Goal: Task Accomplishment & Management: Manage account settings

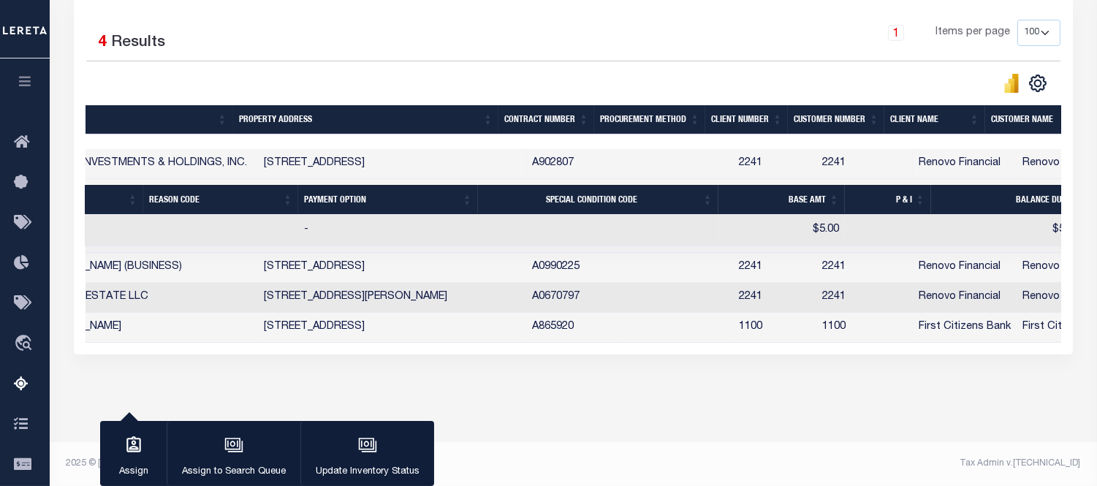
scroll to position [0, 871]
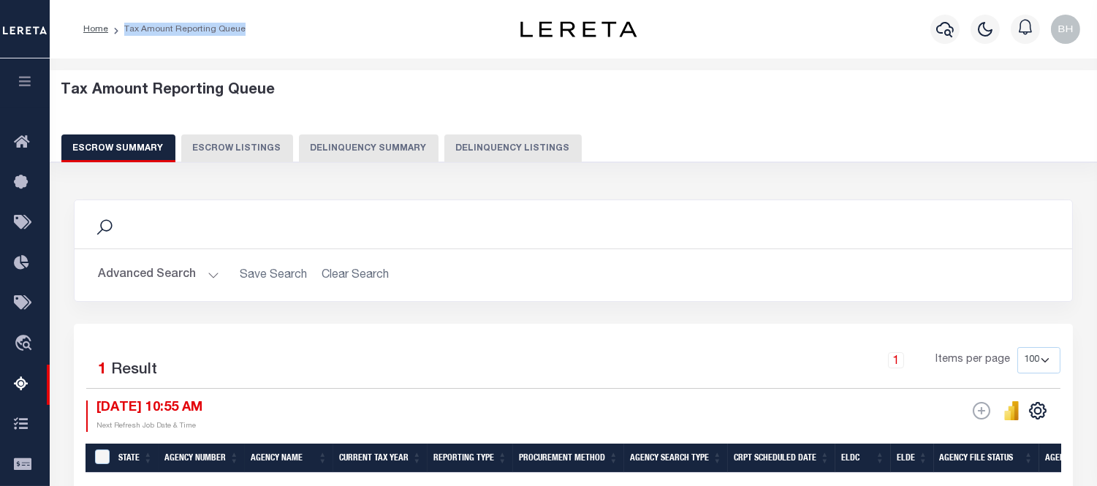
drag, startPoint x: 247, startPoint y: 31, endPoint x: 197, endPoint y: 84, distance: 72.4
click at [122, 37] on ol "Home Tax Amount Reporting Queue" at bounding box center [165, 29] width 186 height 31
copy li "Tax Amount Reporting Queue"
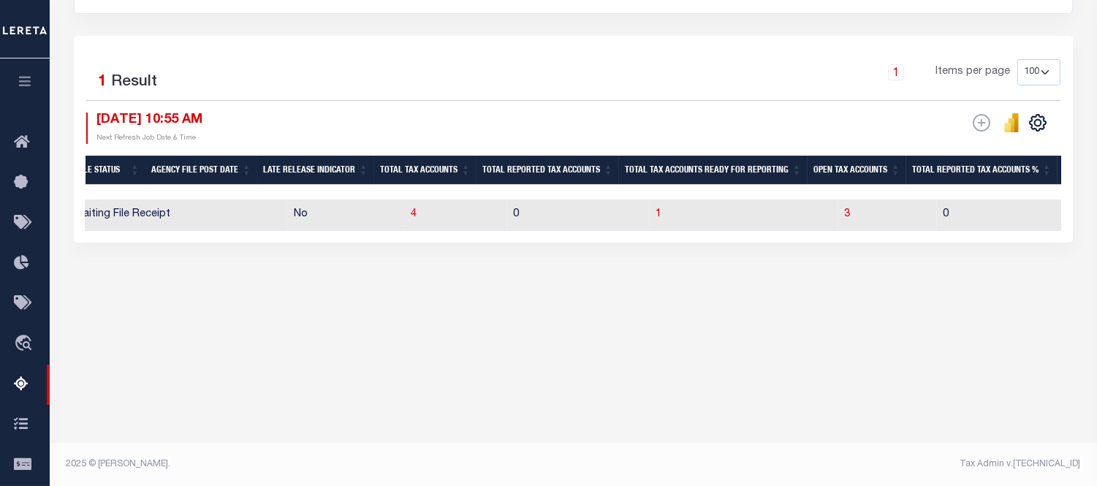
scroll to position [0, 899]
drag, startPoint x: 816, startPoint y: 171, endPoint x: 898, endPoint y: 171, distance: 81.9
click at [898, 171] on th "Open Tax Accounts" at bounding box center [852, 171] width 99 height 30
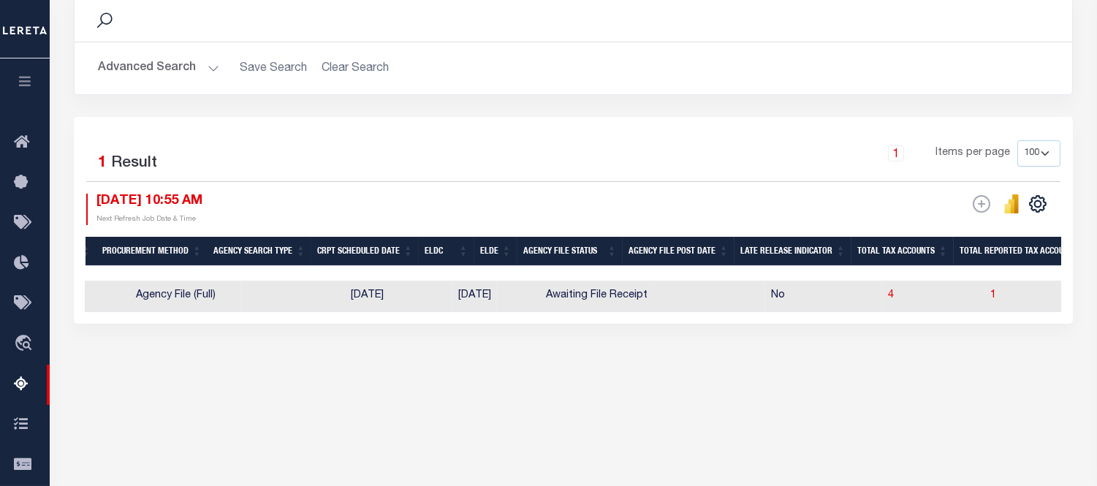
scroll to position [0, 436]
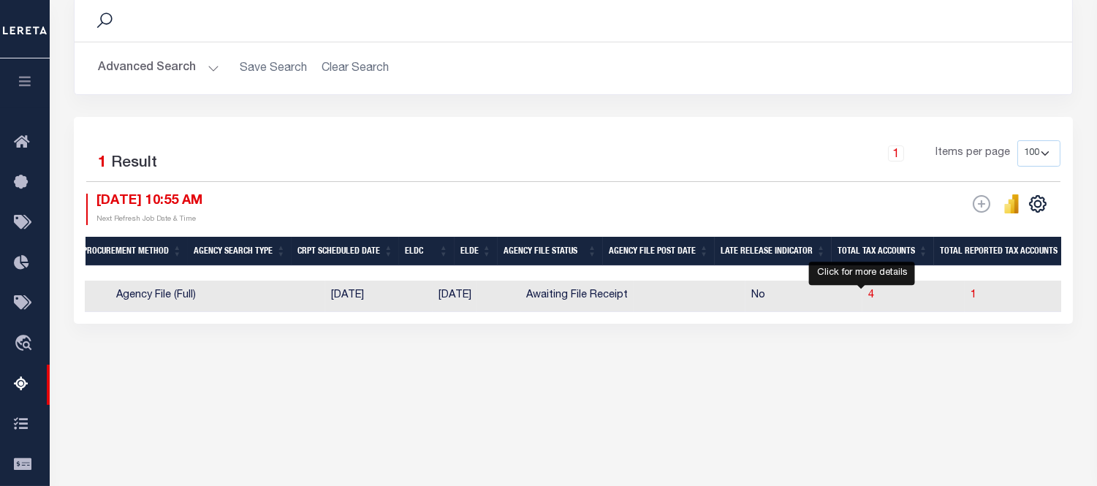
click at [863, 298] on td "4" at bounding box center [914, 296] width 102 height 31
checkbox input "true"
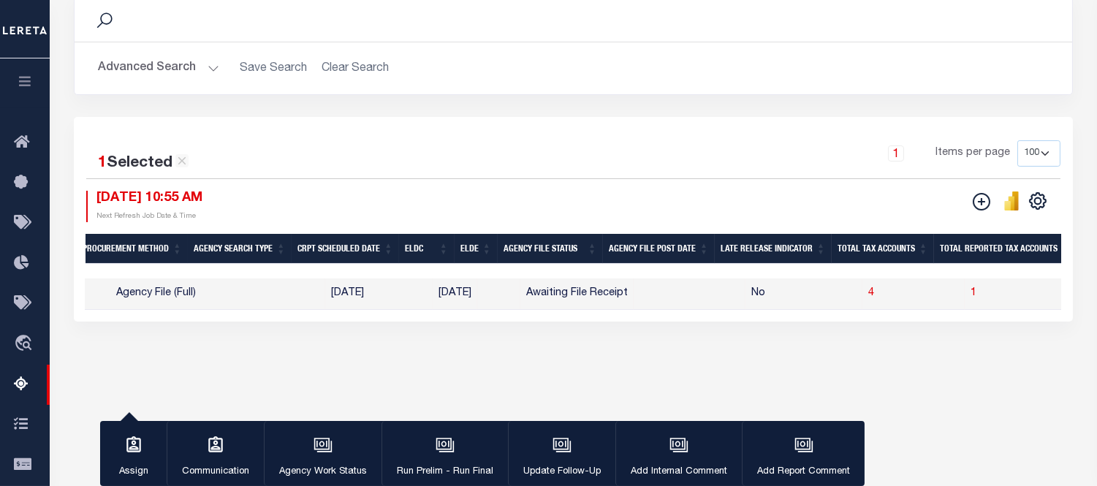
click at [869, 297] on span "4" at bounding box center [872, 293] width 6 height 10
select select "100"
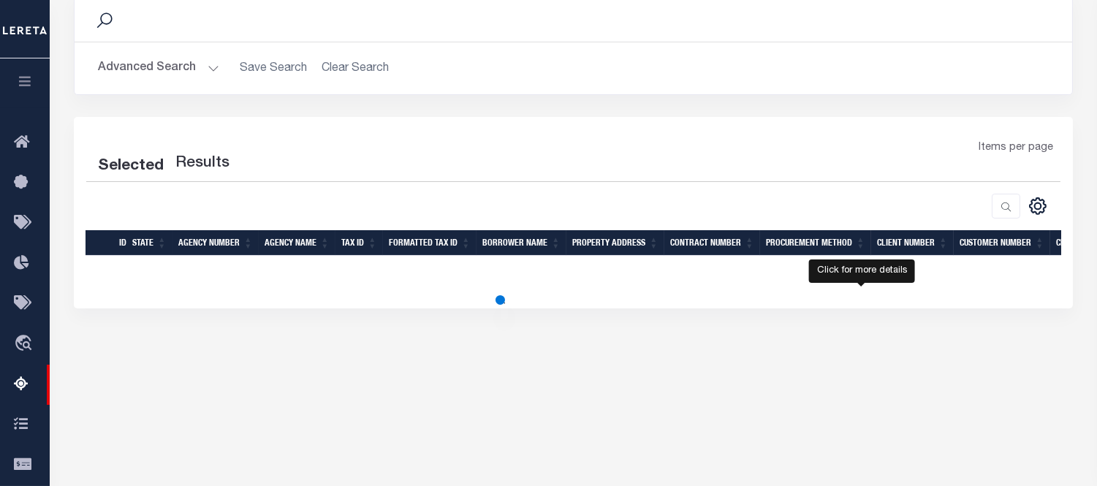
select select "100"
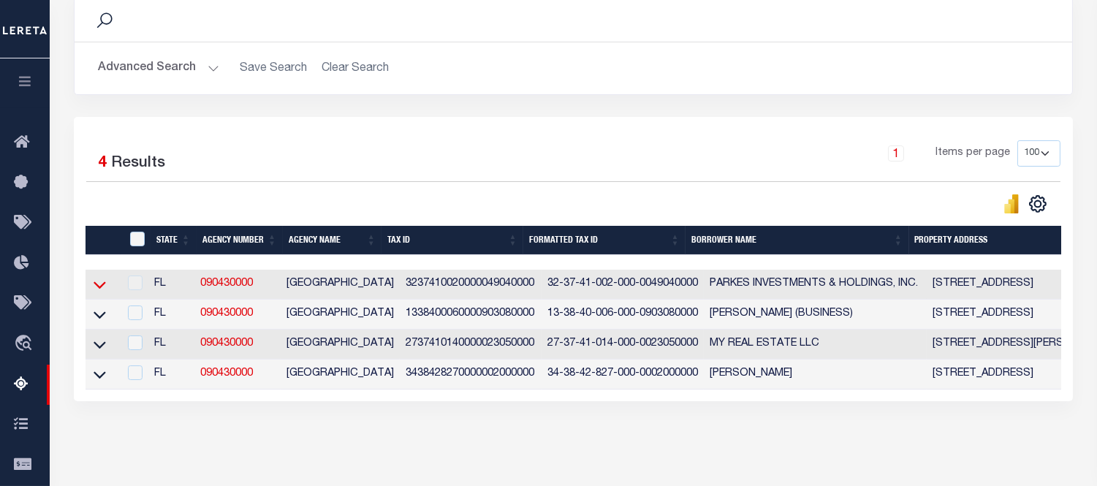
click at [101, 286] on icon at bounding box center [100, 284] width 12 height 15
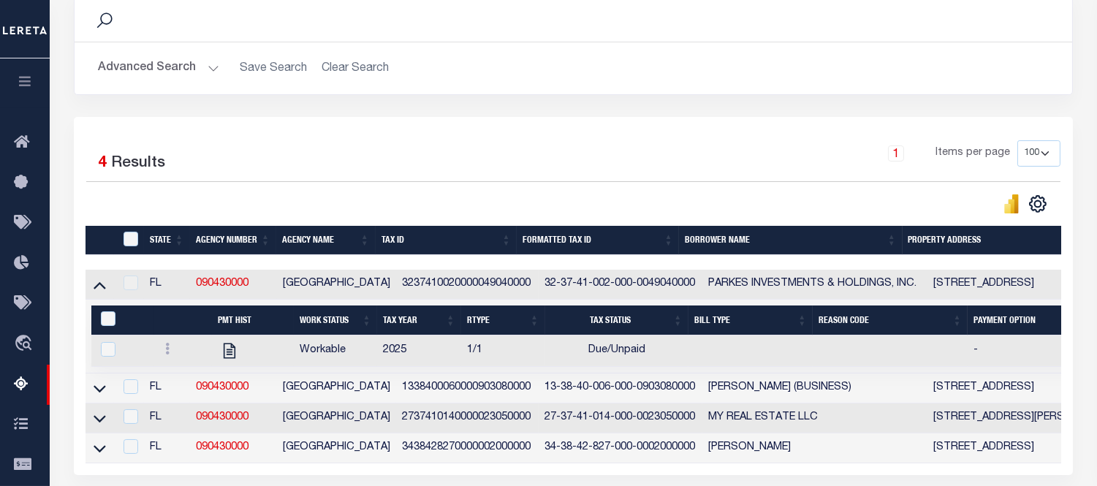
scroll to position [288, 0]
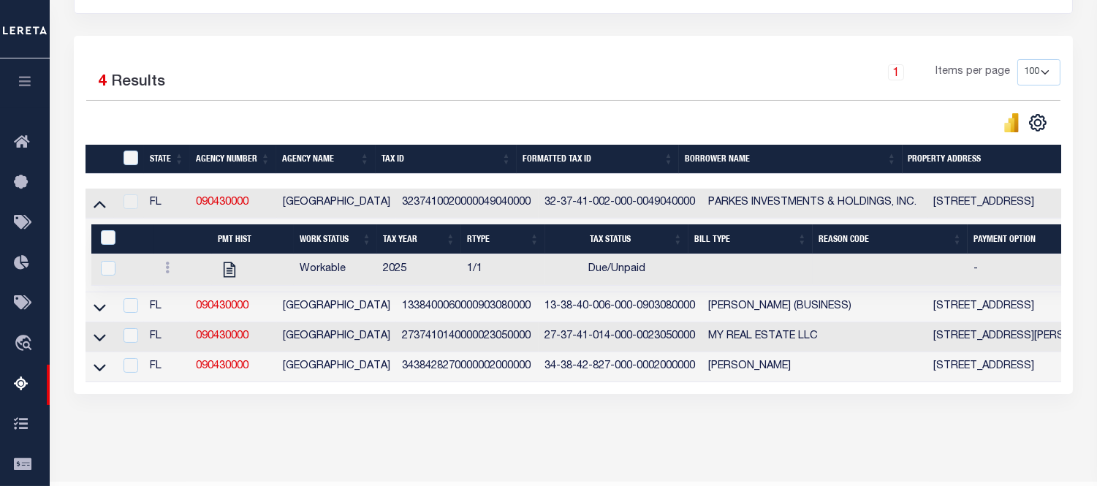
drag, startPoint x: 164, startPoint y: 274, endPoint x: 158, endPoint y: 280, distance: 8.3
click at [164, 275] on link at bounding box center [168, 270] width 16 height 12
drag, startPoint x: 101, startPoint y: 208, endPoint x: 162, endPoint y: 238, distance: 68.7
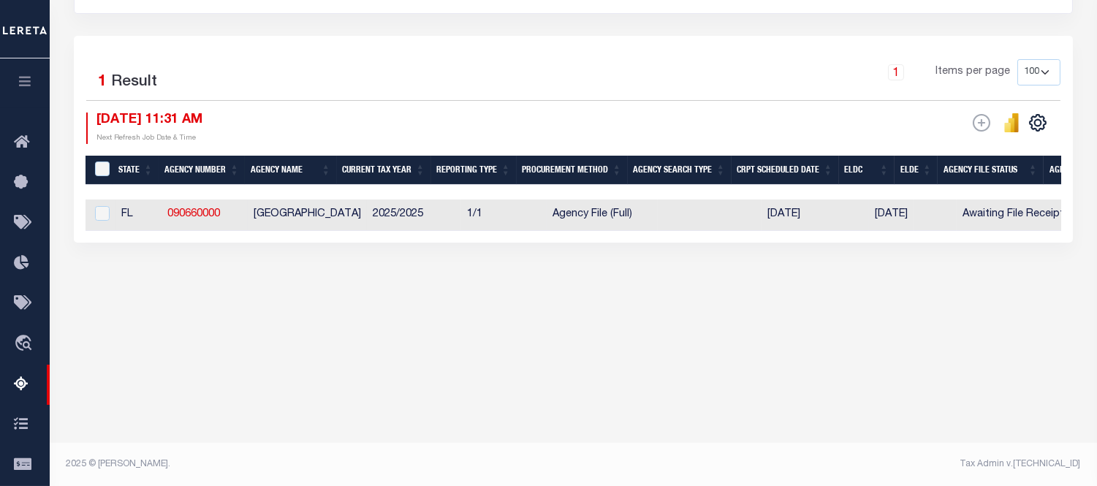
click at [148, 210] on td "FL" at bounding box center [139, 215] width 46 height 31
checkbox input "true"
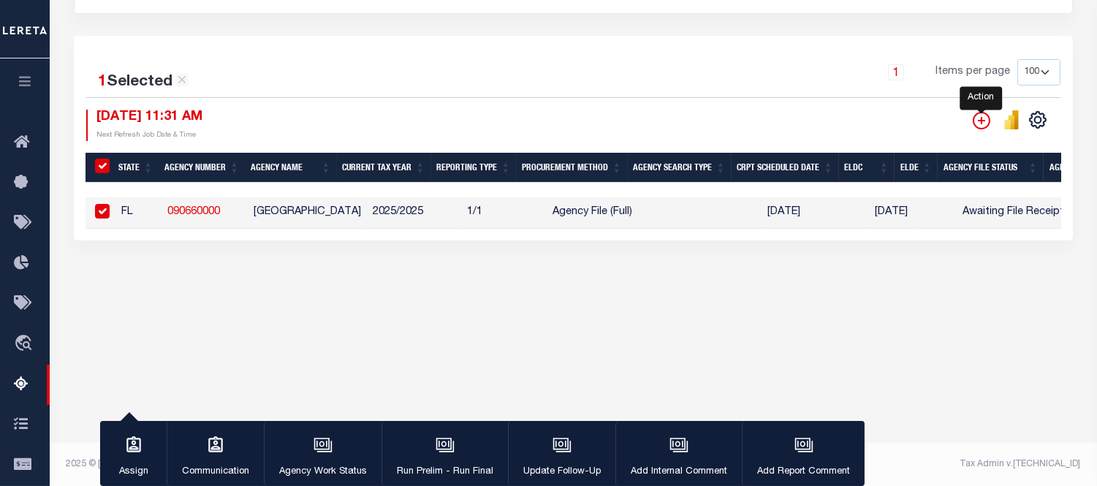
click at [977, 118] on icon "" at bounding box center [982, 121] width 18 height 18
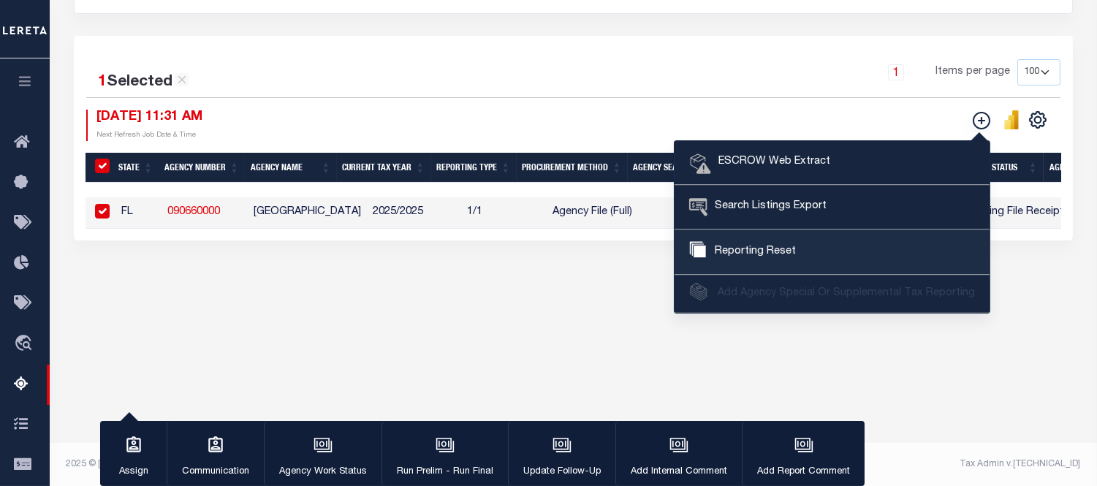
click at [757, 251] on span "Reporting Reset" at bounding box center [753, 252] width 85 height 16
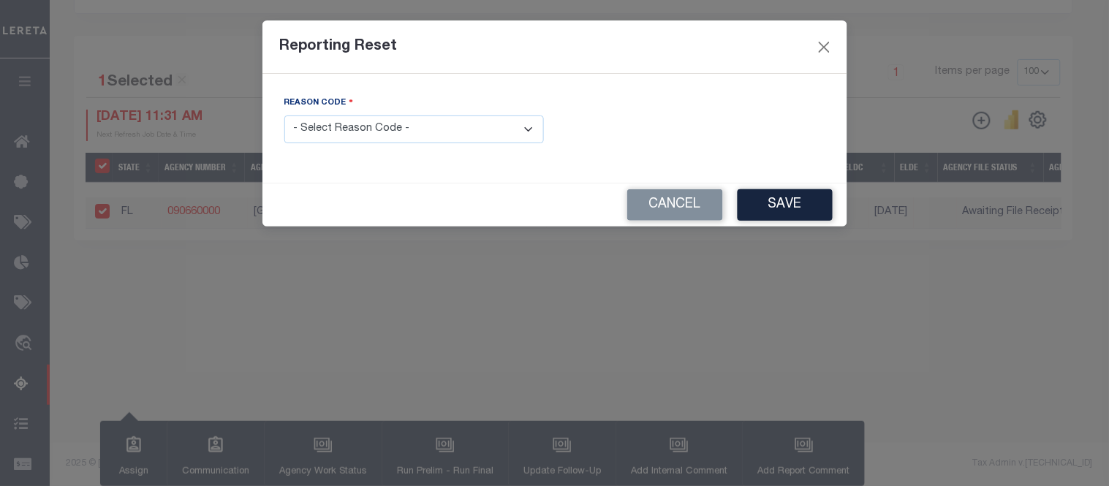
click at [341, 132] on select "- Select Reason Code - Payment Reversal Taxable Value Change Assessment Change …" at bounding box center [414, 130] width 260 height 29
select select "11"
click at [284, 116] on select "- Select Reason Code - Payment Reversal Taxable Value Change Assessment Change …" at bounding box center [414, 130] width 260 height 29
drag, startPoint x: 752, startPoint y: 212, endPoint x: 735, endPoint y: 216, distance: 16.7
click at [752, 211] on button "Save" at bounding box center [785, 204] width 95 height 31
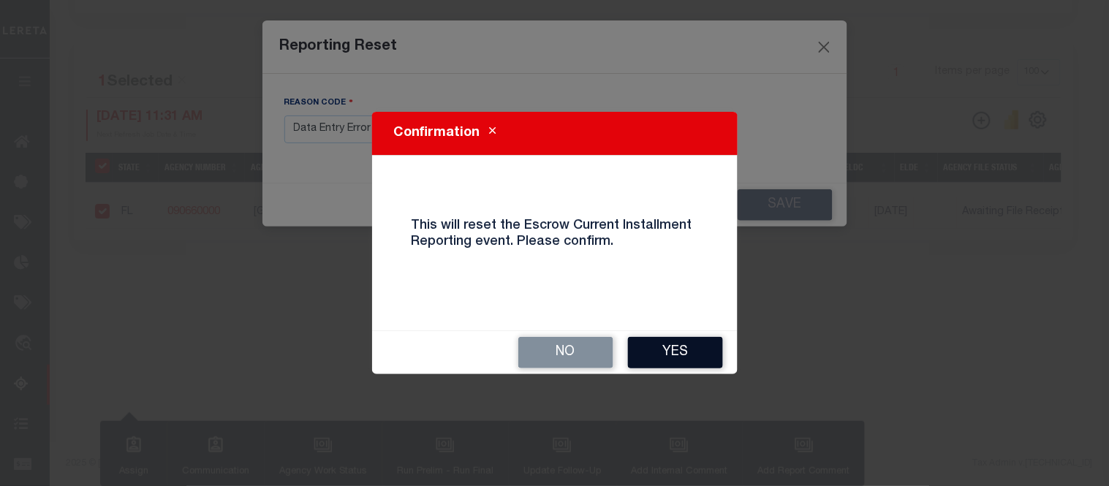
click at [660, 352] on button "Yes" at bounding box center [675, 352] width 95 height 31
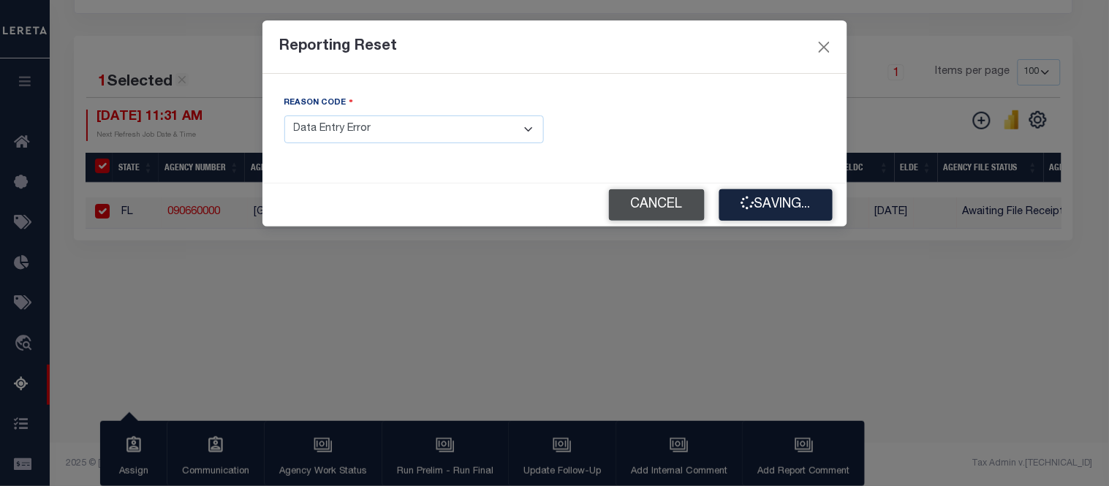
click at [623, 200] on button "Cancel" at bounding box center [657, 204] width 96 height 31
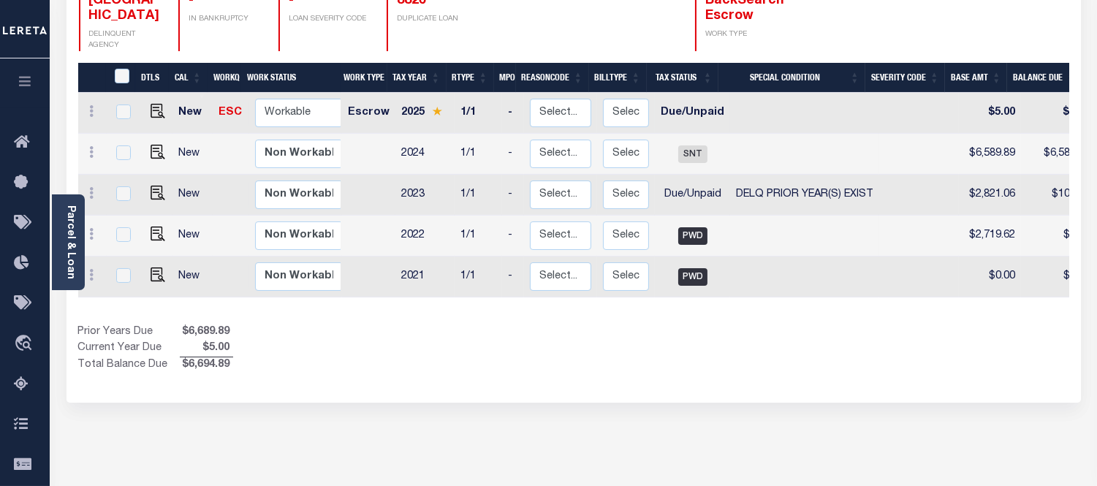
click at [766, 93] on td at bounding box center [804, 113] width 149 height 41
checkbox input "true"
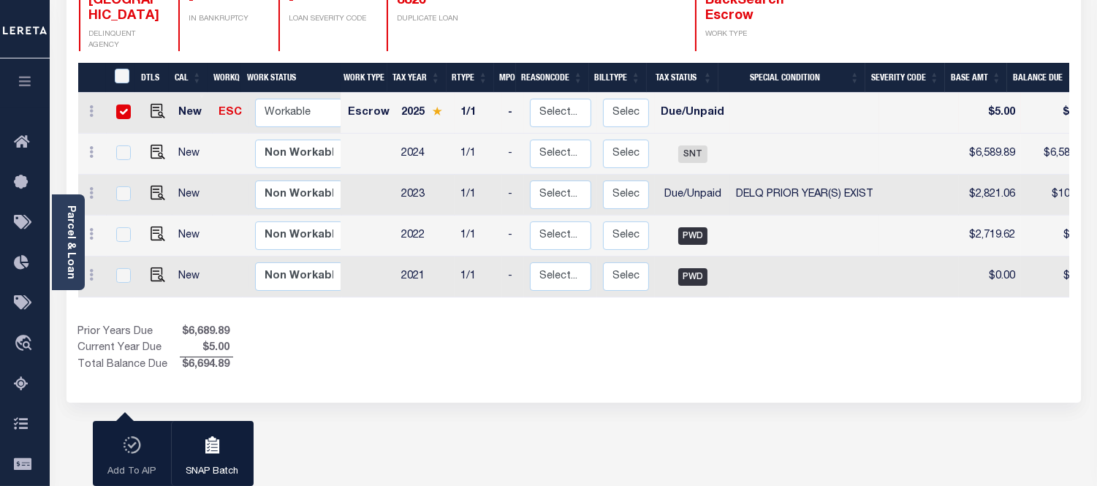
click at [810, 189] on span "DELQ PRIOR YEAR(S) EXIST" at bounding box center [804, 194] width 137 height 10
checkbox input "true"
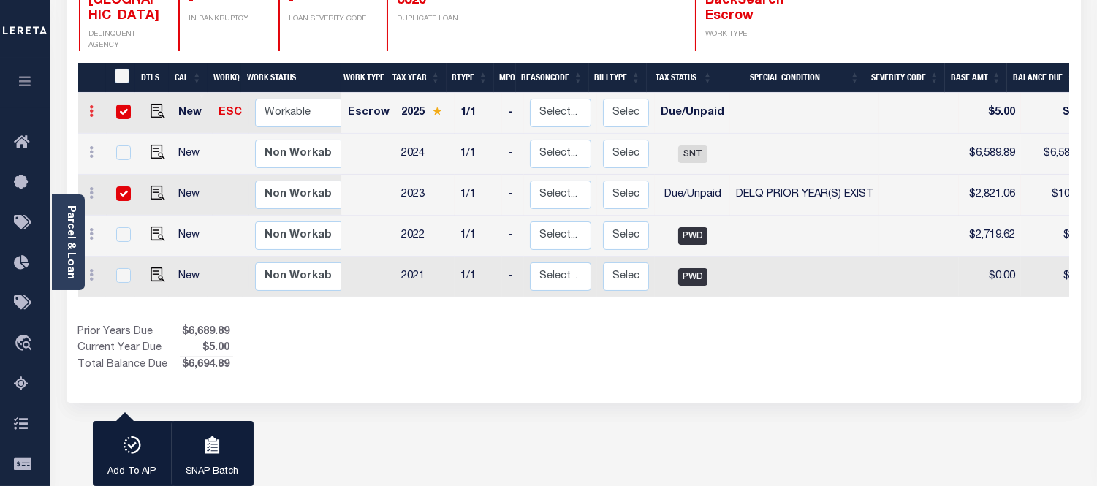
click at [86, 107] on link at bounding box center [92, 113] width 16 height 12
click at [126, 154] on img at bounding box center [127, 161] width 15 height 15
select select "DUE"
type input "$5.00"
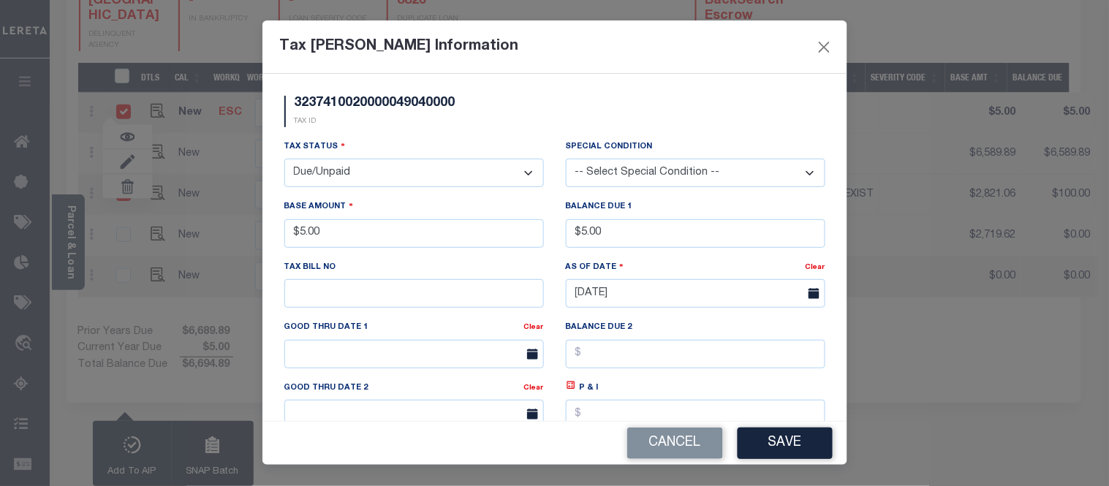
click at [649, 156] on div "Special Condition -- Select Special Condition -- 3RD PARTY TAX LIEN AGENCY TAX …" at bounding box center [696, 163] width 260 height 48
click at [621, 166] on select "-- Select Special Condition -- 3RD PARTY TAX LIEN AGENCY TAX LIEN (A.K.A Inside…" at bounding box center [696, 173] width 260 height 29
click at [824, 42] on button "Close" at bounding box center [823, 46] width 19 height 19
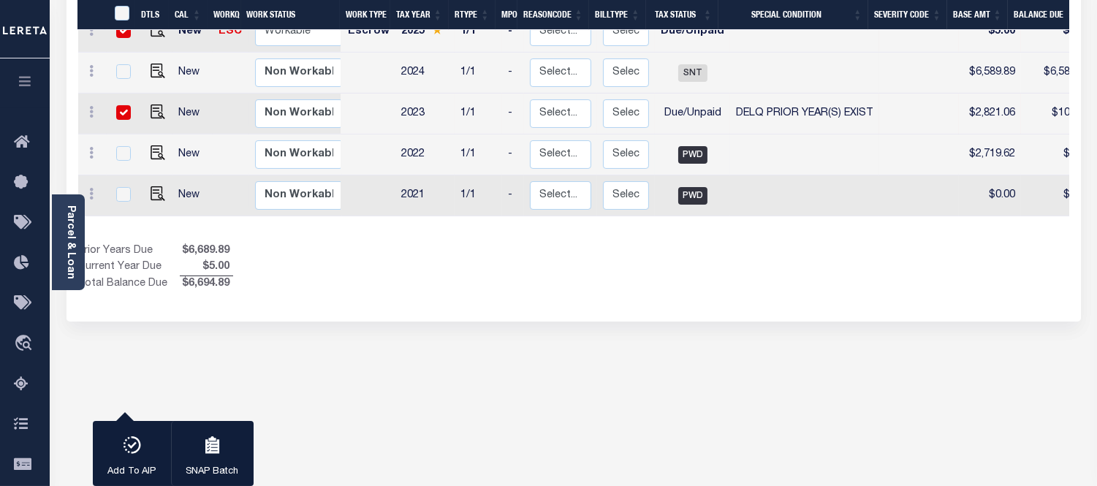
scroll to position [243, 0]
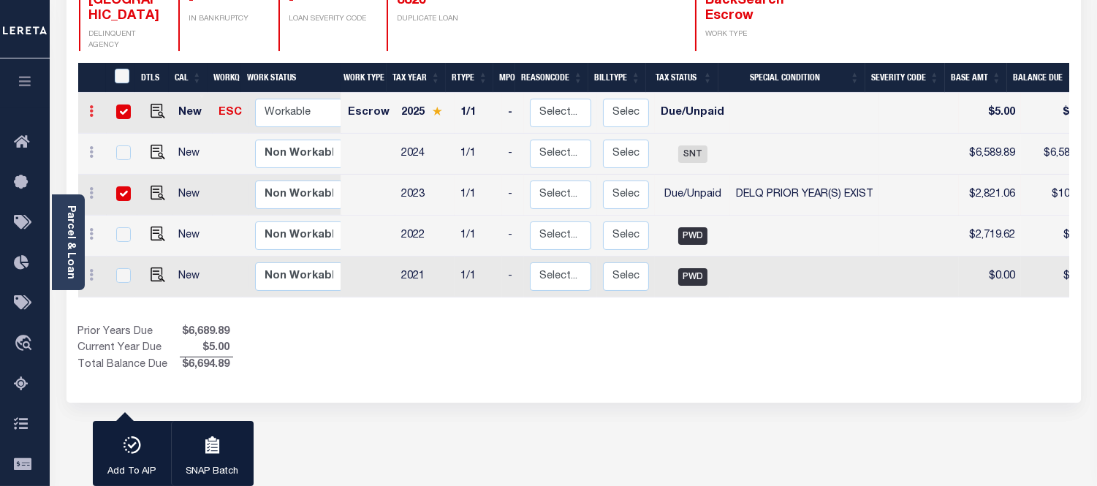
click at [98, 107] on link at bounding box center [92, 113] width 16 height 12
click at [129, 154] on img at bounding box center [127, 161] width 15 height 15
type input "$5.00"
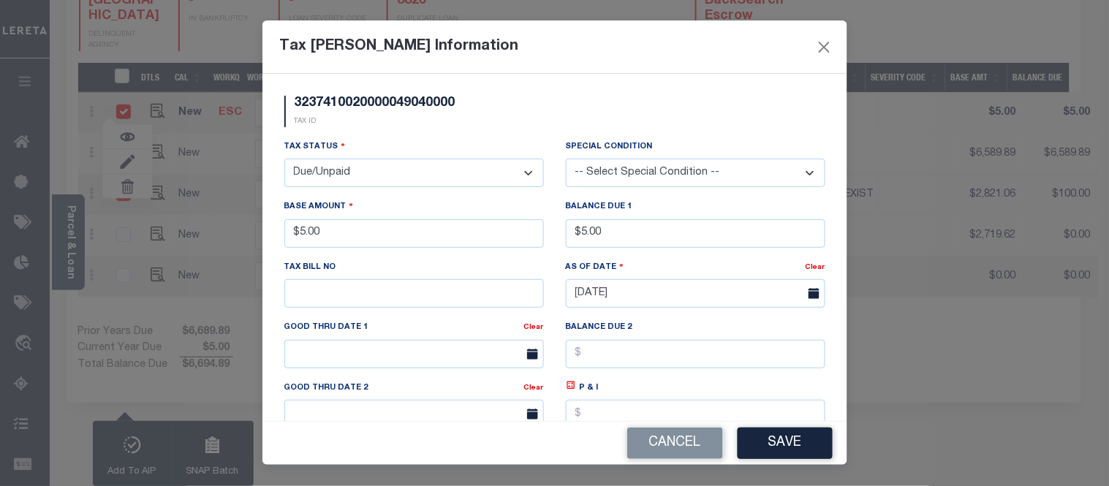
drag, startPoint x: 648, startPoint y: 165, endPoint x: 662, endPoint y: 177, distance: 18.2
click at [649, 164] on select "-- Select Special Condition -- 3RD PARTY TAX LIEN AGENCY TAX LIEN (A.K.A Inside…" at bounding box center [696, 173] width 260 height 29
click at [638, 176] on select "-- Select Special Condition -- 3RD PARTY TAX LIEN AGENCY TAX LIEN (A.K.A Inside…" at bounding box center [696, 173] width 260 height 29
select select "17"
click at [566, 159] on select "-- Select Special Condition -- 3RD PARTY TAX LIEN AGENCY TAX LIEN (A.K.A Inside…" at bounding box center [696, 173] width 260 height 29
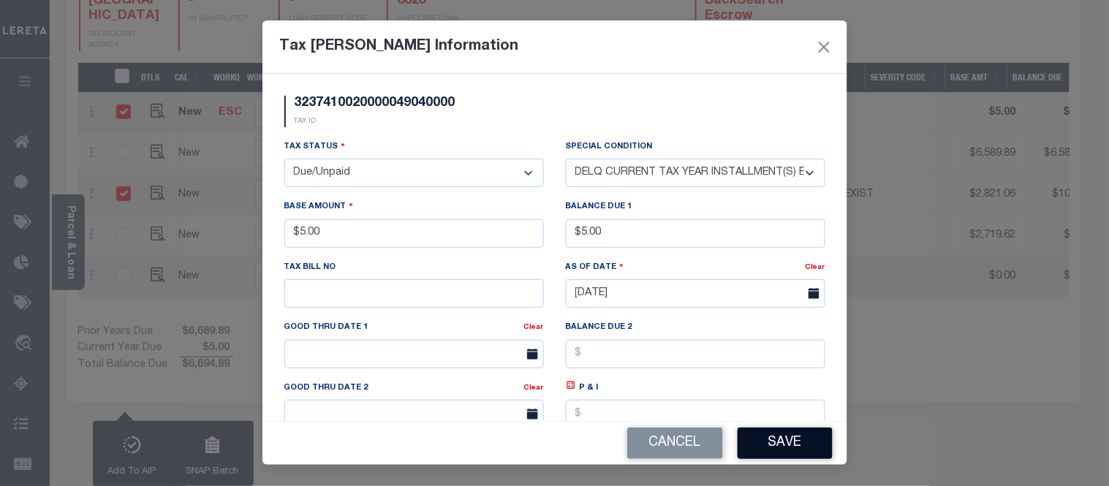
click at [758, 442] on button "Save" at bounding box center [785, 443] width 95 height 31
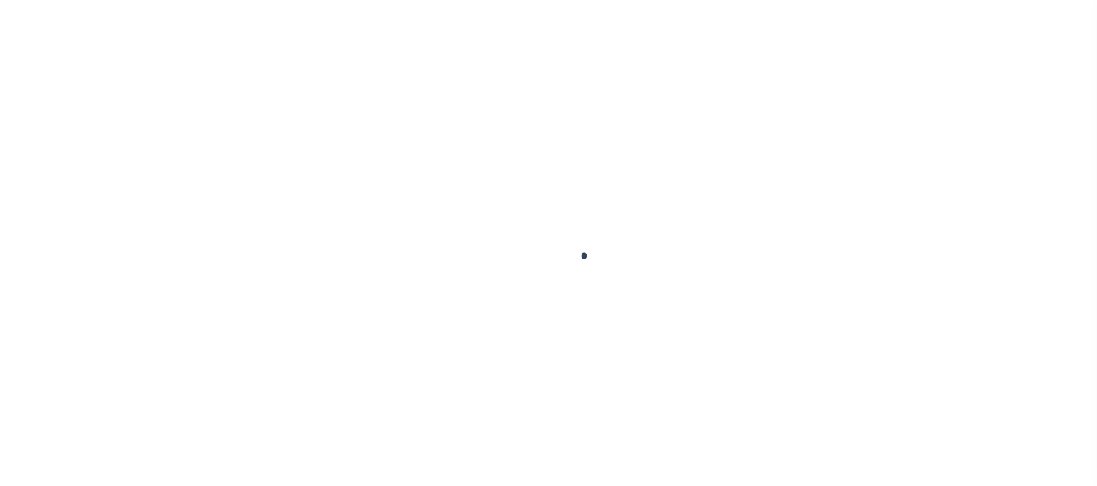
select select
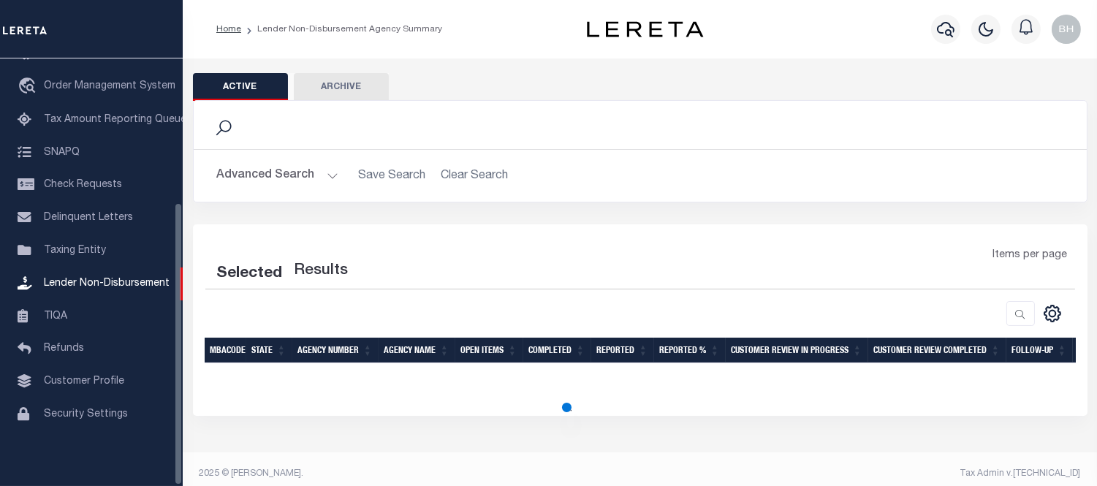
click at [287, 178] on button "Advanced Search" at bounding box center [277, 176] width 121 height 29
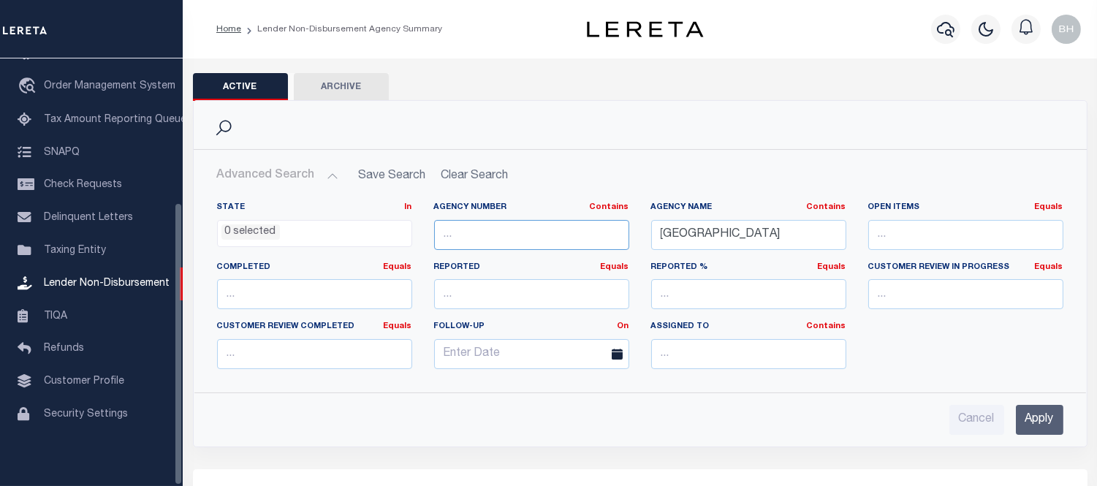
click at [495, 241] on input "text" at bounding box center [531, 235] width 195 height 30
paste input "090430000"
type input "090430000"
drag, startPoint x: 756, startPoint y: 235, endPoint x: 470, endPoint y: 225, distance: 286.0
click at [476, 221] on div "State In In AK AL AR AZ CA CO CT DC DE FL GA GU HI IA ID IL IN KS KY LA MA MD M…" at bounding box center [640, 291] width 869 height 179
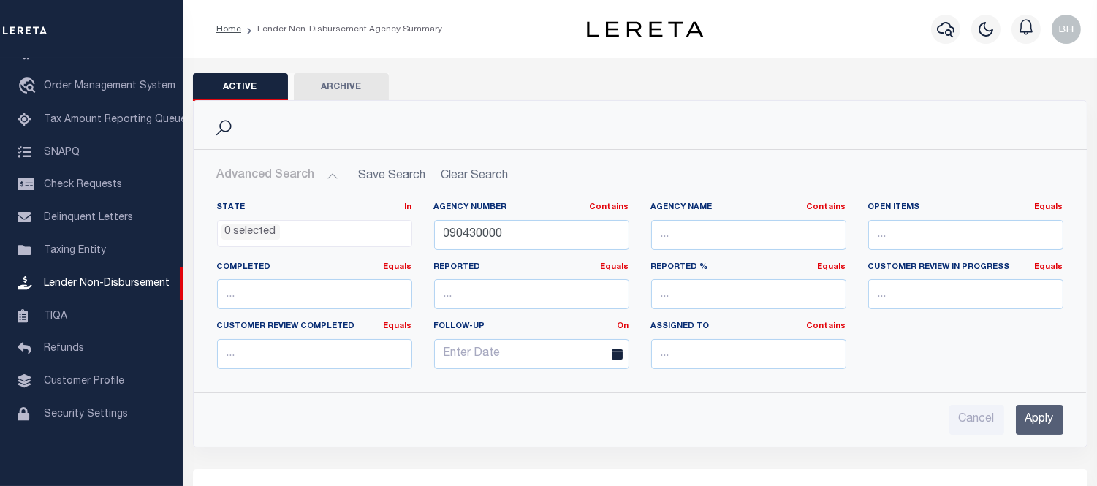
click at [1033, 421] on input "Apply" at bounding box center [1040, 420] width 48 height 30
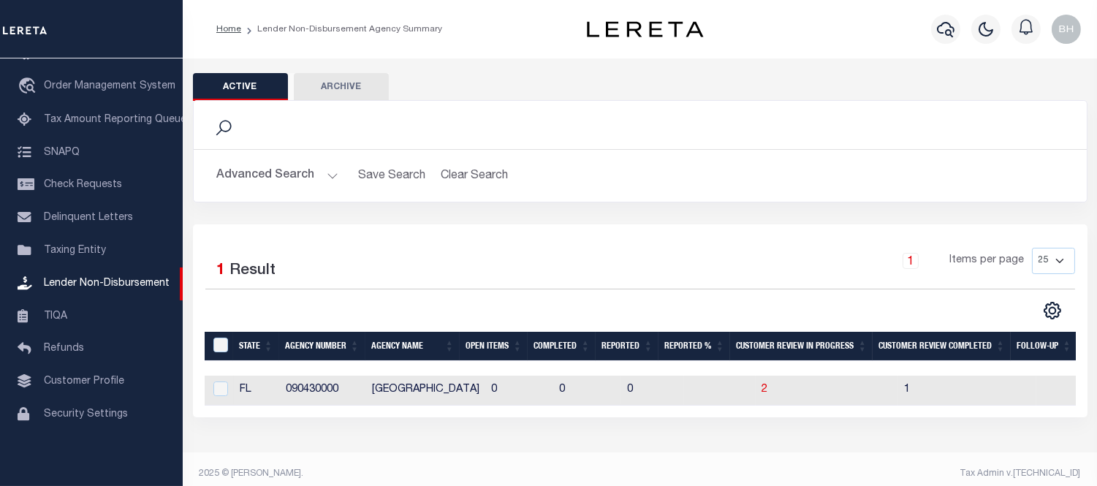
click at [232, 170] on button "Advanced Search" at bounding box center [277, 176] width 121 height 29
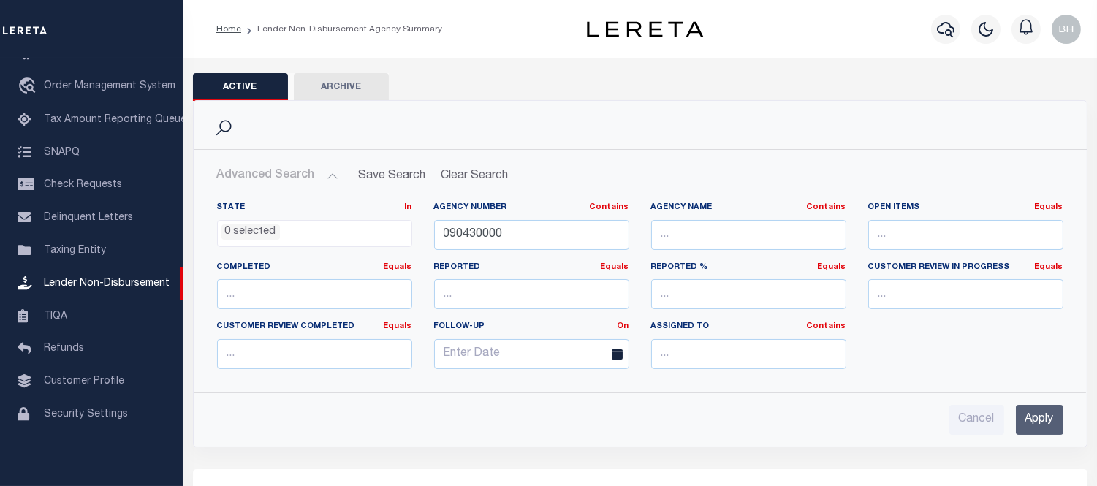
click at [1049, 424] on input "Apply" at bounding box center [1040, 420] width 48 height 30
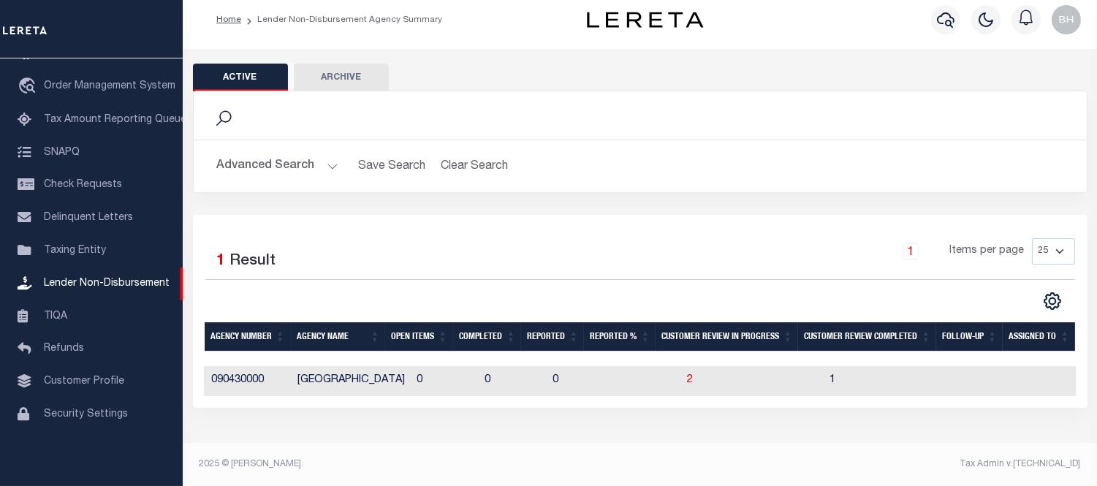
scroll to position [0, 0]
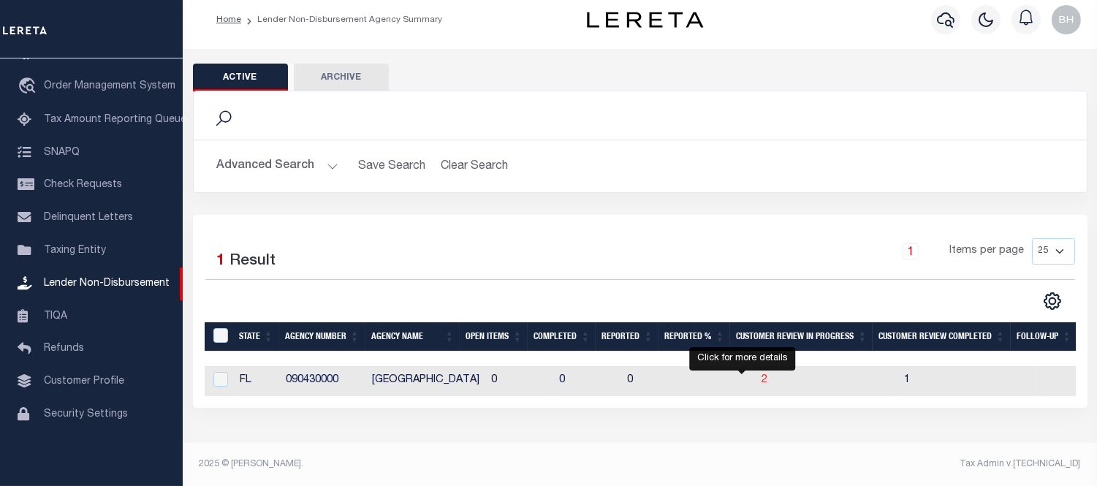
click at [762, 380] on span "2" at bounding box center [765, 380] width 6 height 10
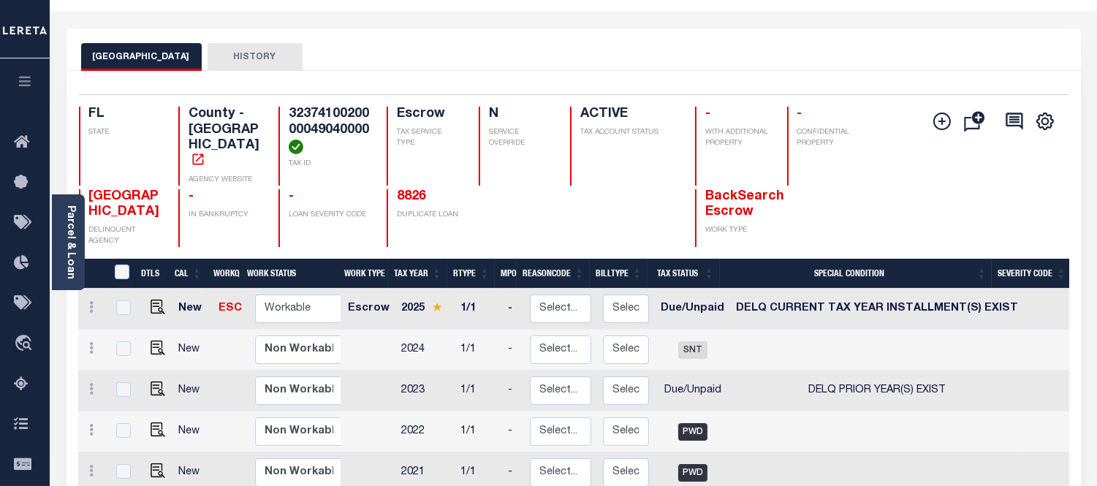
scroll to position [46, 0]
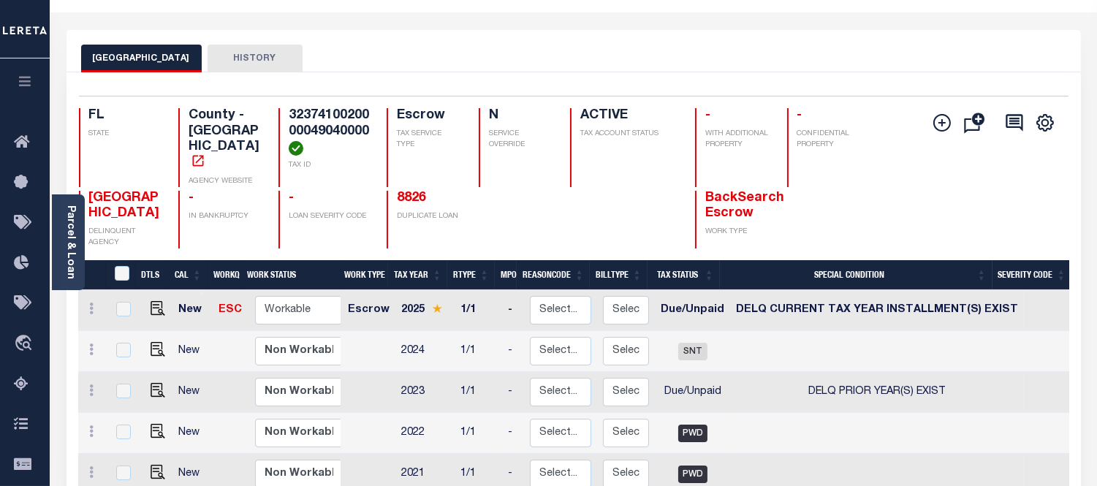
scroll to position [290, 0]
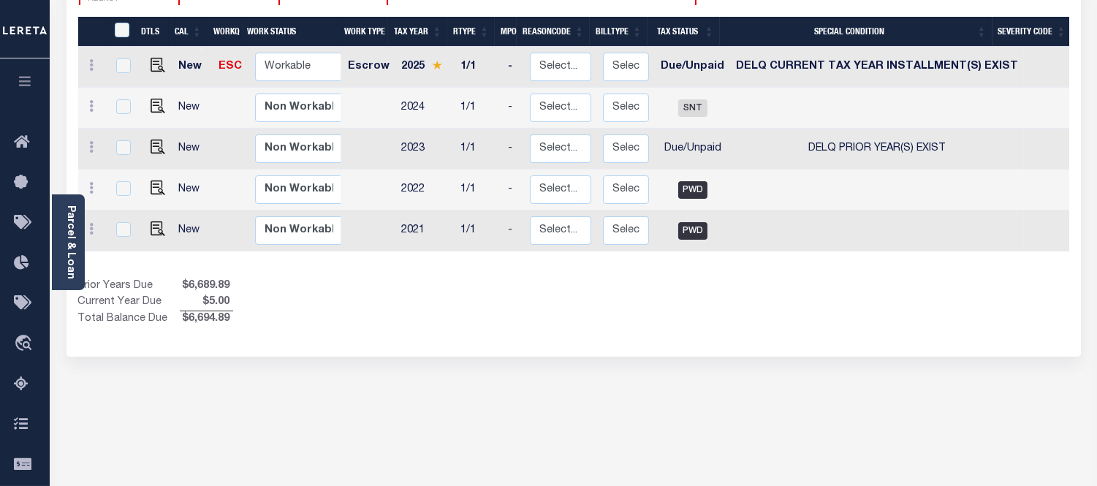
click at [567, 341] on div "Selected 5 Results 1 Items per page 25 50 100 FL STATE TAX ID N" at bounding box center [574, 93] width 1015 height 528
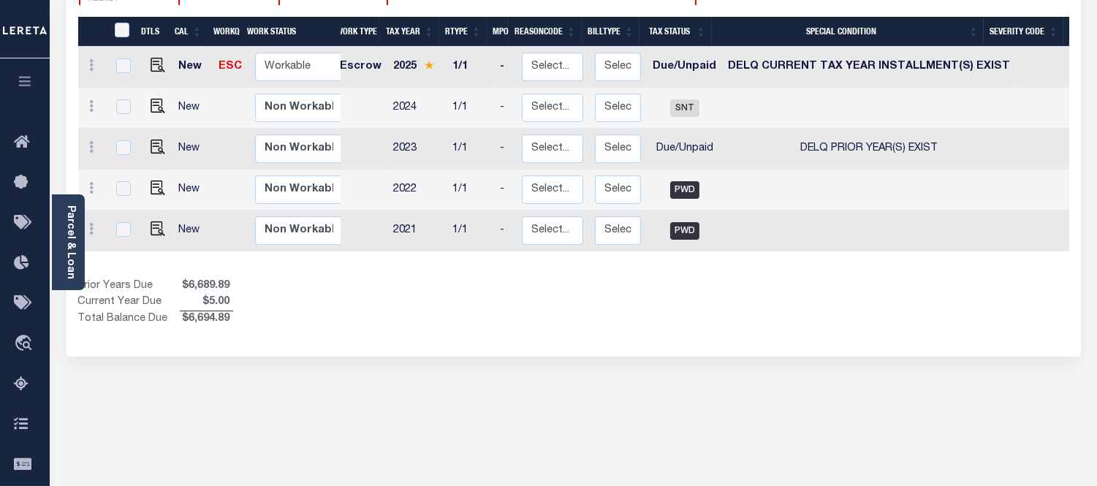
scroll to position [0, 0]
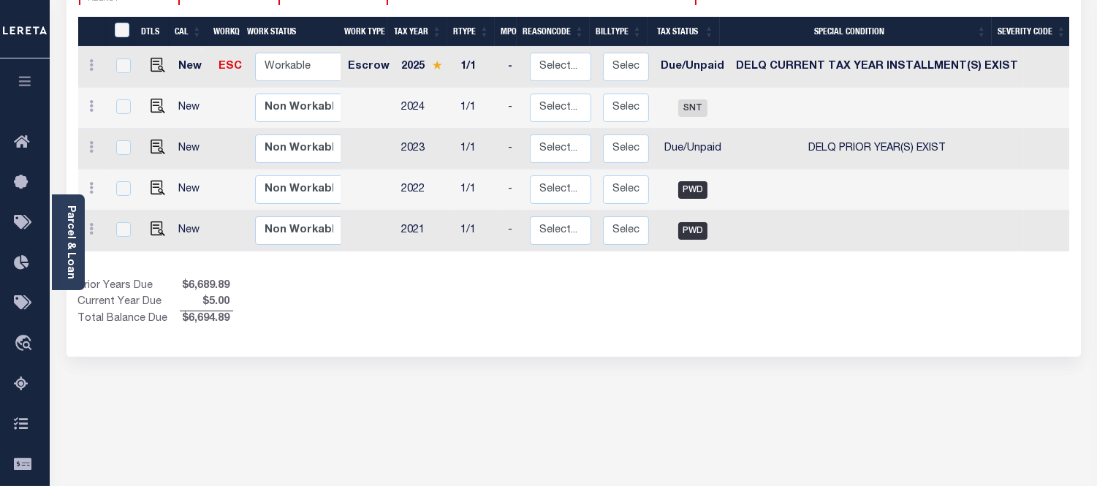
drag, startPoint x: 513, startPoint y: 247, endPoint x: 793, endPoint y: 254, distance: 279.4
click at [793, 254] on div "DTLS CAL WorkQ Work Status Work Type Tax Year RType MPO ReasonCode BillType Tax…" at bounding box center [573, 172] width 991 height 311
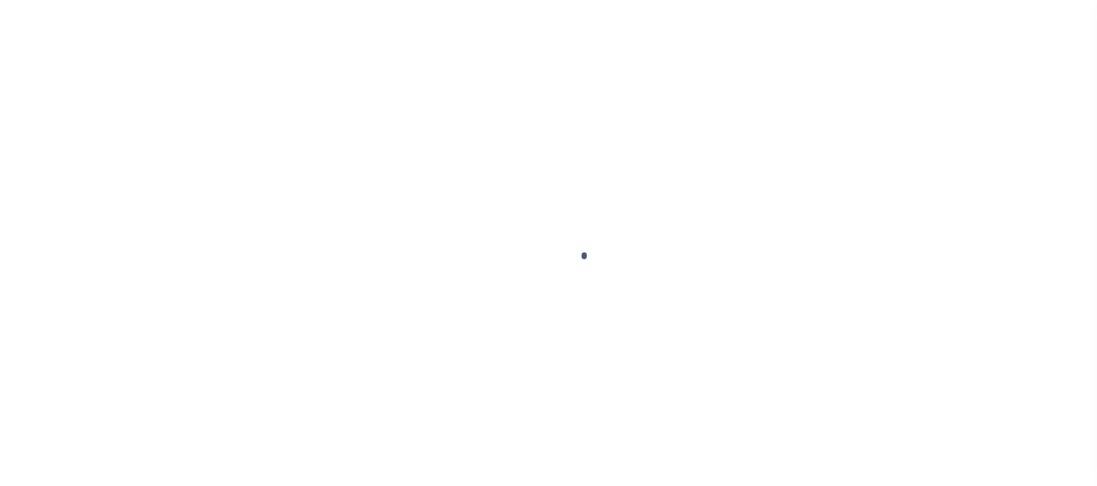
scroll to position [127, 0]
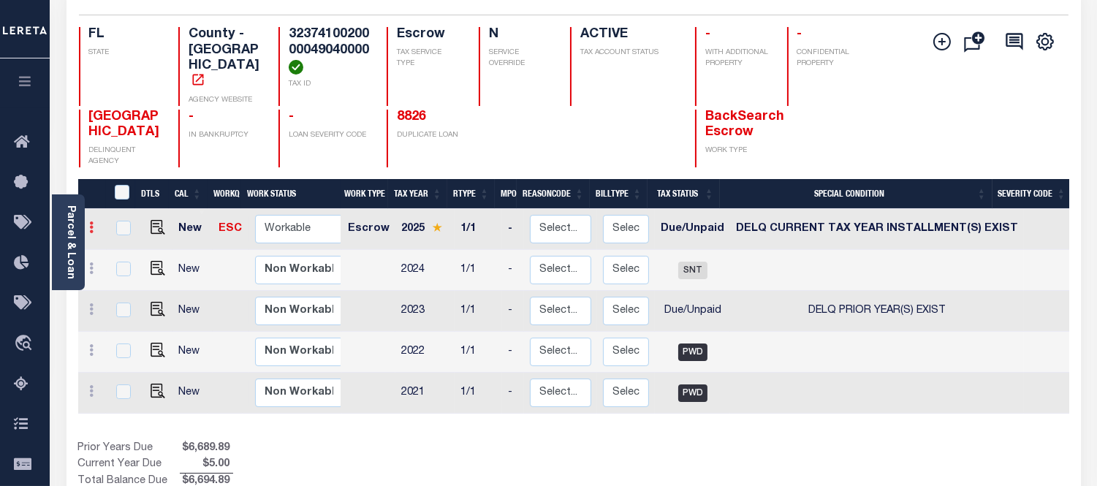
click at [94, 224] on link at bounding box center [92, 230] width 16 height 12
click at [128, 272] on img at bounding box center [127, 277] width 15 height 15
select select "DUE"
select select "17"
type input "$5.00"
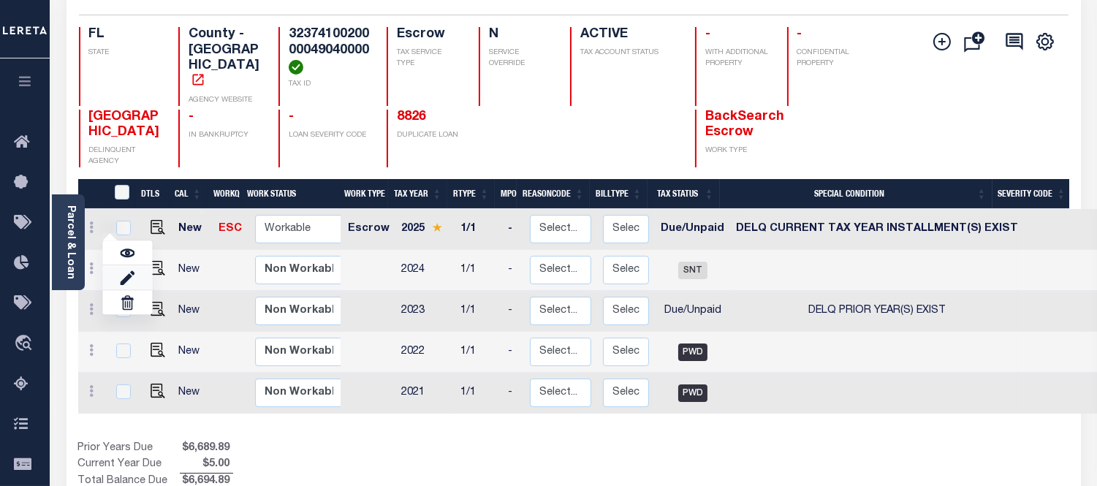
type input "$5.00"
type input "[DATE]"
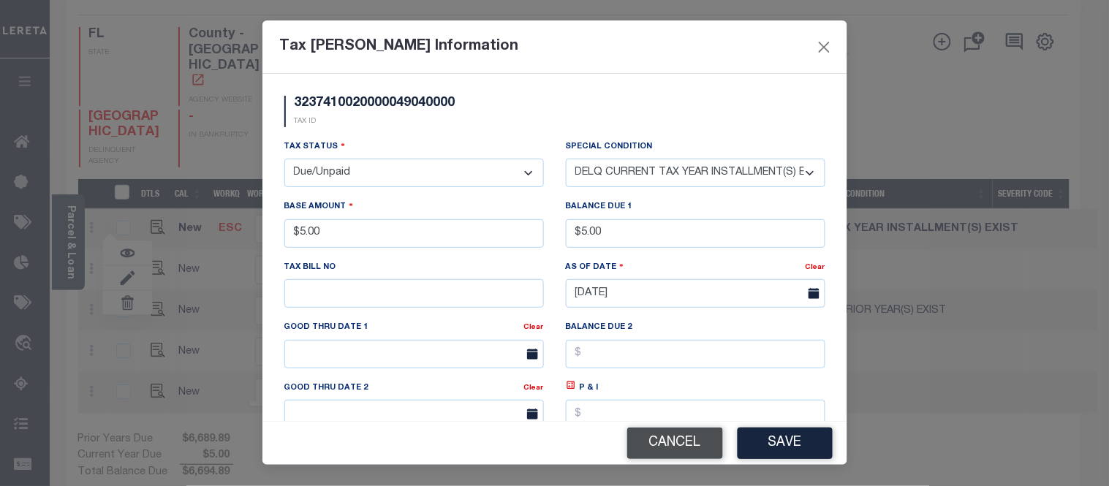
click at [673, 437] on button "Cancel" at bounding box center [675, 443] width 96 height 31
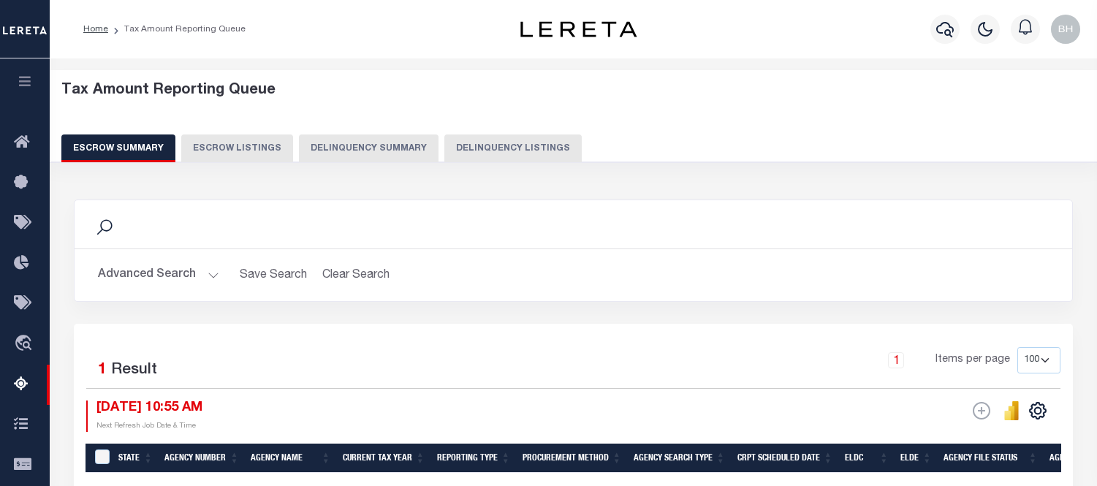
select select "100"
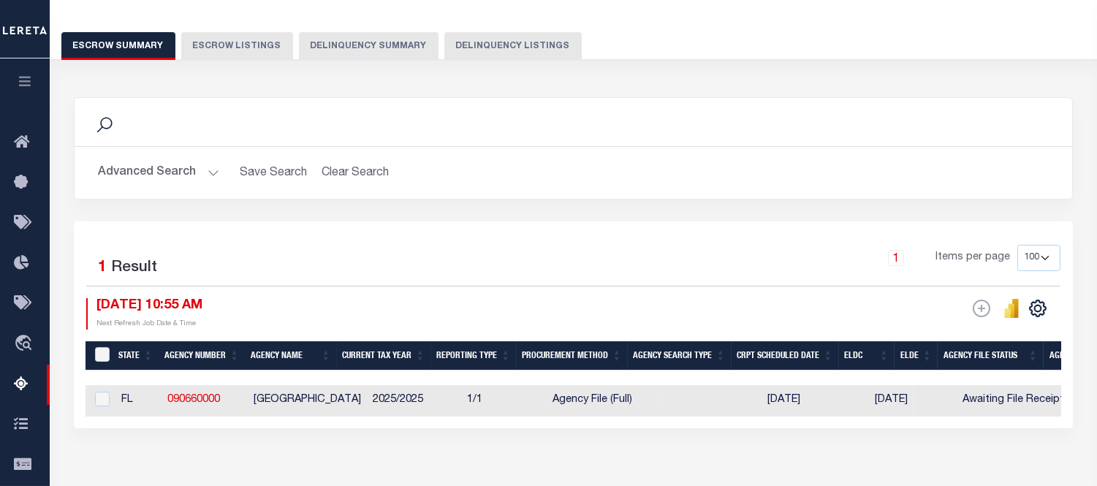
scroll to position [102, 0]
click at [151, 167] on button "Advanced Search" at bounding box center [158, 173] width 121 height 29
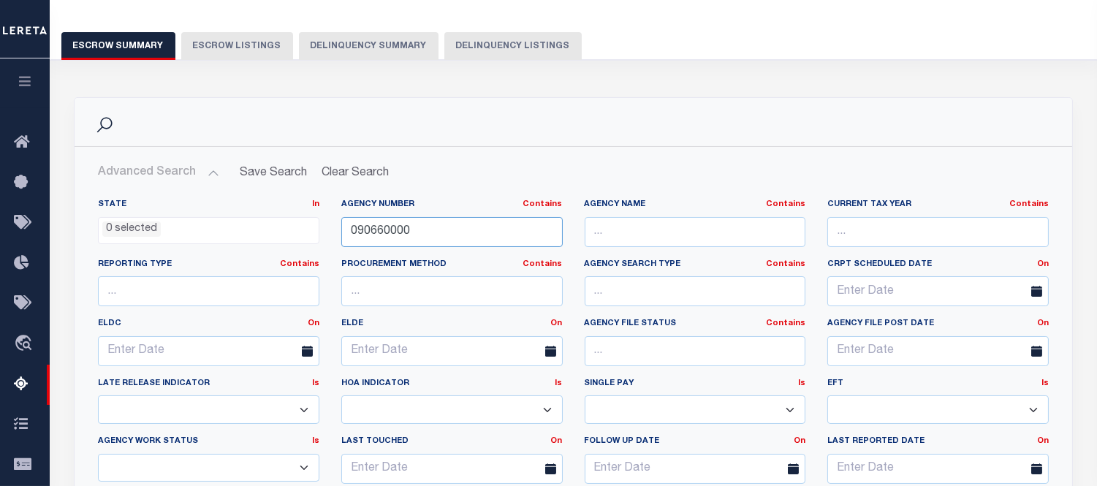
drag, startPoint x: 424, startPoint y: 229, endPoint x: 377, endPoint y: 229, distance: 46.8
click at [378, 229] on input "090660000" at bounding box center [452, 232] width 222 height 30
paste input "09043"
paste input "text"
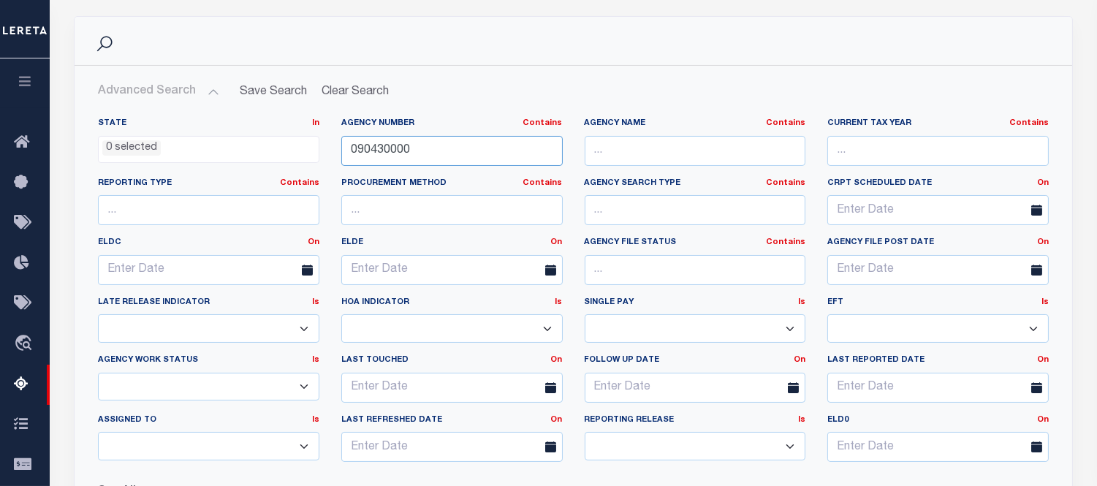
scroll to position [427, 0]
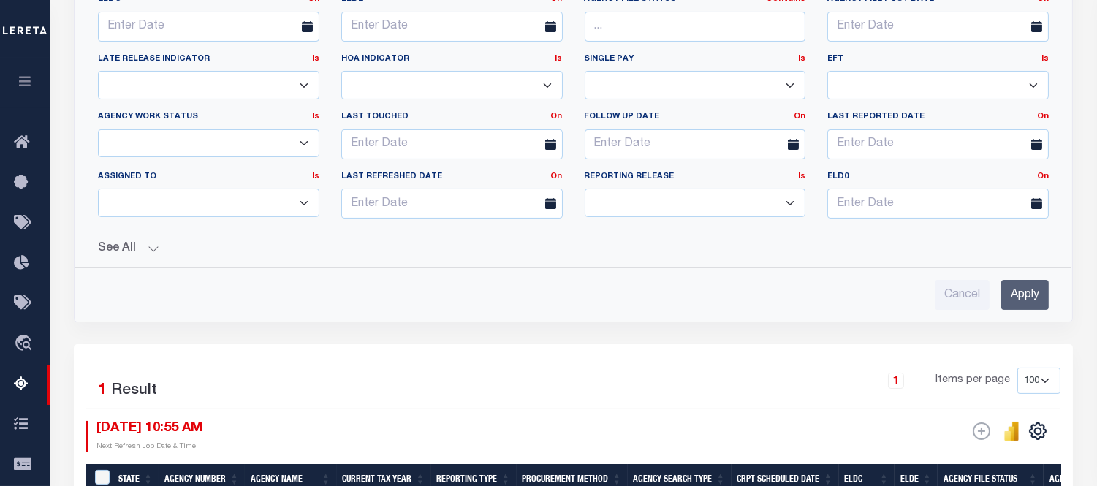
type input "090430000"
click at [1024, 293] on input "Apply" at bounding box center [1026, 295] width 48 height 30
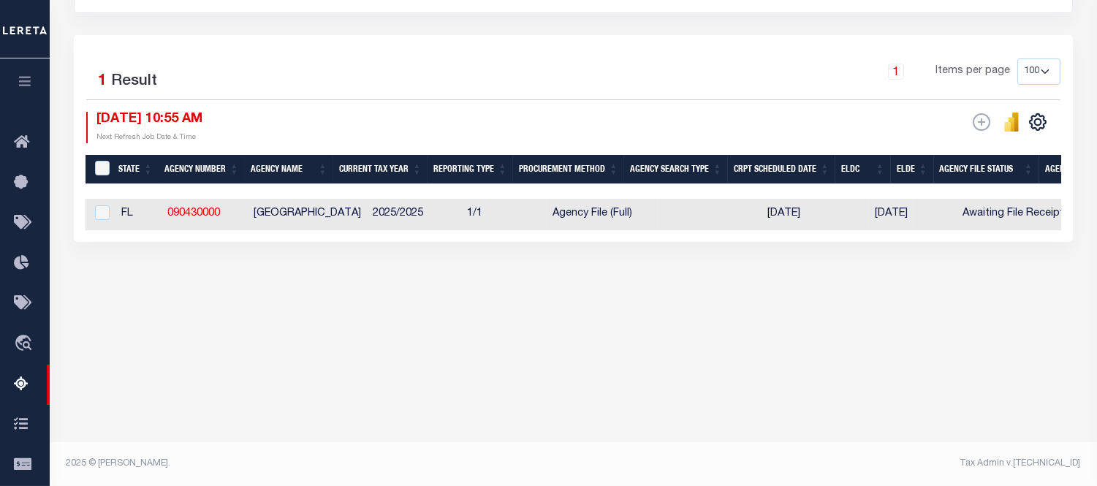
scroll to position [288, 0]
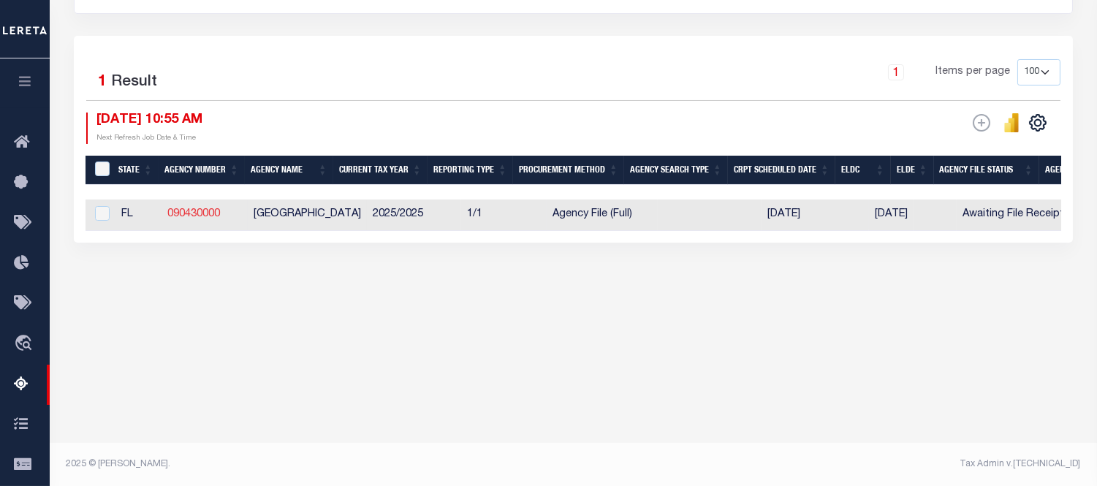
click at [198, 214] on link "090430000" at bounding box center [193, 214] width 53 height 10
checkbox input "true"
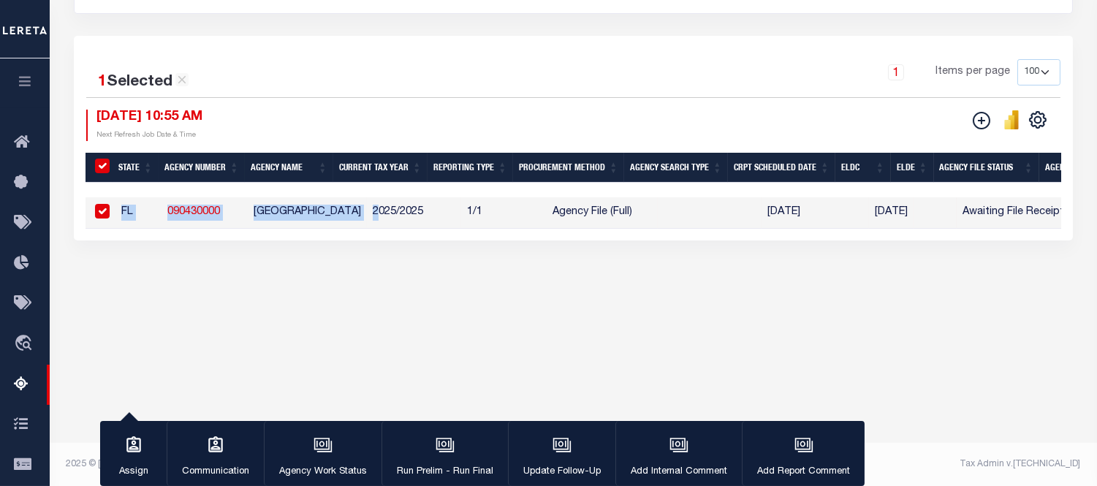
drag, startPoint x: 356, startPoint y: 228, endPoint x: 381, endPoint y: 230, distance: 25.0
click at [381, 229] on div "State Agency Number Agency Name Current Tax Year Reporting Type Procurement Met…" at bounding box center [574, 212] width 976 height 31
drag, startPoint x: 384, startPoint y: 290, endPoint x: 342, endPoint y: 242, distance: 63.8
click at [382, 284] on div "Search Advanced Search Save Search Clear Search EscrowSummaryGridWrapper_dynami…" at bounding box center [573, 90] width 1019 height 387
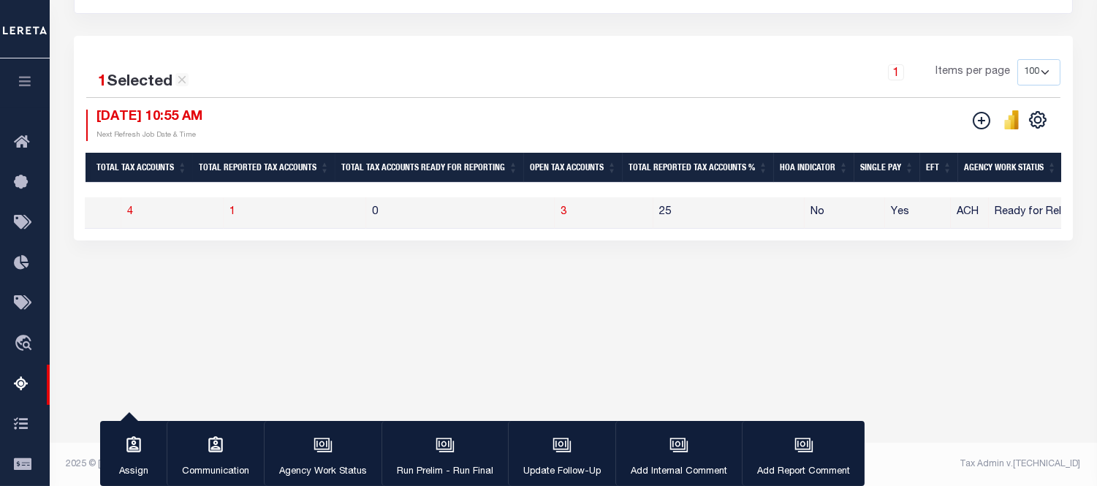
scroll to position [0, 1261]
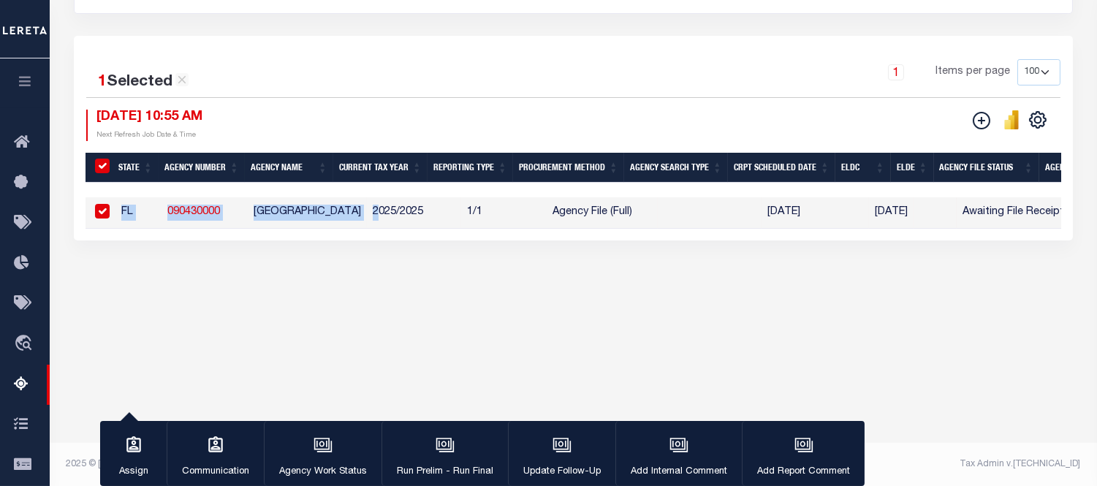
drag, startPoint x: 434, startPoint y: 456, endPoint x: 393, endPoint y: 477, distance: 45.5
click at [434, 456] on div "button" at bounding box center [445, 446] width 37 height 37
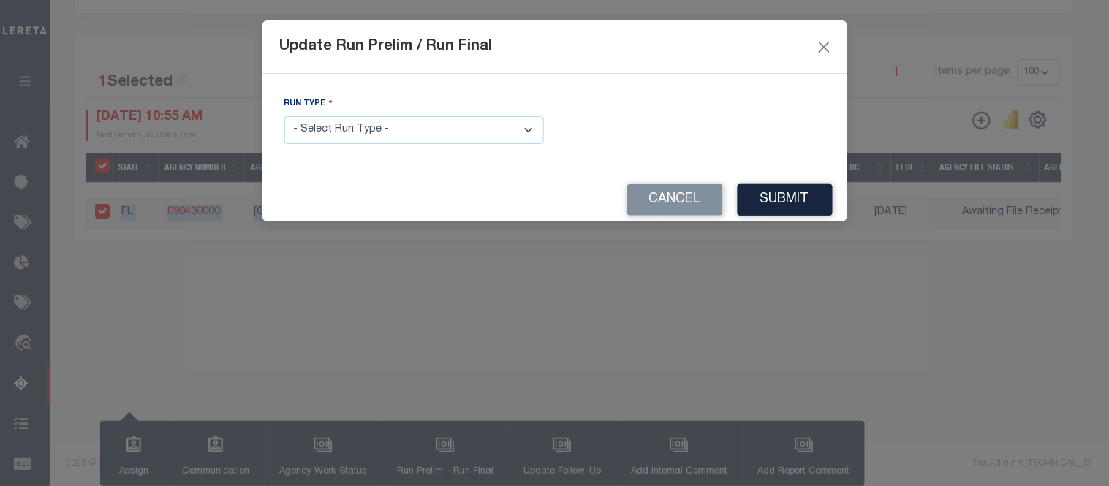
click at [368, 120] on select "- Select Run Type - Prelim Run Final Run" at bounding box center [414, 130] width 260 height 29
select select "F"
click at [284, 117] on select "- Select Run Type - Prelim Run Final Run" at bounding box center [414, 130] width 260 height 29
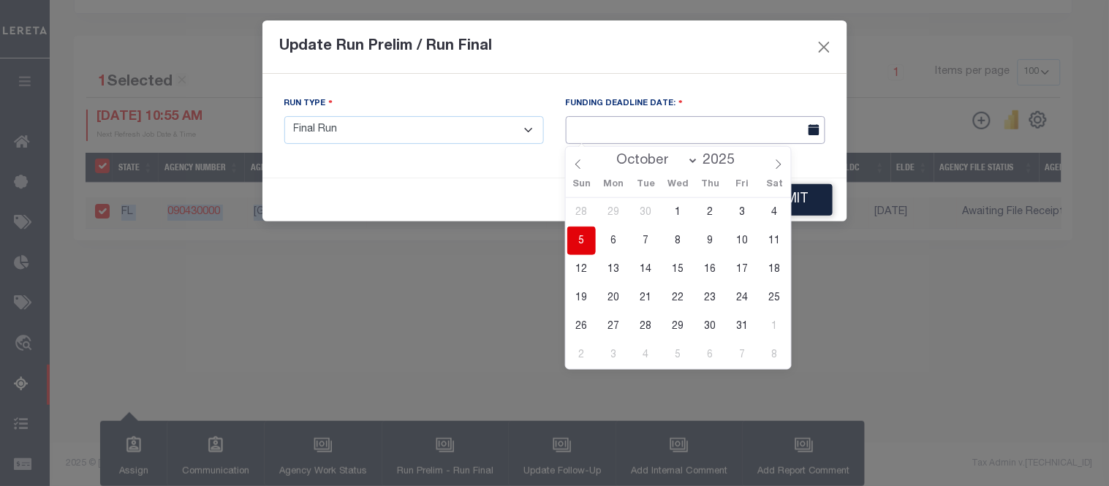
click at [673, 132] on input "text" at bounding box center [696, 130] width 260 height 29
click at [578, 235] on span "5" at bounding box center [581, 241] width 29 height 29
type input "10/05/2025"
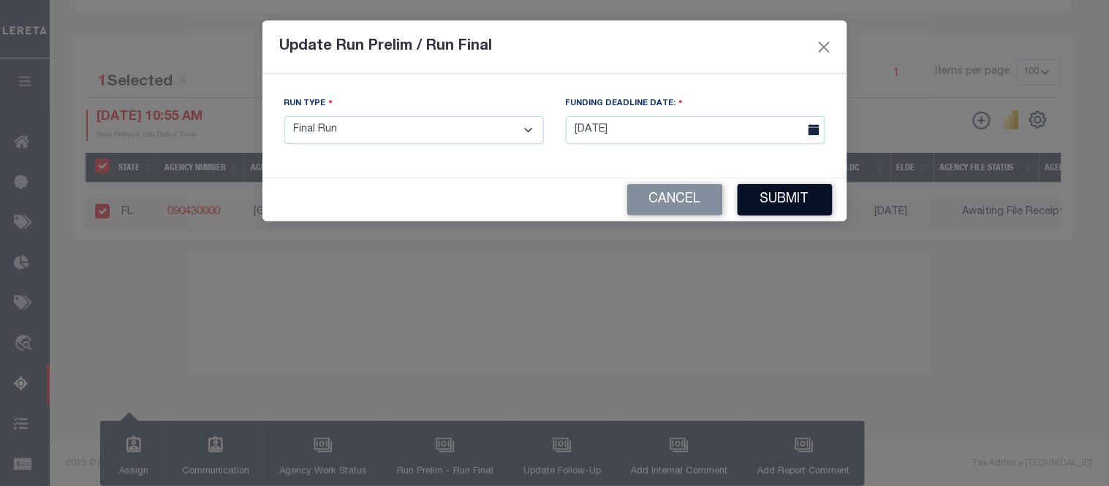
click at [793, 207] on button "Submit" at bounding box center [785, 199] width 95 height 31
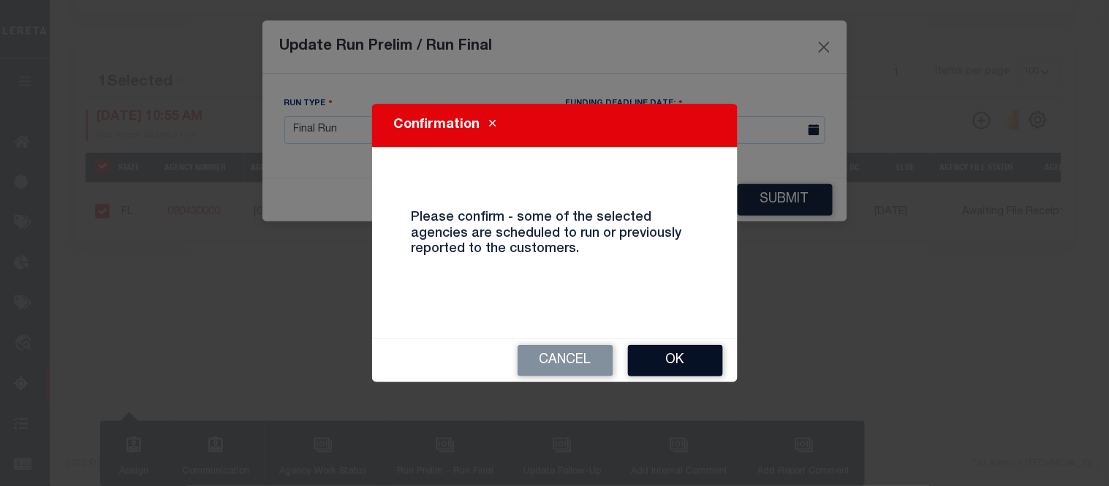
click at [662, 362] on button "Ok" at bounding box center [675, 360] width 95 height 31
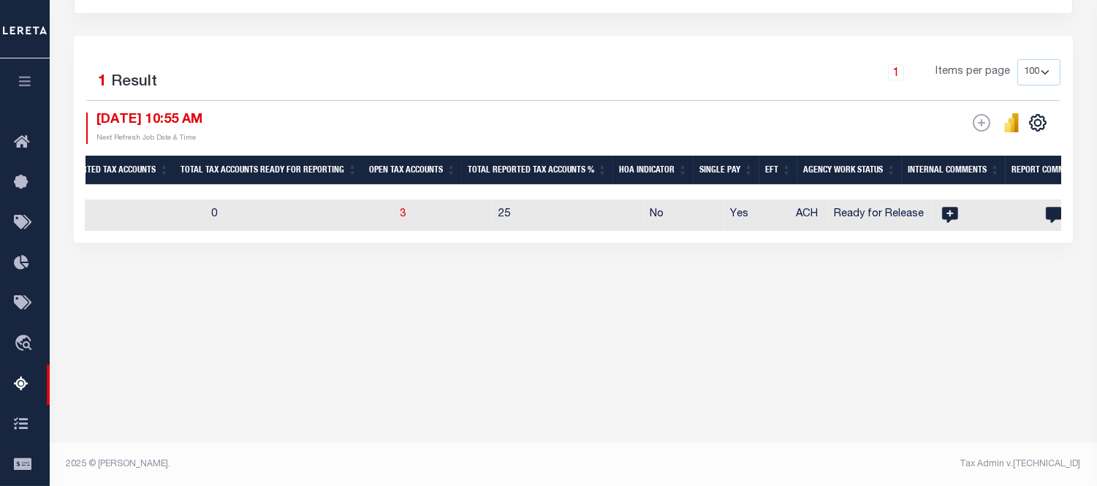
scroll to position [0, 1304]
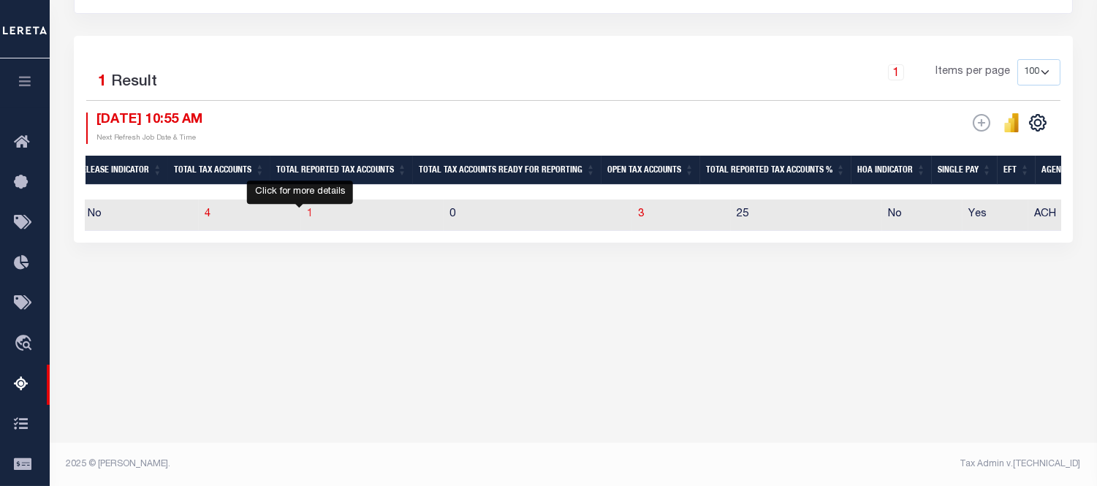
click at [307, 217] on span "1" at bounding box center [310, 214] width 6 height 10
select select "100"
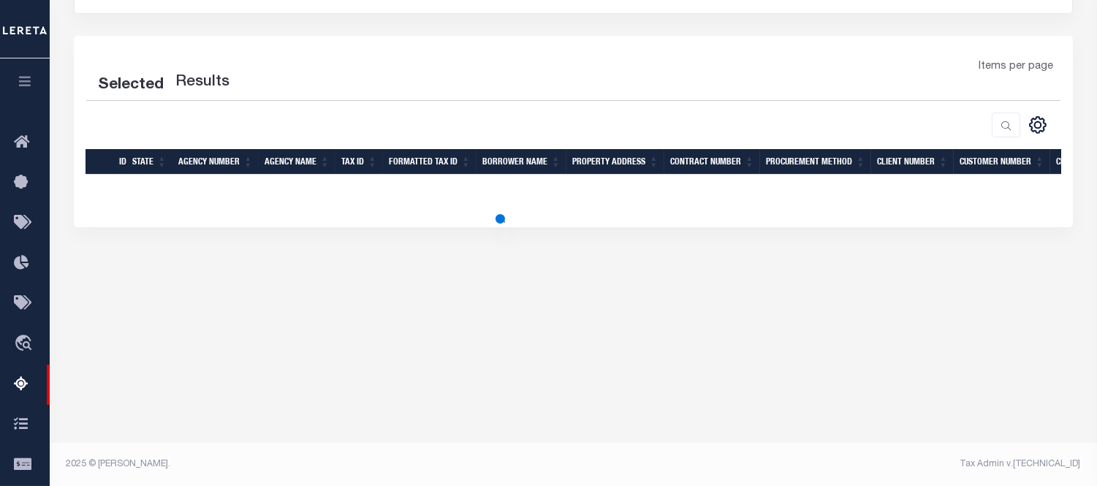
select select "100"
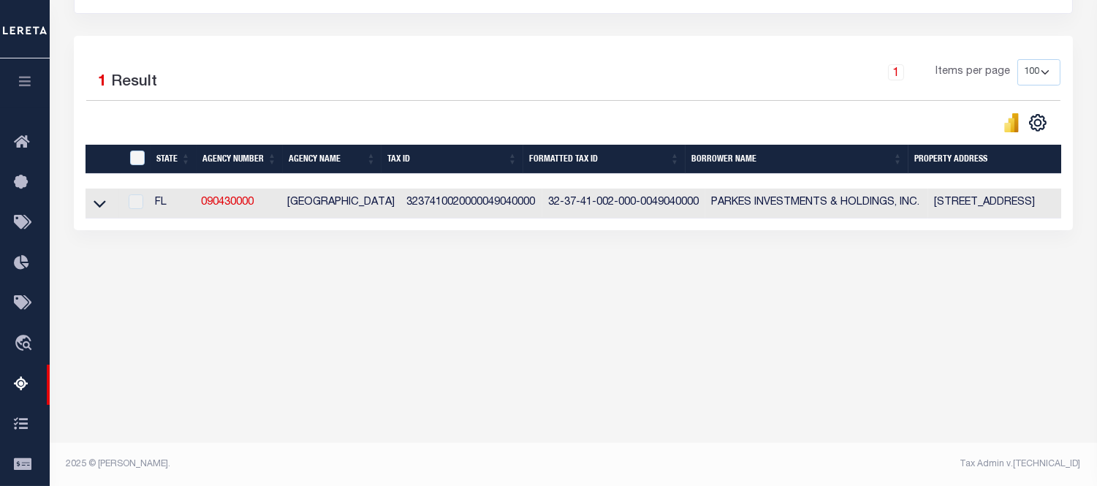
drag, startPoint x: 432, startPoint y: 230, endPoint x: 1048, endPoint y: 231, distance: 616.3
click at [1048, 230] on div "Selected 1 Result 1 Items per page 10 25 50 100 500" at bounding box center [573, 133] width 999 height 194
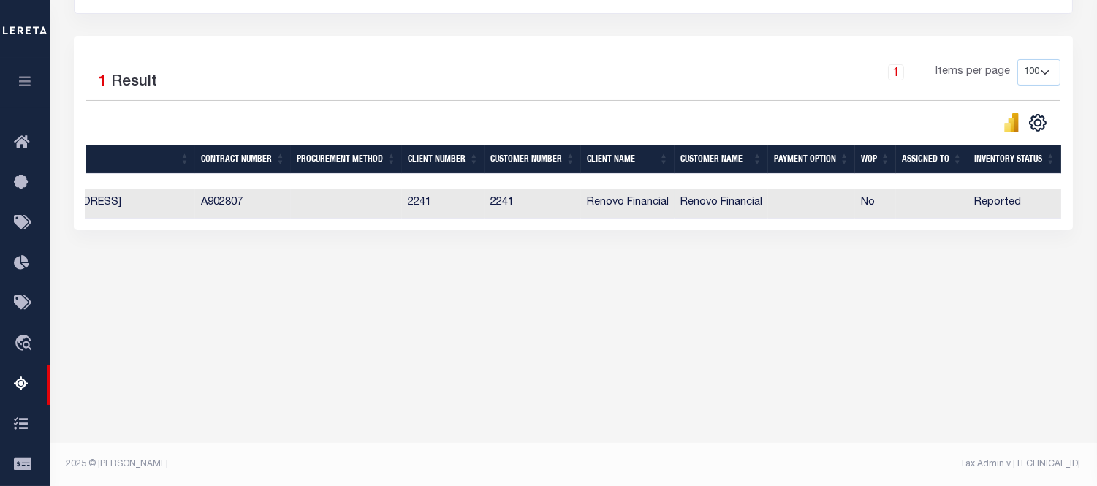
click at [937, 208] on td at bounding box center [932, 204] width 72 height 30
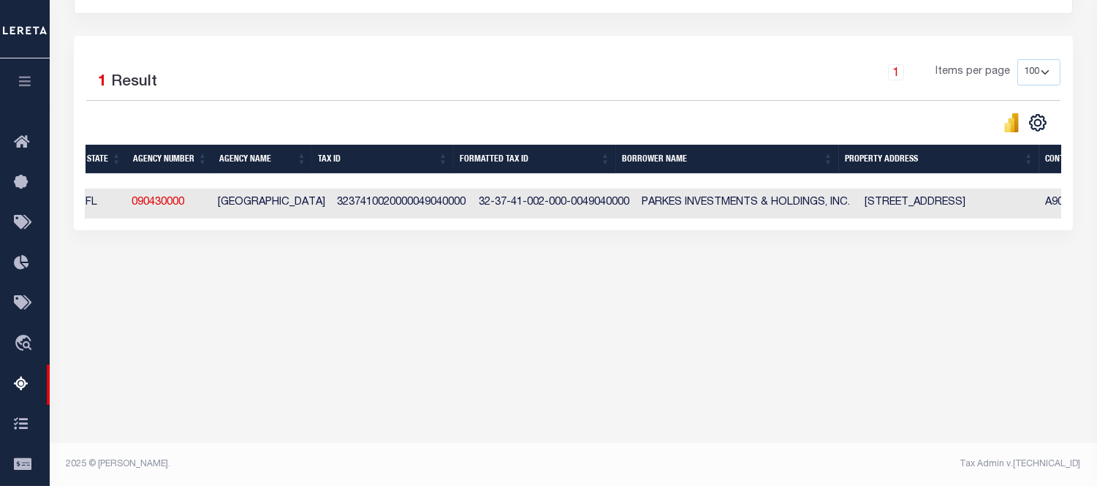
scroll to position [0, 0]
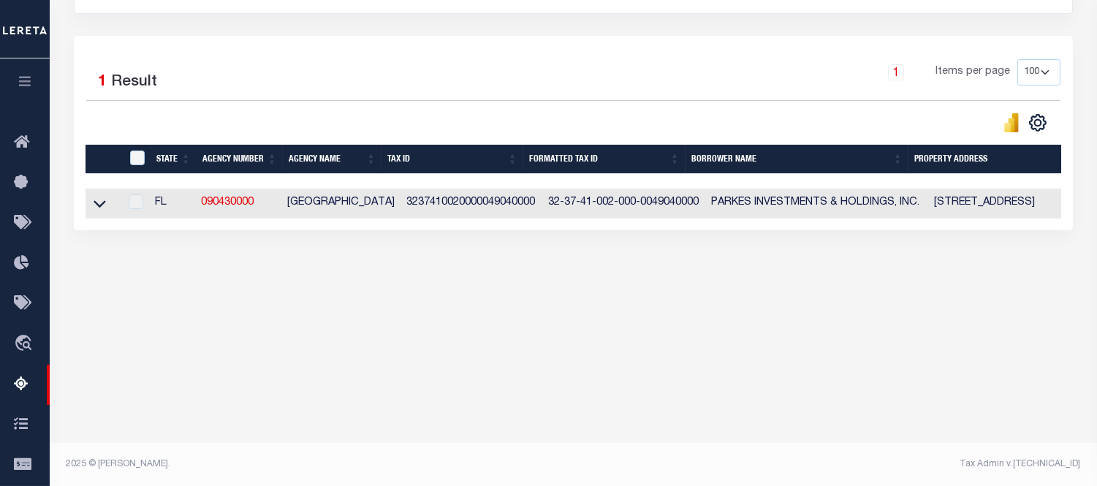
click at [136, 202] on div at bounding box center [134, 202] width 18 height 16
drag, startPoint x: 145, startPoint y: 206, endPoint x: 112, endPoint y: 213, distance: 33.6
click at [112, 213] on td at bounding box center [103, 204] width 34 height 30
click at [437, 210] on td "3237410020000049040000" at bounding box center [472, 204] width 142 height 30
click at [137, 203] on div at bounding box center [134, 202] width 18 height 16
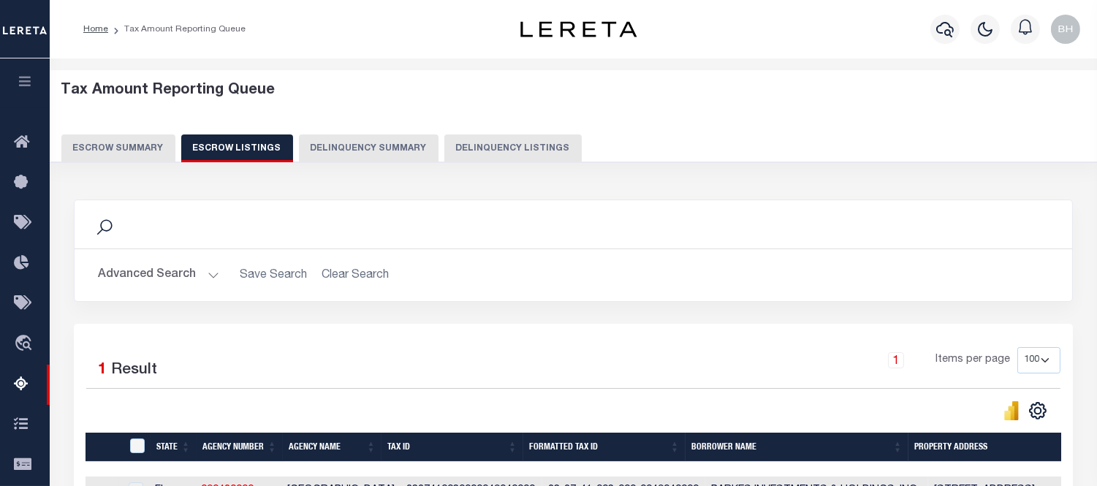
click at [159, 146] on button "Escrow Summary" at bounding box center [118, 149] width 114 height 28
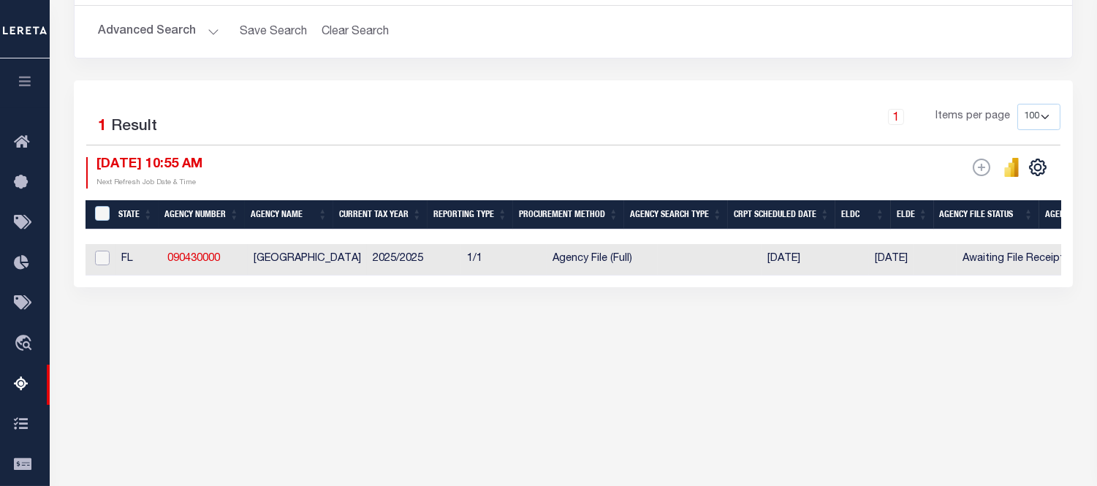
click at [97, 257] on input "checkbox" at bounding box center [102, 258] width 15 height 15
checkbox input "true"
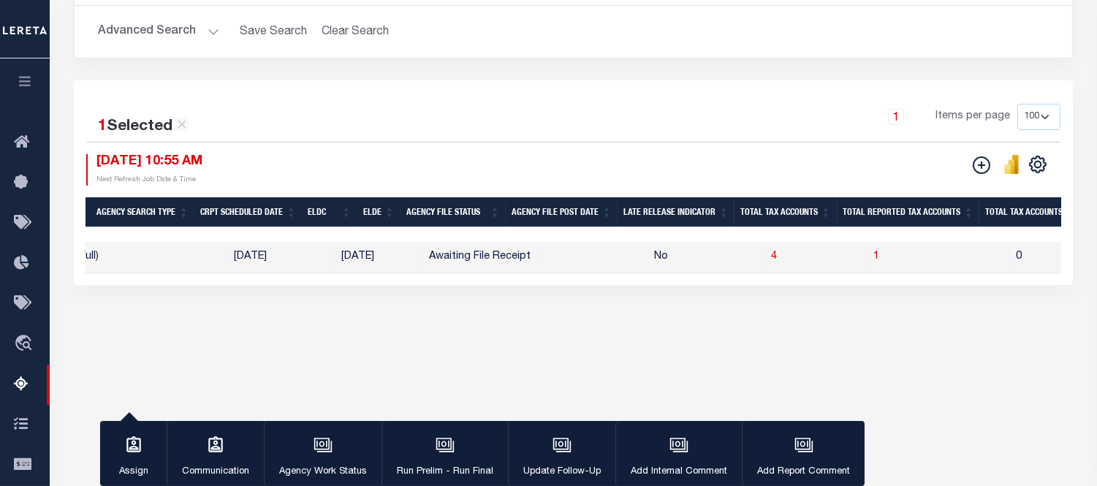
scroll to position [0, 541]
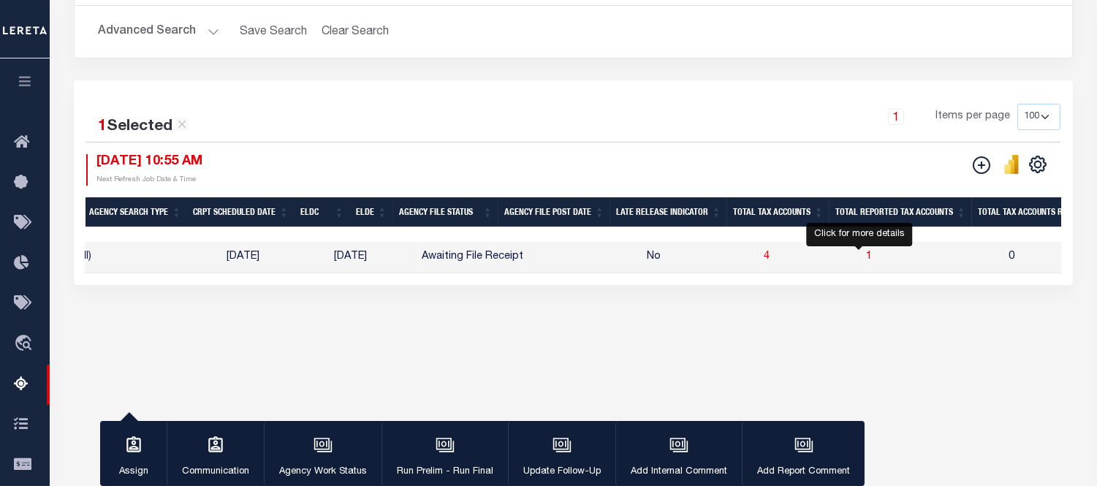
click at [866, 254] on span "1" at bounding box center [869, 256] width 6 height 10
select select "100"
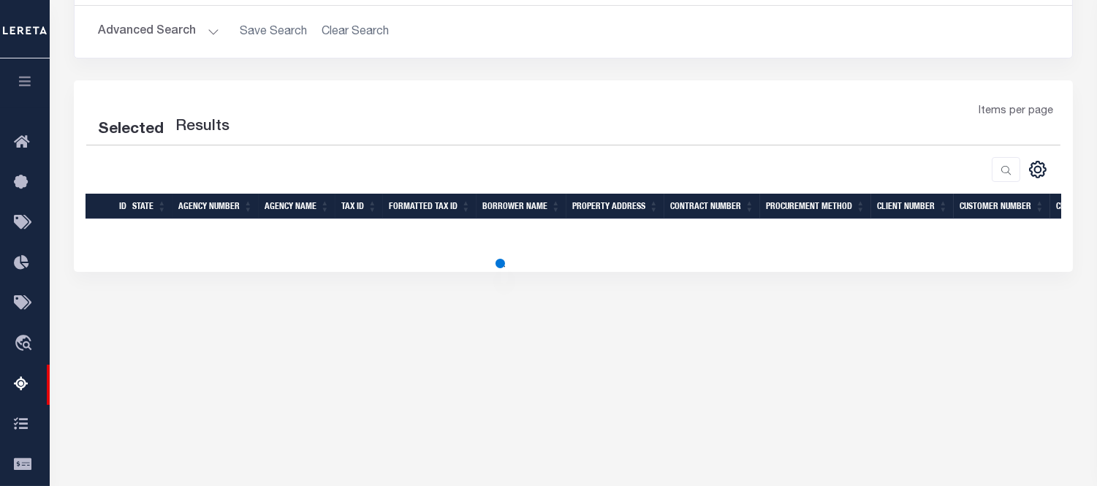
select select "100"
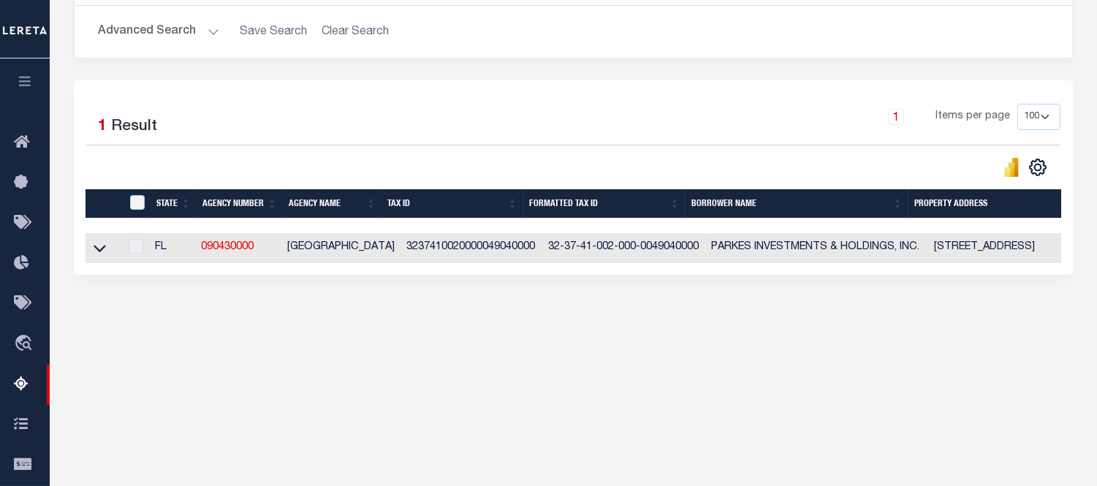
drag, startPoint x: 149, startPoint y: 241, endPoint x: 132, endPoint y: 246, distance: 17.4
click at [145, 241] on td at bounding box center [134, 248] width 30 height 30
click at [132, 246] on div at bounding box center [134, 247] width 18 height 16
click at [186, 246] on td "FL" at bounding box center [172, 248] width 46 height 30
click at [250, 247] on link "090430000" at bounding box center [227, 247] width 53 height 10
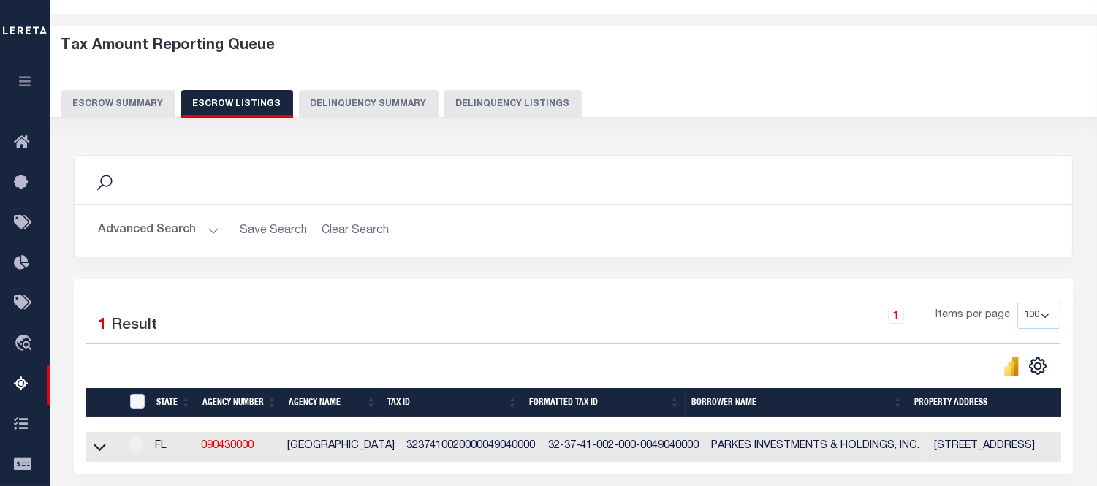
scroll to position [207, 0]
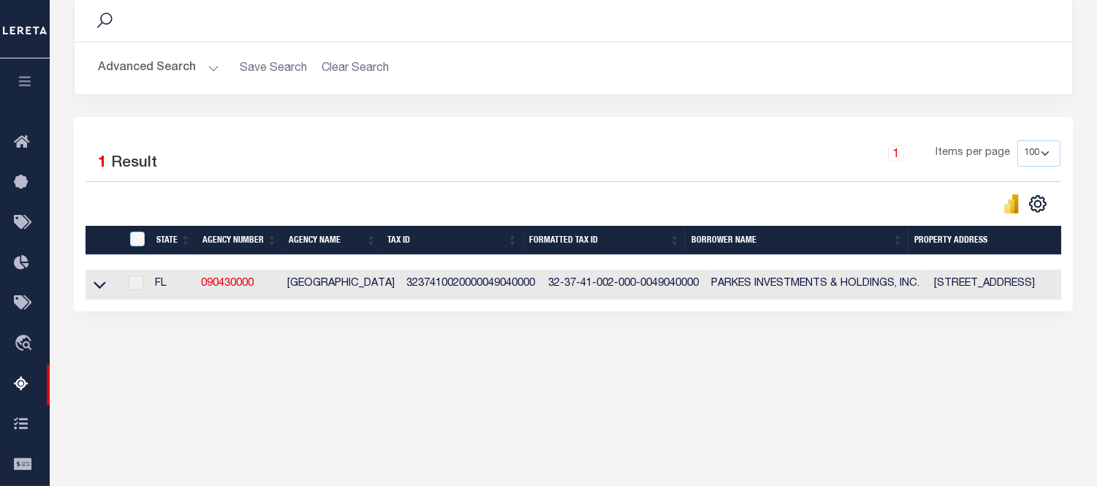
click at [141, 289] on div at bounding box center [134, 284] width 18 height 16
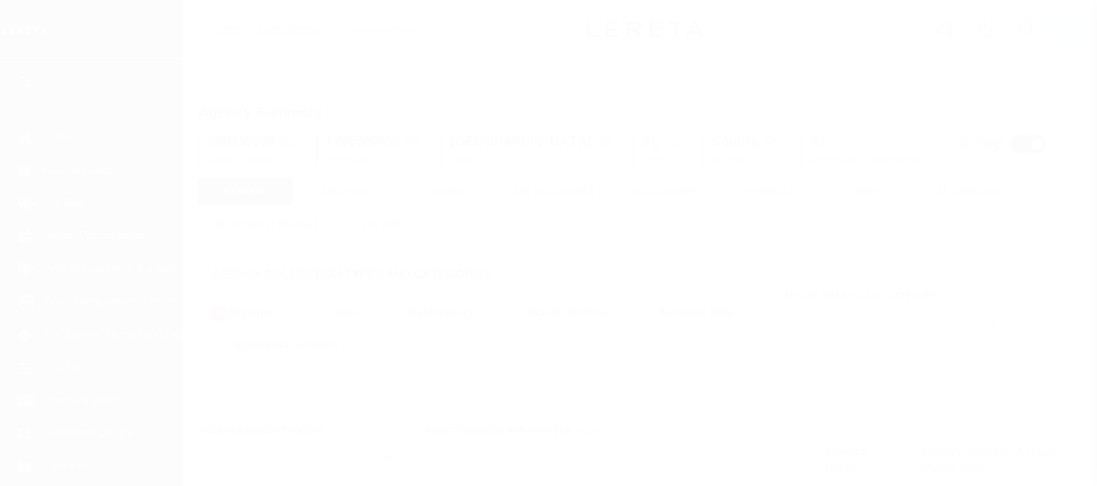
select select
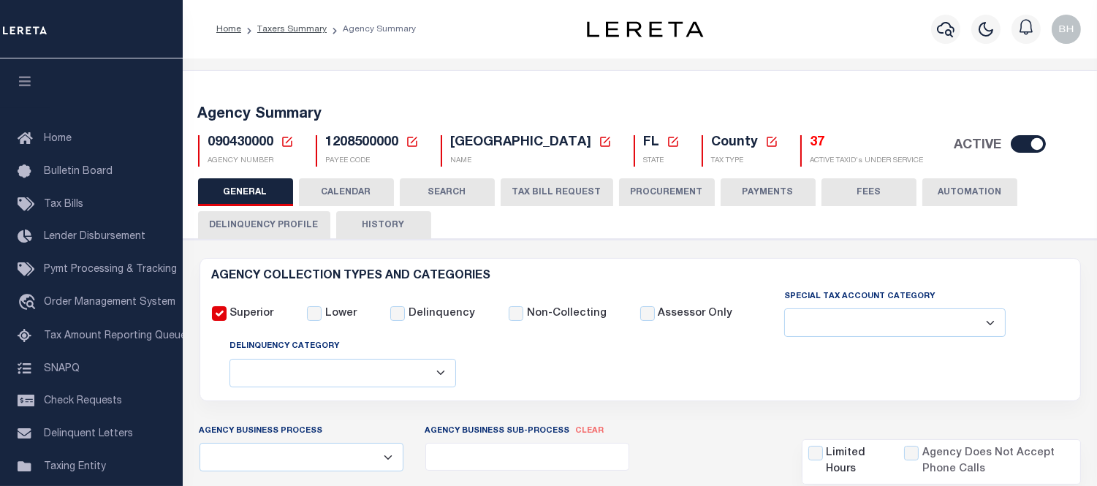
click at [619, 186] on button "PROCUREMENT" at bounding box center [667, 192] width 96 height 28
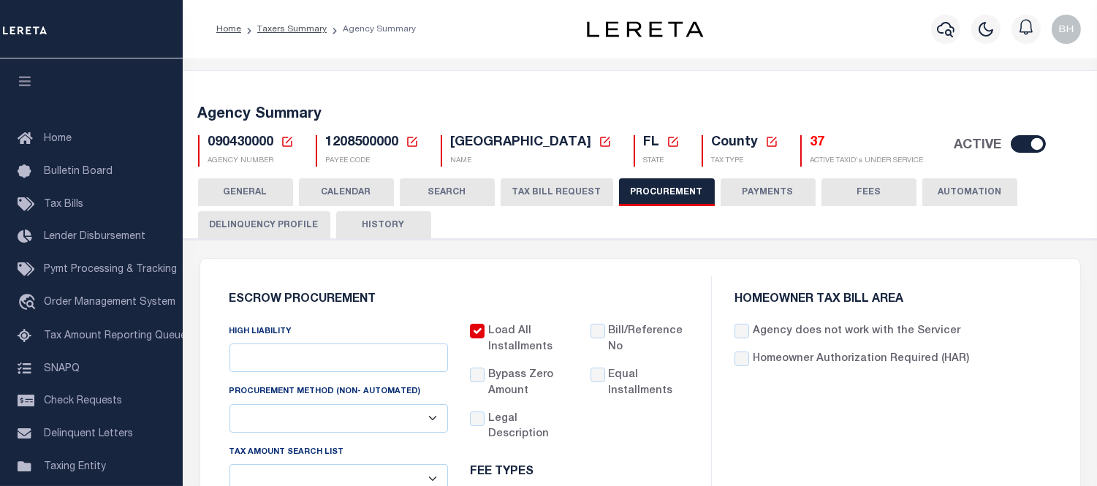
type input "$14,000"
select select "1"
select select "3"
checkbox input "true"
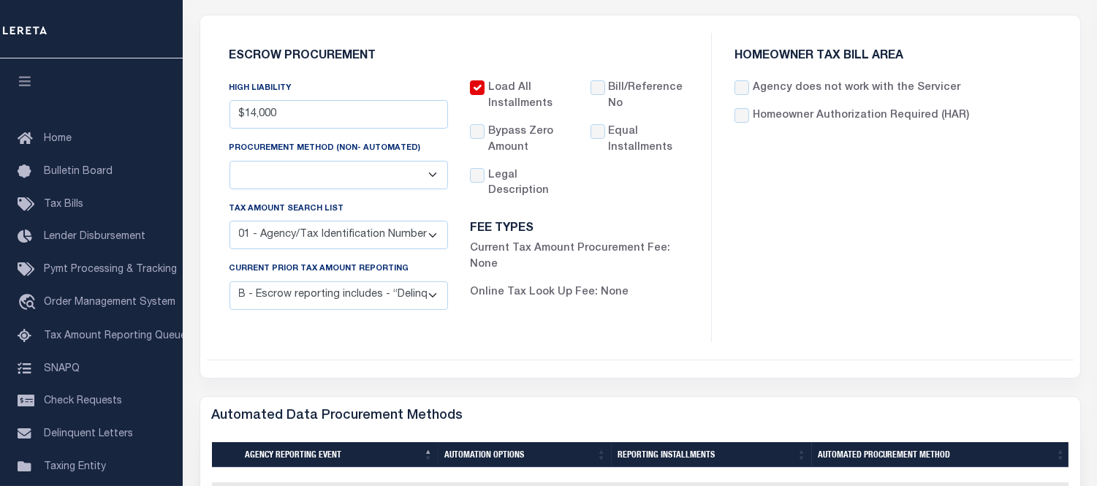
scroll to position [162, 0]
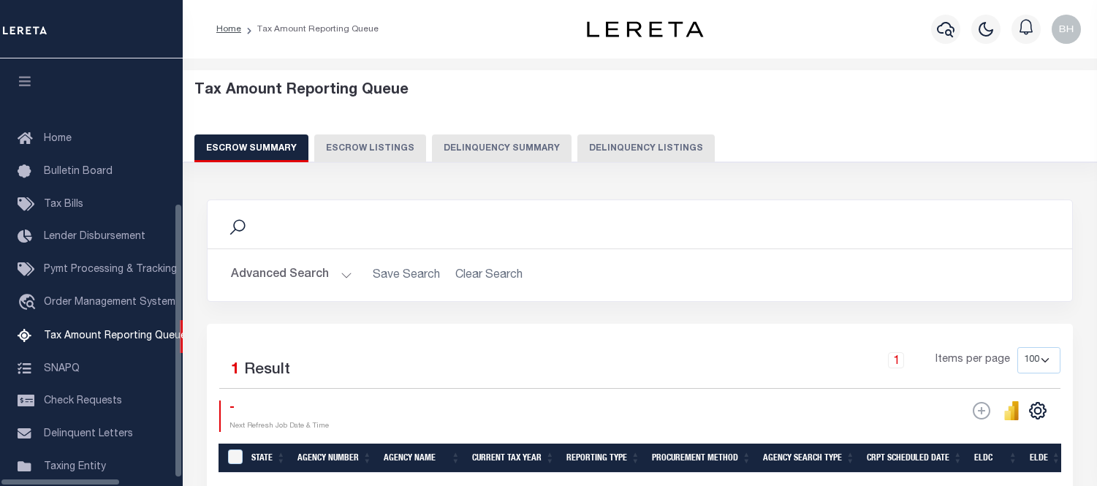
select select "100"
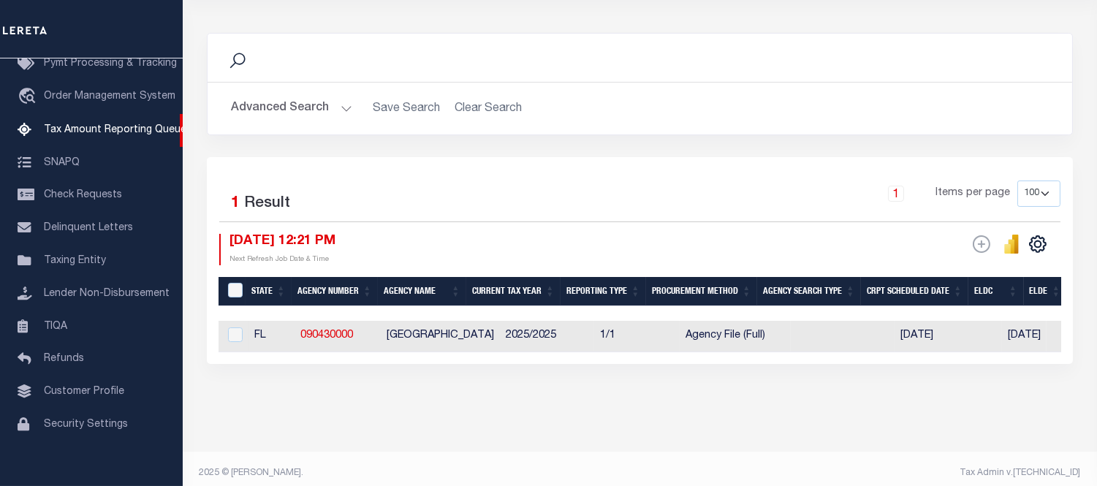
scroll to position [206, 0]
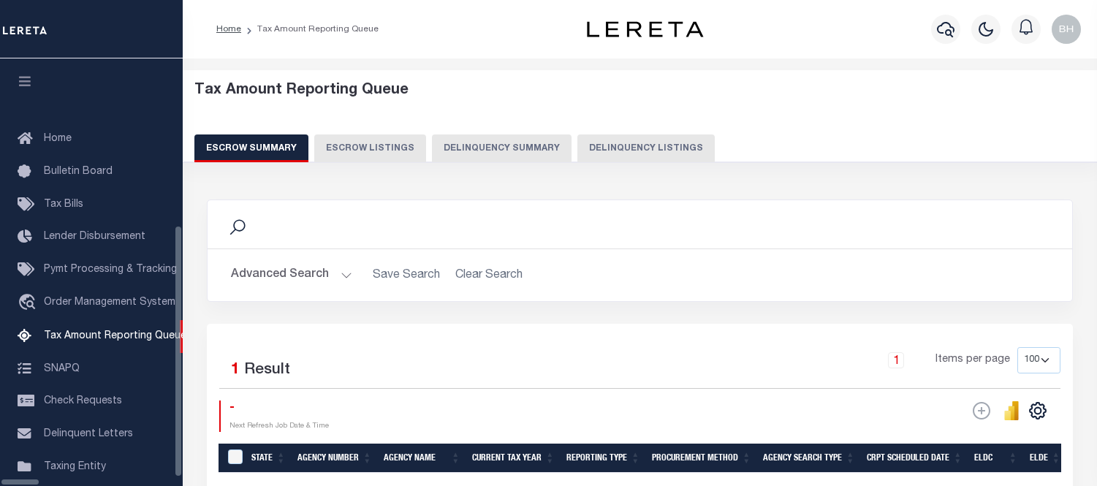
select select "100"
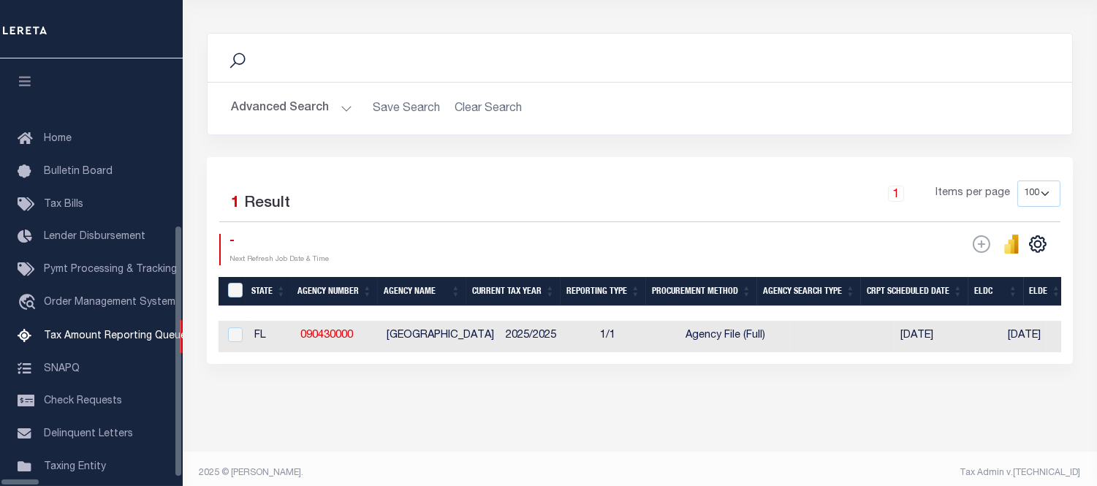
scroll to position [206, 0]
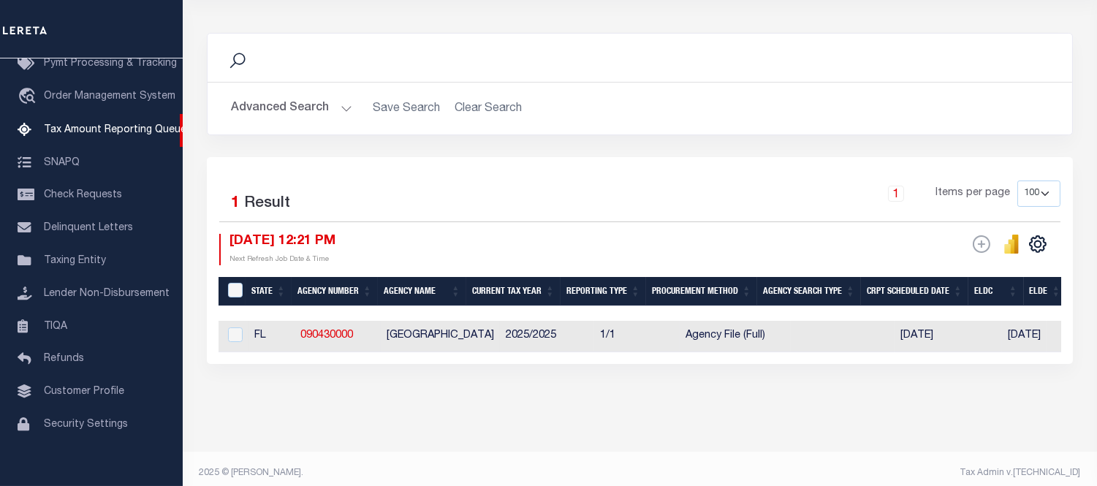
click at [290, 325] on td "FL" at bounding box center [272, 336] width 46 height 31
checkbox input "true"
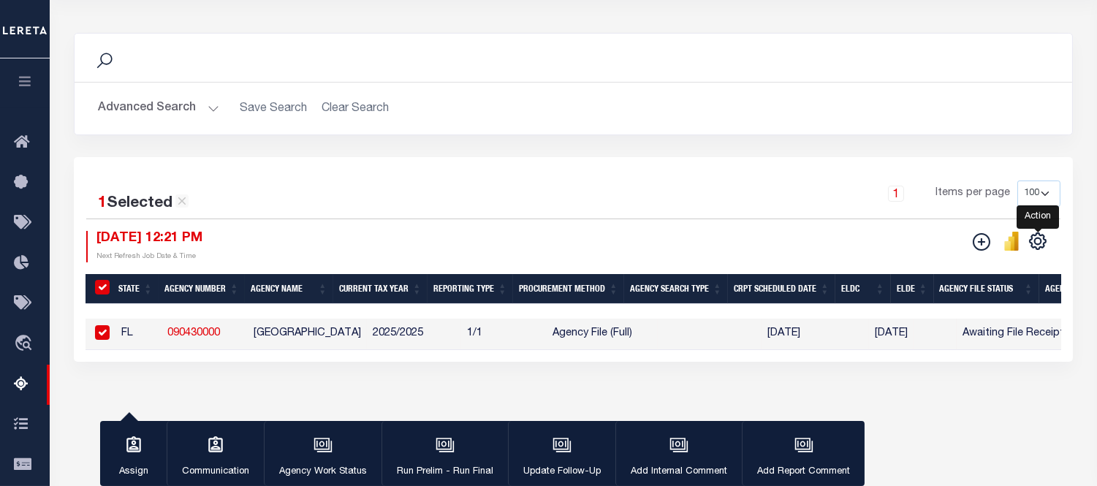
drag, startPoint x: 1036, startPoint y: 239, endPoint x: 1024, endPoint y: 247, distance: 14.8
click at [1036, 240] on icon "" at bounding box center [1038, 241] width 19 height 19
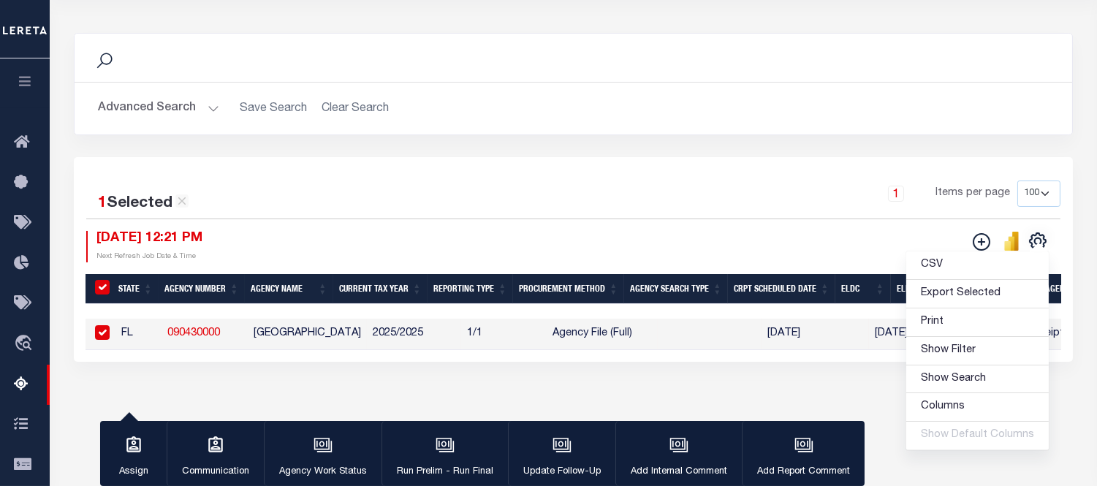
drag, startPoint x: 819, startPoint y: 216, endPoint x: 863, endPoint y: 236, distance: 48.8
click at [820, 216] on div "1 Items per page 10 25 50 100 500" at bounding box center [698, 200] width 725 height 38
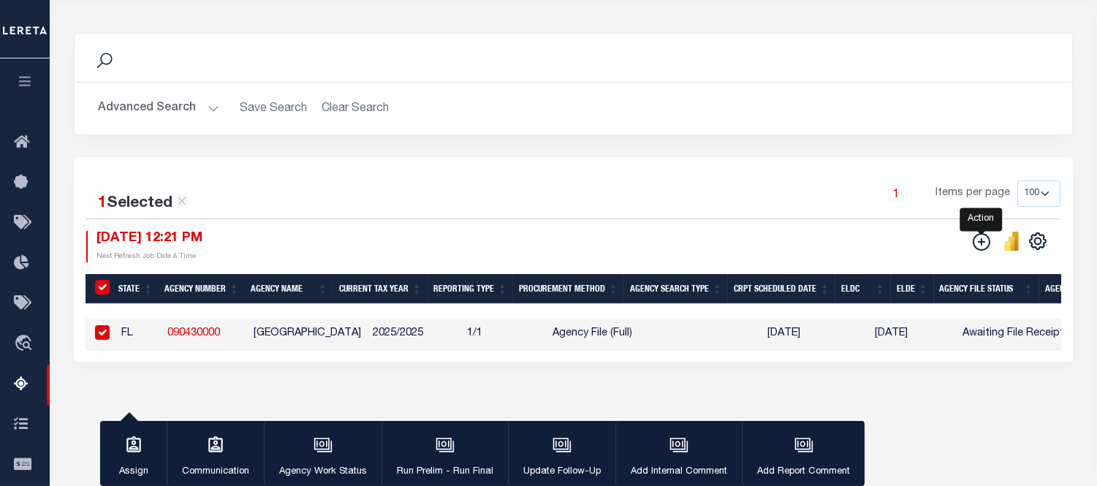
drag, startPoint x: 980, startPoint y: 247, endPoint x: 950, endPoint y: 265, distance: 34.7
click at [981, 249] on icon "" at bounding box center [982, 242] width 18 height 18
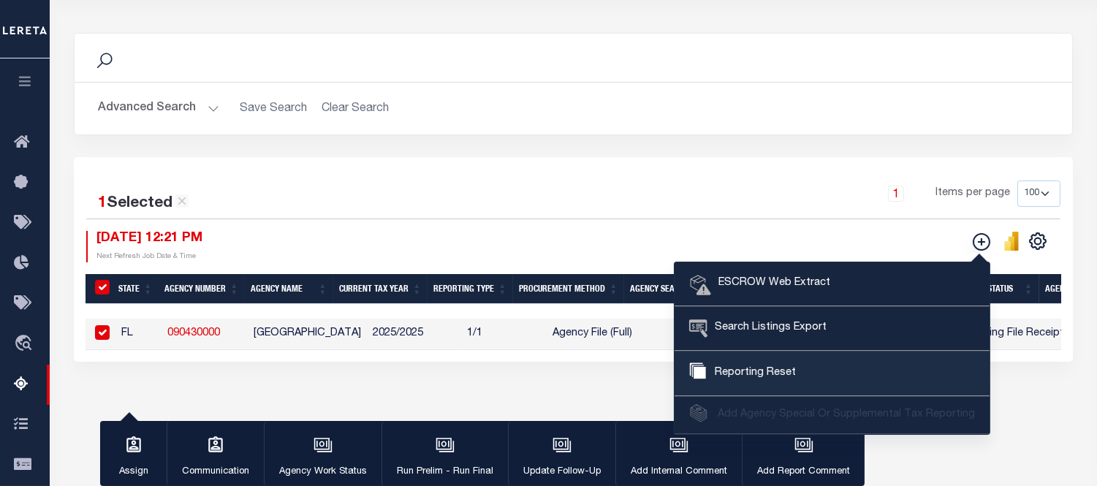
click at [744, 374] on span "Reporting Reset" at bounding box center [753, 374] width 85 height 16
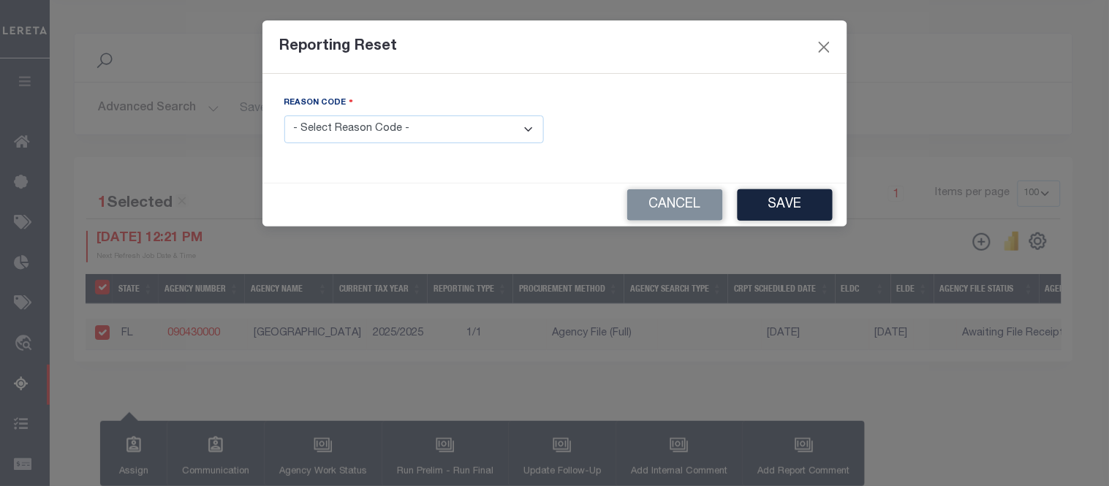
drag, startPoint x: 366, startPoint y: 127, endPoint x: 386, endPoint y: 123, distance: 20.9
click at [366, 126] on select "- Select Reason Code - Payment Reversal Taxable Value Change Assessment Change …" at bounding box center [414, 130] width 260 height 29
select select "11"
click at [284, 116] on select "- Select Reason Code - Payment Reversal Taxable Value Change Assessment Change …" at bounding box center [414, 130] width 260 height 29
click at [754, 203] on button "Save" at bounding box center [785, 204] width 95 height 31
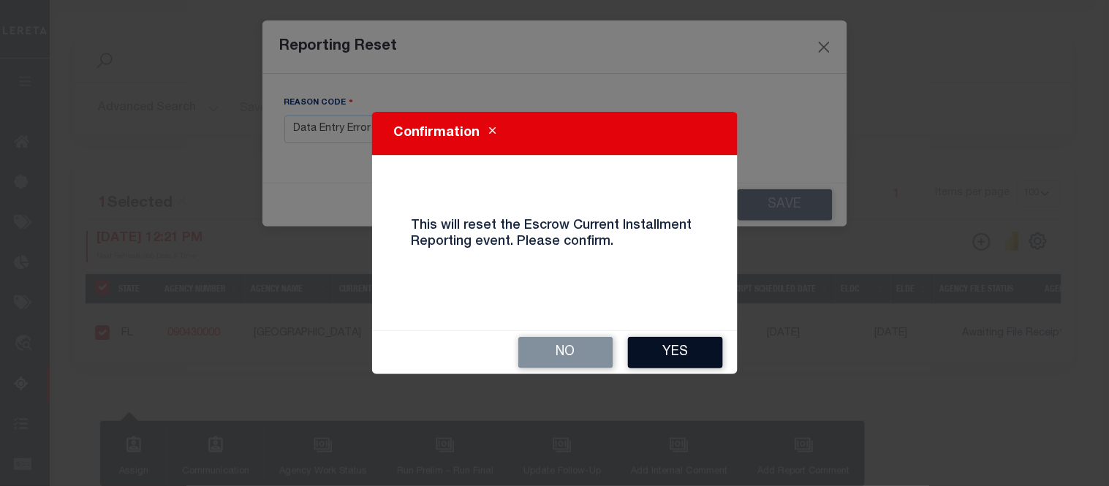
click at [687, 349] on button "Yes" at bounding box center [675, 352] width 95 height 31
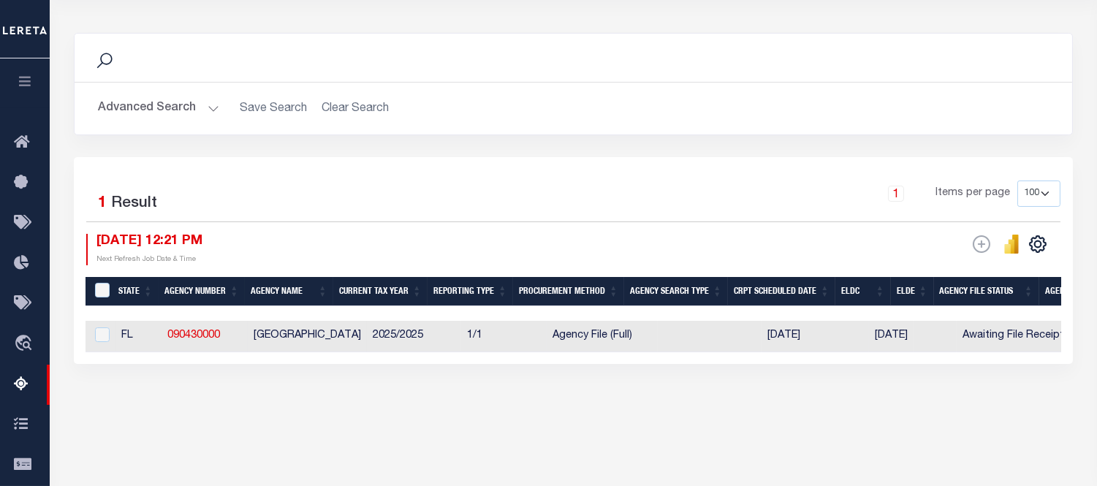
click at [488, 331] on td "1/1" at bounding box center [504, 336] width 86 height 31
checkbox input "true"
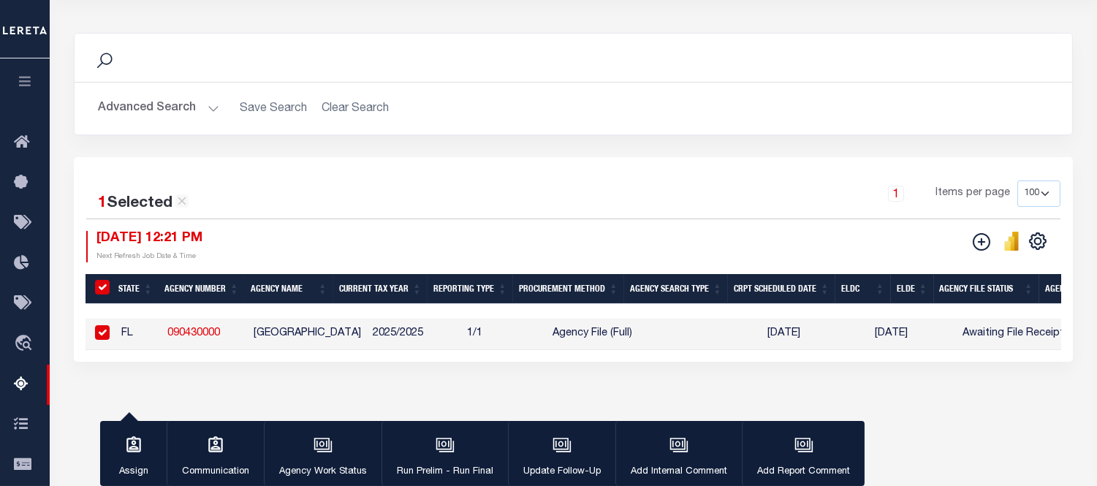
scroll to position [0, 0]
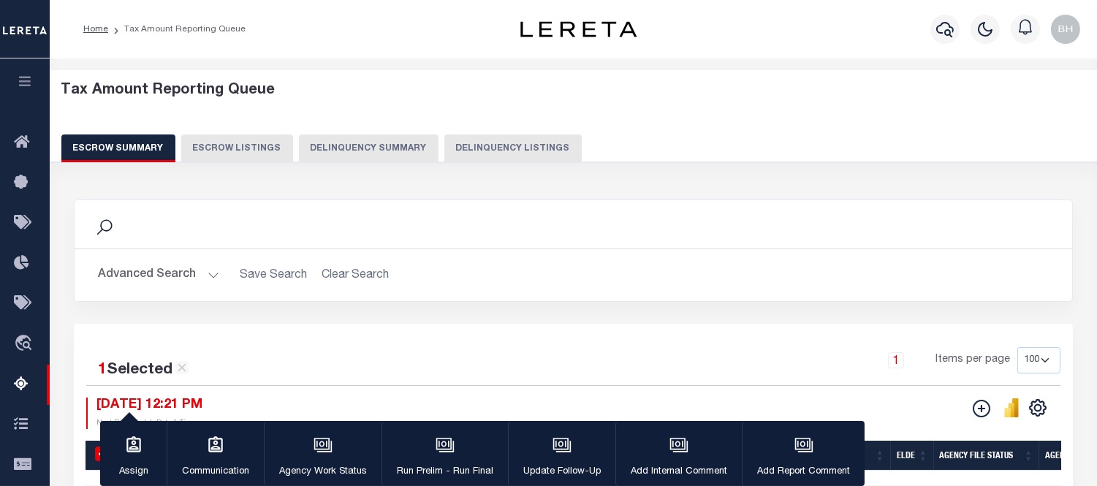
click at [164, 282] on button "Advanced Search" at bounding box center [158, 275] width 121 height 29
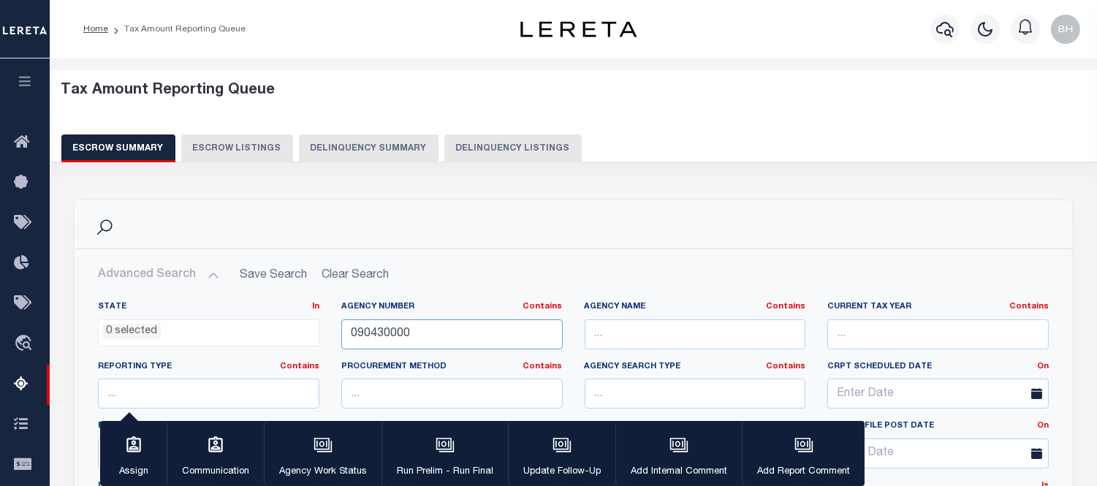
drag, startPoint x: 446, startPoint y: 338, endPoint x: 213, endPoint y: 337, distance: 232.5
click at [213, 334] on div "State In In AK AL AR AZ CA CO CT DC DE FL GA GU HI IA ID IL IN KS KY LA MA MD M…" at bounding box center [573, 479] width 973 height 356
paste input "66"
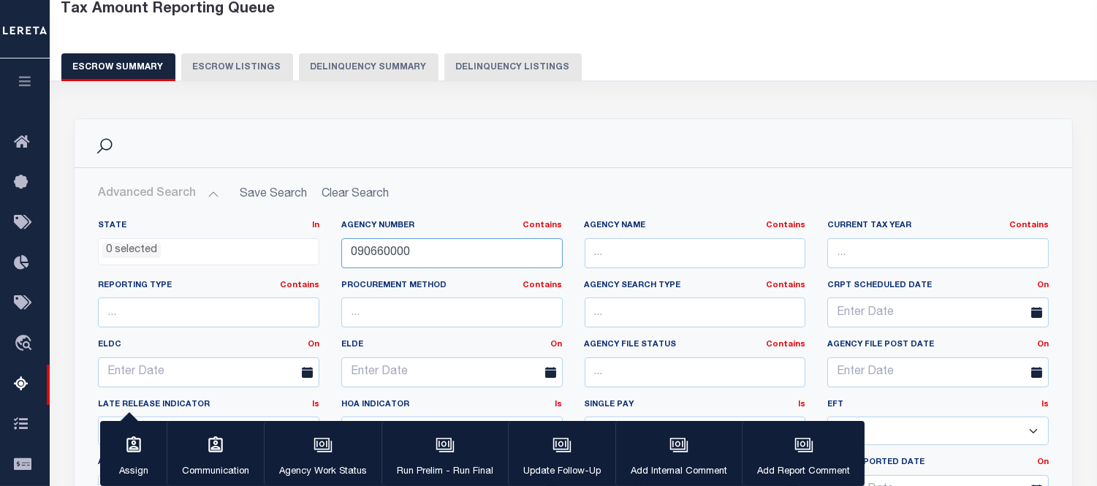
scroll to position [406, 0]
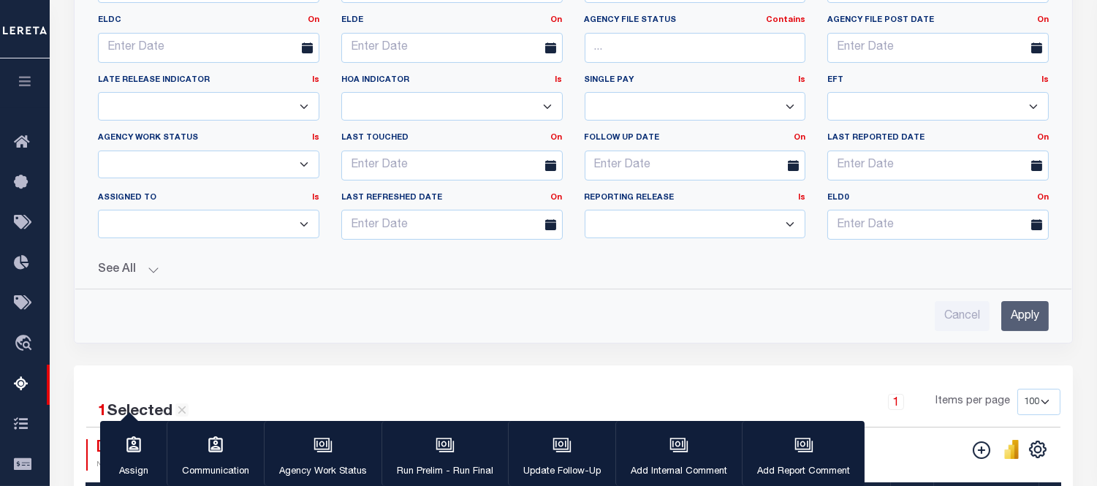
type input "090660000"
click at [1026, 314] on input "Apply" at bounding box center [1026, 316] width 48 height 30
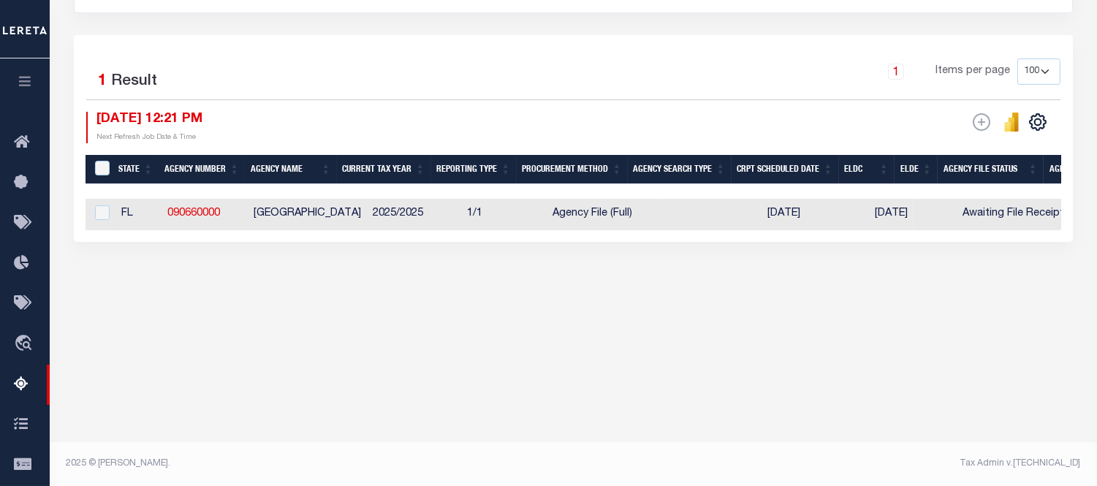
scroll to position [288, 0]
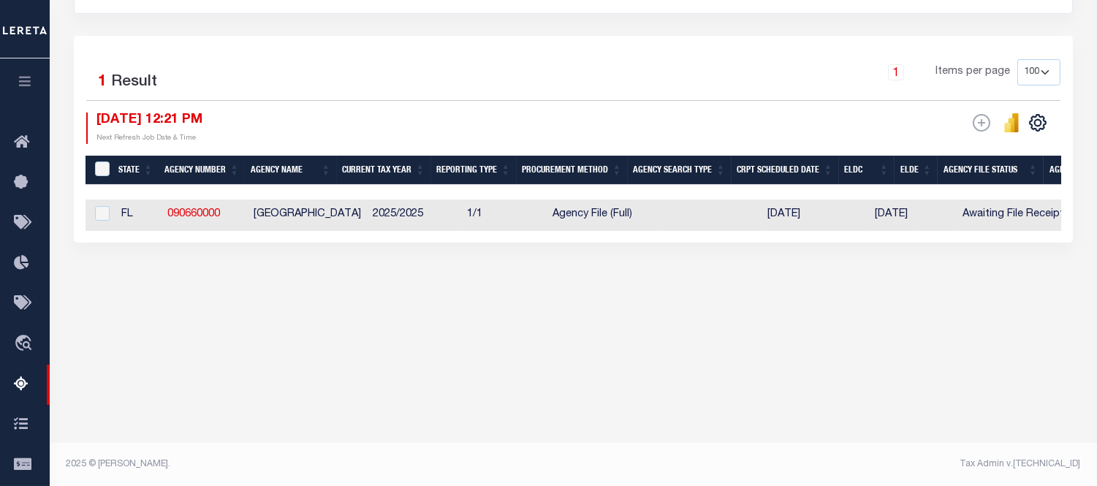
click at [443, 216] on td "2025/2025" at bounding box center [414, 215] width 94 height 31
checkbox input "true"
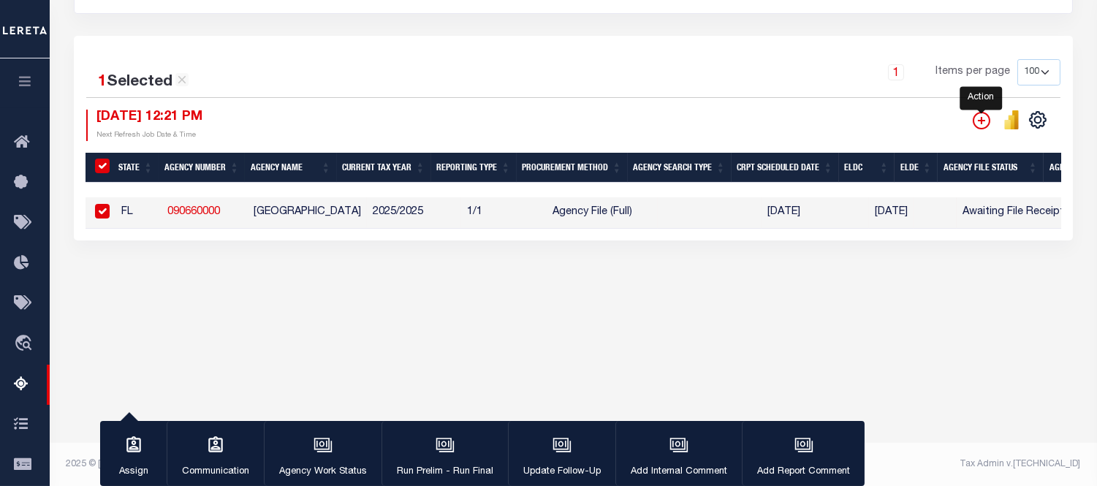
click at [980, 122] on icon "" at bounding box center [981, 119] width 7 height 7
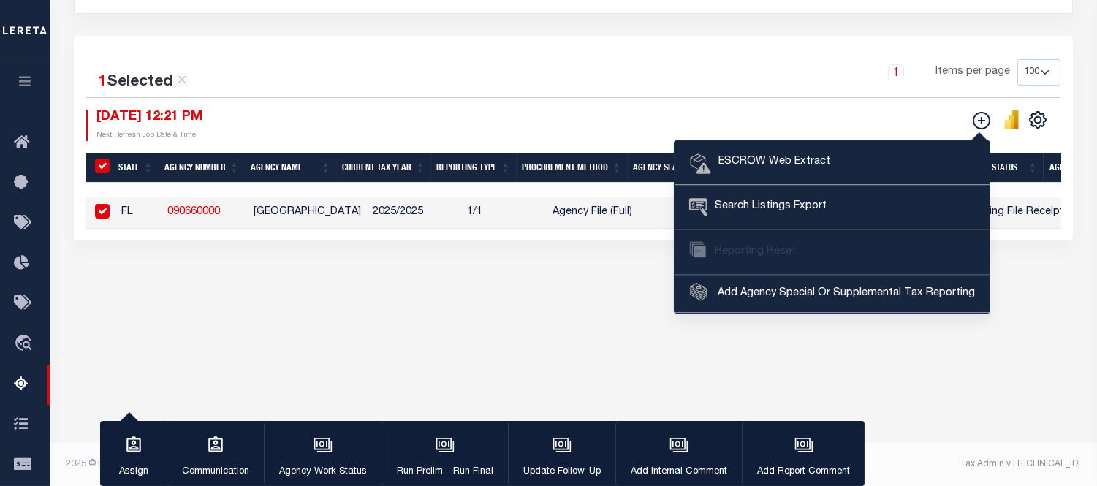
click at [775, 254] on li "Reporting Reset" at bounding box center [832, 252] width 315 height 45
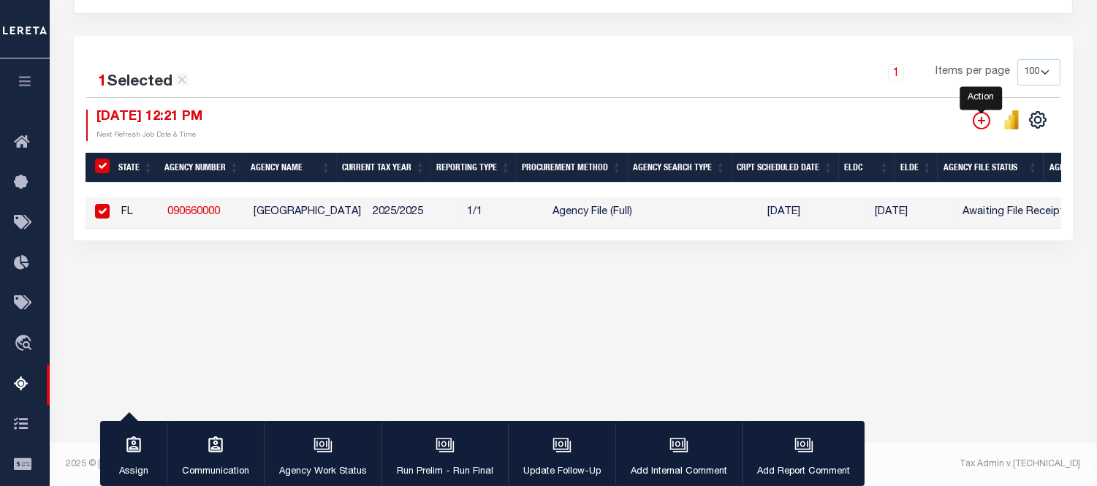
click at [986, 125] on icon "" at bounding box center [982, 121] width 18 height 18
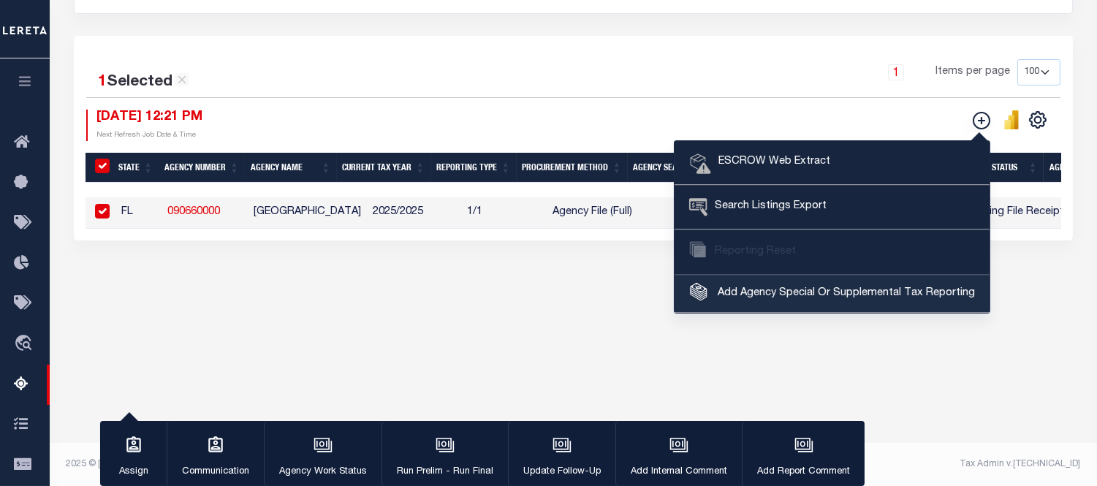
click at [755, 295] on span "Add Agency Special Or Supplemental Tax Reporting" at bounding box center [844, 294] width 261 height 16
select select "090660000"
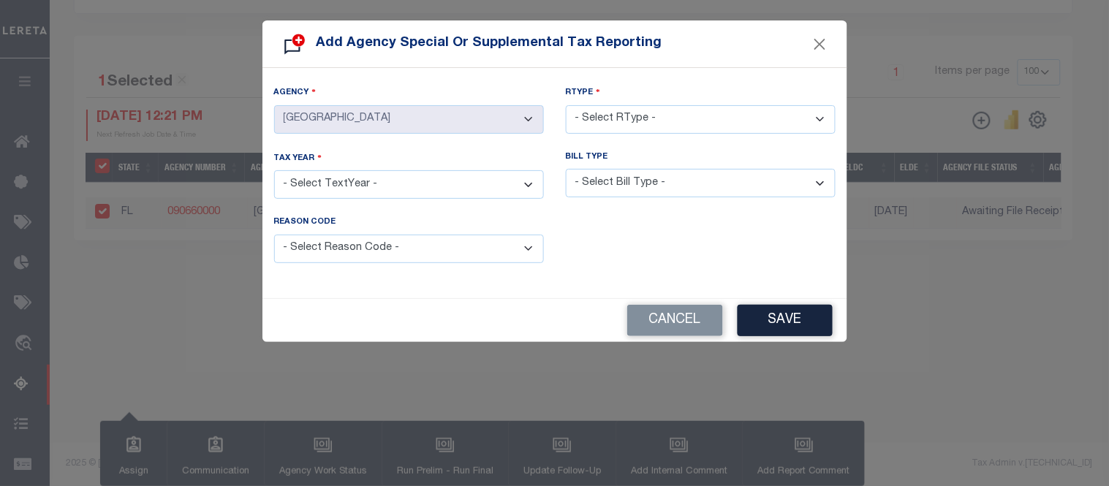
click at [597, 122] on select "- Select RType - 1/1 1/2 1/3 1/4 2/2 2/3 2/4 3/3 3/4 4/4" at bounding box center [701, 119] width 270 height 29
select select "1/1"
click at [566, 105] on select "- Select RType - 1/1 1/2 1/3 1/4 2/2 2/3 2/4 3/3 3/4 4/4" at bounding box center [701, 119] width 270 height 29
click at [355, 179] on select "- Select TextYear - 2028 2027 2026 2025 2024 2023 2022 2021 2020 2019 2018 2017…" at bounding box center [409, 184] width 270 height 29
click at [681, 320] on button "Cancel" at bounding box center [675, 320] width 96 height 31
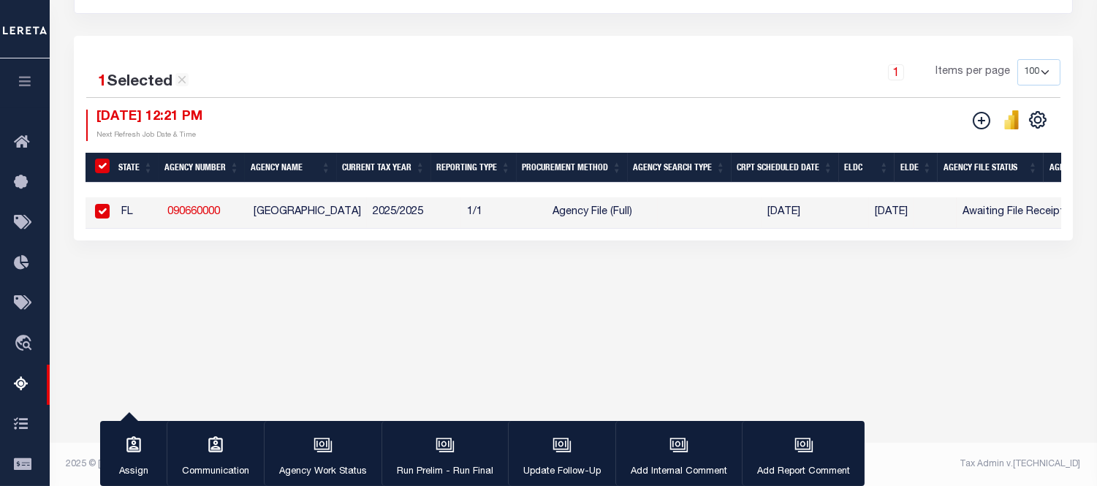
click at [681, 319] on div "Tax Amount Reporting Queue Escrow Summary Escrow Listings In" at bounding box center [573, 56] width 1039 height 543
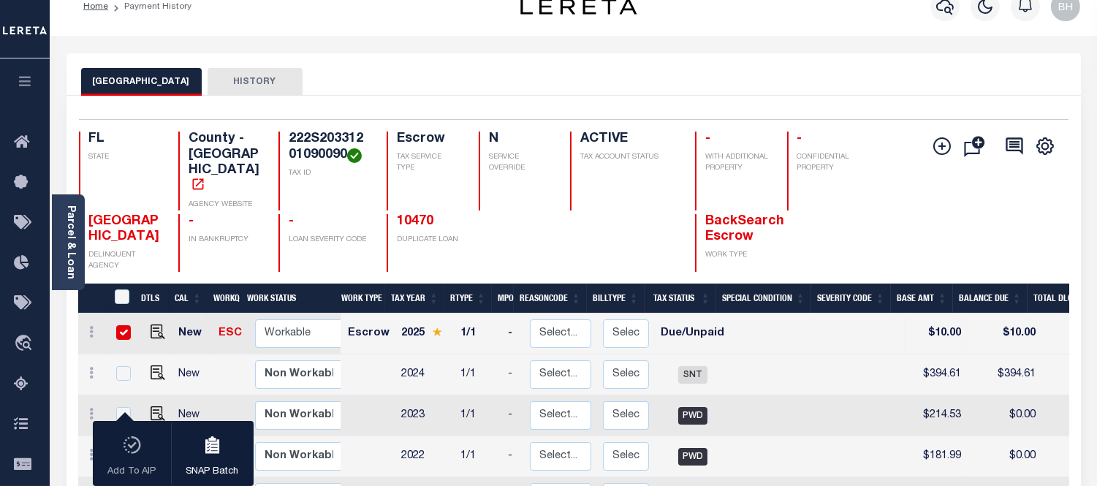
scroll to position [0, 451]
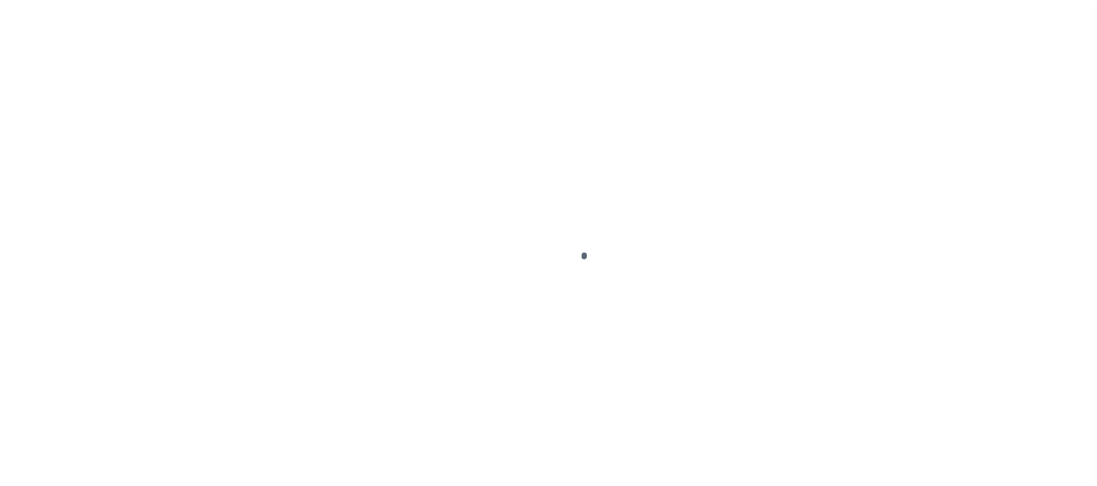
scroll to position [23, 0]
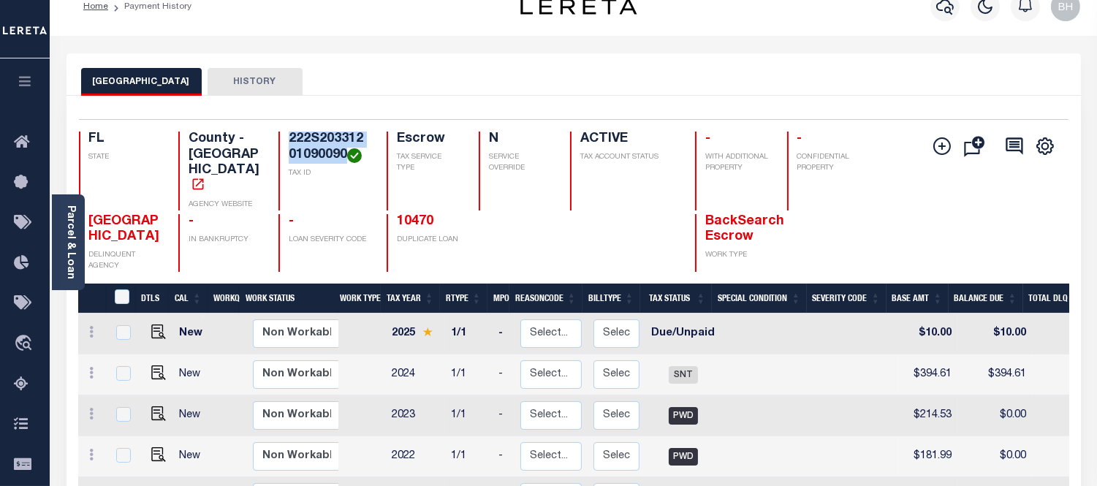
drag, startPoint x: 288, startPoint y: 136, endPoint x: 344, endPoint y: 151, distance: 58.2
click at [344, 151] on h4 "222S20331201090090" at bounding box center [329, 147] width 80 height 31
copy h4 "222S20331201090090"
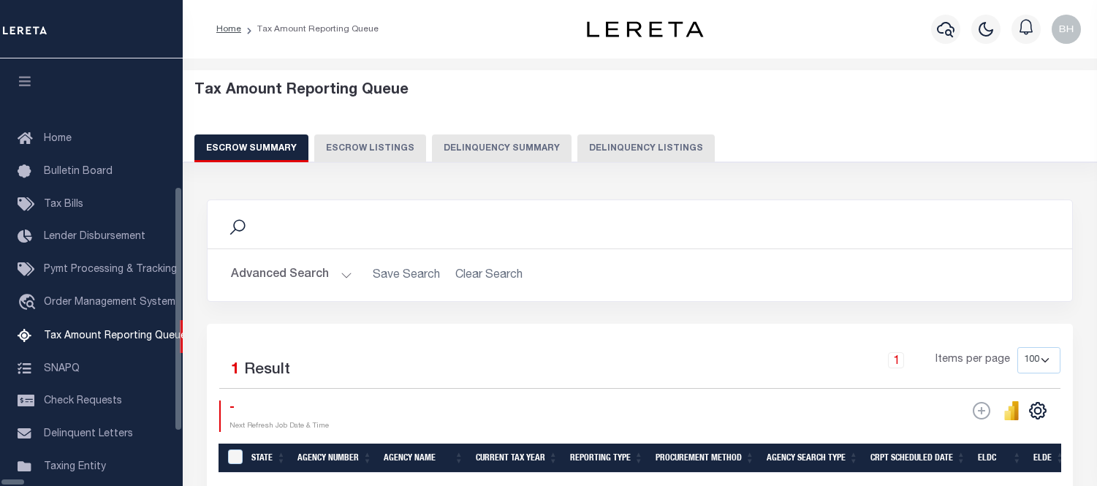
select select "100"
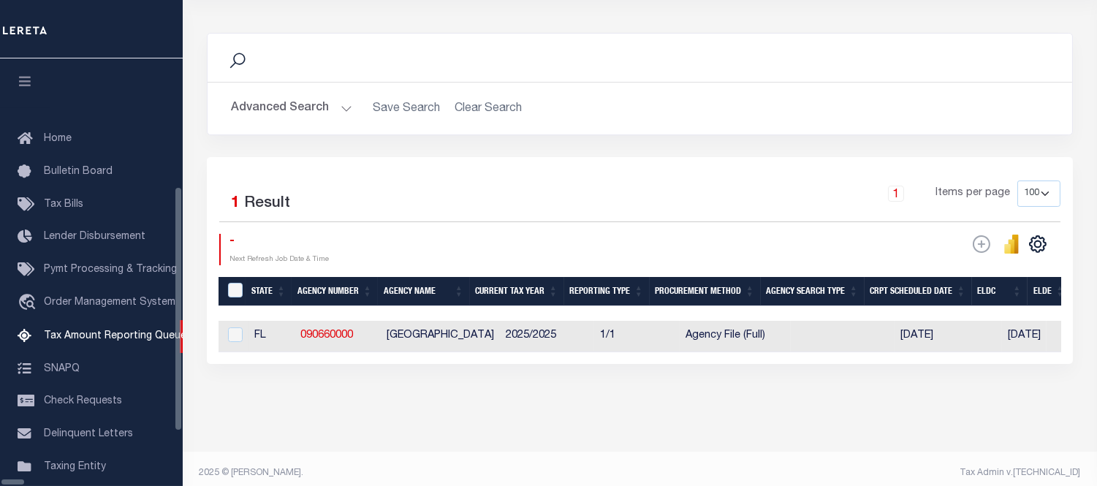
scroll to position [206, 0]
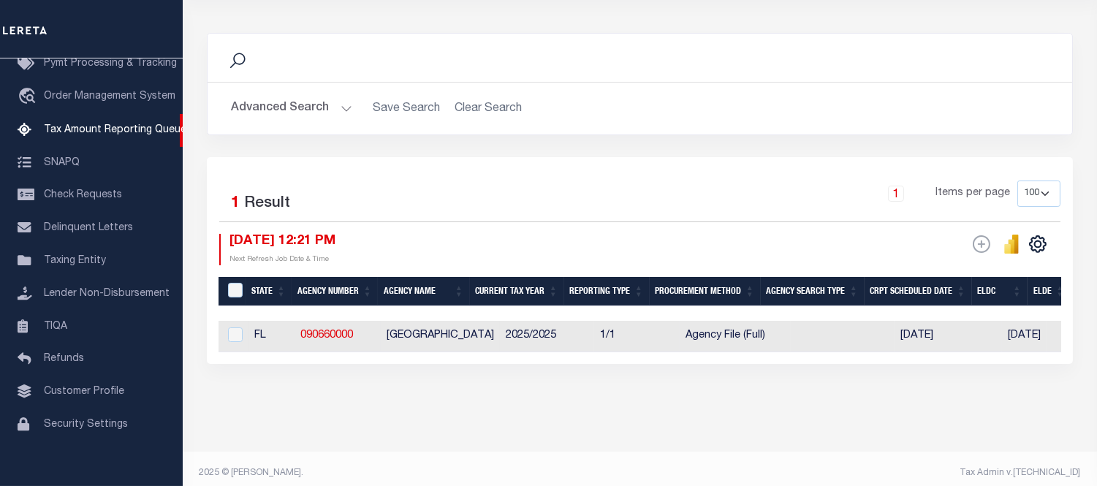
drag, startPoint x: 361, startPoint y: 333, endPoint x: 314, endPoint y: 344, distance: 48.1
click at [361, 333] on td "090660000" at bounding box center [338, 336] width 86 height 31
checkbox input "true"
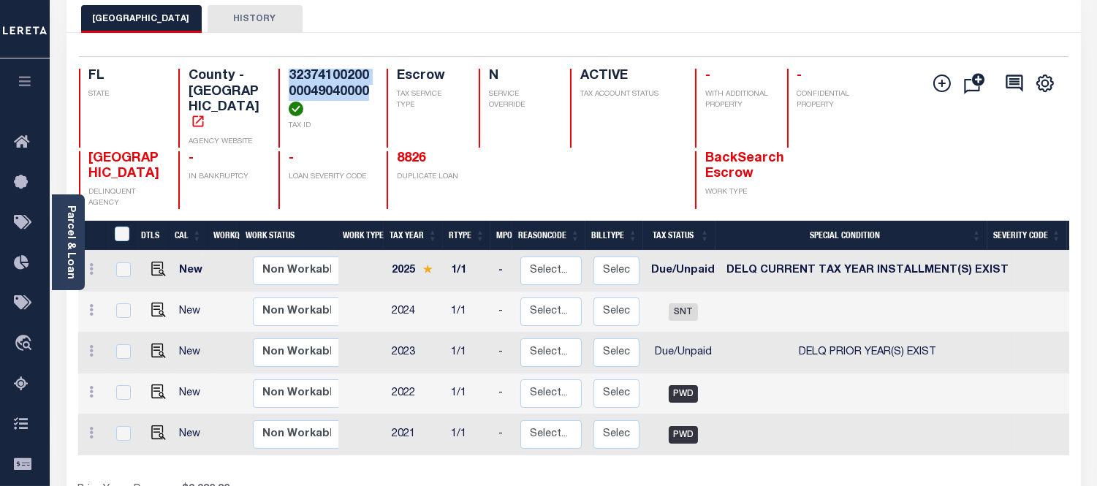
drag, startPoint x: 290, startPoint y: 79, endPoint x: 371, endPoint y: 92, distance: 82.2
click at [371, 92] on div "FL STATE County - FL AGENCY WEBSITE 3237410020000049040000 TAX ID Escrow TAX SE…" at bounding box center [491, 108] width 825 height 79
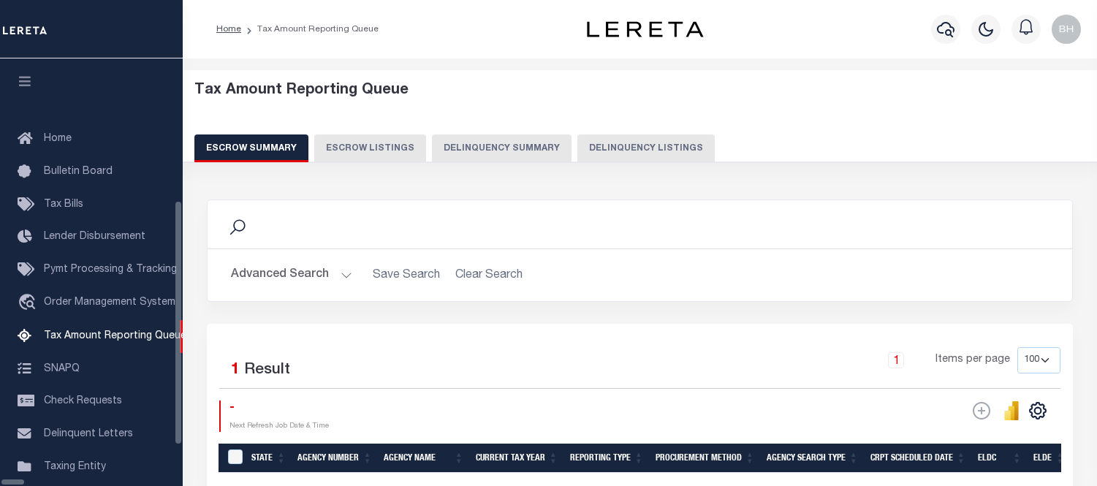
select select "100"
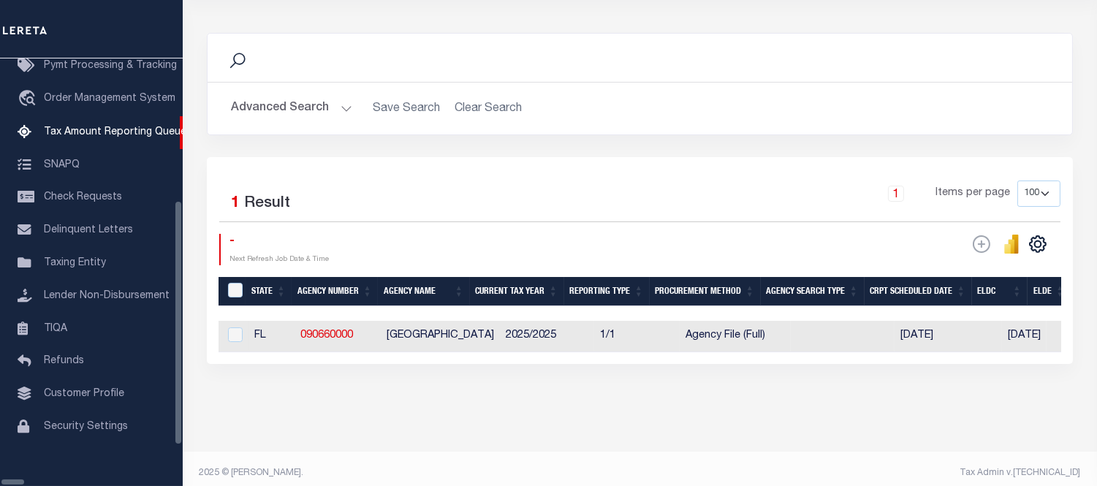
scroll to position [206, 0]
click at [361, 332] on td "090660000" at bounding box center [338, 336] width 86 height 31
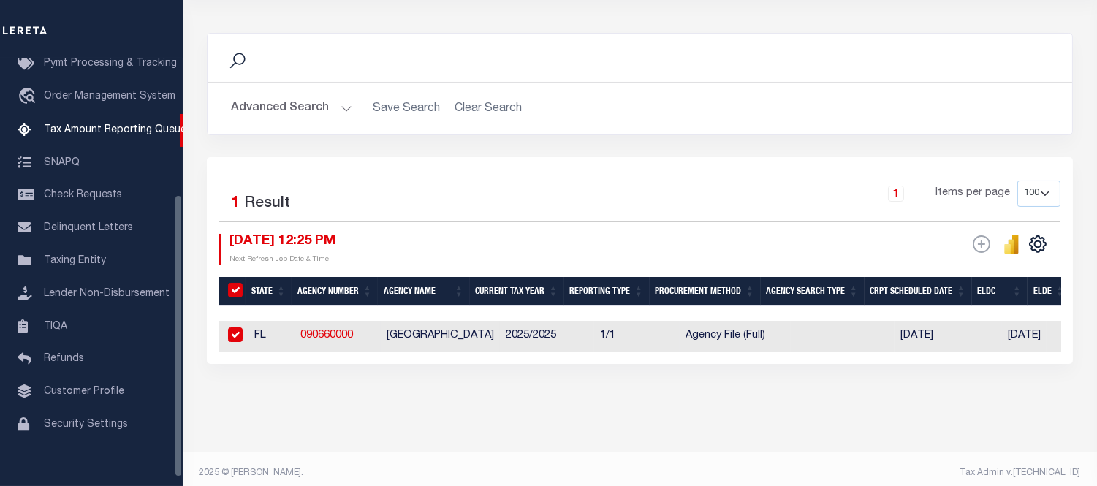
checkbox input "true"
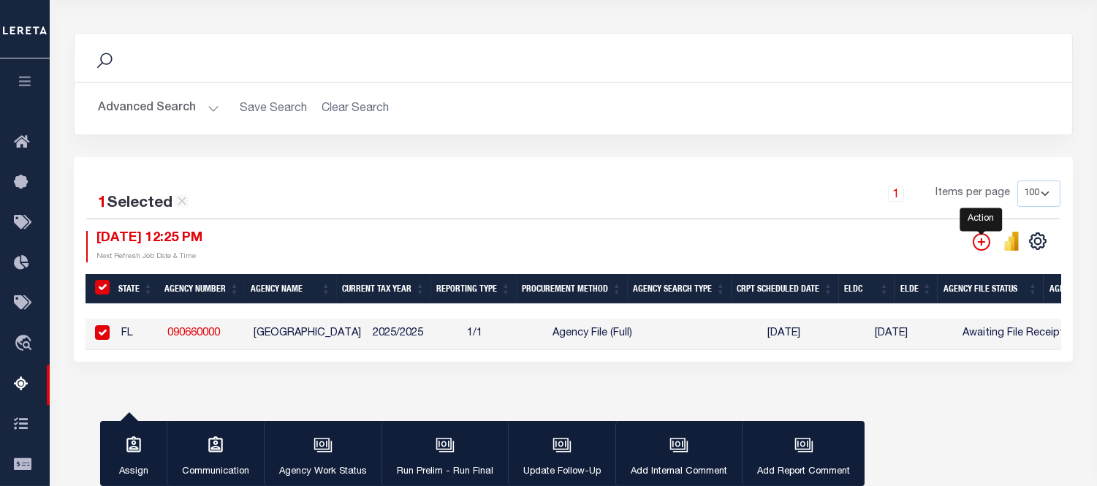
click at [977, 246] on icon "" at bounding box center [982, 242] width 18 height 18
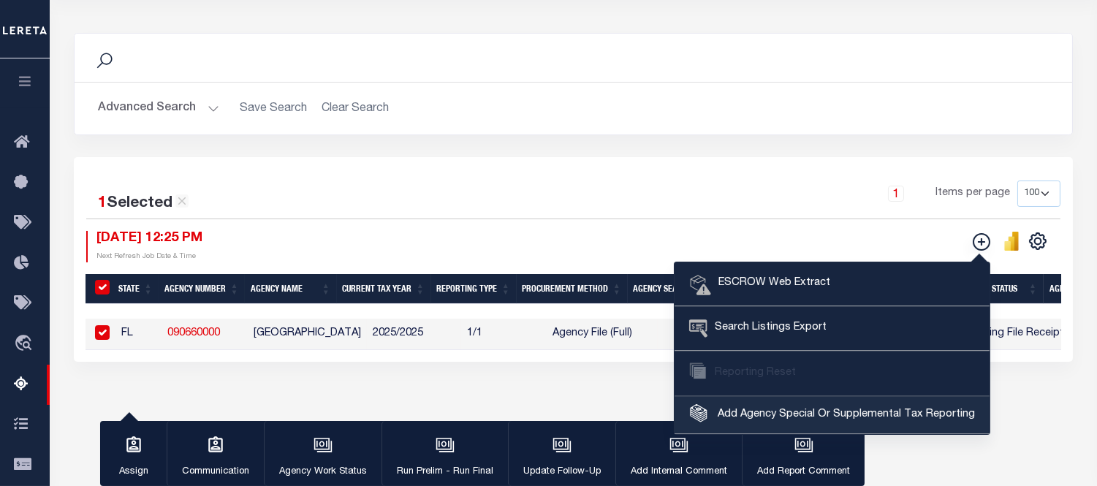
click at [766, 403] on link "Add Agency Special Or Supplemental Tax Reporting" at bounding box center [832, 415] width 315 height 37
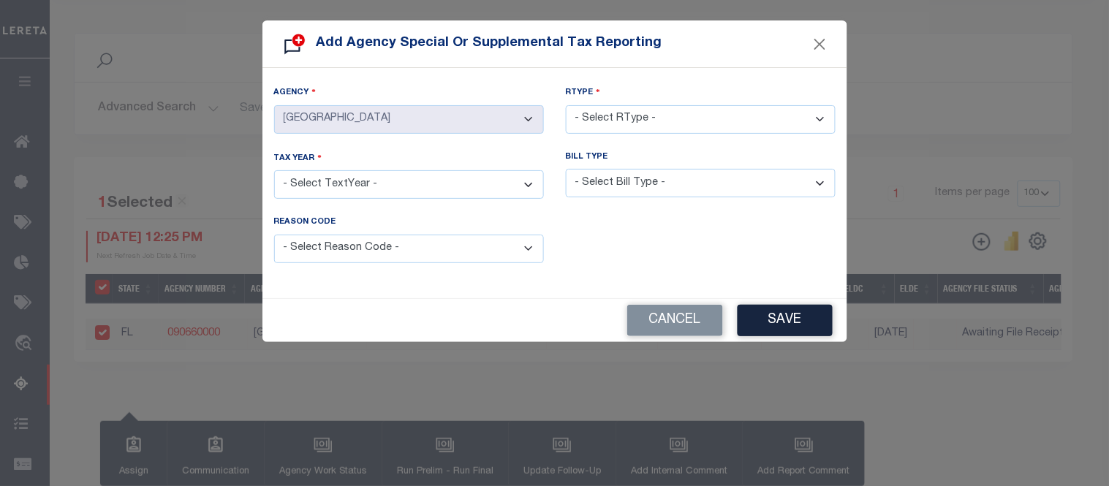
click at [583, 112] on select "- Select RType - 1/1 1/2 1/3 1/4 2/2 2/3 2/4 3/3 3/4 4/4" at bounding box center [701, 119] width 270 height 29
select select "1/1"
click at [566, 105] on select "- Select RType - 1/1 1/2 1/3 1/4 2/2 2/3 2/4 3/3 3/4 4/4" at bounding box center [701, 119] width 270 height 29
click at [333, 187] on select "- Select TextYear - 2028 2027 2026 2025 2024 2023 2022 2021 2020 2019 2018 2017…" at bounding box center [409, 184] width 270 height 29
select select "2025"
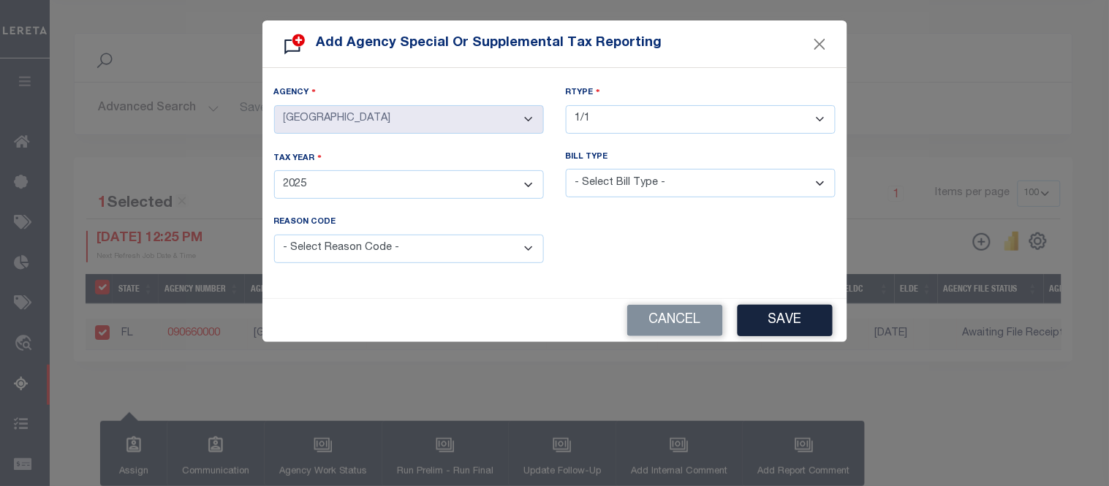
click at [274, 170] on select "- Select TextYear - 2028 2027 2026 2025 2024 2023 2022 2021 2020 2019 2018 2017…" at bounding box center [409, 184] width 270 height 29
click at [653, 188] on select "- Select Bill Type - Regular Delinquent Supplemental Corrected/Adjusted Bill - …" at bounding box center [701, 183] width 270 height 29
select select "1"
click at [566, 169] on select "- Select Bill Type - Regular Delinquent Supplemental Corrected/Adjusted Bill - …" at bounding box center [701, 183] width 270 height 29
click at [440, 251] on select "- Select Reason Code - Payment Reversal Taxable Value Change Assessment Change …" at bounding box center [409, 249] width 270 height 29
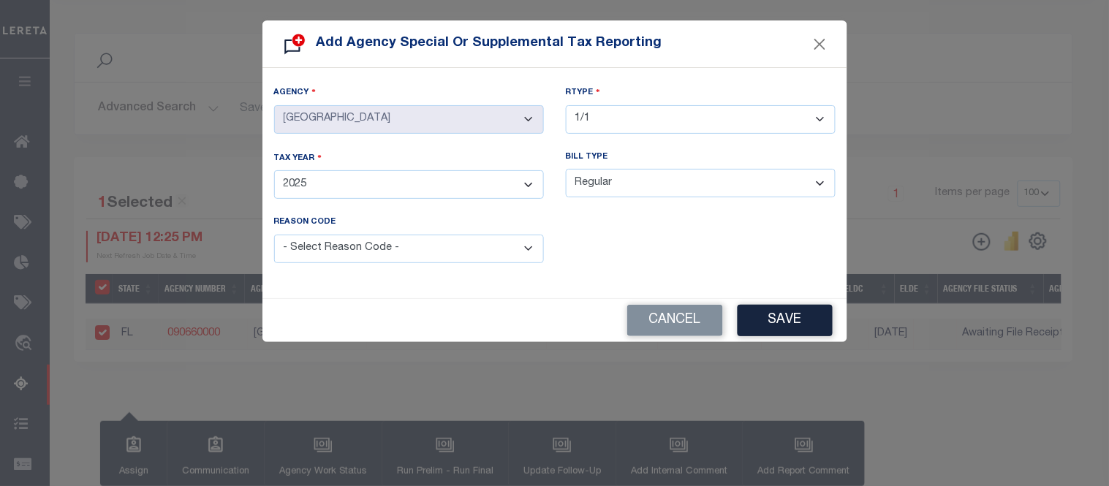
select select "3"
click at [274, 235] on select "- Select Reason Code - Payment Reversal Taxable Value Change Assessment Change …" at bounding box center [409, 249] width 270 height 29
click at [787, 318] on button "Save" at bounding box center [785, 320] width 95 height 31
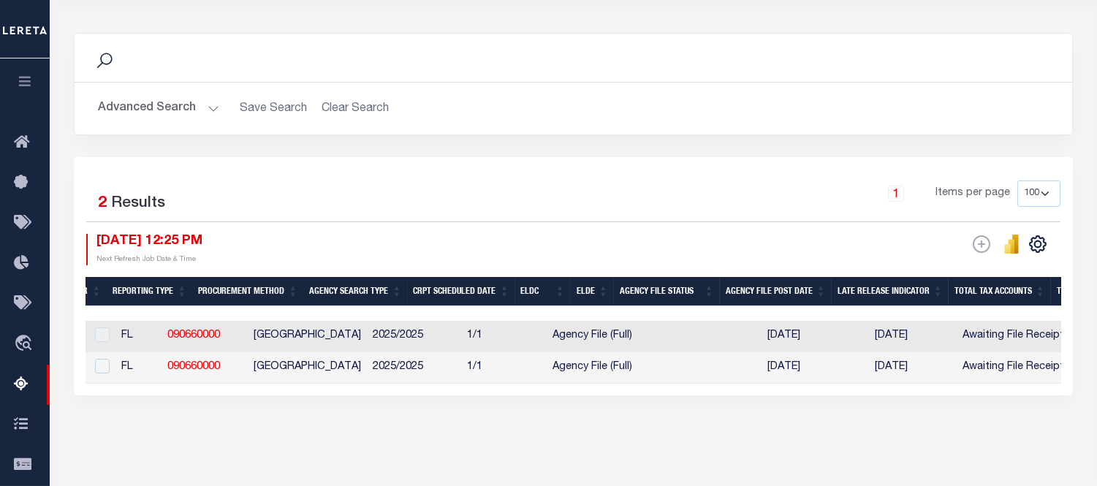
scroll to position [0, 0]
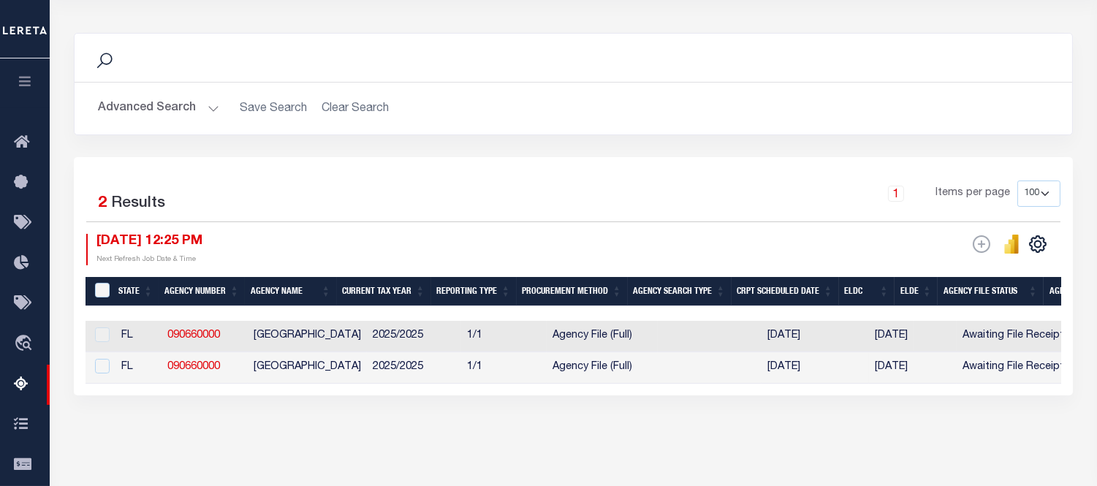
click at [186, 111] on button "Advanced Search" at bounding box center [158, 108] width 121 height 29
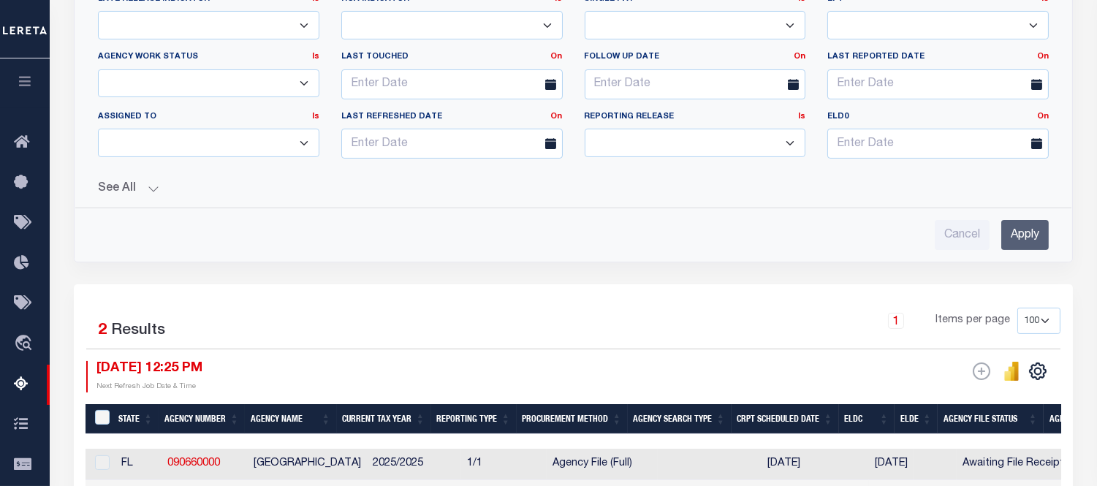
scroll to position [667, 0]
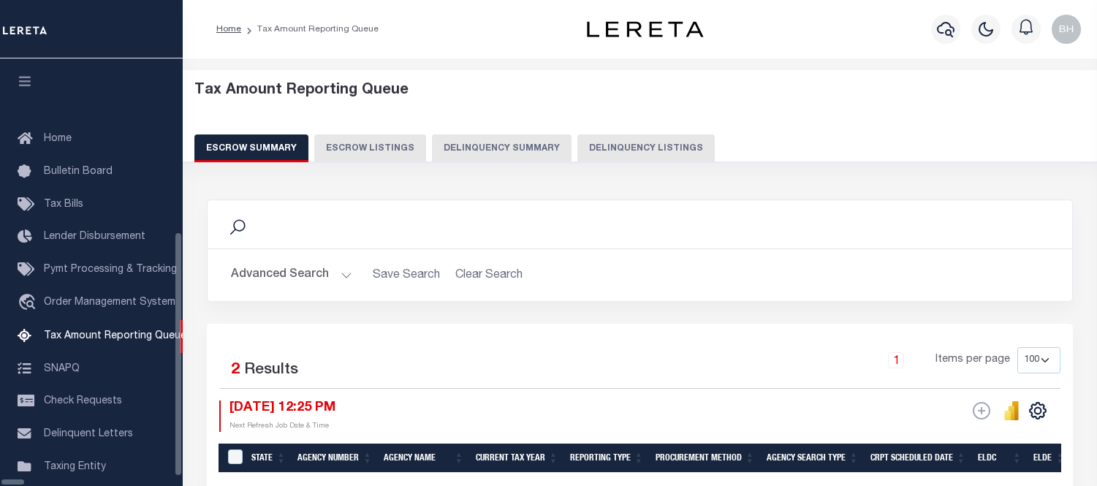
select select "100"
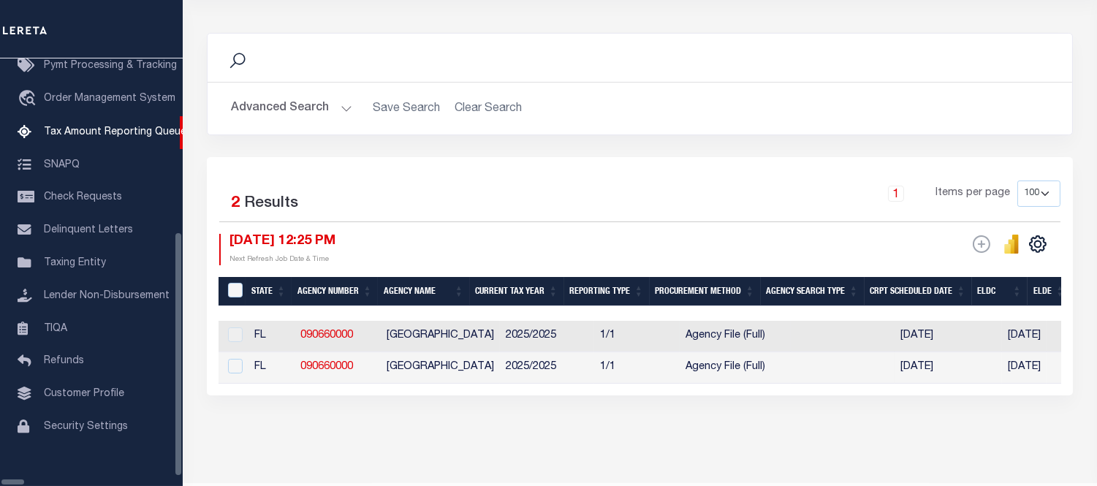
scroll to position [206, 0]
click at [344, 111] on button "Advanced Search" at bounding box center [291, 108] width 121 height 29
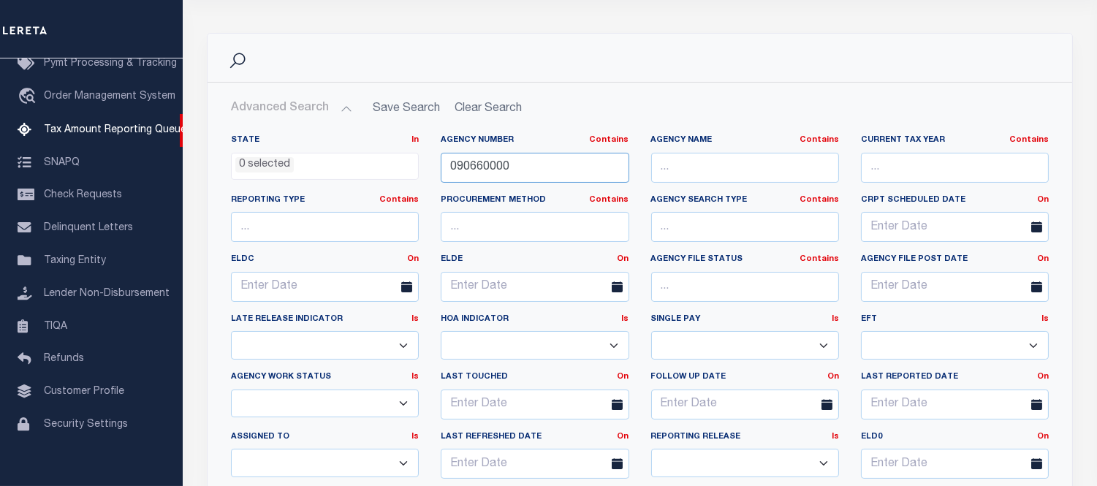
drag, startPoint x: 541, startPoint y: 165, endPoint x: 319, endPoint y: 179, distance: 222.0
click at [328, 176] on div "State In In AK AL AR AZ CA CO CT DC DE FL GA GU HI IA ID IL IN KS [GEOGRAPHIC_D…" at bounding box center [640, 313] width 840 height 356
paste input "43"
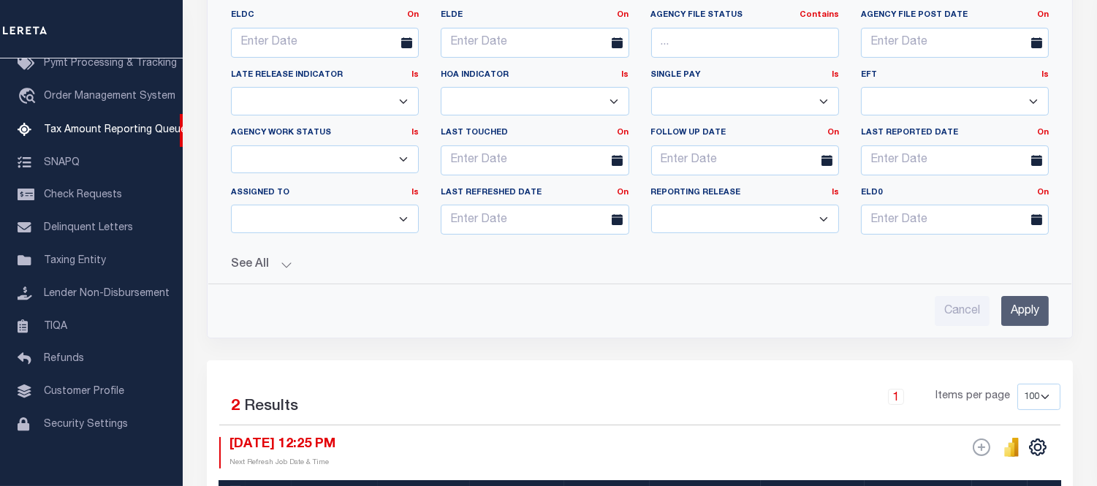
type input "090430000"
click at [1024, 311] on input "Apply" at bounding box center [1026, 311] width 48 height 30
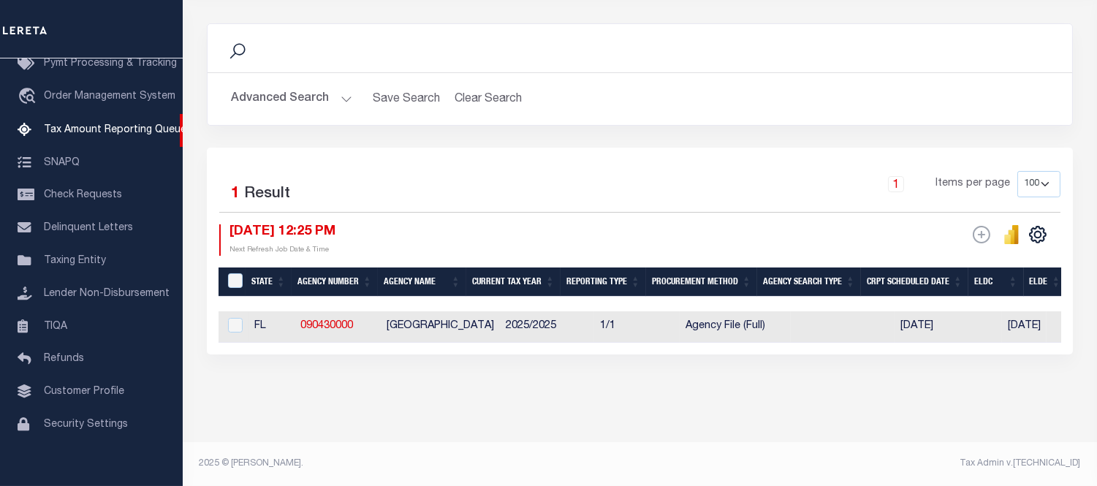
scroll to position [186, 0]
click at [373, 314] on td "090430000" at bounding box center [338, 326] width 86 height 31
checkbox input "true"
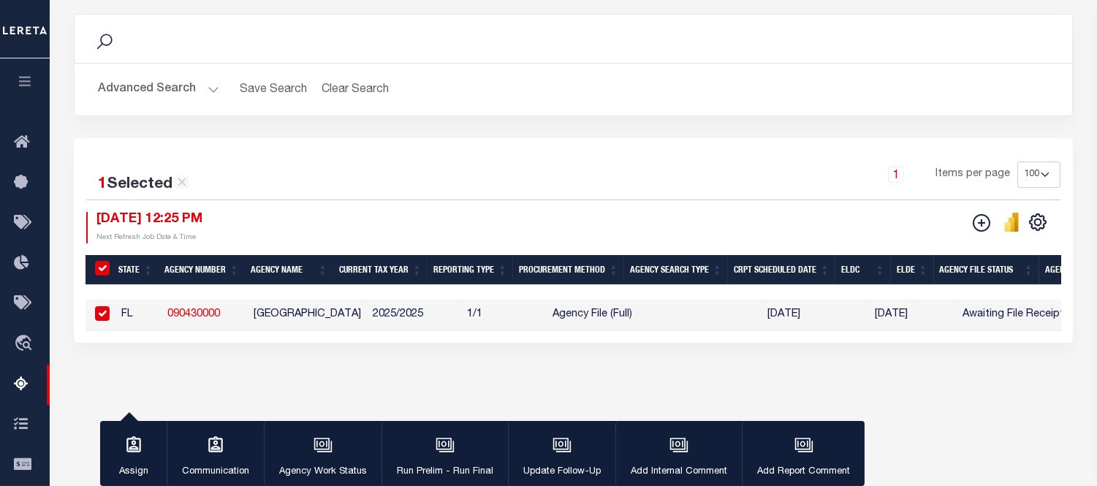
scroll to position [184, 0]
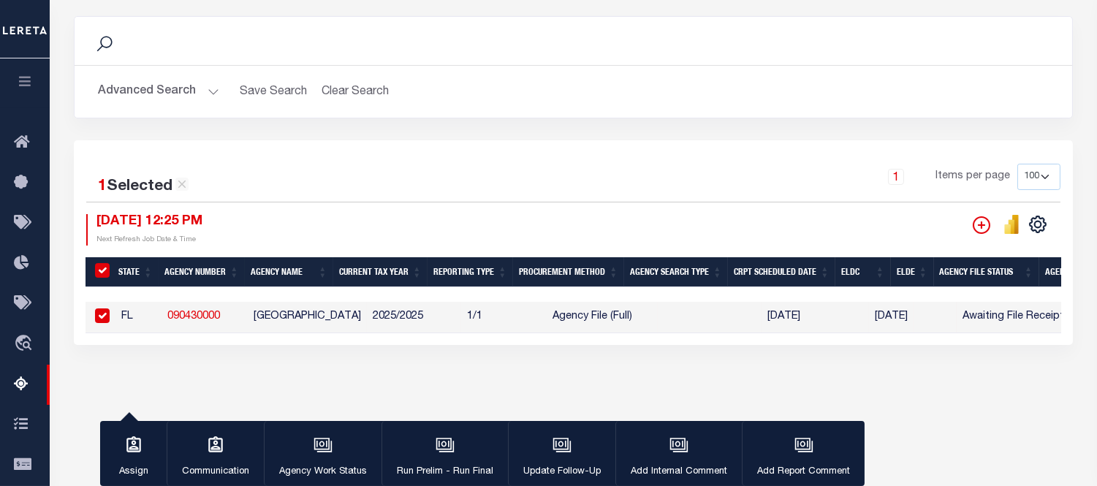
click at [980, 228] on icon "" at bounding box center [982, 225] width 18 height 18
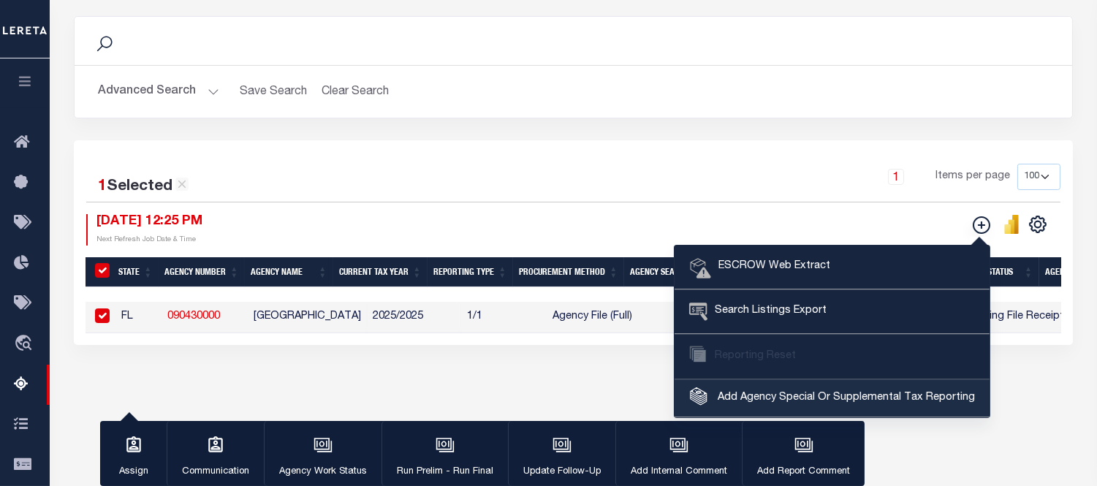
click at [763, 403] on span "Add Agency Special Or Supplemental Tax Reporting" at bounding box center [844, 398] width 261 height 16
select select "090430000"
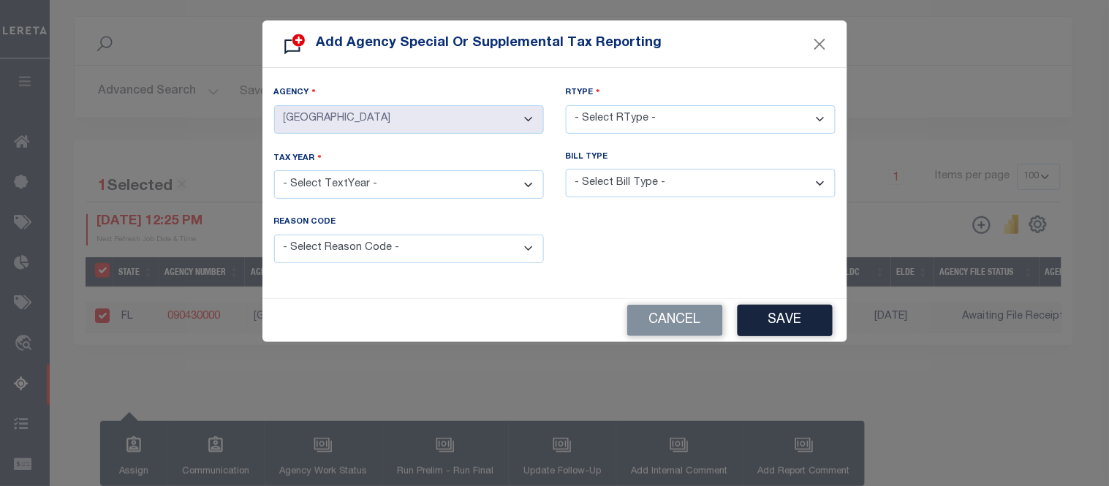
click at [344, 176] on select "- Select TextYear - 2028 2027 2026 2025 2024 2023 2022 2021 2020 2019 2018 2017…" at bounding box center [409, 184] width 270 height 29
drag, startPoint x: 642, startPoint y: 107, endPoint x: 637, endPoint y: 118, distance: 11.4
click at [644, 108] on select "- Select RType - 1/1 1/2 1/3 1/4 2/2 2/3 2/4 3/3 3/4 4/4" at bounding box center [701, 119] width 270 height 29
click at [635, 119] on select "- Select RType - 1/1 1/2 1/3 1/4 2/2 2/3 2/4 3/3 3/4 4/4" at bounding box center [701, 119] width 270 height 29
click at [630, 123] on select "- Select RType - 1/1 1/2 1/3 1/4 2/2 2/3 2/4 3/3 3/4 4/4" at bounding box center [701, 119] width 270 height 29
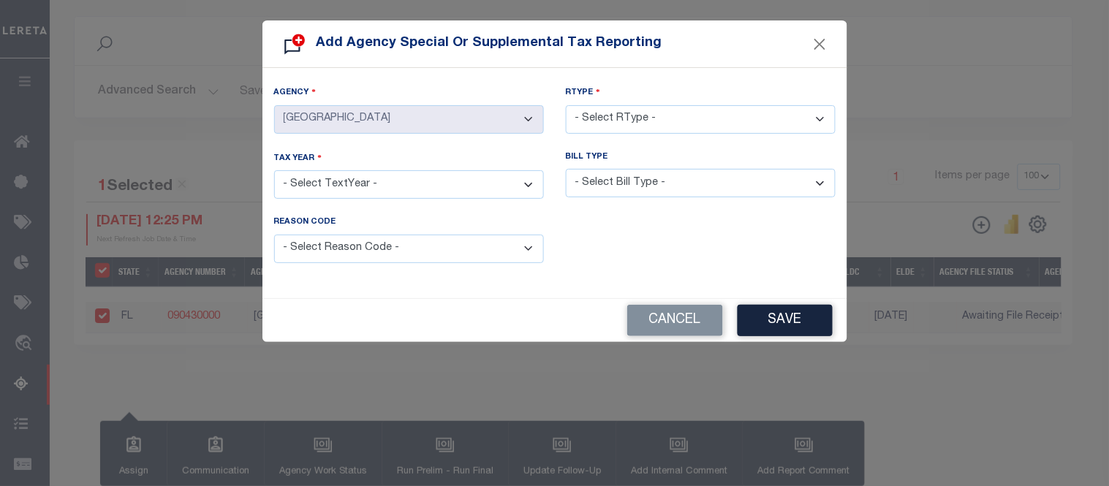
select select "1/1"
click at [566, 105] on select "- Select RType - 1/1 1/2 1/3 1/4 2/2 2/3 2/4 3/3 3/4 4/4" at bounding box center [701, 119] width 270 height 29
click at [347, 194] on select "- Select TextYear - 2028 2027 2026 2025 2024 2023 2022 2021 2020 2019 2018 2017…" at bounding box center [409, 184] width 270 height 29
select select "2025"
click at [274, 170] on select "- Select TextYear - 2028 2027 2026 2025 2024 2023 2022 2021 2020 2019 2018 2017…" at bounding box center [409, 184] width 270 height 29
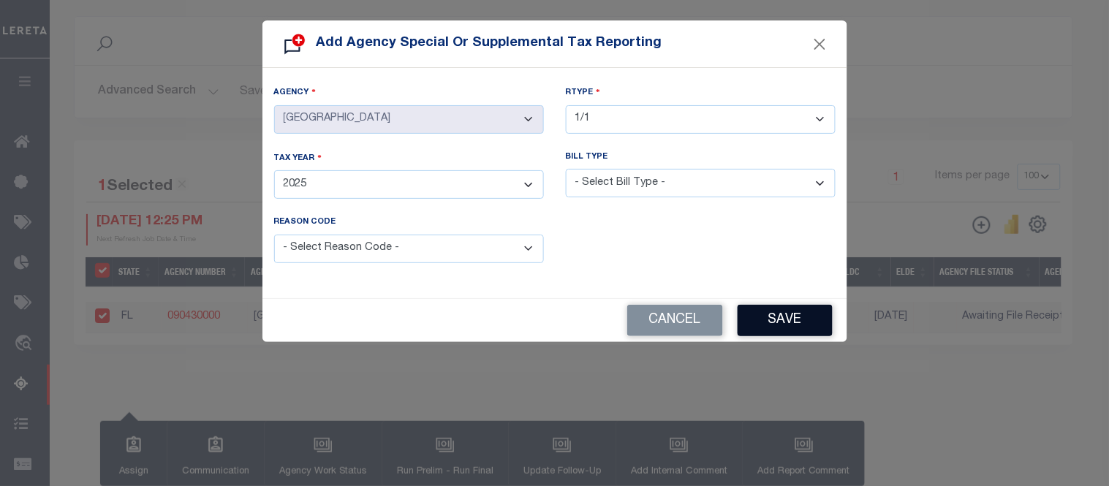
click at [798, 319] on button "Save" at bounding box center [785, 320] width 95 height 31
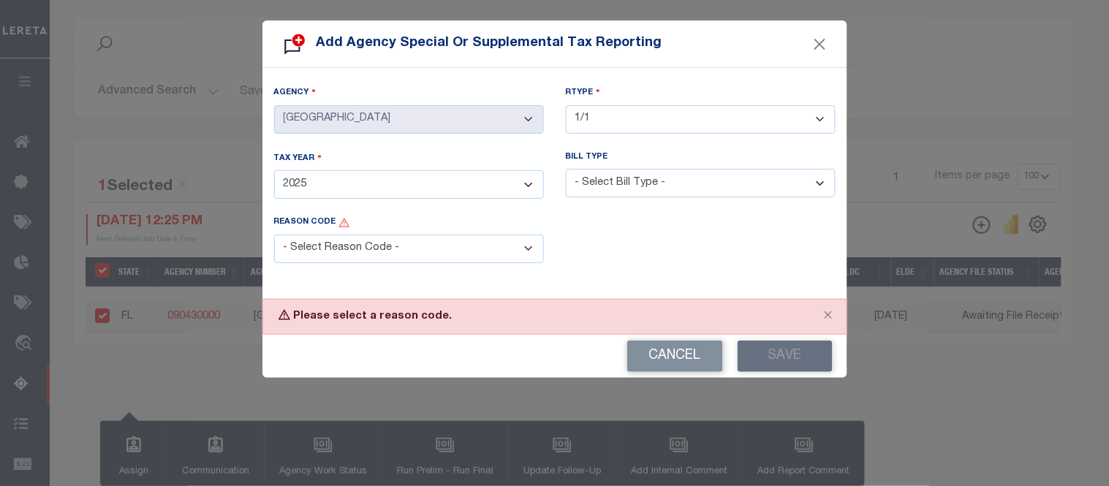
drag, startPoint x: 305, startPoint y: 246, endPoint x: 317, endPoint y: 263, distance: 21.5
click at [305, 246] on select "- Select Reason Code - Payment Reversal Taxable Value Change Assessment Change …" at bounding box center [409, 249] width 270 height 29
select select "3"
click at [274, 235] on select "- Select Reason Code - Payment Reversal Taxable Value Change Assessment Change …" at bounding box center [409, 249] width 270 height 29
click at [801, 347] on button "Save" at bounding box center [785, 356] width 95 height 31
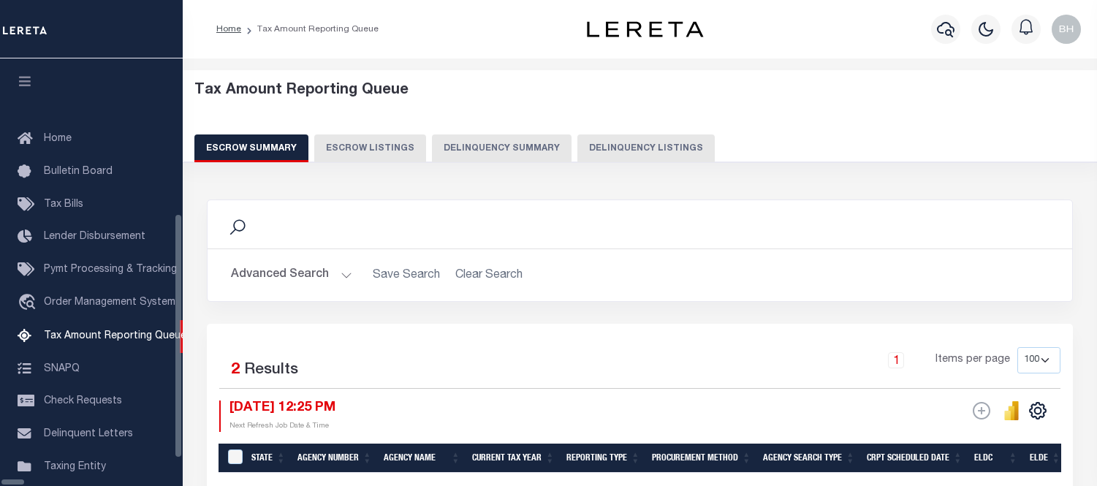
select select "100"
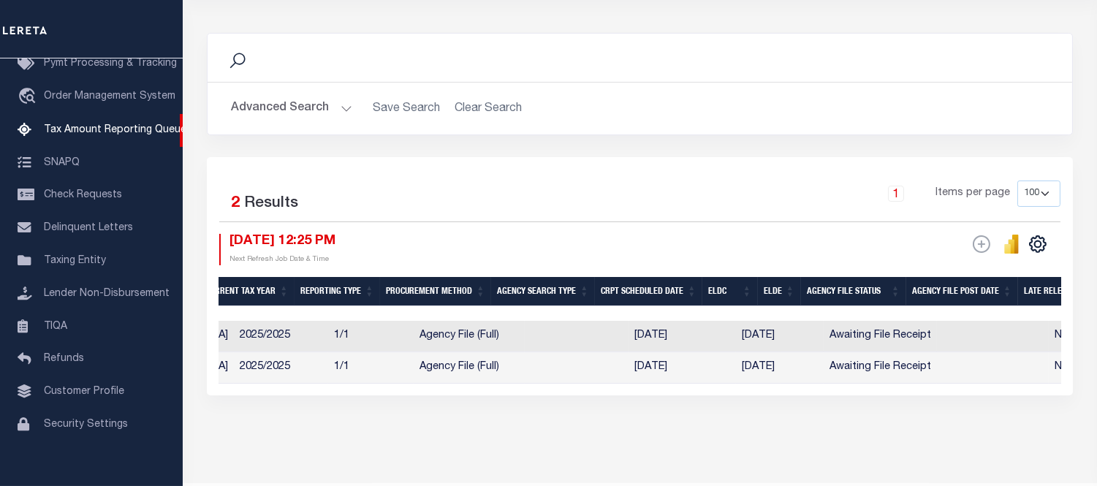
scroll to position [0, 363]
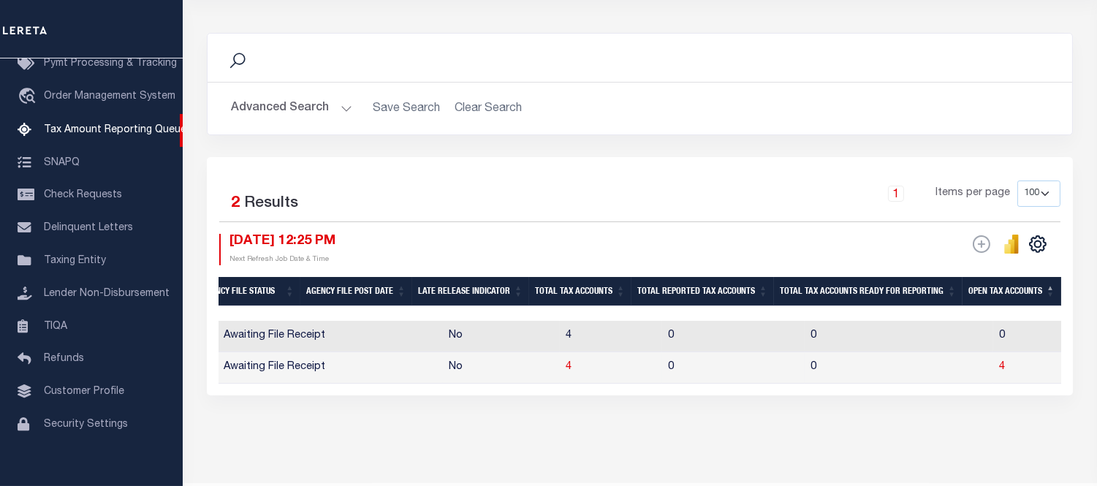
click at [561, 368] on td "4" at bounding box center [611, 367] width 102 height 31
checkbox input "true"
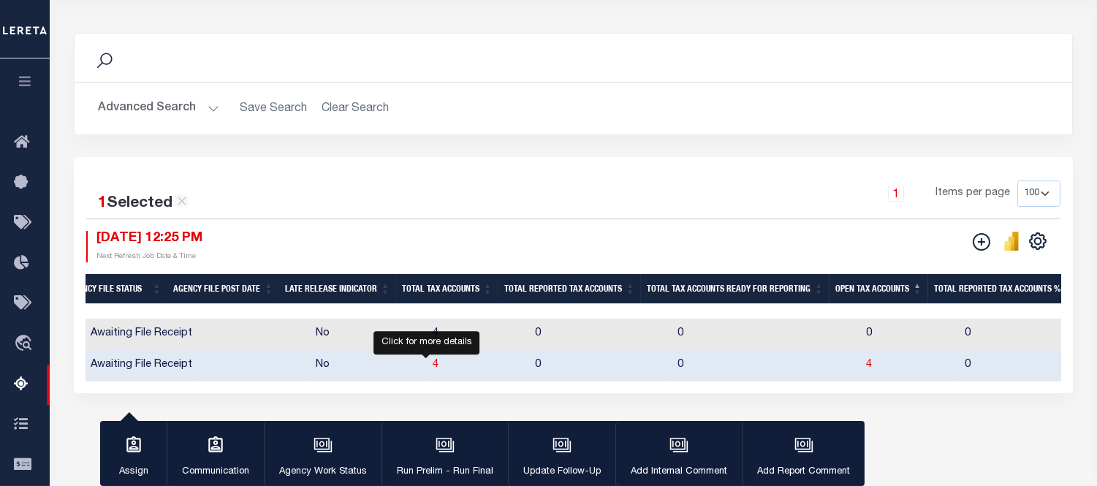
click at [433, 363] on span "4" at bounding box center [436, 365] width 6 height 10
select select "100"
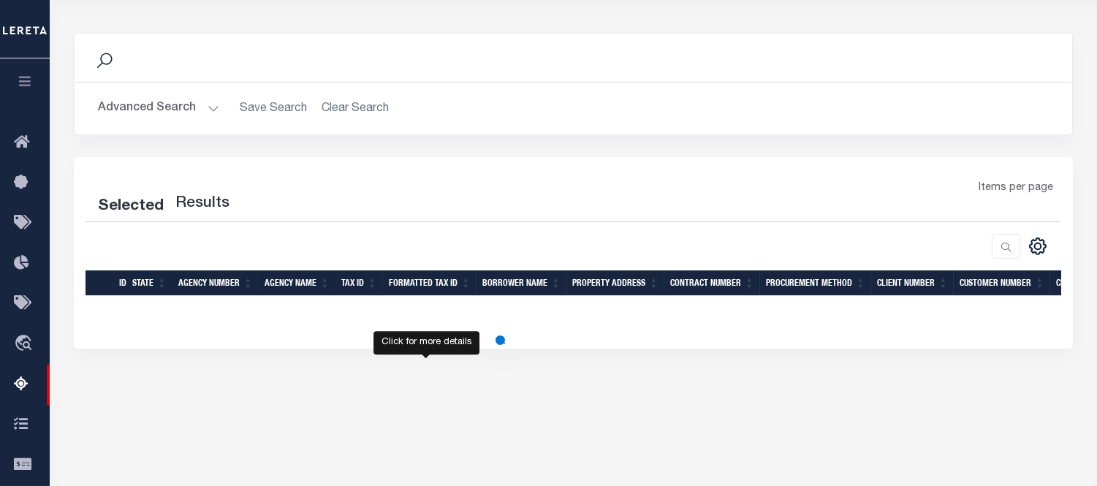
select select "100"
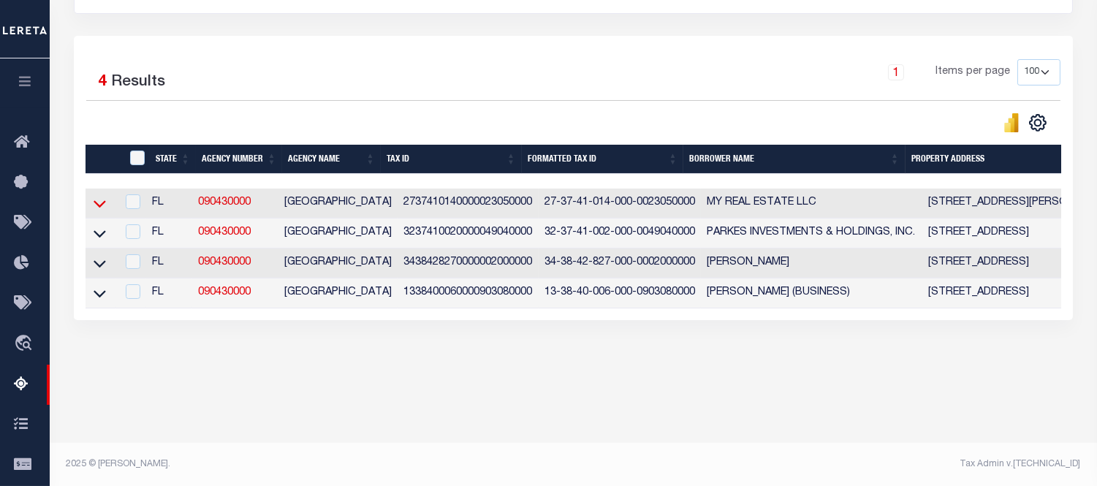
click at [99, 208] on icon at bounding box center [100, 204] width 12 height 7
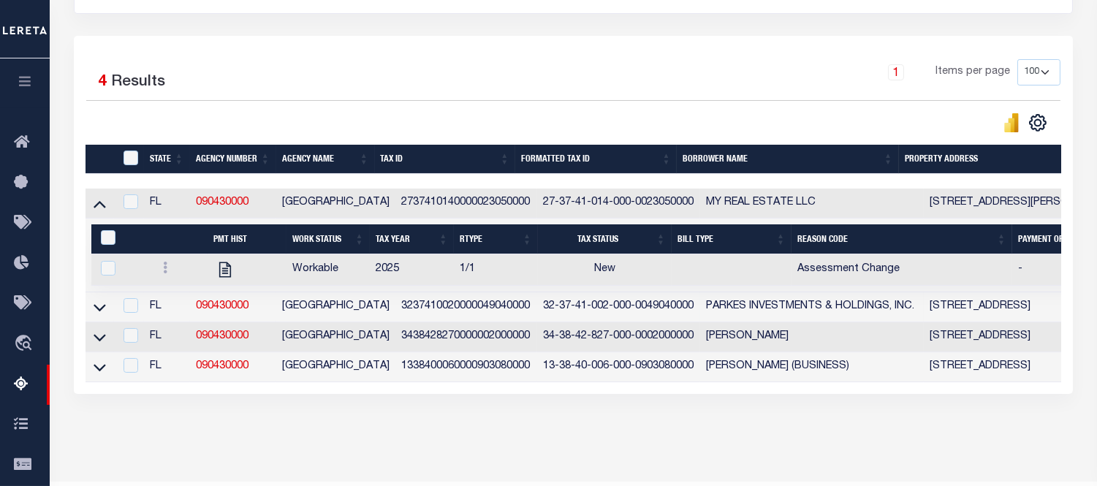
drag, startPoint x: 97, startPoint y: 209, endPoint x: 105, endPoint y: 222, distance: 15.8
click at [97, 208] on icon at bounding box center [100, 204] width 12 height 7
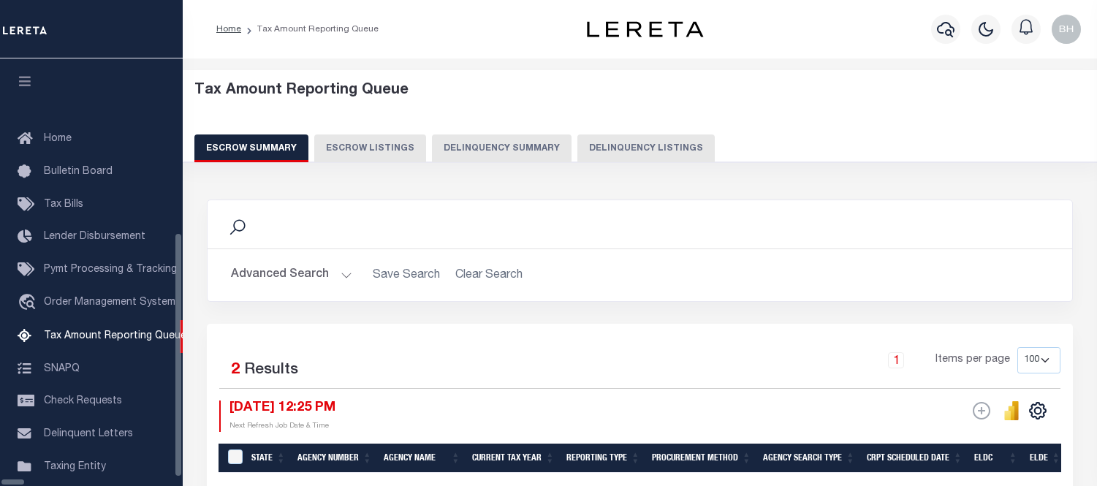
select select "100"
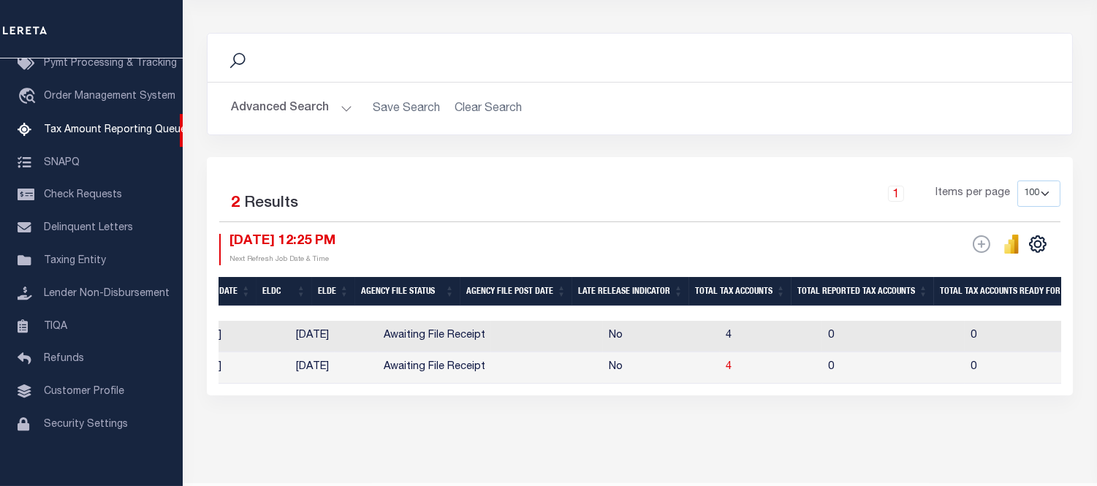
scroll to position [0, 715]
click at [723, 367] on span "4" at bounding box center [726, 367] width 6 height 10
select select
select select "100"
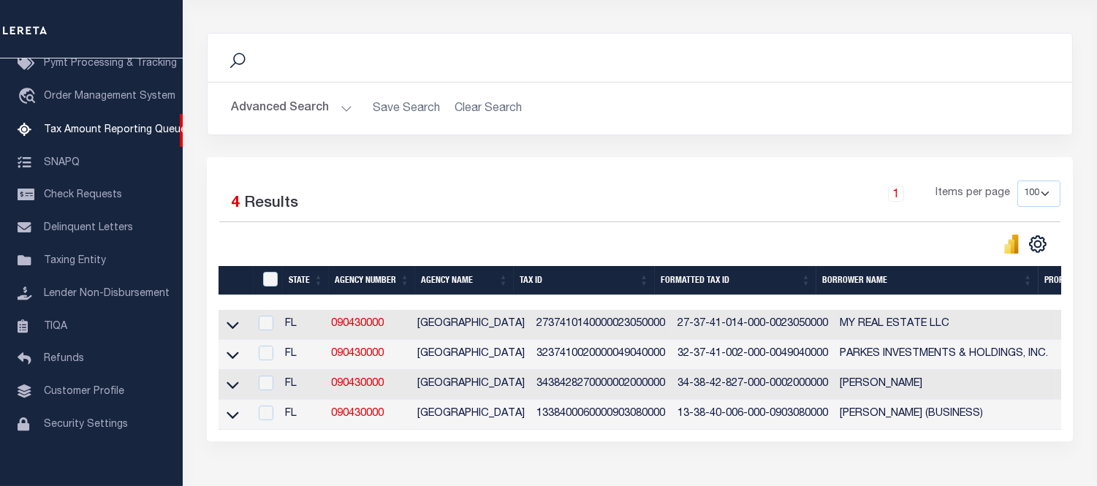
click at [316, 107] on button "Advanced Search" at bounding box center [291, 108] width 121 height 29
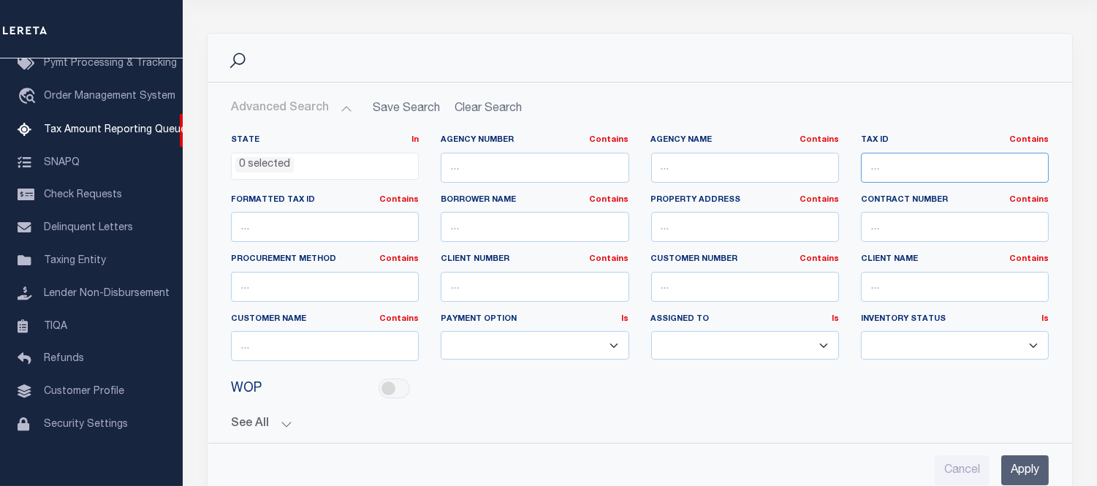
click at [908, 164] on input "text" at bounding box center [955, 168] width 188 height 30
paste input "3237410020000049040000"
type input "3237410020000049040000"
click at [1017, 464] on input "Apply" at bounding box center [1026, 470] width 48 height 30
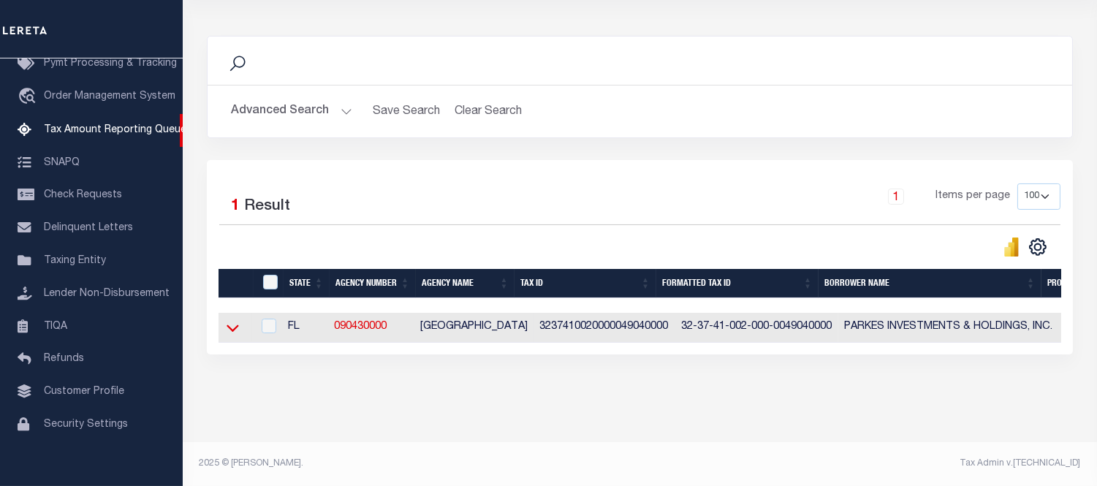
click at [231, 330] on icon at bounding box center [233, 328] width 12 height 7
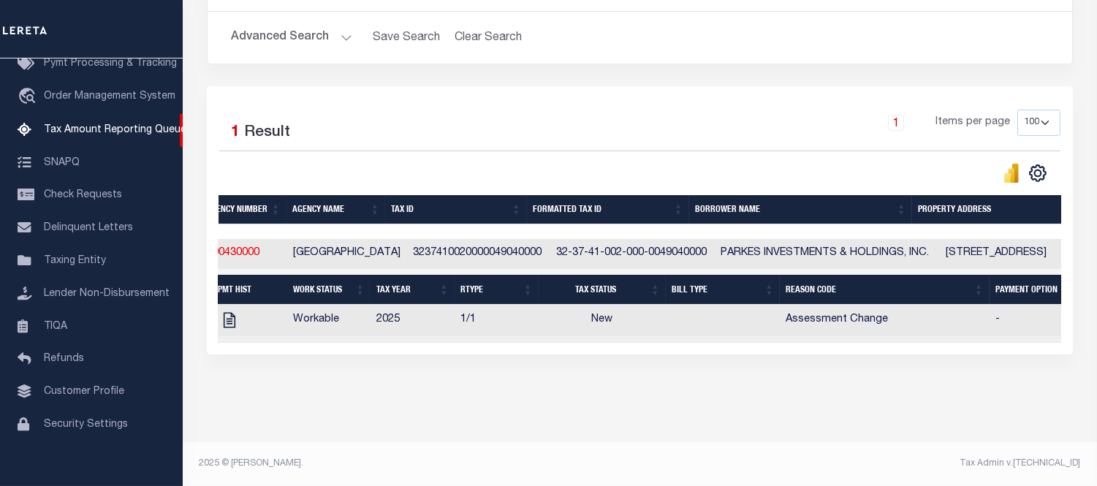
scroll to position [0, 0]
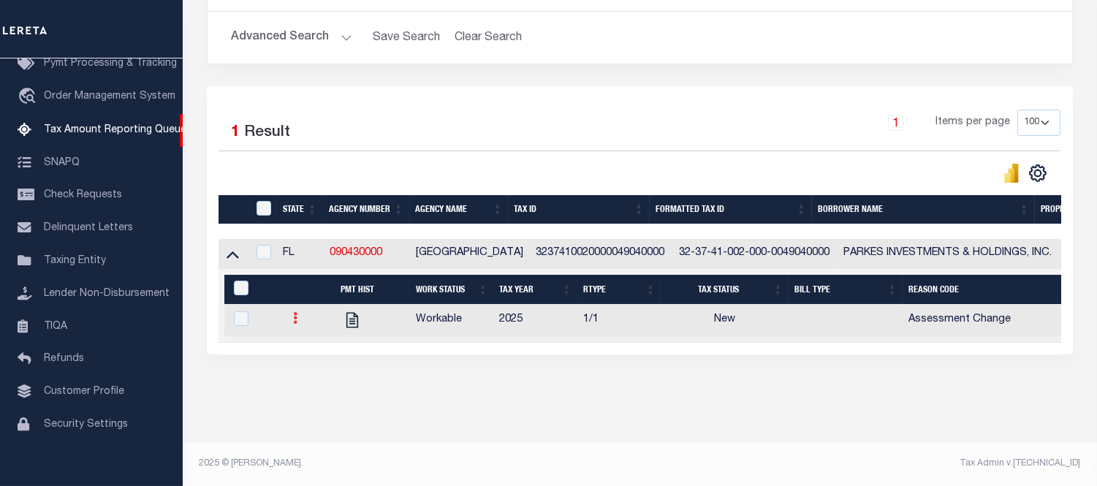
click at [291, 314] on link at bounding box center [296, 320] width 16 height 12
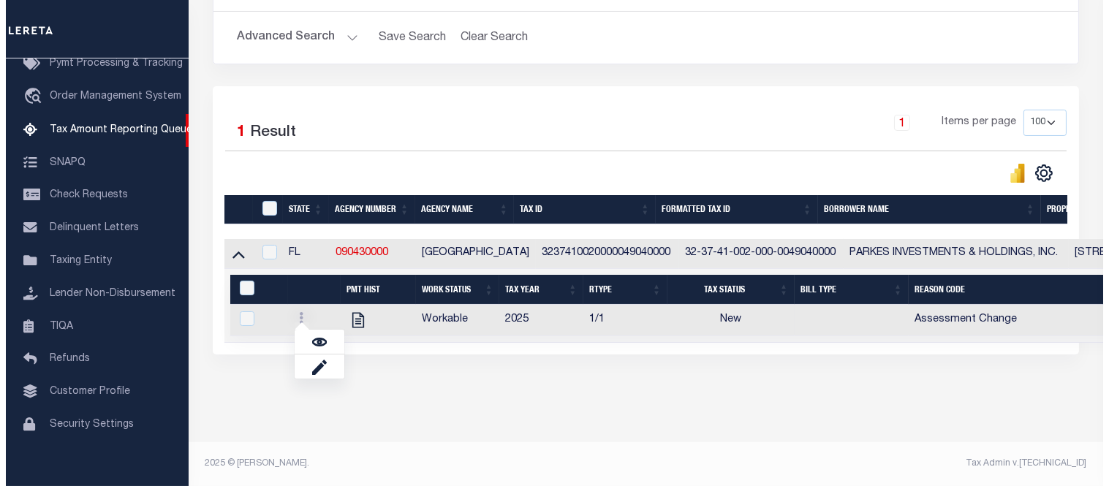
scroll to position [241, 0]
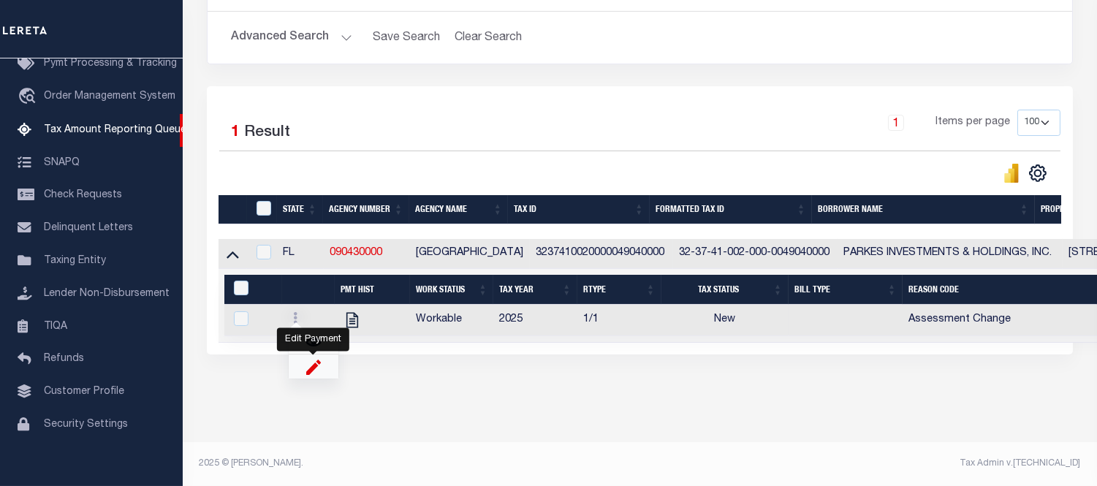
click at [313, 371] on img "" at bounding box center [313, 366] width 15 height 15
checkbox input "true"
select select "NW2"
select select
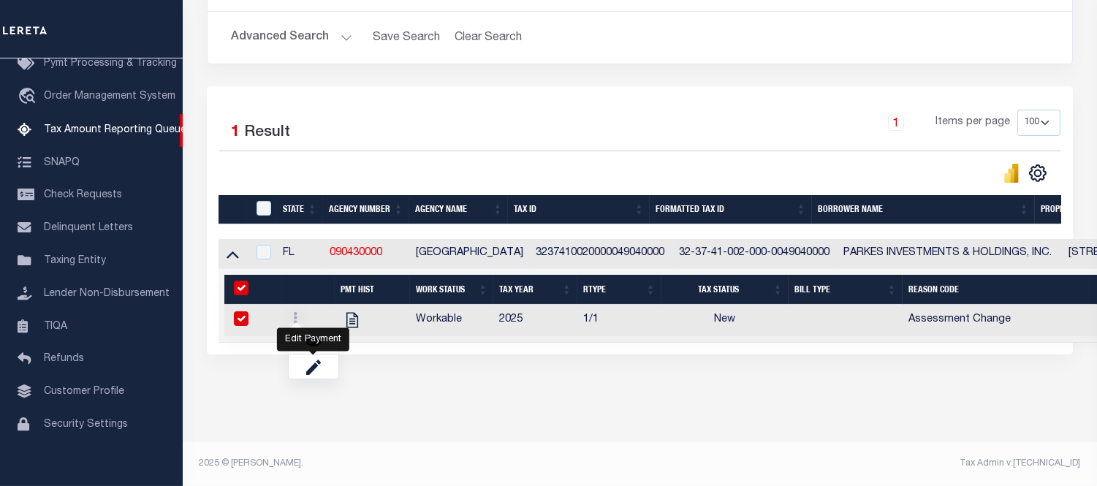
type input "[DATE]"
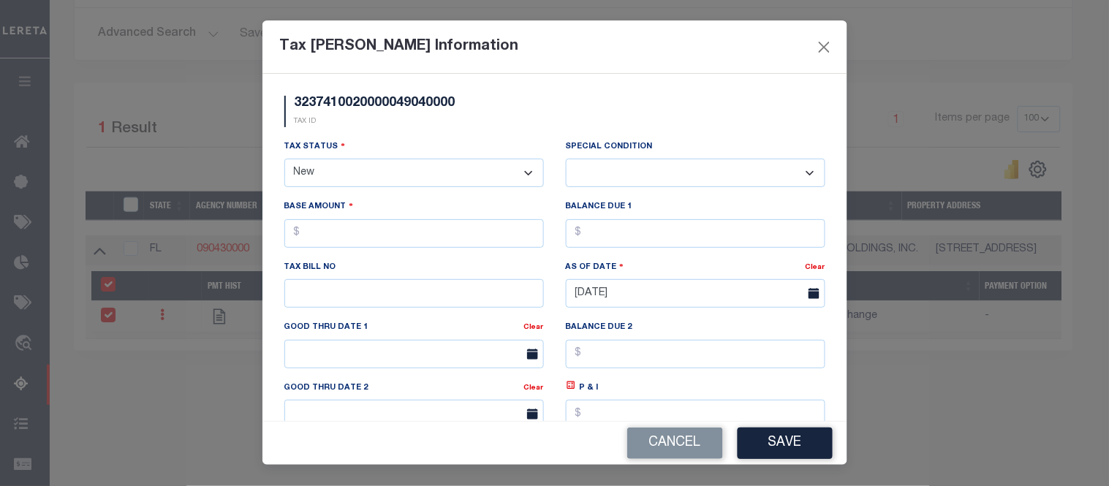
click at [304, 167] on select "- Select Status - Open Due/Unpaid Paid Incomplete No Tax Due Internal Refund Pr…" at bounding box center [414, 173] width 260 height 29
select select "DUE"
click at [284, 159] on select "- Select Status - Open Due/Unpaid Paid Incomplete No Tax Due Internal Refund Pr…" at bounding box center [414, 173] width 260 height 29
click at [634, 167] on select "-- Select Special Condition -- 3RD PARTY TAX LIEN AGENCY TAX LIEN (A.K.A Inside…" at bounding box center [696, 173] width 260 height 29
select select "17"
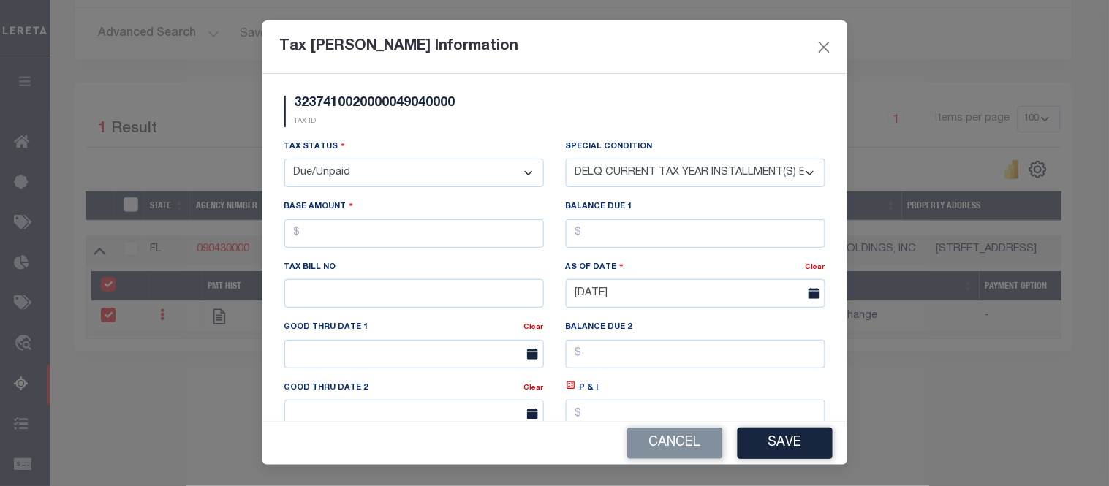
click at [566, 159] on select "-- Select Special Condition -- 3RD PARTY TAX LIEN AGENCY TAX LIEN (A.K.A Inside…" at bounding box center [696, 173] width 260 height 29
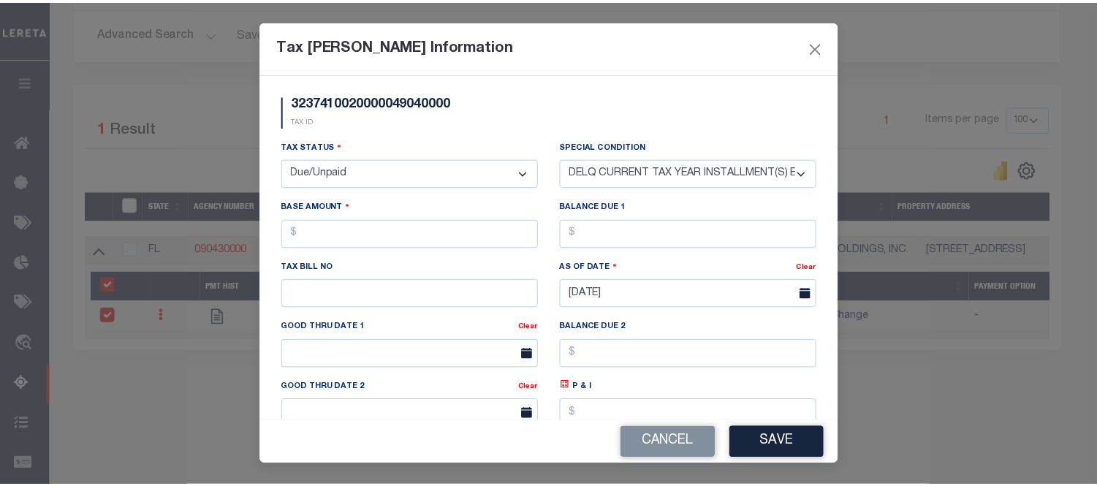
scroll to position [94, 0]
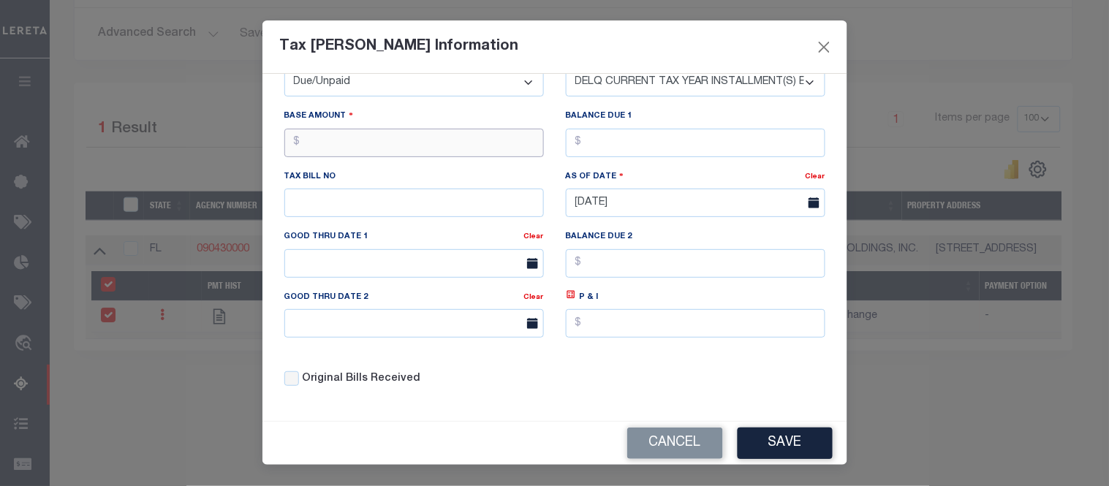
click at [314, 143] on input "text" at bounding box center [414, 143] width 260 height 29
type input "$6.00"
click at [619, 136] on input "text" at bounding box center [696, 143] width 260 height 29
type input "$6.00"
drag, startPoint x: 782, startPoint y: 440, endPoint x: 635, endPoint y: 359, distance: 168.5
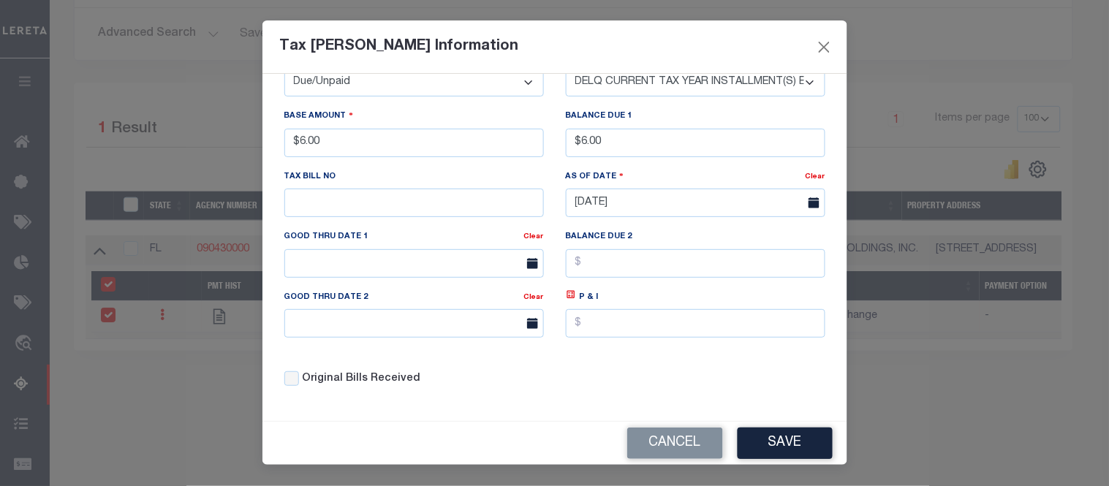
click at [782, 441] on button "Save" at bounding box center [785, 443] width 95 height 31
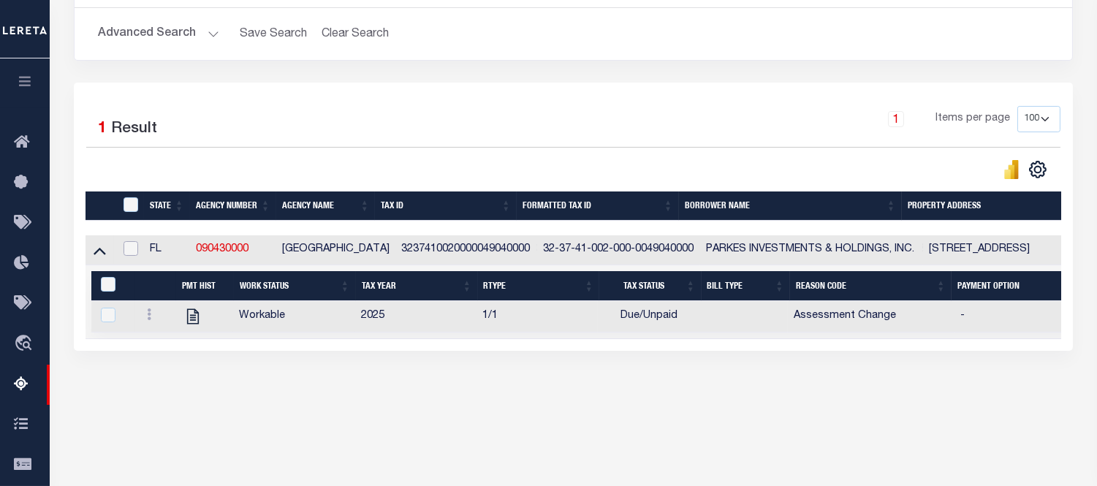
click at [135, 251] on input "checkbox" at bounding box center [131, 248] width 15 height 15
checkbox input "true"
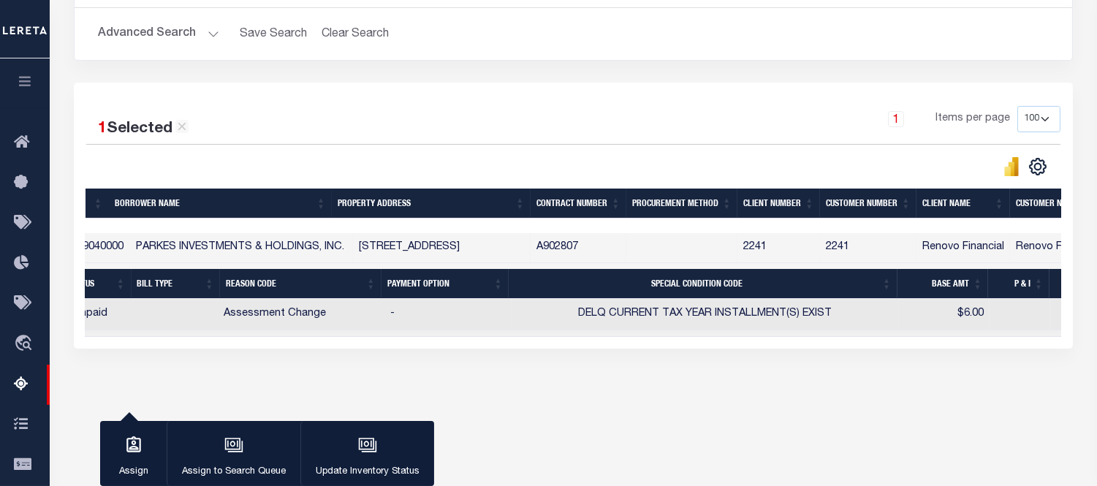
scroll to position [0, 0]
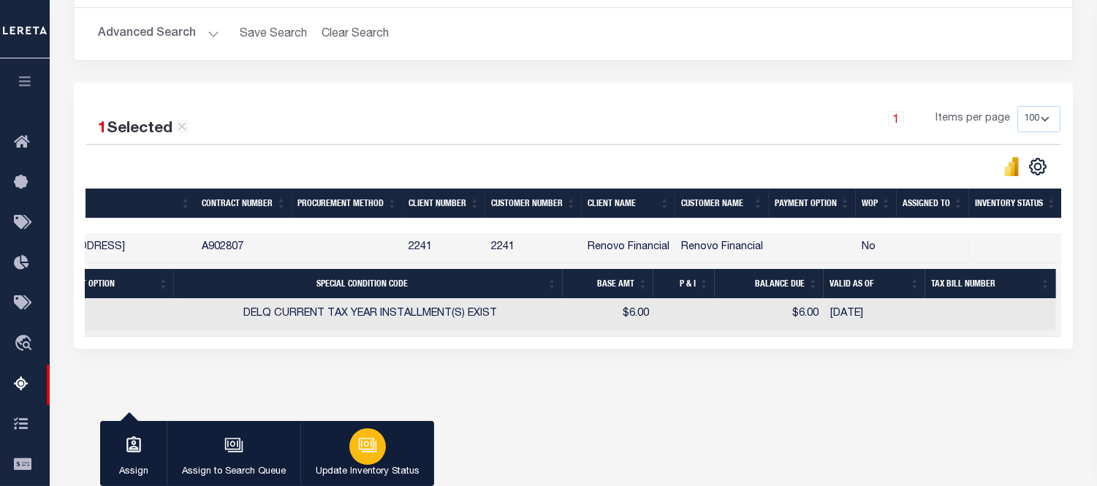
click at [391, 455] on button "Update Inventory Status" at bounding box center [367, 454] width 134 height 66
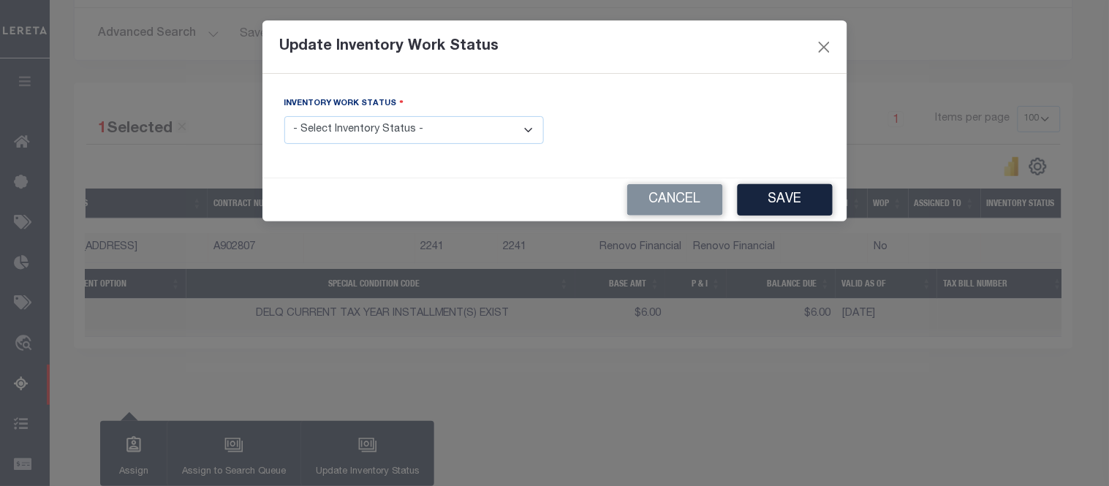
click at [315, 135] on select "- Select Inventory Status - Manual - Exception Pended - Awaiting Search Late Ad…" at bounding box center [414, 130] width 260 height 29
select select "4"
click at [284, 117] on select "- Select Inventory Status - Manual - Exception Pended - Awaiting Search Late Ad…" at bounding box center [414, 130] width 260 height 29
click at [759, 192] on button "Save" at bounding box center [785, 199] width 95 height 31
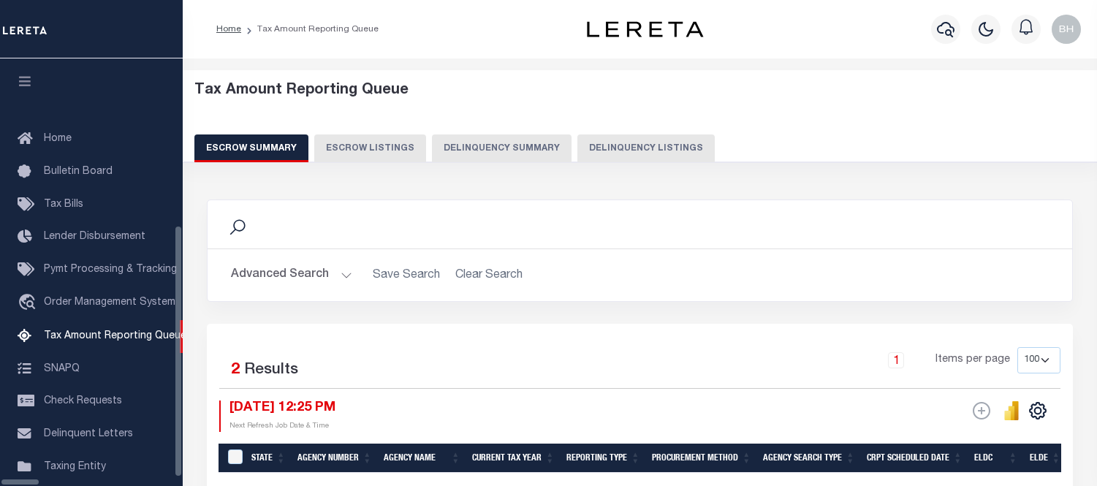
select select "100"
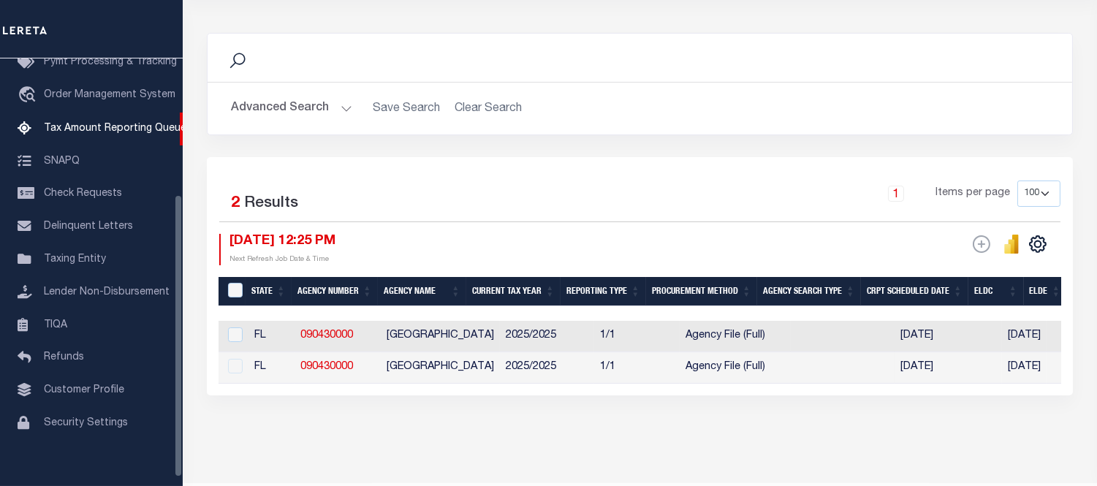
scroll to position [206, 0]
click at [335, 108] on button "Advanced Search" at bounding box center [291, 108] width 121 height 29
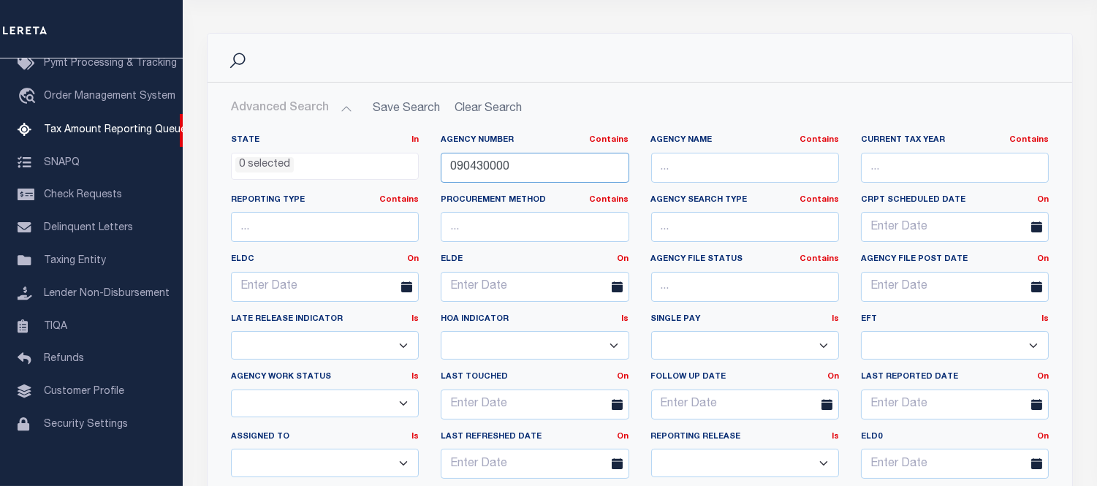
drag, startPoint x: 523, startPoint y: 165, endPoint x: 356, endPoint y: 173, distance: 166.9
click at [374, 167] on div "State In In AK AL AR AZ CA CO CT DC DE FL GA GU HI IA ID IL IN KS [GEOGRAPHIC_D…" at bounding box center [640, 313] width 840 height 356
paste input "66"
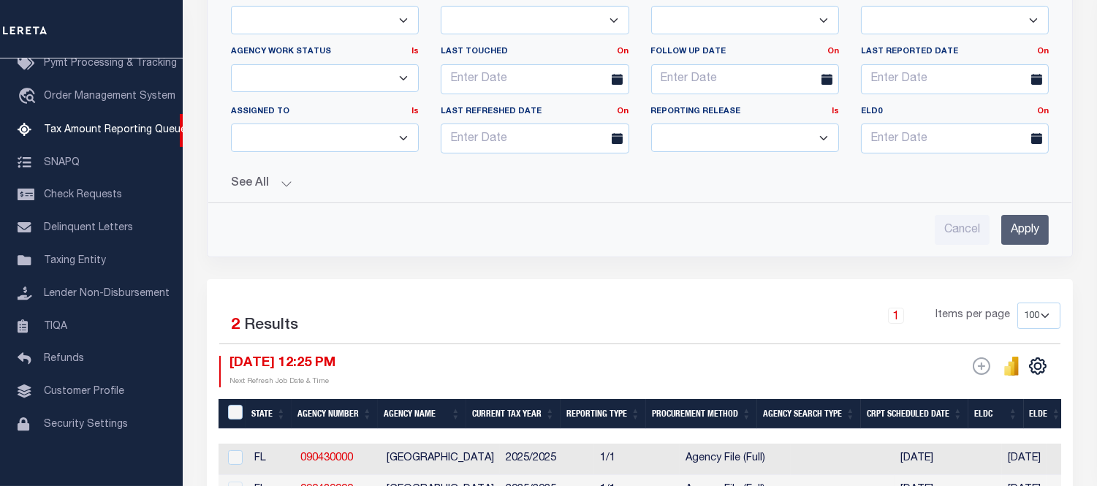
type input "090660000"
click at [1025, 237] on input "Apply" at bounding box center [1026, 230] width 48 height 30
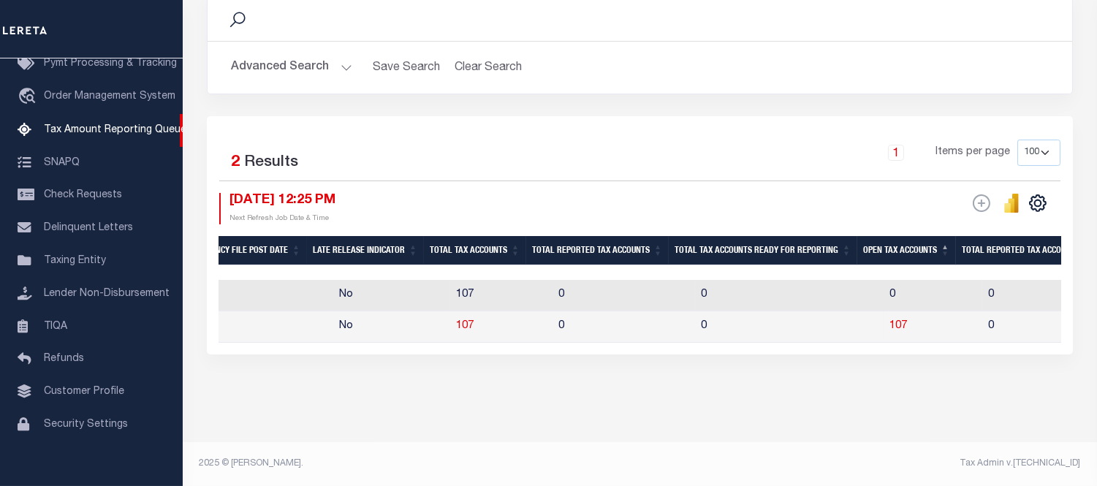
scroll to position [0, 529]
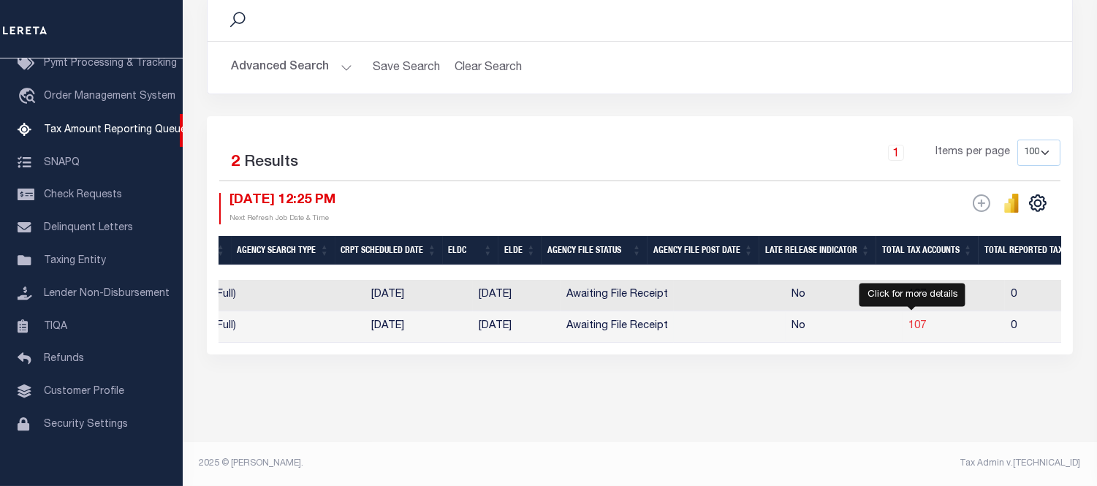
click at [909, 321] on span "107" at bounding box center [918, 326] width 18 height 10
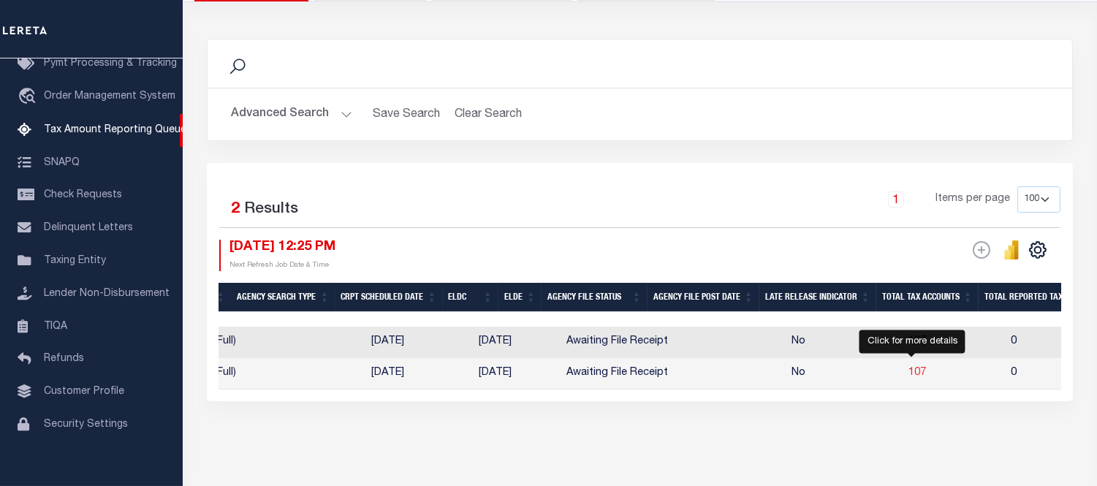
select select "100"
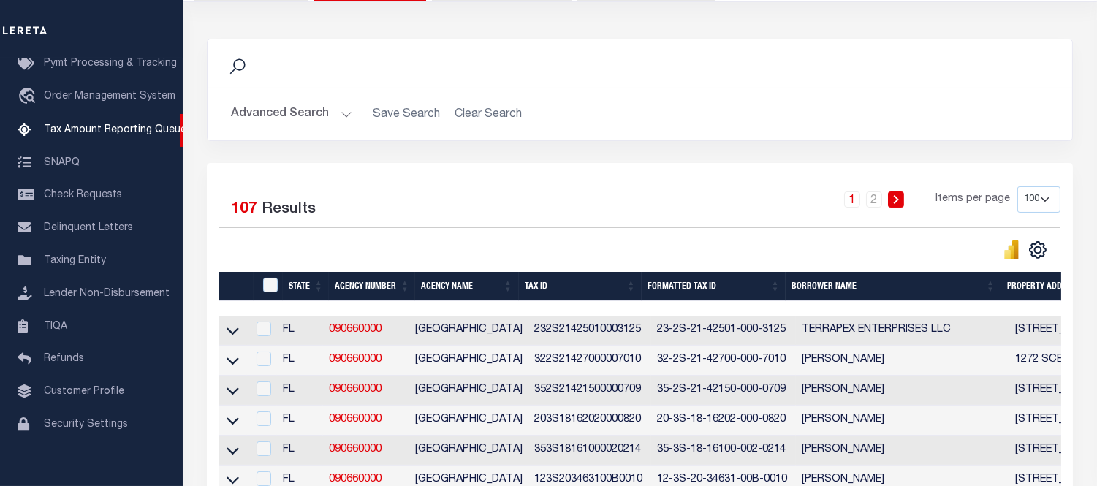
scroll to position [217, 0]
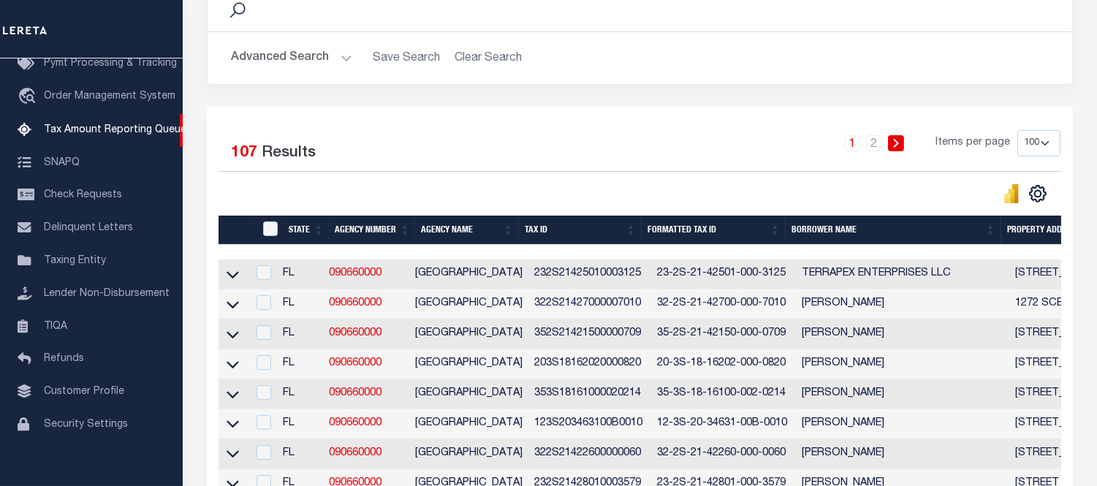
drag, startPoint x: 337, startPoint y: 55, endPoint x: 349, endPoint y: 79, distance: 27.1
click at [337, 56] on button "Advanced Search" at bounding box center [291, 58] width 121 height 29
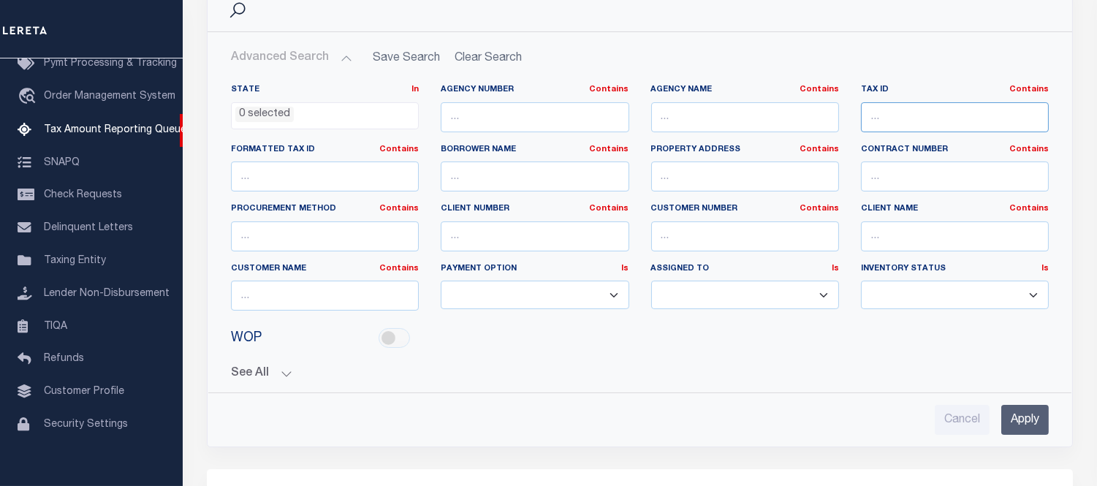
drag, startPoint x: 908, startPoint y: 116, endPoint x: 888, endPoint y: 135, distance: 28.4
click at [908, 116] on input "text" at bounding box center [955, 117] width 188 height 30
paste input "222S20331201090090"
type input "222S20331201090090"
click at [1018, 412] on input "Apply" at bounding box center [1026, 420] width 48 height 30
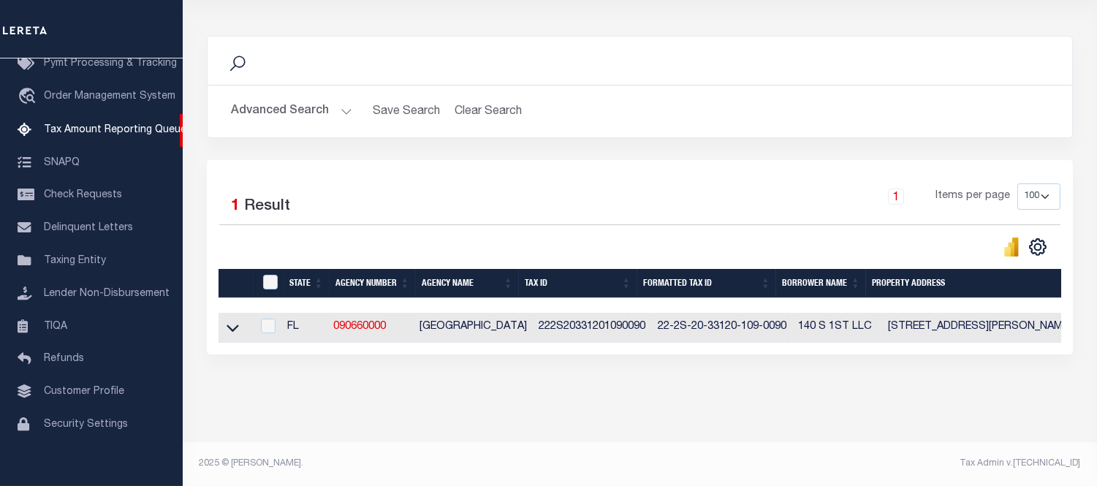
scroll to position [175, 0]
click at [232, 320] on icon at bounding box center [233, 327] width 12 height 15
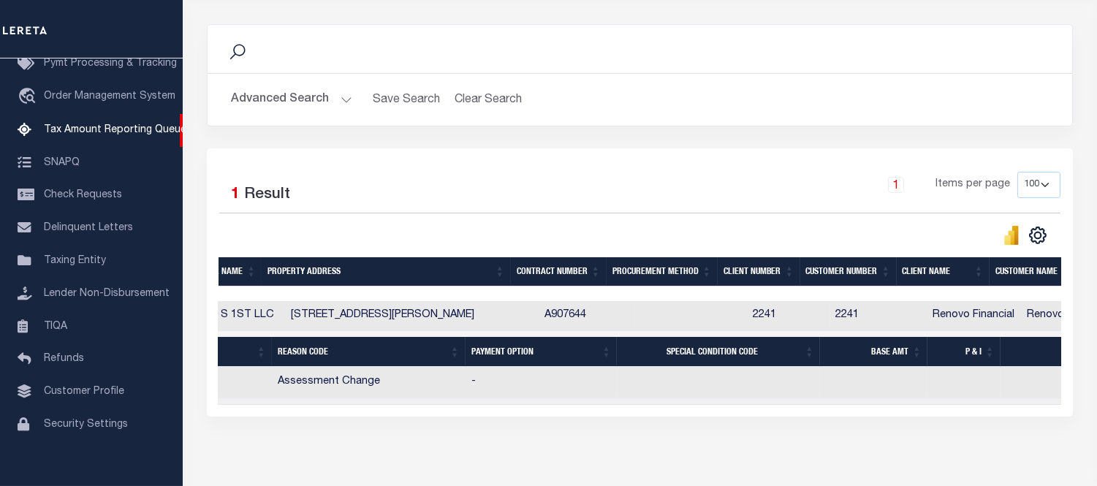
scroll to position [0, 706]
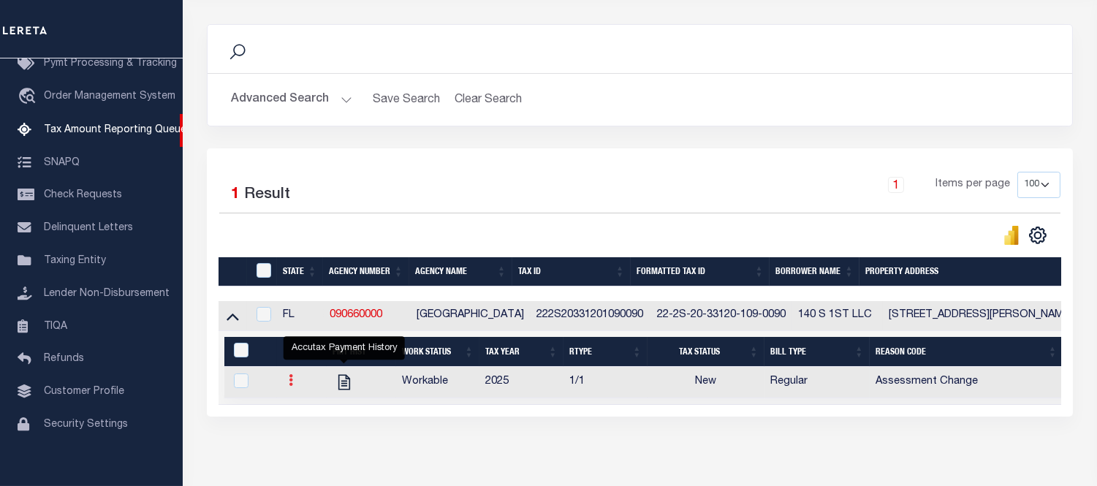
click at [289, 385] on icon at bounding box center [291, 380] width 4 height 12
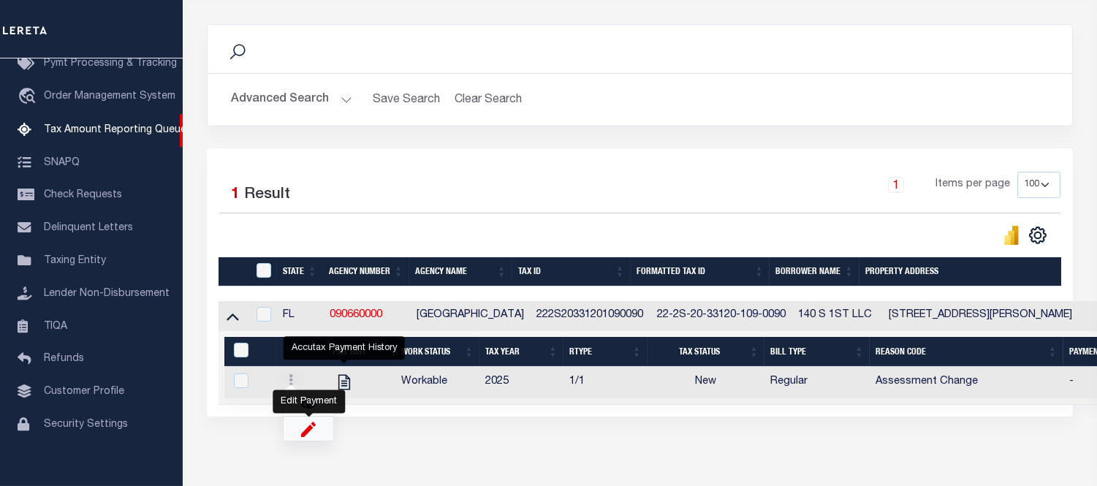
click at [311, 431] on img "" at bounding box center [308, 428] width 15 height 15
checkbox input "true"
select select "NW2"
select select
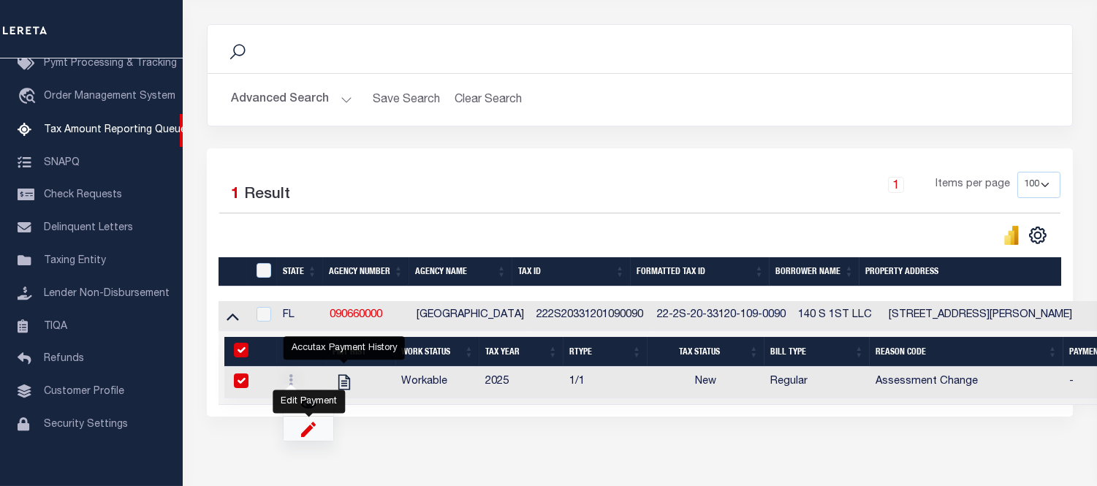
type input "[DATE]"
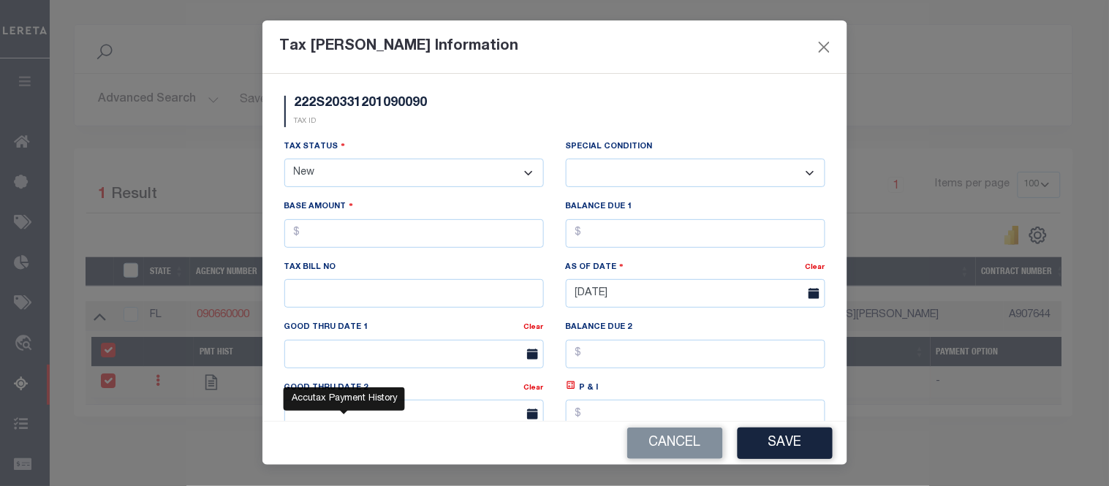
click at [340, 164] on select "- Select Status - Open Due/Unpaid Paid Incomplete No Tax Due Internal Refund Pr…" at bounding box center [414, 173] width 260 height 29
select select "DUE"
click at [284, 159] on select "- Select Status - Open Due/Unpaid Paid Incomplete No Tax Due Internal Refund Pr…" at bounding box center [414, 173] width 260 height 29
click at [663, 176] on select "-- Select Special Condition -- 3RD PARTY TAX LIEN AGENCY TAX LIEN (A.K.A Inside…" at bounding box center [696, 173] width 260 height 29
select select "17"
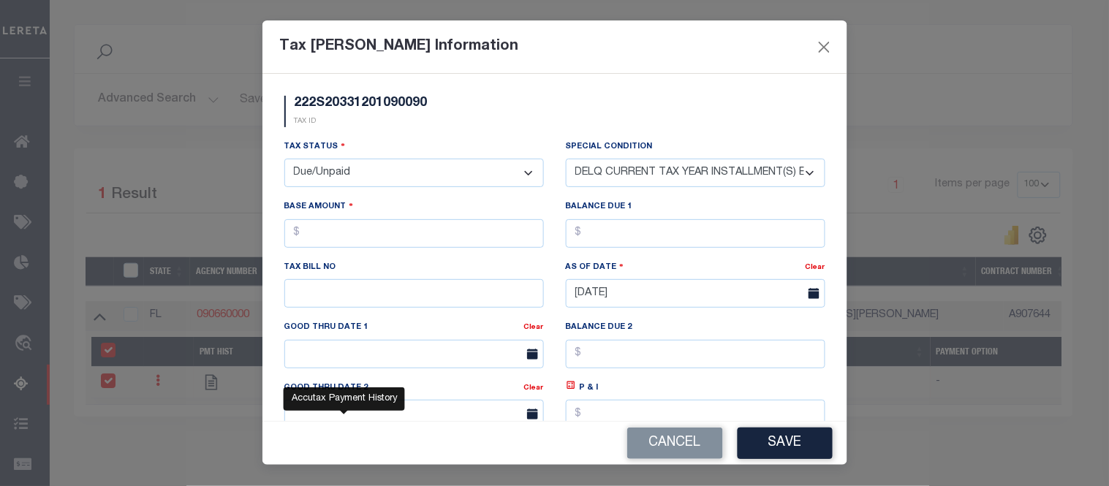
click at [566, 159] on select "-- Select Special Condition -- 3RD PARTY TAX LIEN AGENCY TAX LIEN (A.K.A Inside…" at bounding box center [696, 173] width 260 height 29
click at [393, 230] on input "text" at bounding box center [414, 233] width 260 height 29
type input "$7.00"
click at [593, 238] on input "text" at bounding box center [696, 233] width 260 height 29
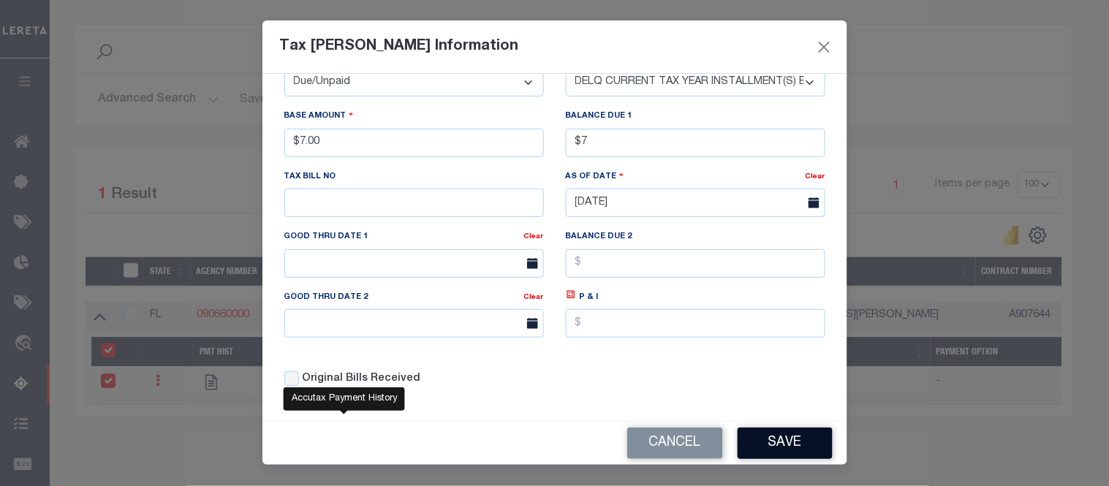
type input "$7.00"
drag, startPoint x: 770, startPoint y: 445, endPoint x: 797, endPoint y: 422, distance: 35.3
click at [770, 443] on button "Save" at bounding box center [785, 443] width 95 height 31
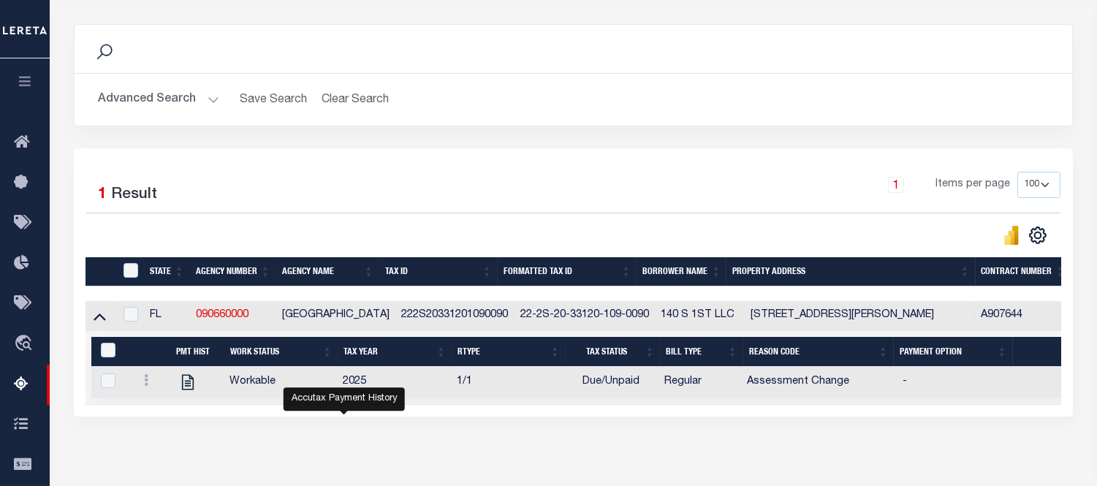
click at [655, 313] on td "140 S 1ST LLC" at bounding box center [700, 316] width 90 height 30
checkbox input "true"
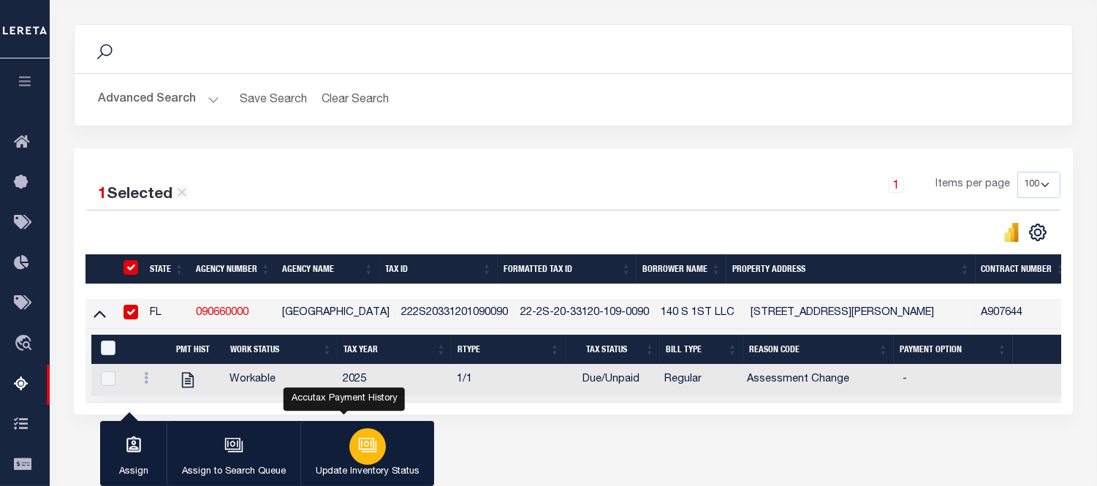
click at [355, 451] on div "button" at bounding box center [367, 446] width 37 height 37
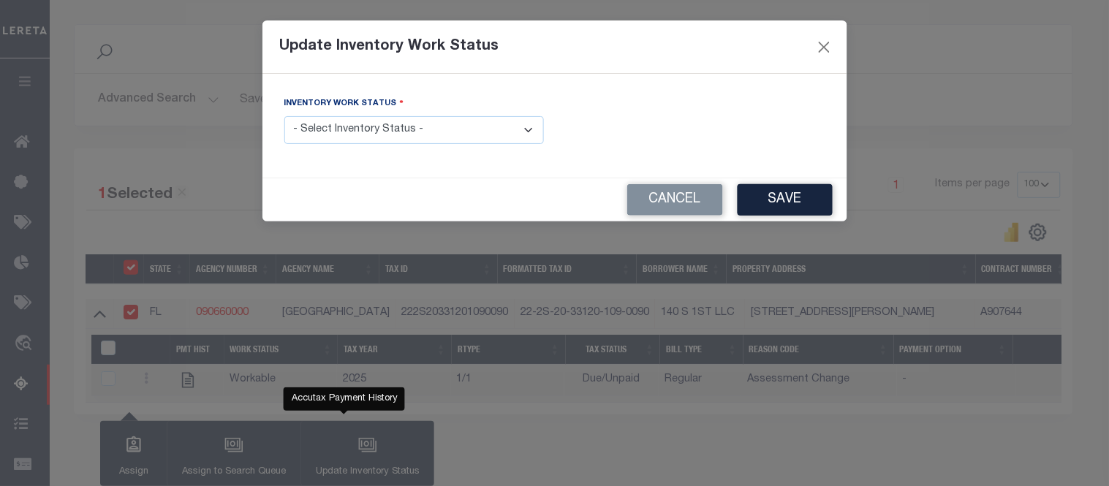
click at [434, 130] on select "- Select Inventory Status - Manual - Exception Pended - Awaiting Search Late Ad…" at bounding box center [414, 130] width 260 height 29
select select "4"
click at [284, 117] on select "- Select Inventory Status - Manual - Exception Pended - Awaiting Search Late Ad…" at bounding box center [414, 130] width 260 height 29
click at [784, 200] on button "Save" at bounding box center [785, 199] width 95 height 31
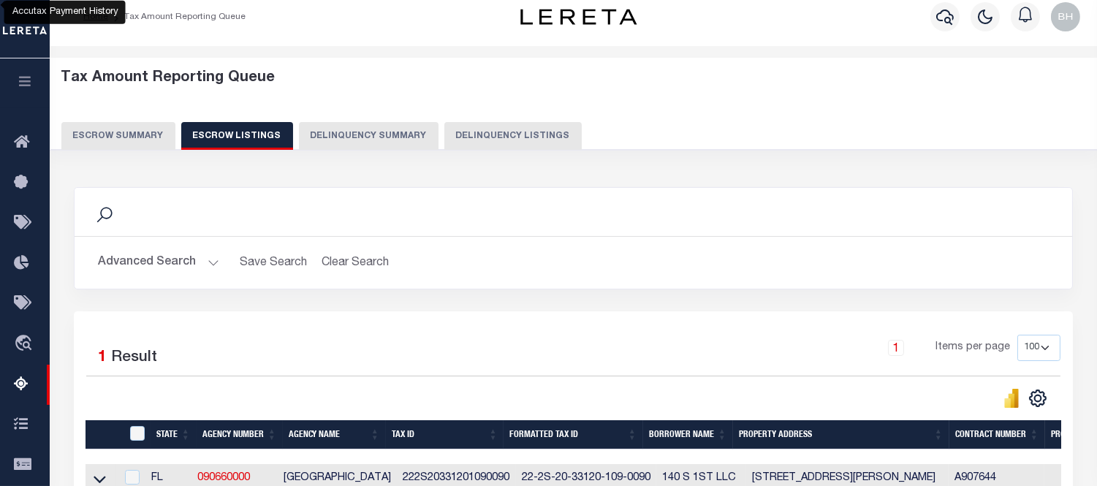
click at [140, 129] on button "Escrow Summary" at bounding box center [118, 136] width 114 height 28
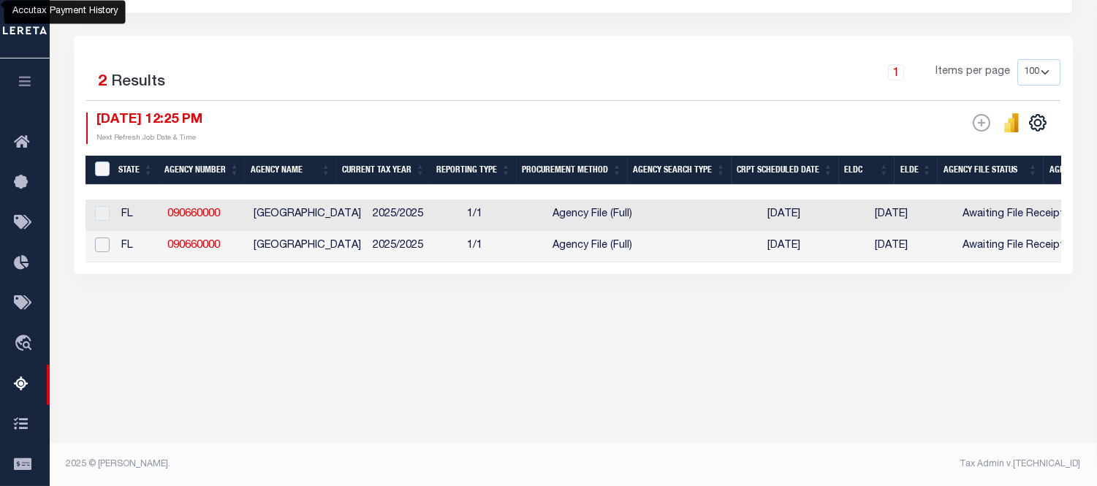
click at [97, 244] on input "checkbox" at bounding box center [102, 245] width 15 height 15
checkbox input "true"
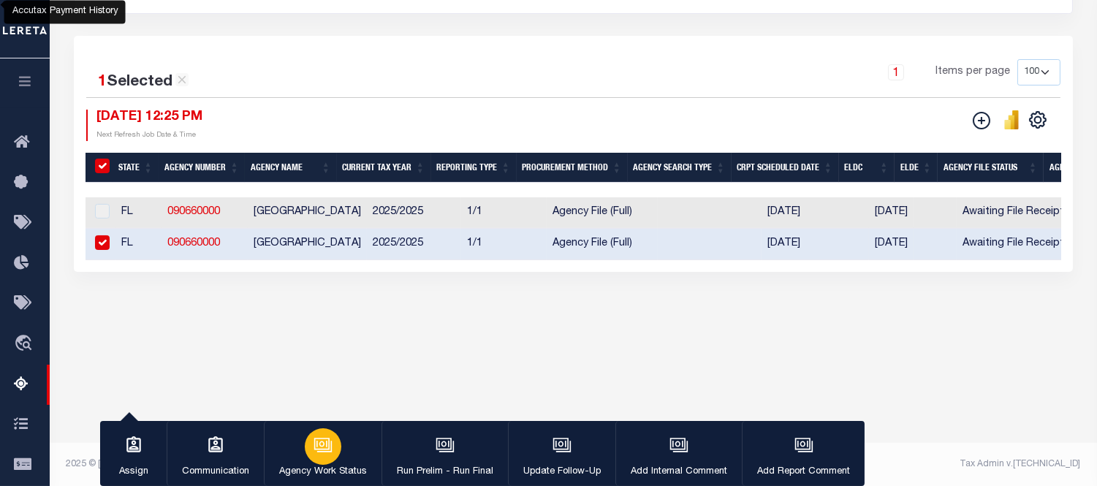
click at [319, 443] on icon "button" at bounding box center [323, 445] width 19 height 19
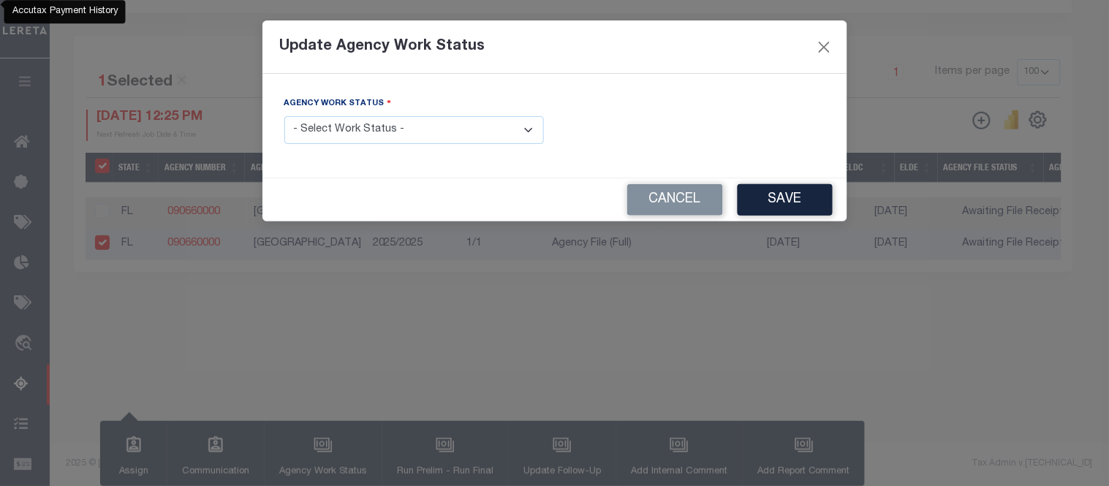
click at [341, 126] on select "- Select Work Status - New In Progress Pending Agency Follow-up Pending QC Read…" at bounding box center [414, 130] width 260 height 29
select select "6"
click at [284, 117] on select "- Select Work Status - New In Progress Pending Agency Follow-up Pending QC Read…" at bounding box center [414, 130] width 260 height 29
click at [772, 203] on button "Save" at bounding box center [785, 199] width 95 height 31
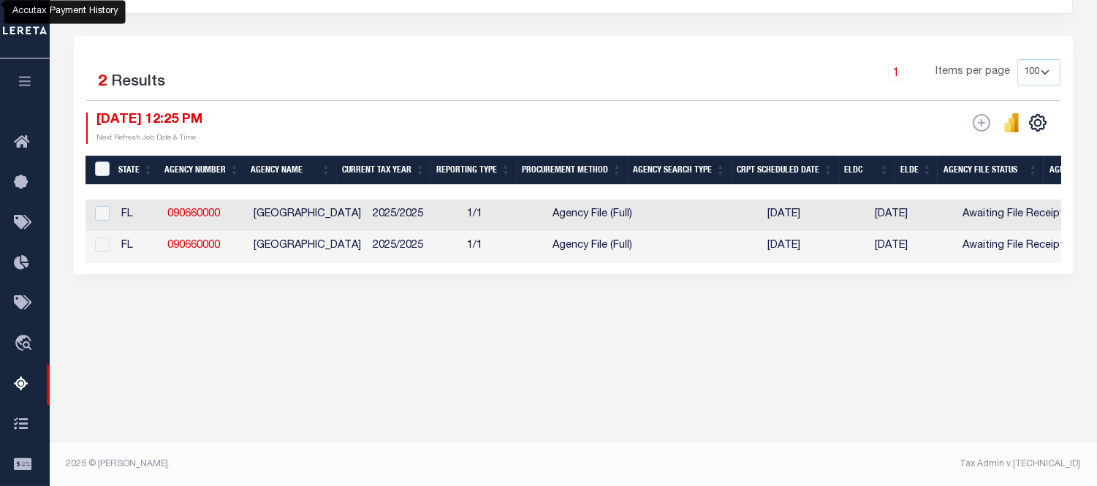
click at [471, 251] on td "1/1" at bounding box center [504, 246] width 86 height 31
click at [103, 245] on div at bounding box center [100, 246] width 18 height 16
click at [342, 245] on td "[GEOGRAPHIC_DATA]" at bounding box center [307, 246] width 119 height 31
click at [105, 212] on input "checkbox" at bounding box center [102, 213] width 15 height 15
checkbox input "true"
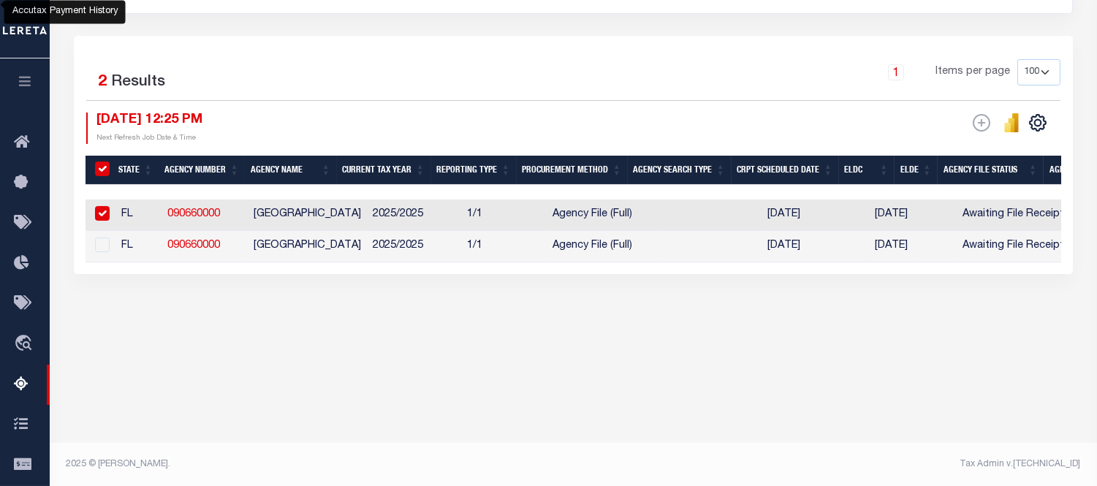
checkbox input "true"
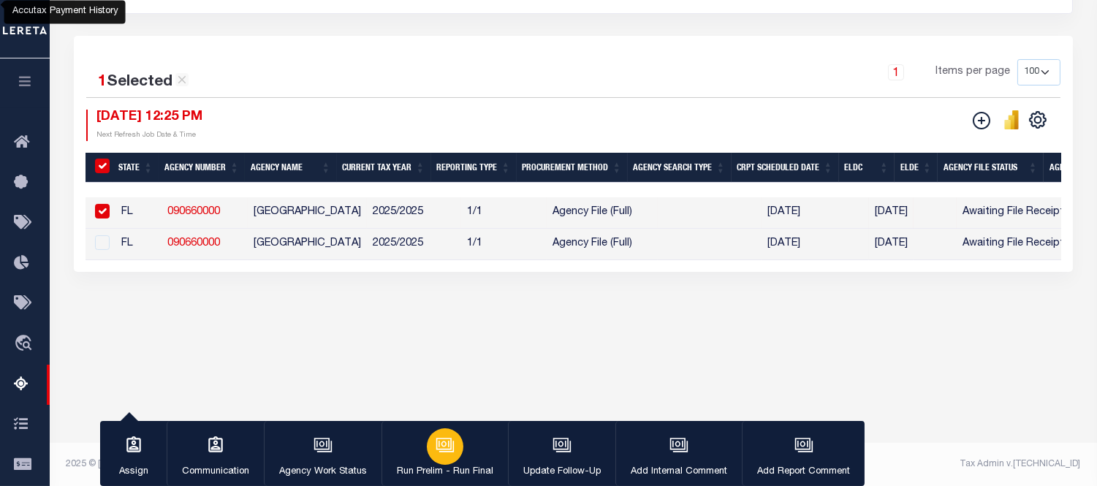
click at [446, 458] on div "button" at bounding box center [445, 446] width 37 height 37
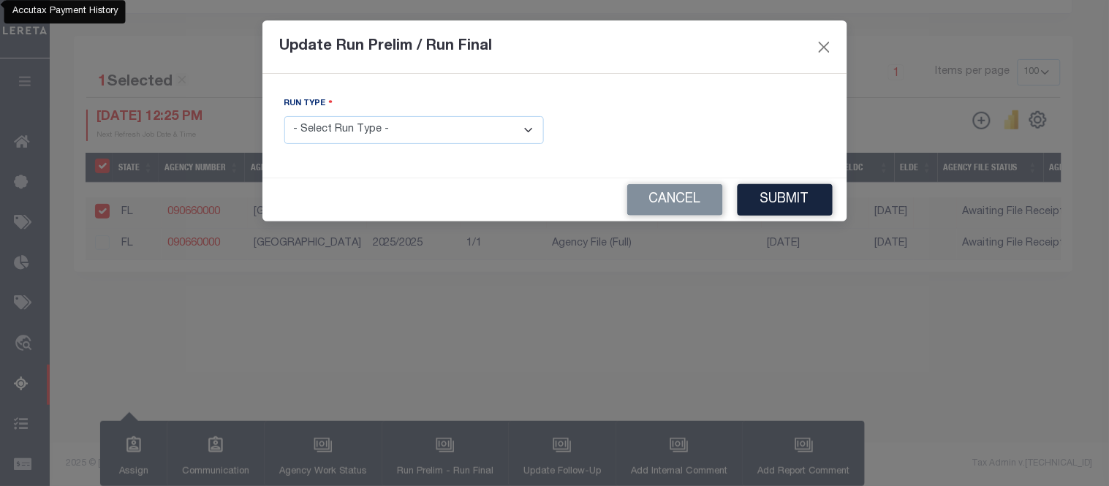
click at [347, 143] on select "- Select Run Type - Prelim Run Final Run" at bounding box center [414, 130] width 260 height 29
select select "F"
click at [284, 117] on select "- Select Run Type - Prelim Run Final Run" at bounding box center [414, 130] width 260 height 29
click at [614, 135] on input "text" at bounding box center [696, 130] width 260 height 29
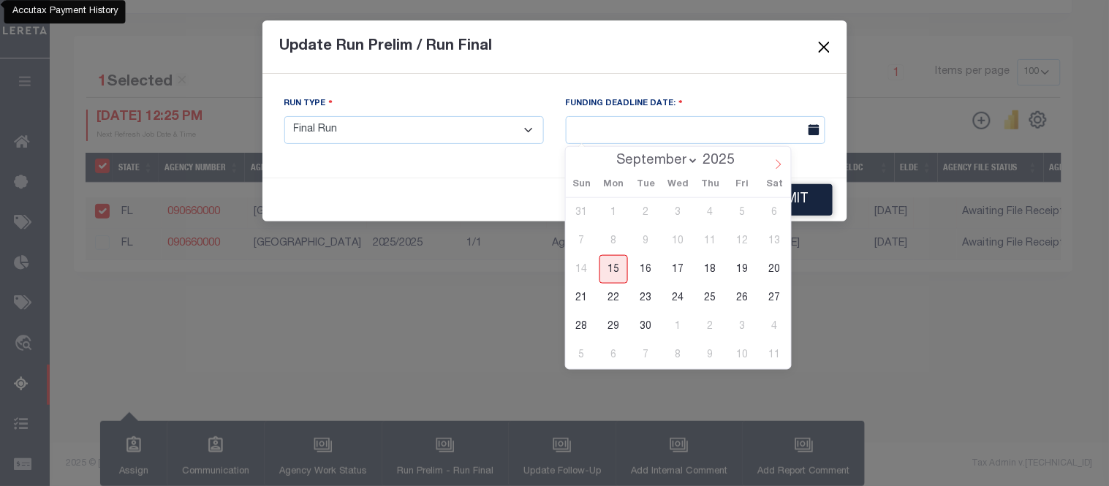
click at [776, 164] on icon at bounding box center [778, 164] width 10 height 10
select select "9"
click at [678, 271] on span "15" at bounding box center [678, 269] width 29 height 29
type input "[DATE]"
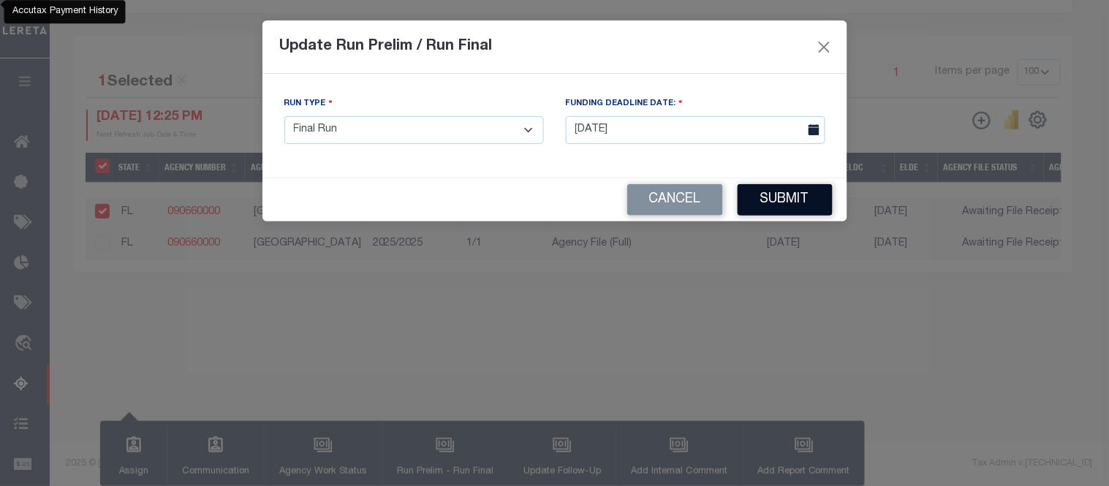
click at [776, 203] on button "Submit" at bounding box center [785, 199] width 95 height 31
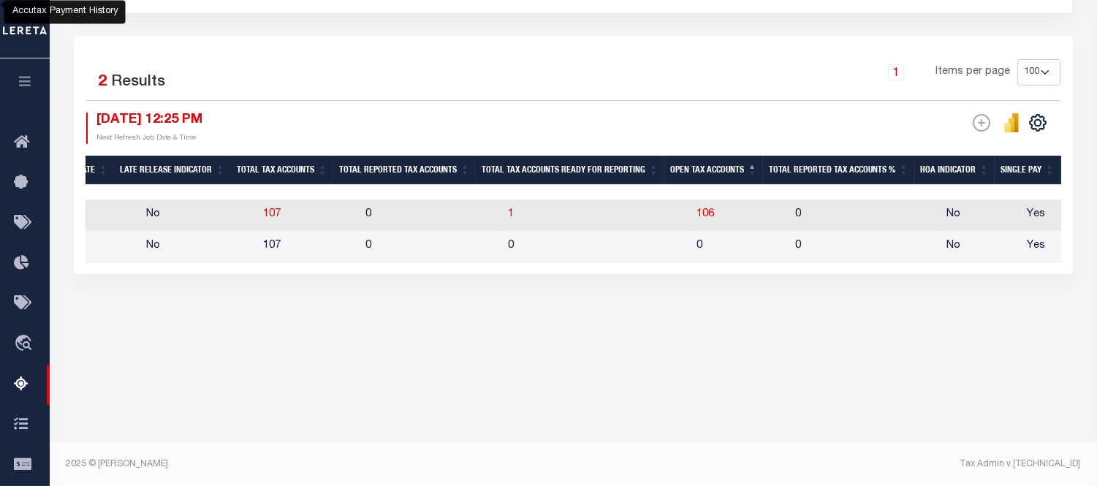
scroll to position [0, 1997]
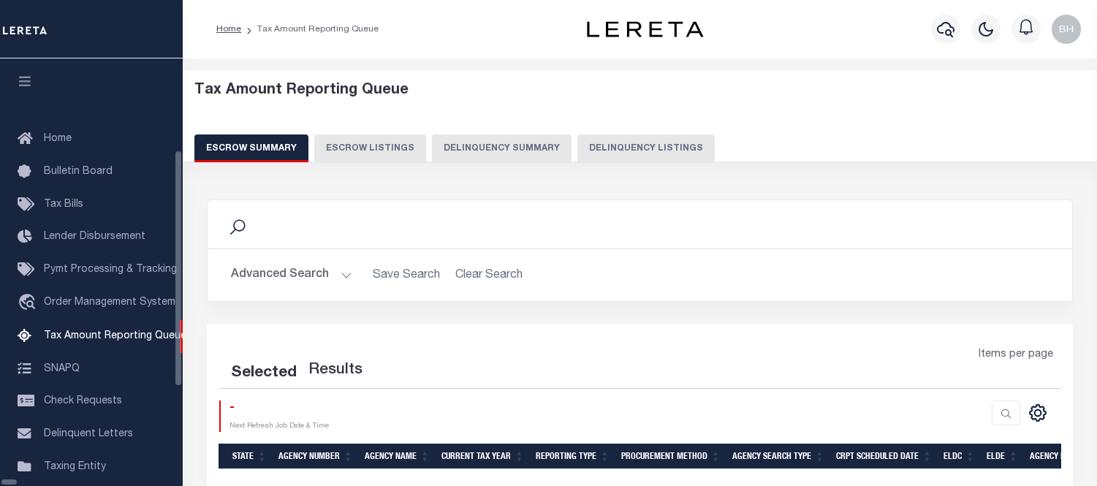
select select "100"
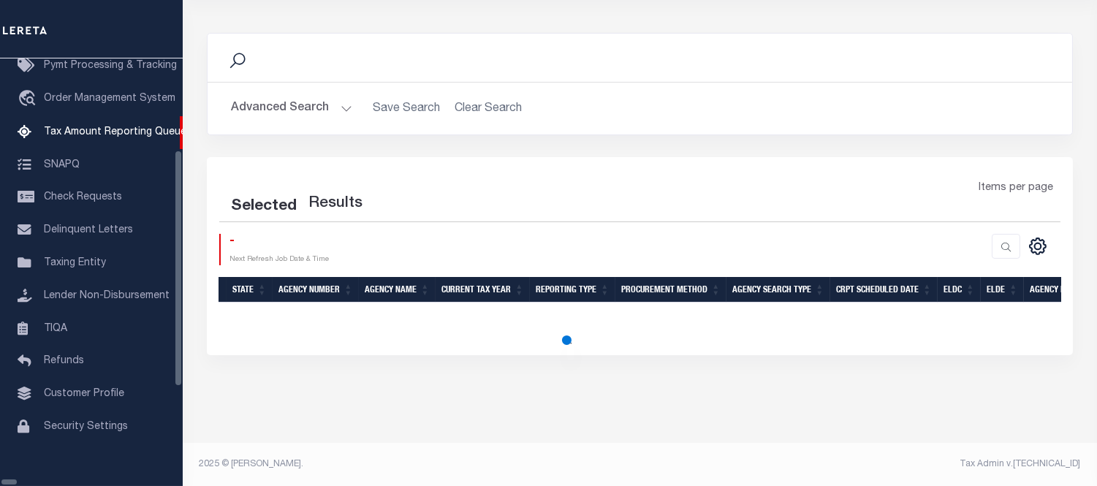
scroll to position [167, 0]
select select "100"
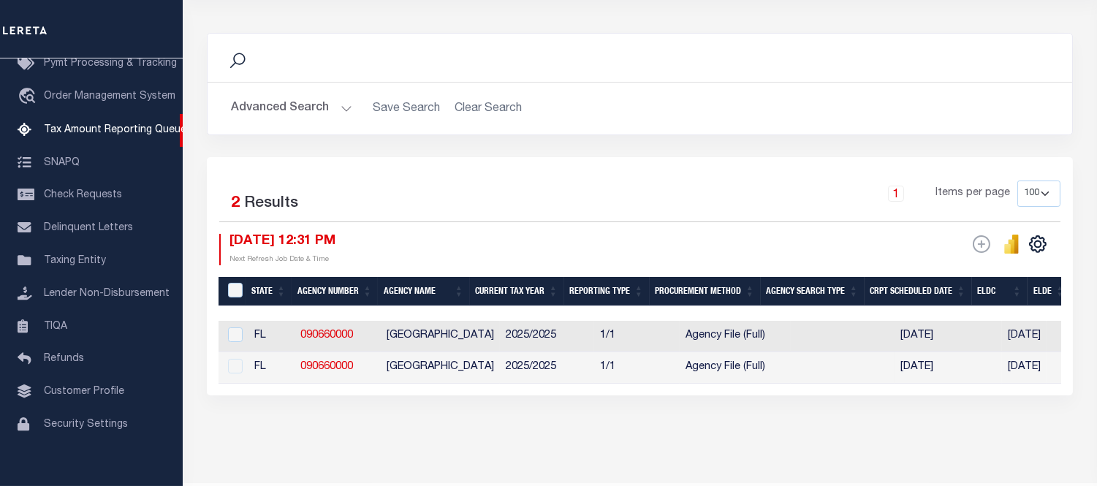
click at [333, 102] on button "Advanced Search" at bounding box center [291, 108] width 121 height 29
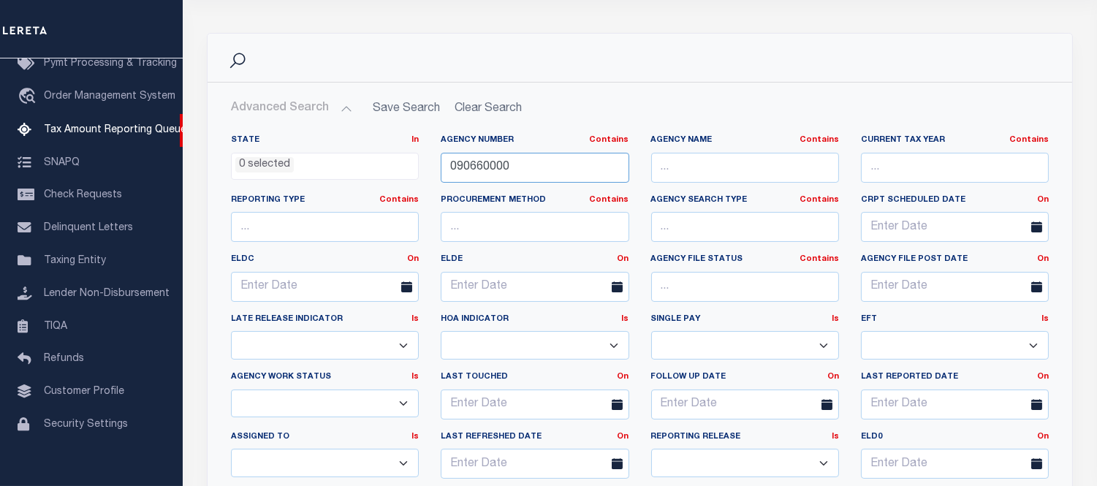
drag, startPoint x: 520, startPoint y: 165, endPoint x: 374, endPoint y: 172, distance: 145.6
click at [377, 170] on div "State In In AK AL AR AZ CA CO CT DC DE FL GA GU HI IA ID IL IN KS [GEOGRAPHIC_D…" at bounding box center [640, 313] width 840 height 356
paste input "43"
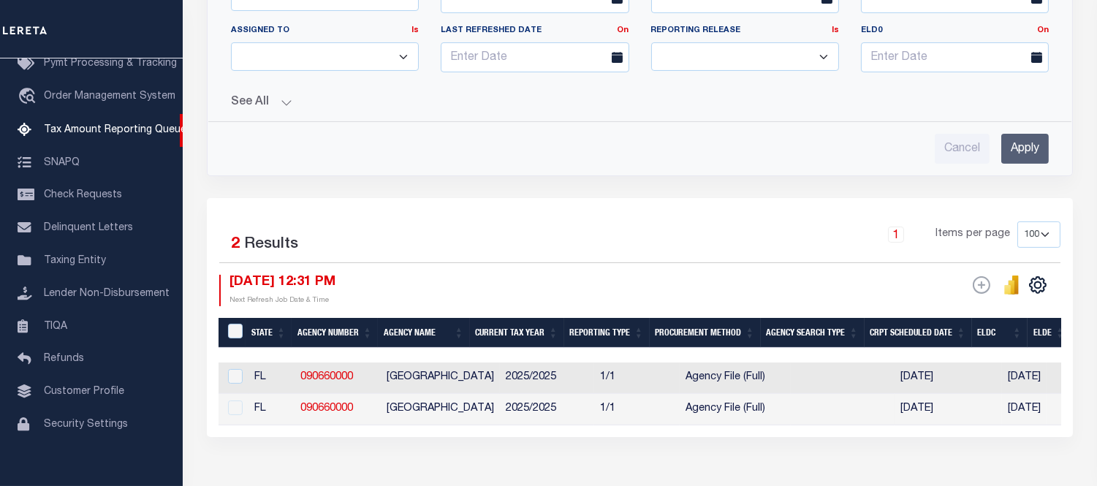
type input "090430000"
click at [1013, 154] on input "Apply" at bounding box center [1026, 149] width 48 height 30
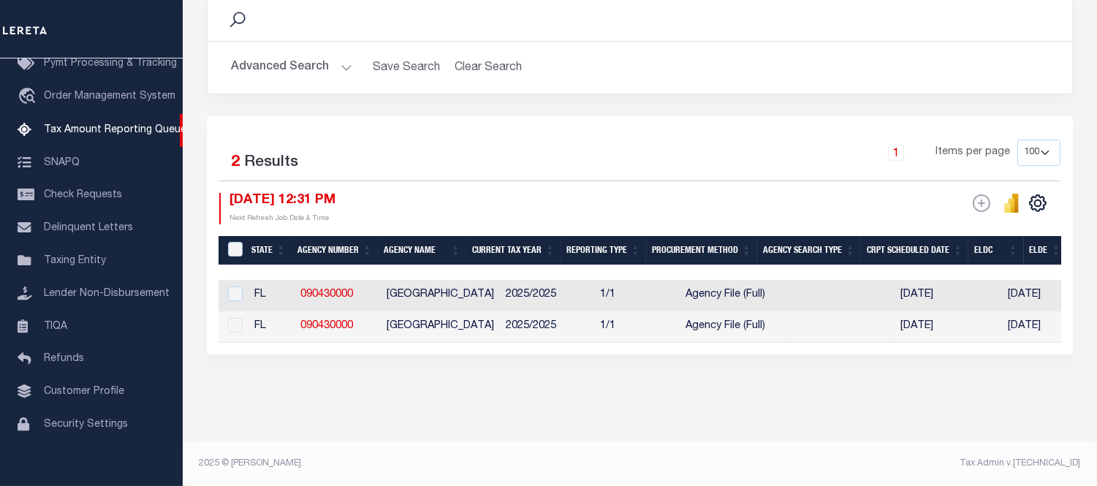
scroll to position [217, 0]
click at [571, 319] on td "2025/2025" at bounding box center [547, 326] width 94 height 31
click at [231, 287] on input "checkbox" at bounding box center [235, 294] width 15 height 15
checkbox input "true"
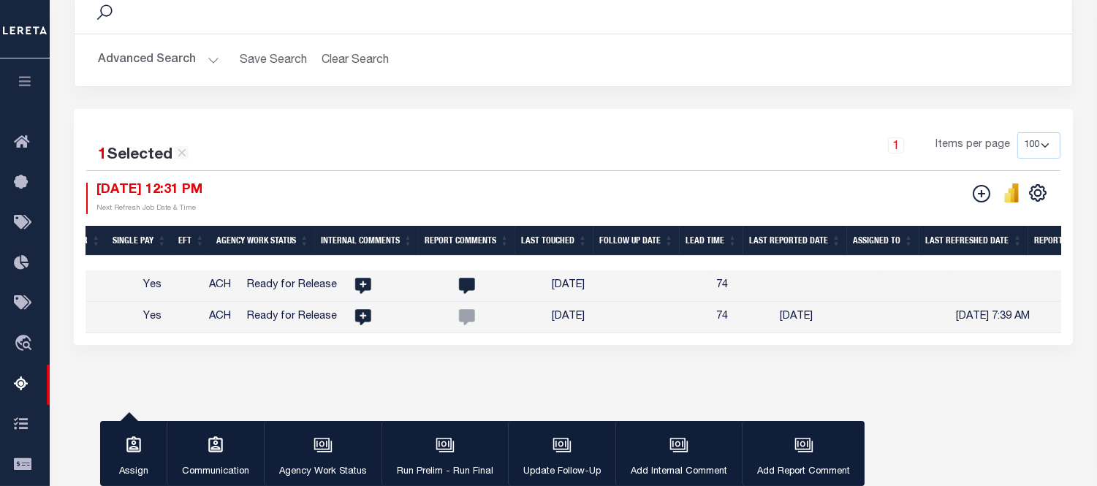
scroll to position [0, 1992]
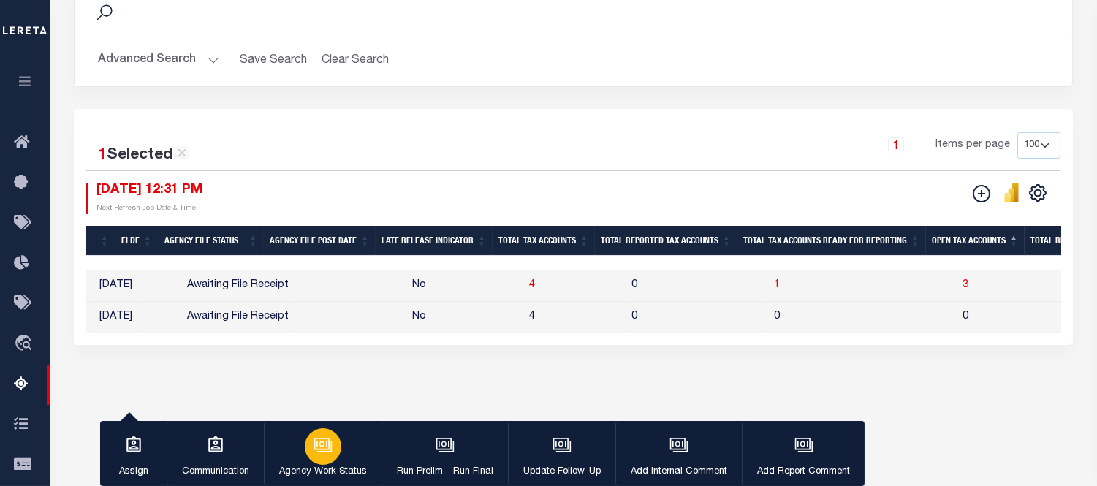
click at [311, 447] on div "button" at bounding box center [323, 446] width 37 height 37
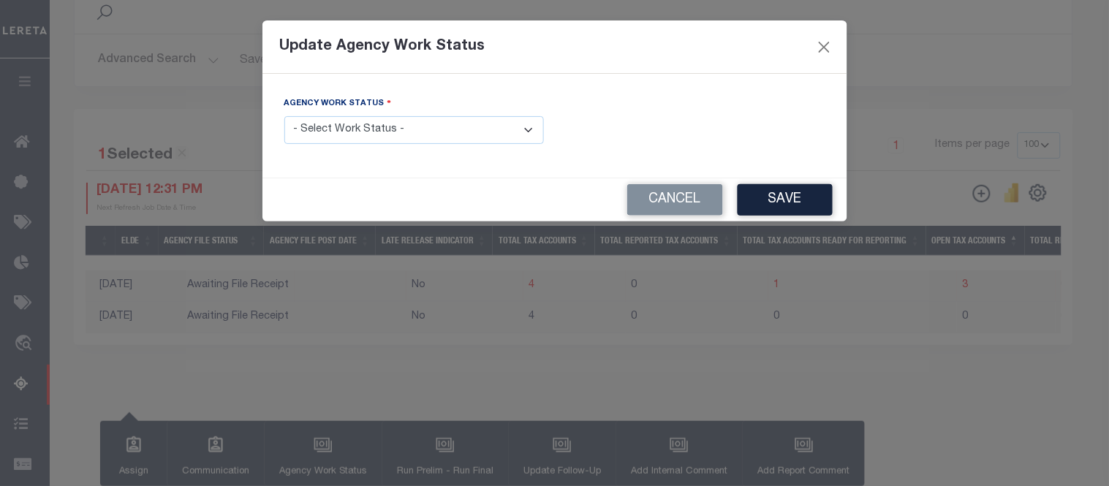
click at [317, 133] on select "- Select Work Status - New In Progress Pending Agency Follow-up Pending QC Read…" at bounding box center [414, 130] width 260 height 29
select select "6"
click at [284, 117] on select "- Select Work Status - New In Progress Pending Agency Follow-up Pending QC Read…" at bounding box center [414, 130] width 260 height 29
click at [750, 199] on button "Save" at bounding box center [785, 199] width 95 height 31
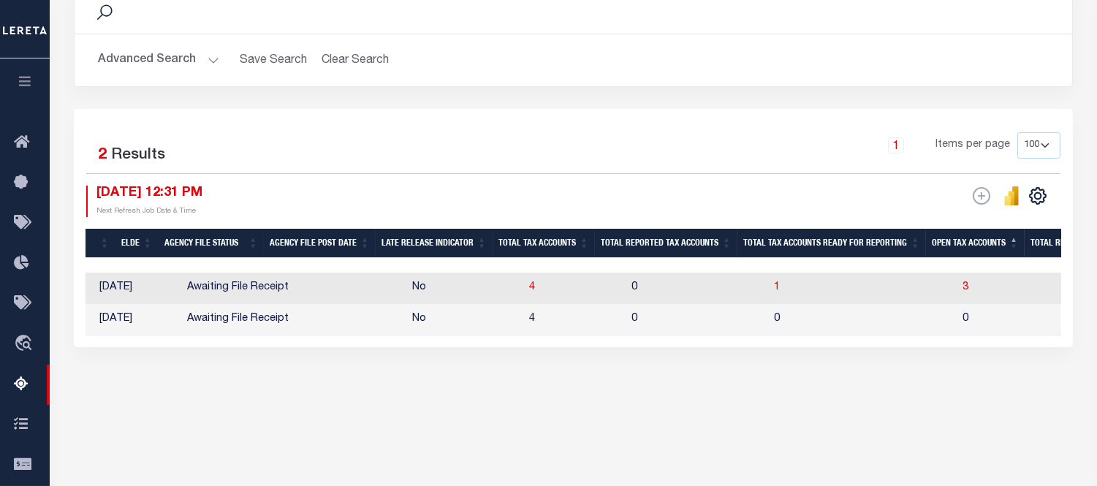
click at [450, 288] on td "No" at bounding box center [464, 288] width 117 height 31
checkbox input "true"
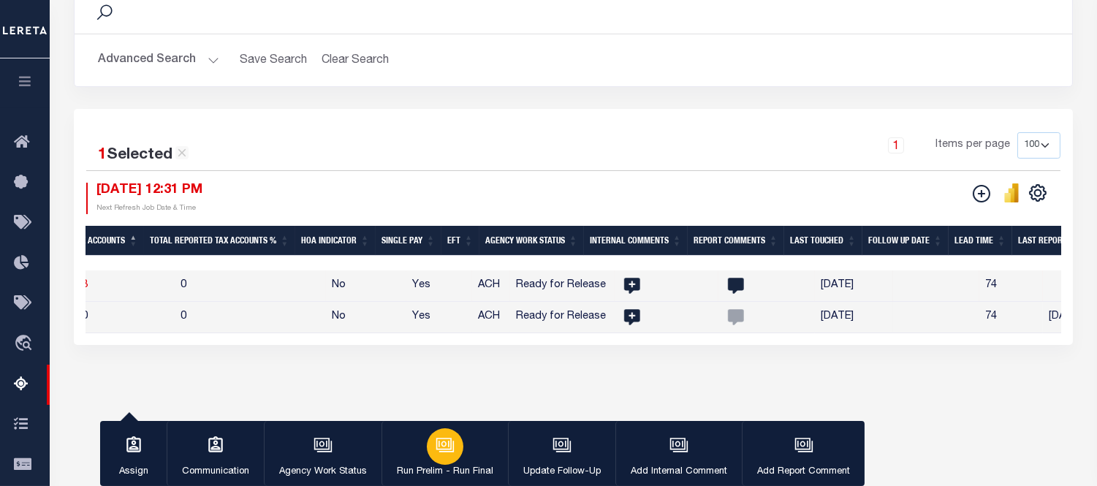
click at [442, 442] on icon "button" at bounding box center [445, 445] width 19 height 19
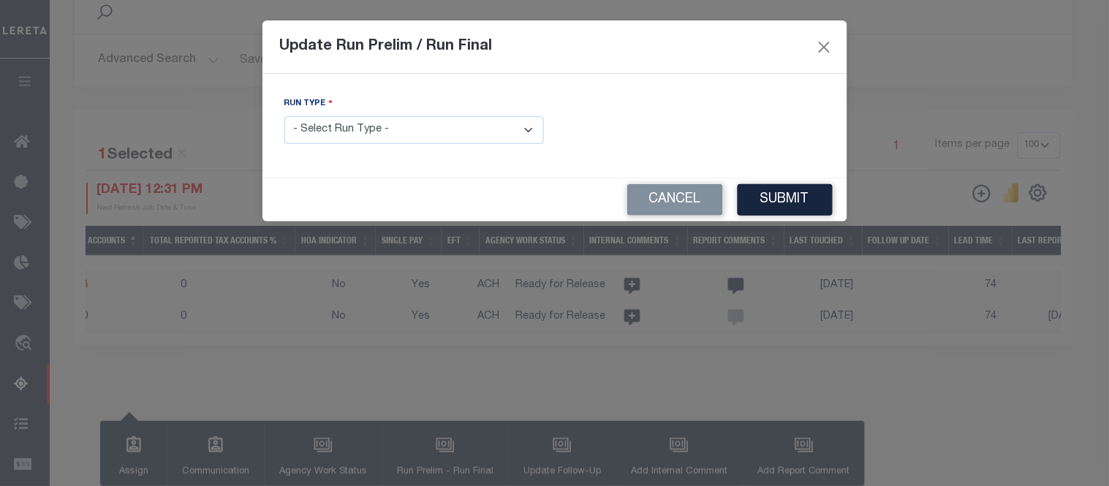
click at [385, 118] on select "- Select Run Type - Prelim Run Final Run" at bounding box center [414, 130] width 260 height 29
select select "F"
click at [284, 117] on select "- Select Run Type - Prelim Run Final Run" at bounding box center [414, 130] width 260 height 29
click at [771, 133] on input "text" at bounding box center [696, 130] width 260 height 29
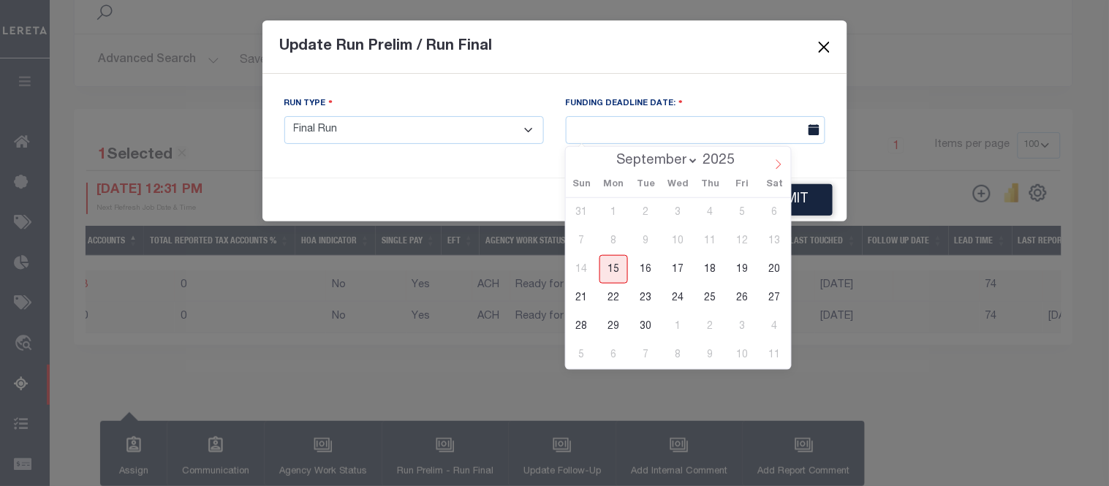
click at [775, 164] on icon at bounding box center [778, 164] width 10 height 10
select select "9"
click at [676, 266] on span "15" at bounding box center [678, 269] width 29 height 29
type input "[DATE]"
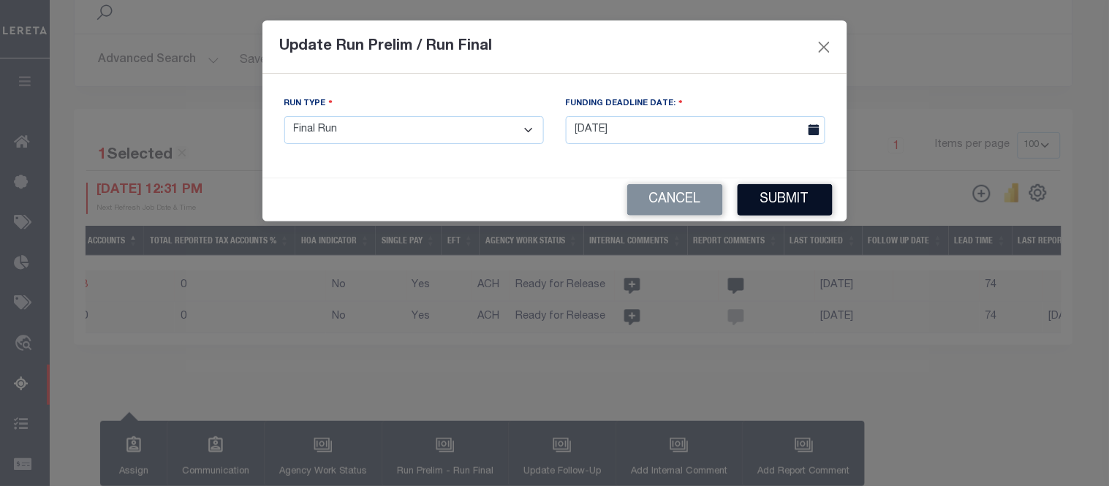
click at [810, 200] on button "Submit" at bounding box center [785, 199] width 95 height 31
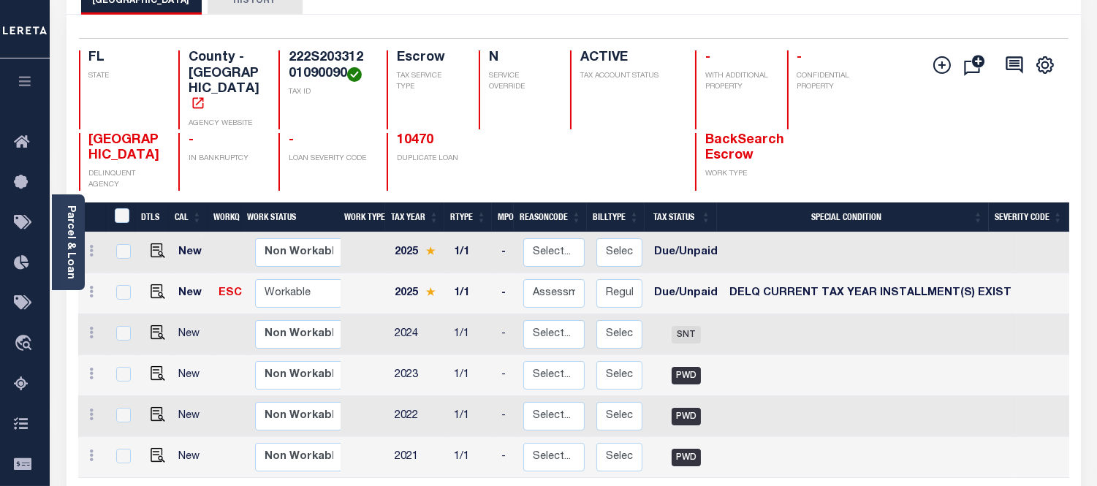
scroll to position [185, 0]
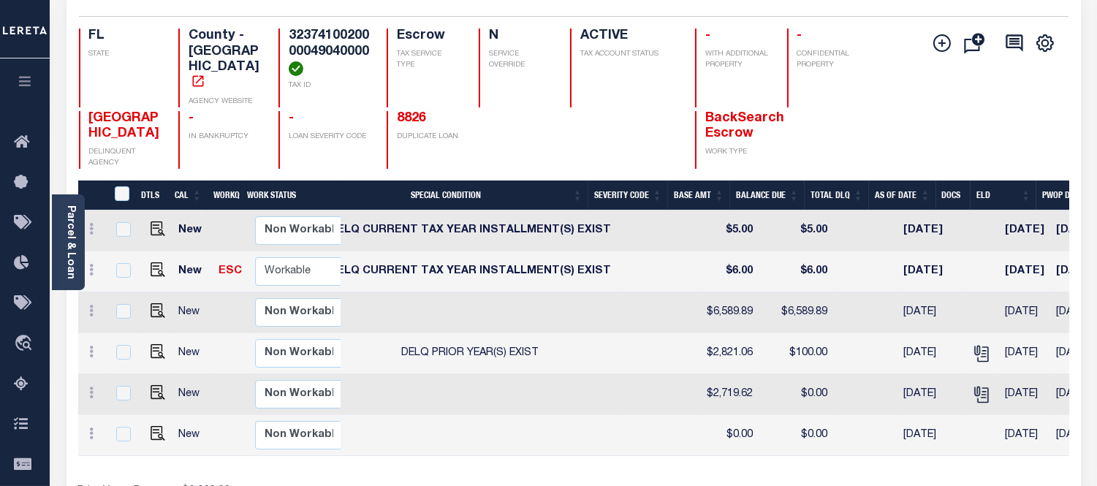
scroll to position [0, 631]
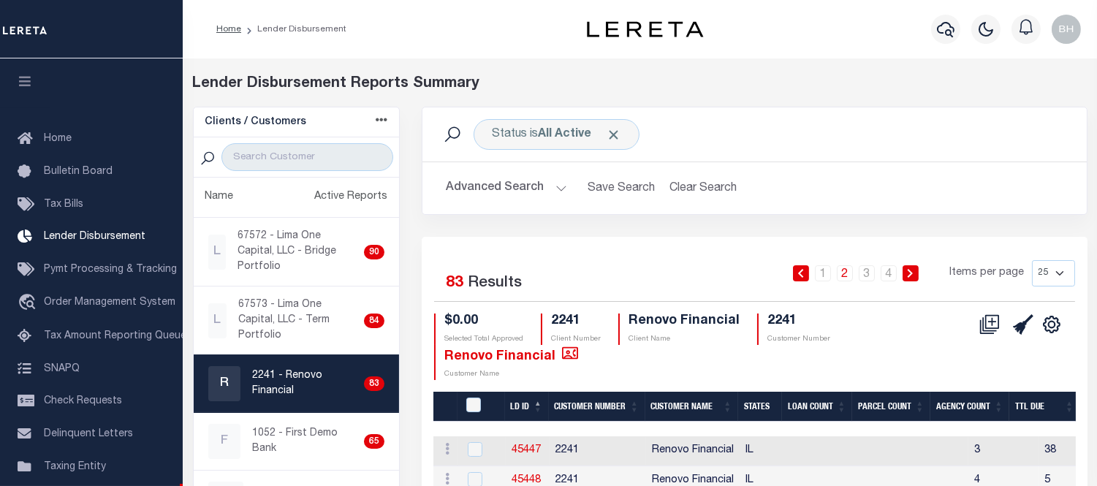
scroll to position [218, 0]
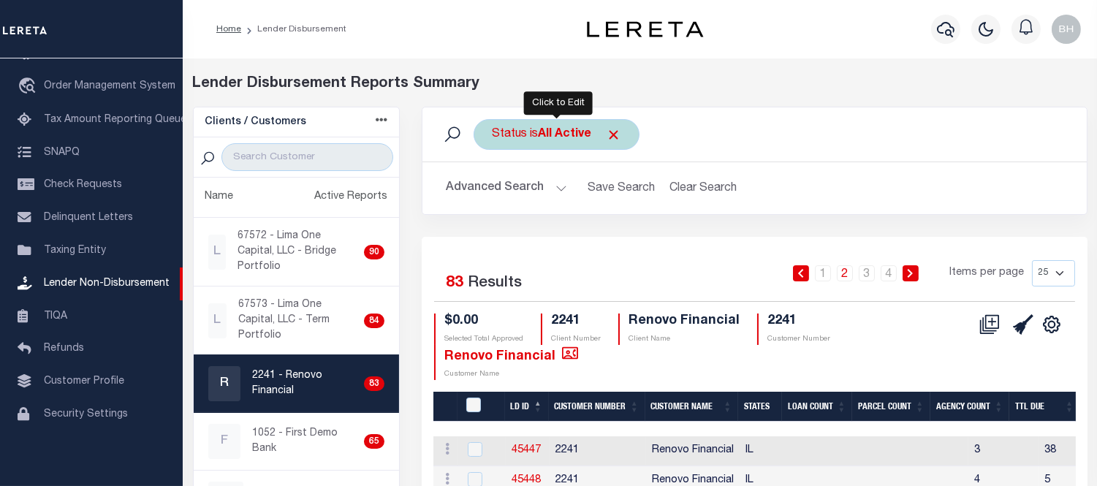
click at [580, 132] on b "All Active" at bounding box center [564, 135] width 53 height 12
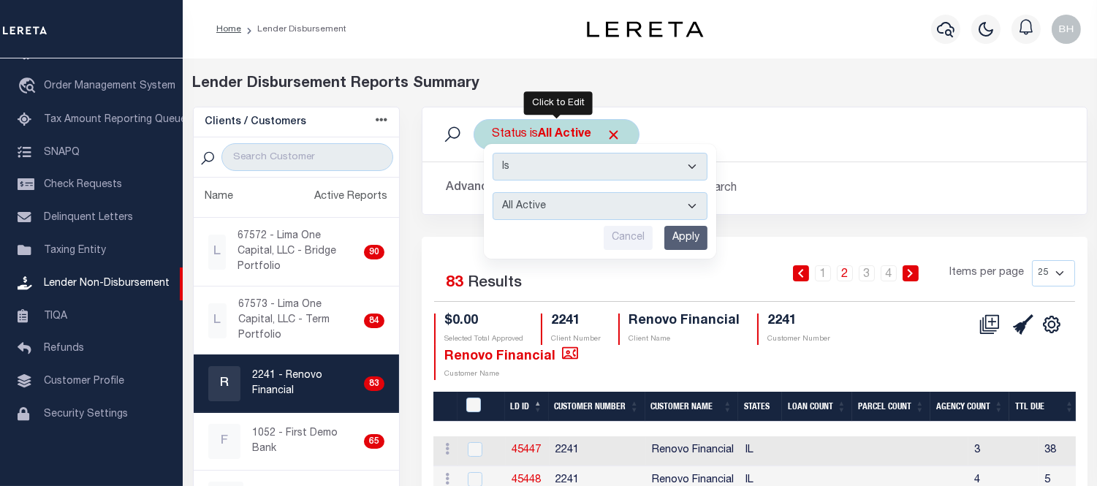
click at [571, 220] on select "All Active Approval In Progress Batching In Progress Complete Do Not Pay Escrow…" at bounding box center [600, 206] width 215 height 28
select select "BIP"
click at [493, 192] on select "All Active Approval In Progress Batching In Progress Complete Do Not Pay Escrow…" at bounding box center [600, 206] width 215 height 28
click at [678, 241] on input "Apply" at bounding box center [686, 238] width 43 height 24
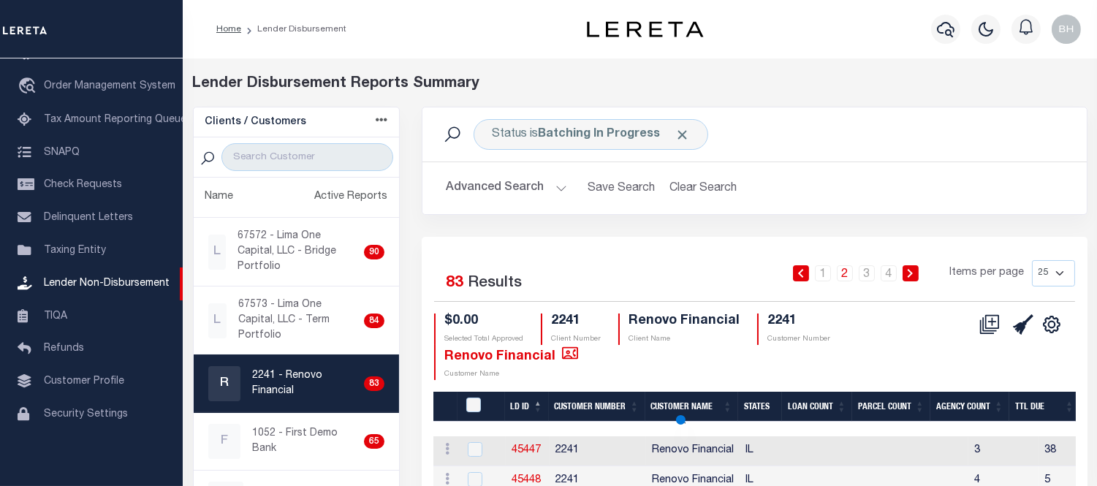
click at [521, 194] on button "Advanced Search" at bounding box center [506, 188] width 121 height 29
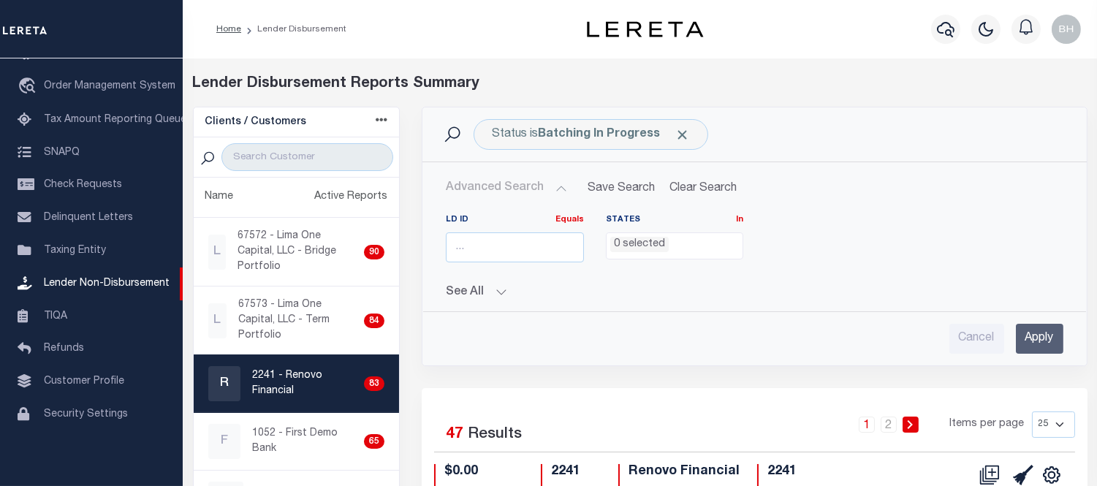
click at [646, 250] on li "0 selected" at bounding box center [639, 245] width 58 height 16
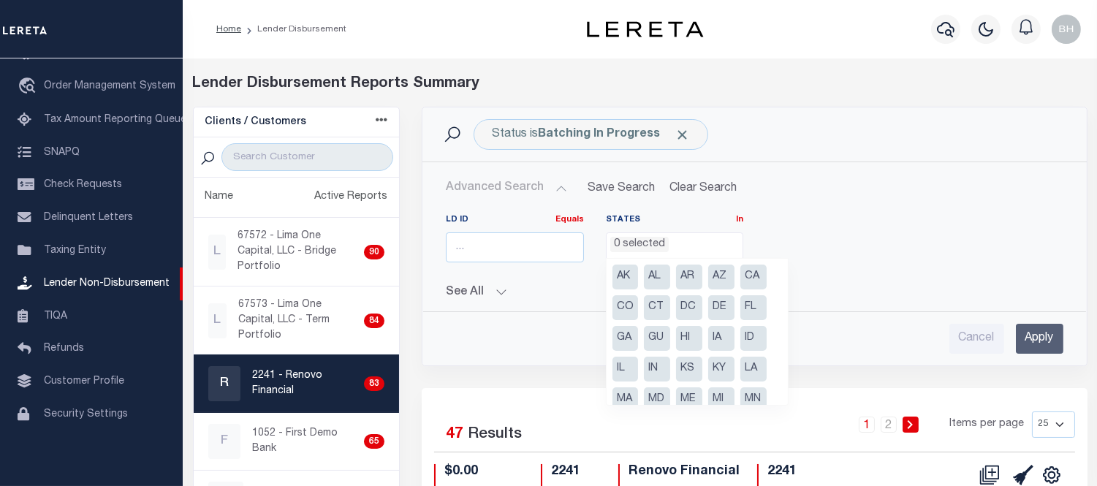
click at [746, 308] on li "FL" at bounding box center [754, 307] width 26 height 25
select select "FL"
click at [1033, 342] on input "Apply" at bounding box center [1040, 339] width 48 height 30
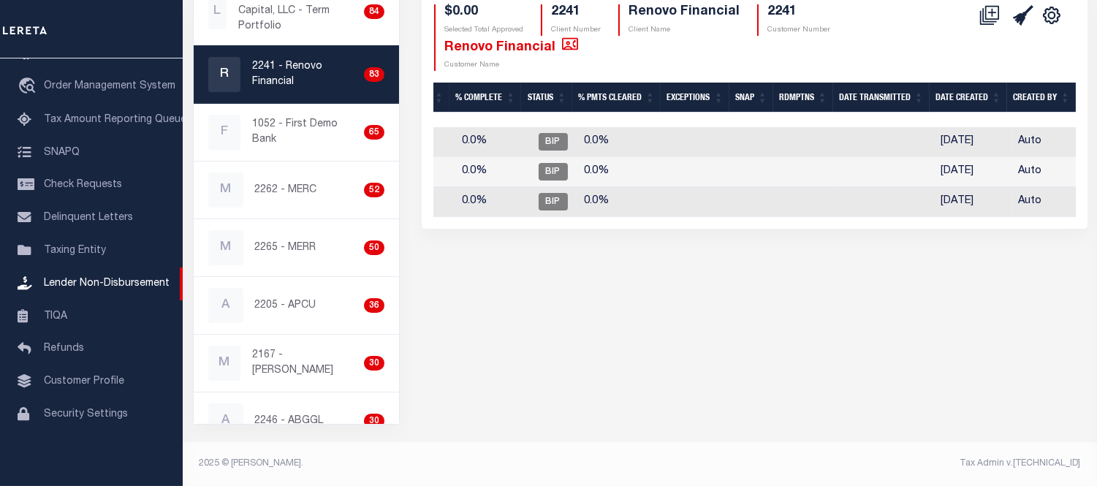
scroll to position [0, 0]
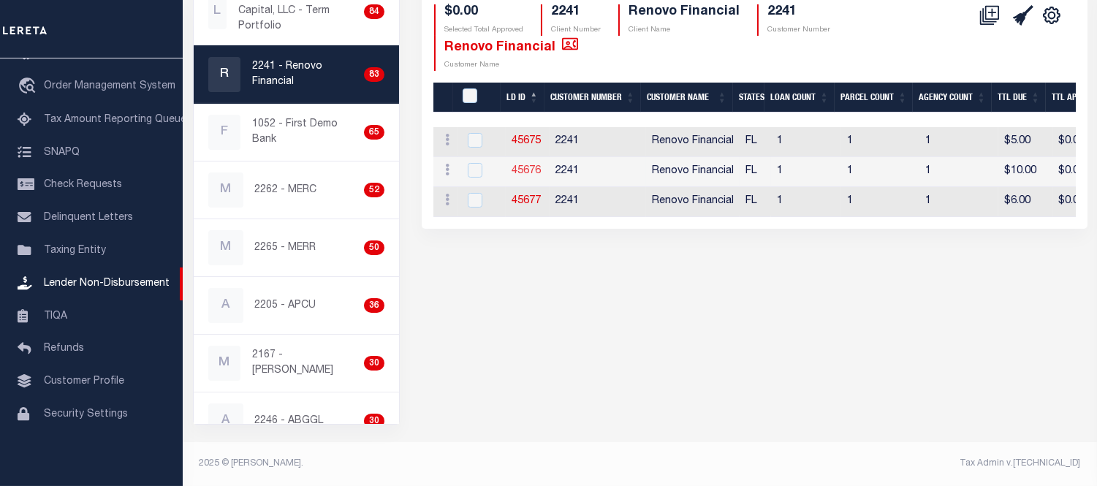
click at [529, 171] on link "45676" at bounding box center [526, 171] width 29 height 10
checkbox input "true"
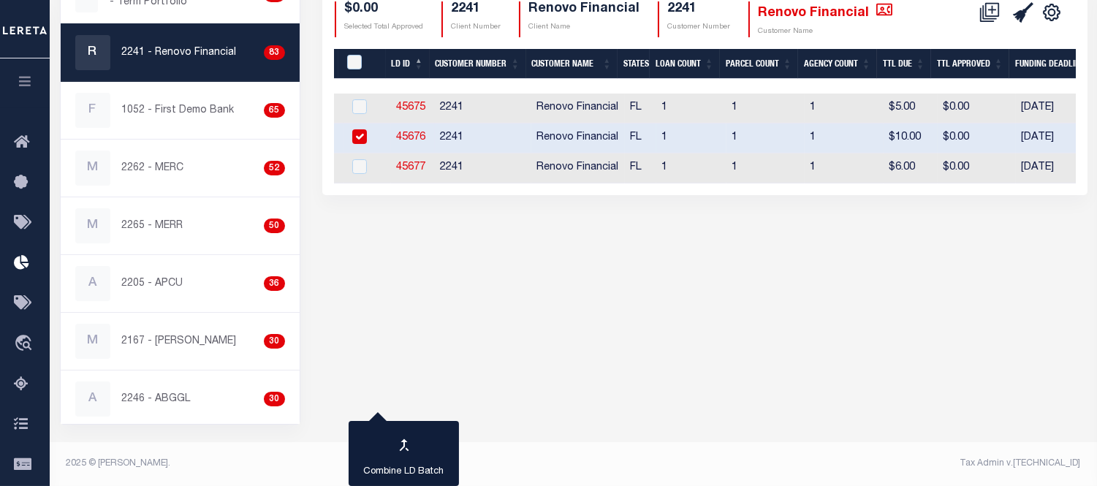
scroll to position [0, 18]
click at [400, 102] on link "45675" at bounding box center [407, 107] width 29 height 10
checkbox input "true"
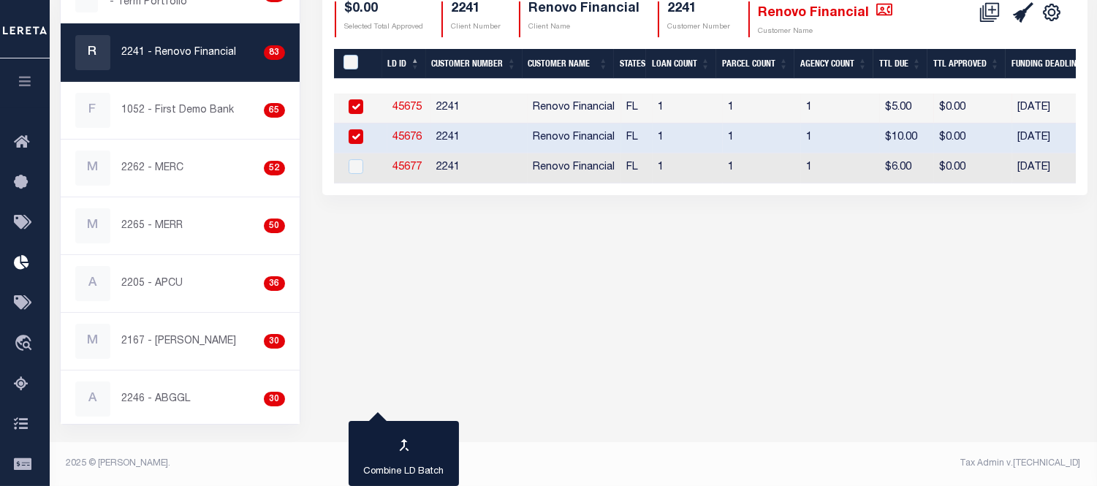
click at [462, 286] on div "Status is Batching In Progress Search Advanced Search Save Search Clear Search …" at bounding box center [704, 110] width 787 height 627
click at [770, 324] on div "Status is Batching In Progress Search Advanced Search Save Search Clear Search …" at bounding box center [704, 110] width 787 height 627
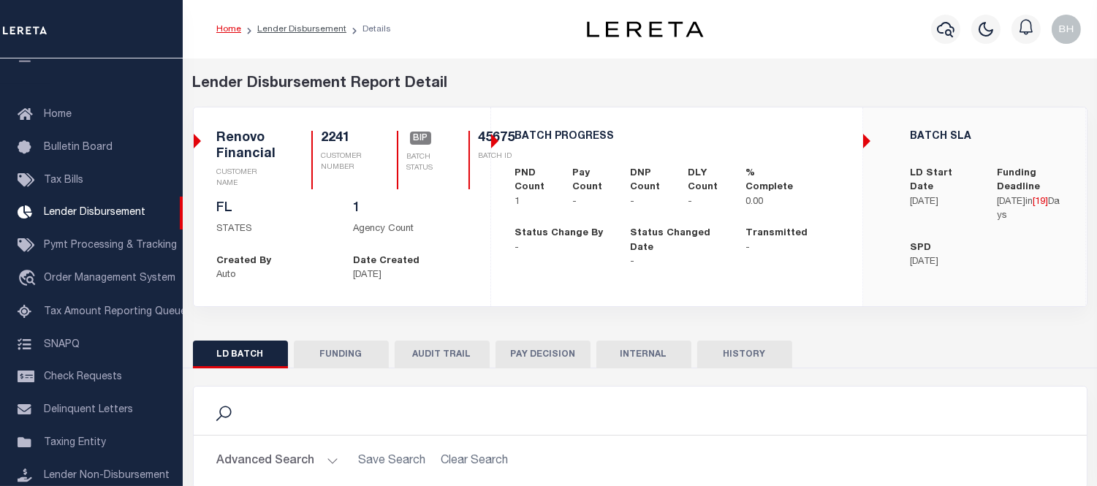
scroll to position [285, 0]
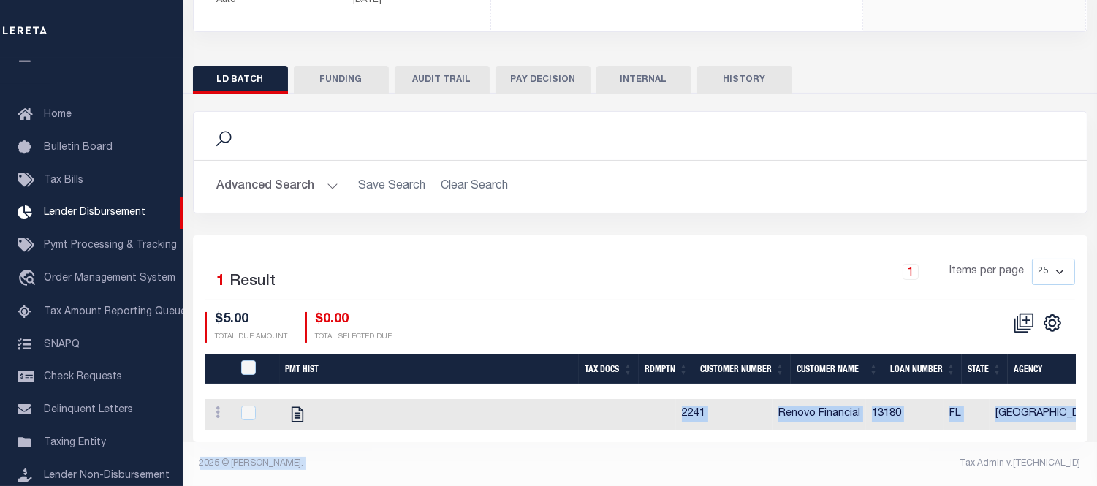
drag, startPoint x: 451, startPoint y: 430, endPoint x: 765, endPoint y: 461, distance: 315.9
click at [765, 461] on div "Lender Disbursement Reports Summary Clients / Customers Customers asc Customers…" at bounding box center [640, 135] width 915 height 703
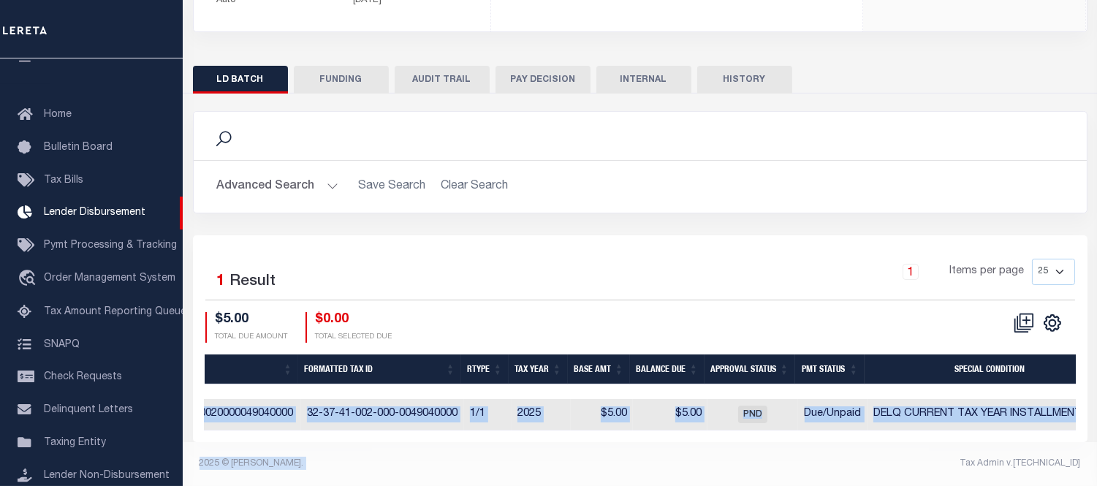
scroll to position [0, 958]
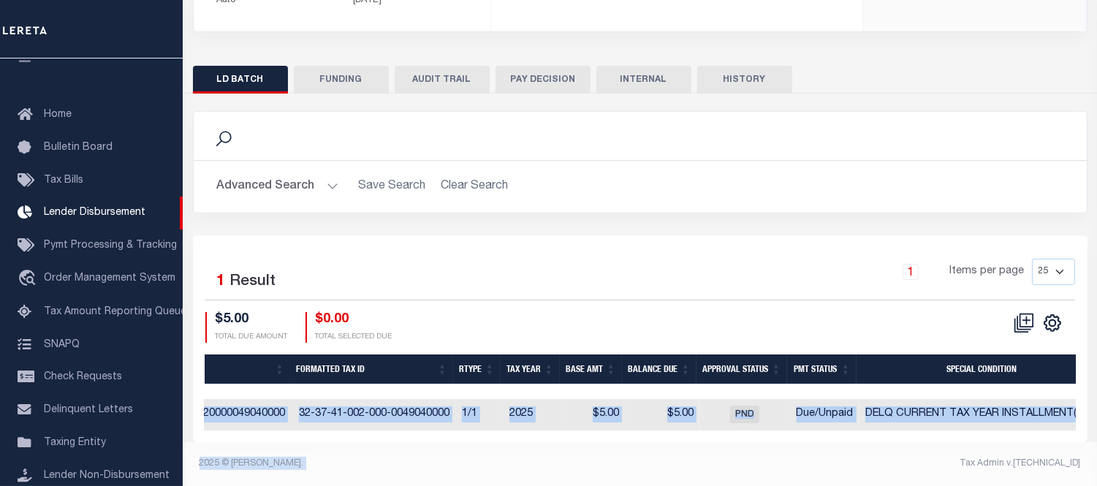
click at [845, 455] on footer "2025 © [PERSON_NAME]. Tax Admin v.[TECHNICAL_ID]" at bounding box center [640, 464] width 915 height 44
click at [790, 403] on td "Due/Unpaid" at bounding box center [824, 414] width 69 height 31
checkbox input "true"
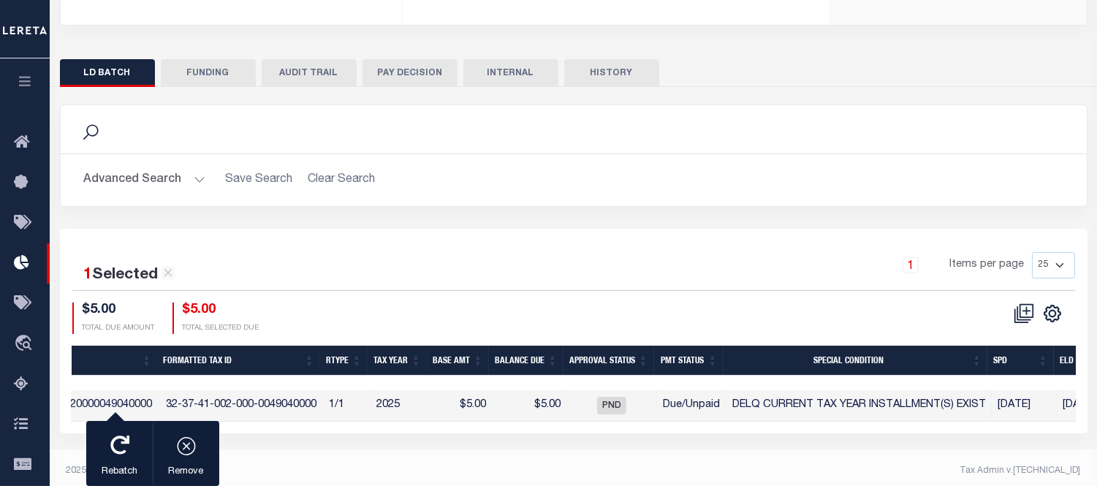
click at [468, 289] on div "1 Items per page 25 50 100 200" at bounding box center [701, 271] width 747 height 38
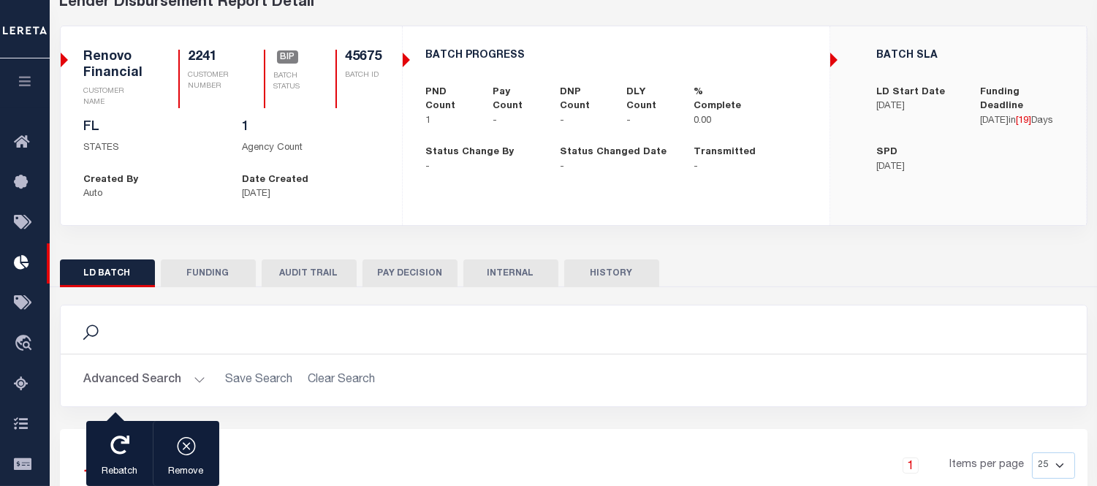
scroll to position [0, 0]
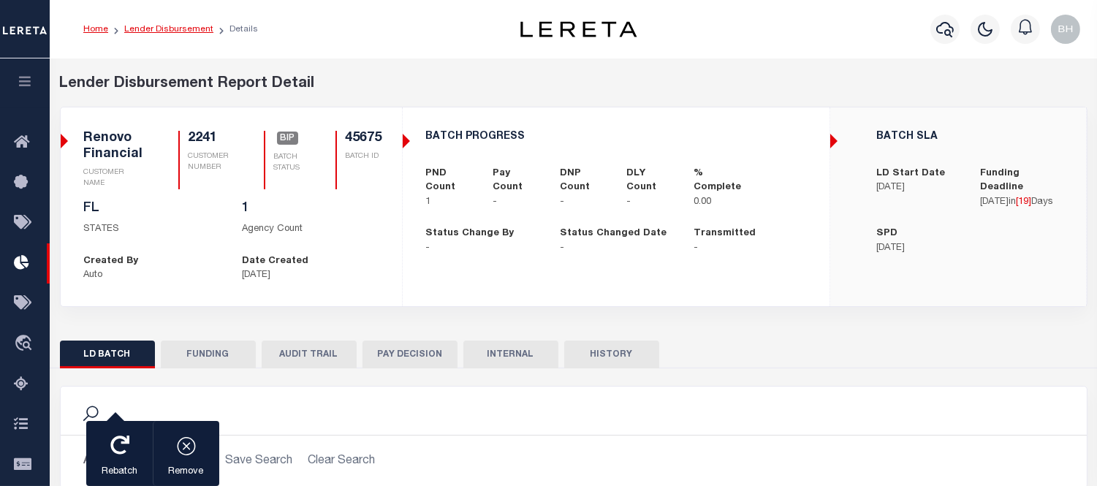
click at [187, 33] on link "Lender Disbursement" at bounding box center [168, 29] width 89 height 9
checkbox input "true"
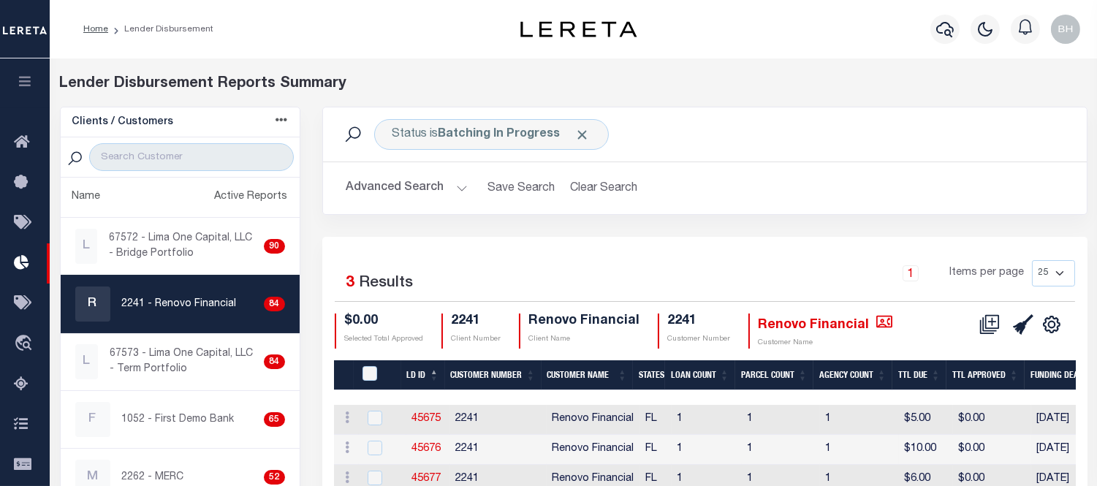
click at [15, 81] on button "button" at bounding box center [25, 83] width 50 height 50
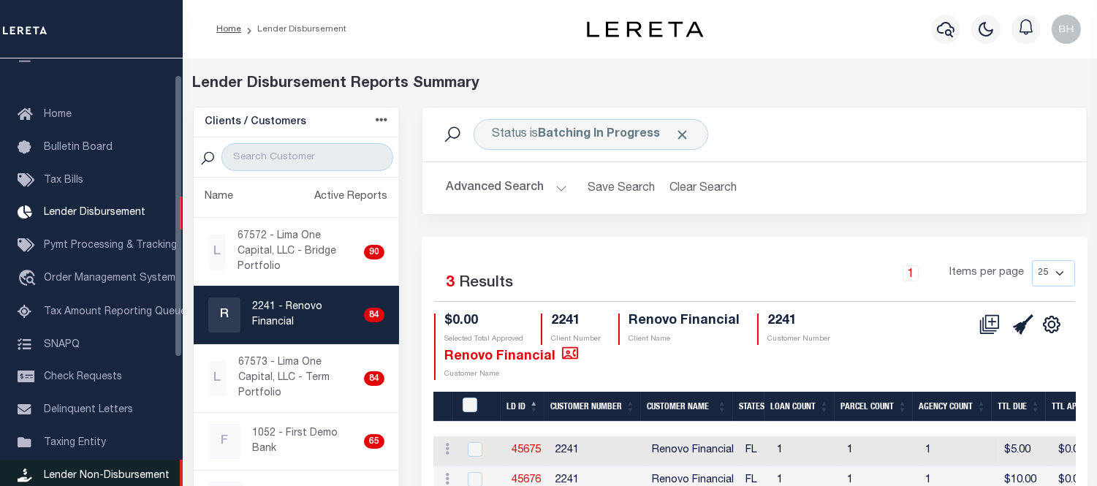
click at [99, 472] on span "Lender Non-Disbursement" at bounding box center [107, 476] width 126 height 10
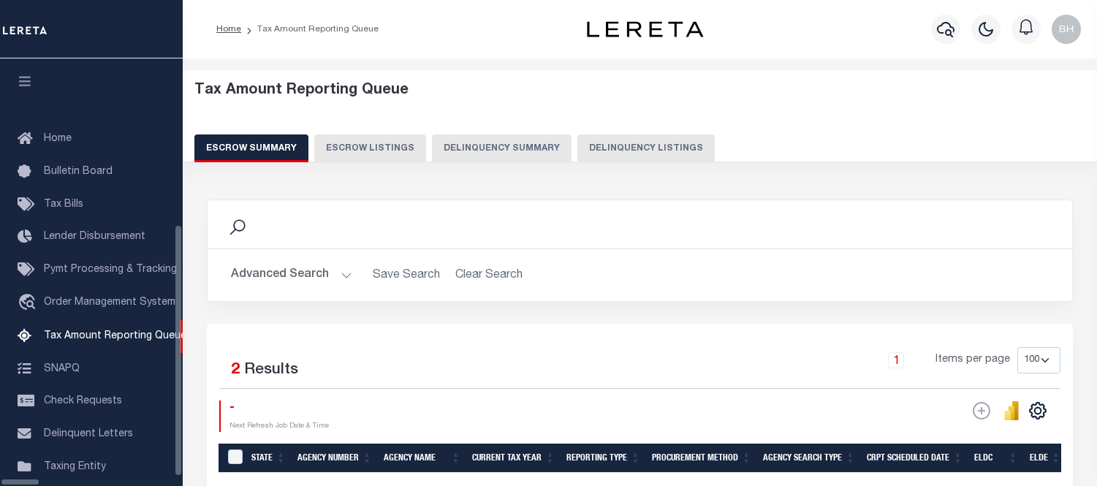
select select "100"
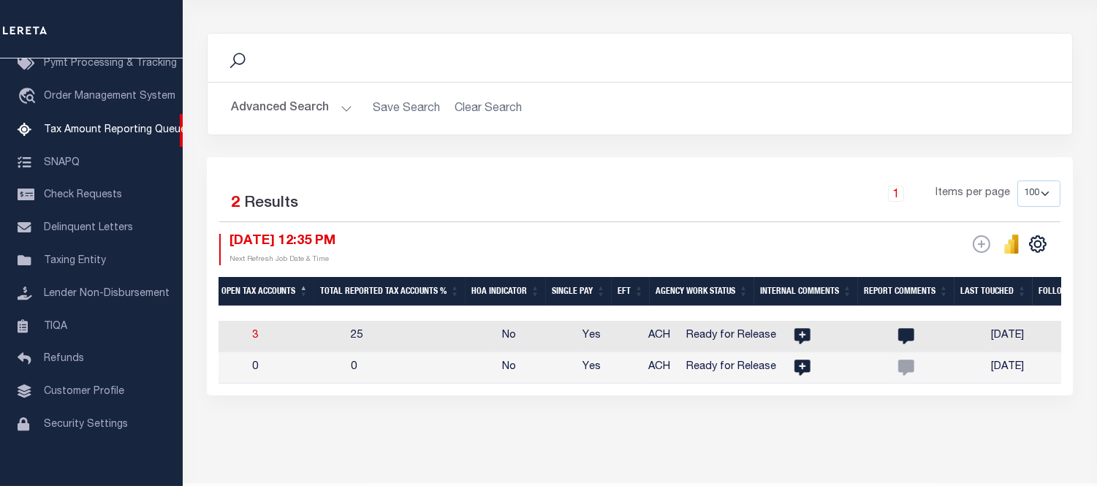
scroll to position [0, 1496]
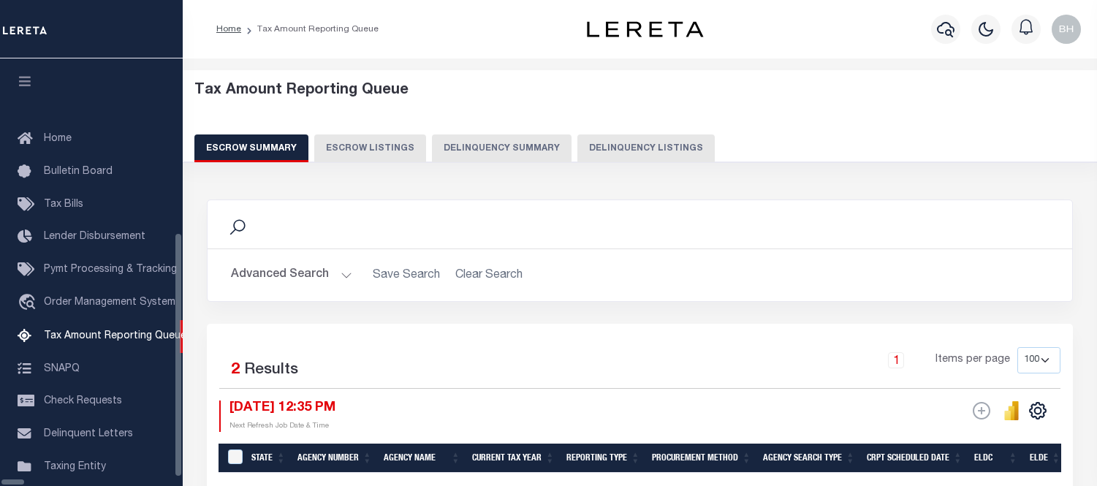
select select "100"
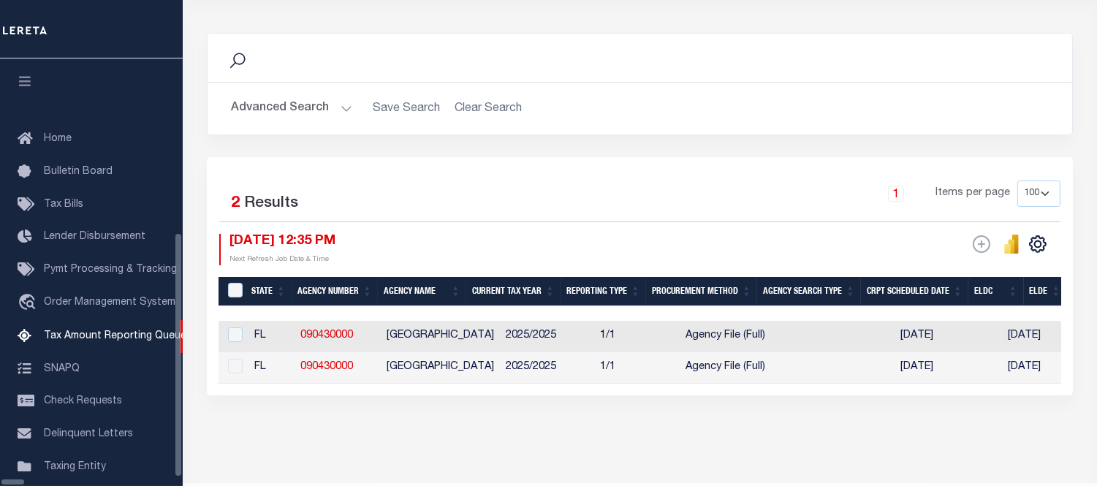
scroll to position [206, 0]
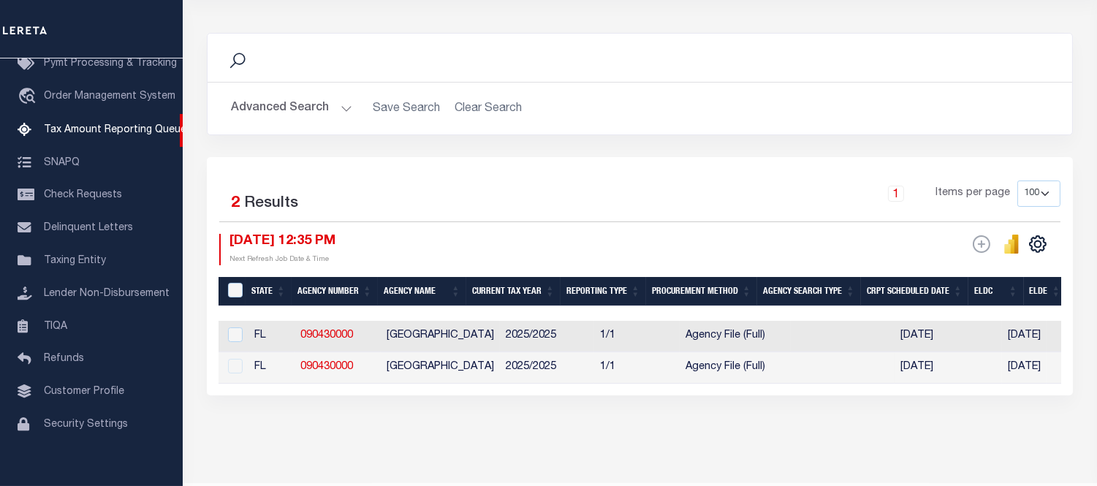
click at [348, 107] on button "Advanced Search" at bounding box center [291, 108] width 121 height 29
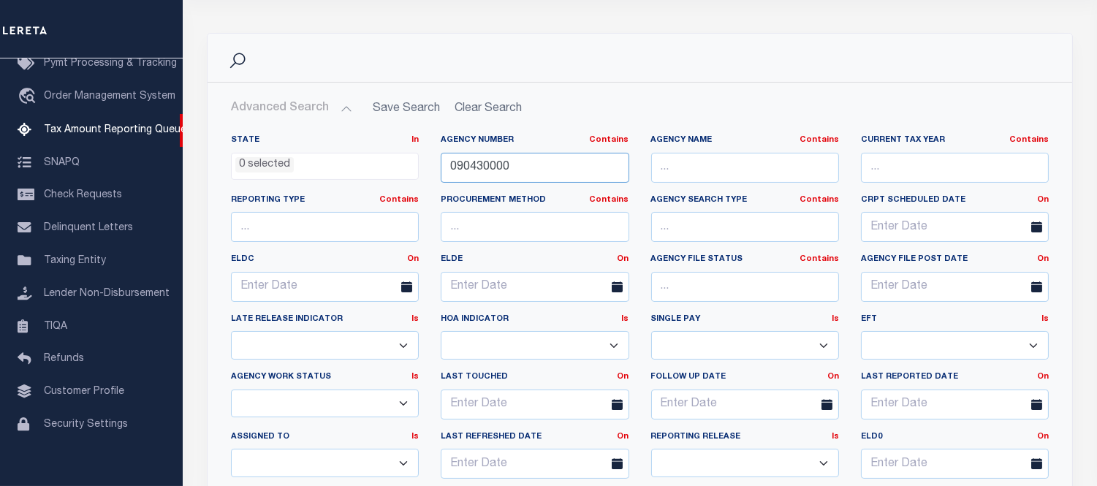
drag, startPoint x: 522, startPoint y: 164, endPoint x: 346, endPoint y: 166, distance: 176.2
click at [366, 164] on div "State In In AK AL AR AZ CA CO CT DC DE FL GA GU HI IA ID IL IN KS KY LA MA MD M…" at bounding box center [640, 313] width 840 height 356
paste input "66"
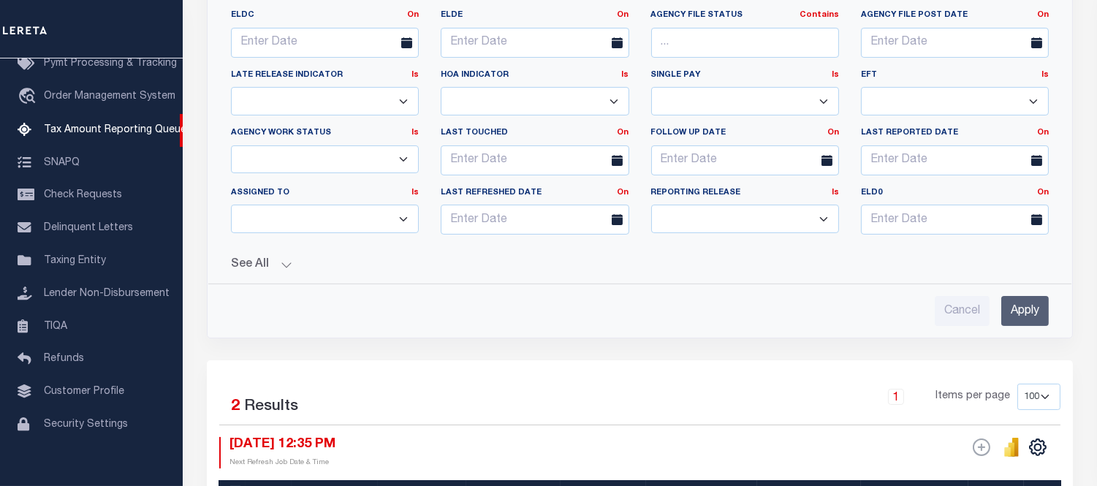
scroll to position [573, 0]
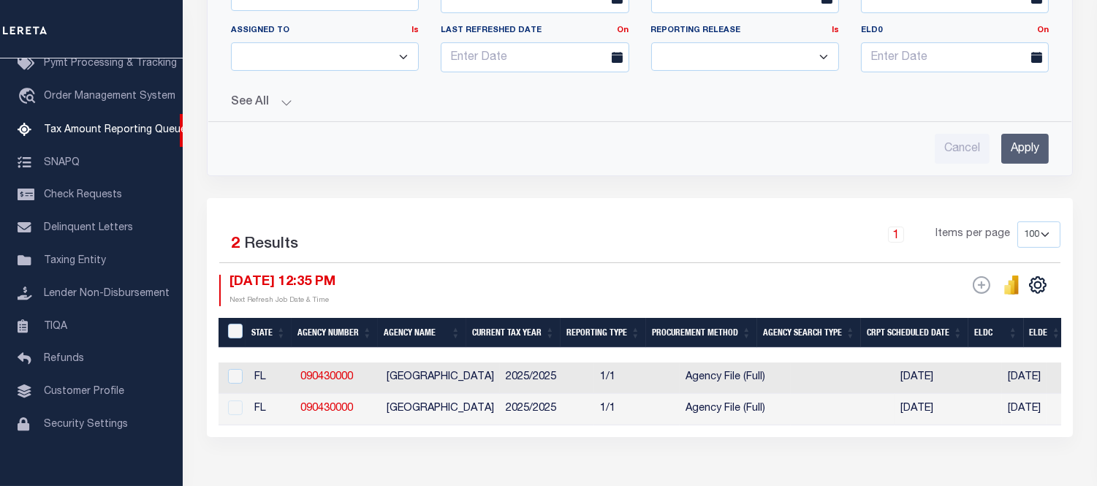
type input "090660000"
drag, startPoint x: 1036, startPoint y: 147, endPoint x: 967, endPoint y: 179, distance: 75.9
click at [1035, 147] on input "Apply" at bounding box center [1026, 149] width 48 height 30
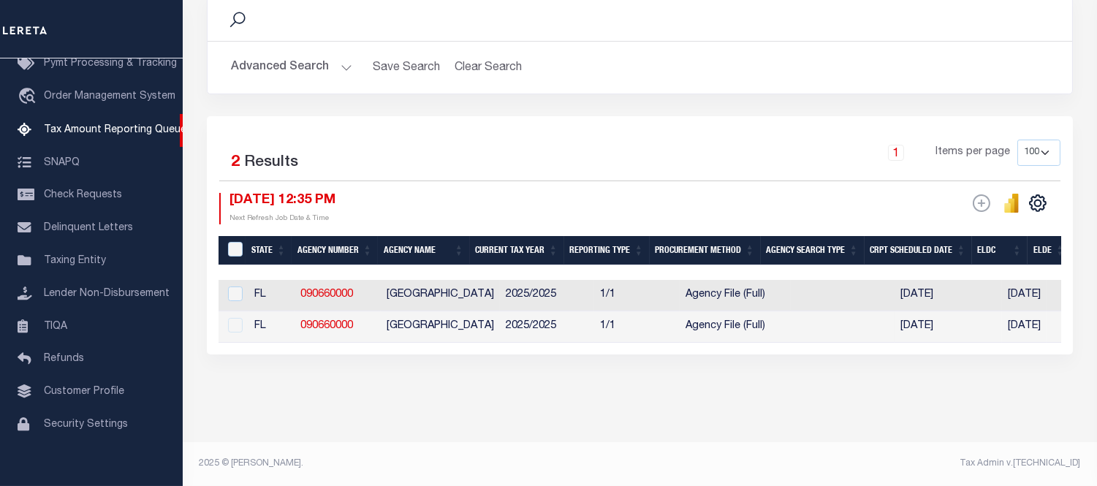
scroll to position [217, 0]
click at [430, 334] on div "State Agency Number Agency Name Current Tax Year Reporting Type Procurement Met…" at bounding box center [640, 311] width 843 height 63
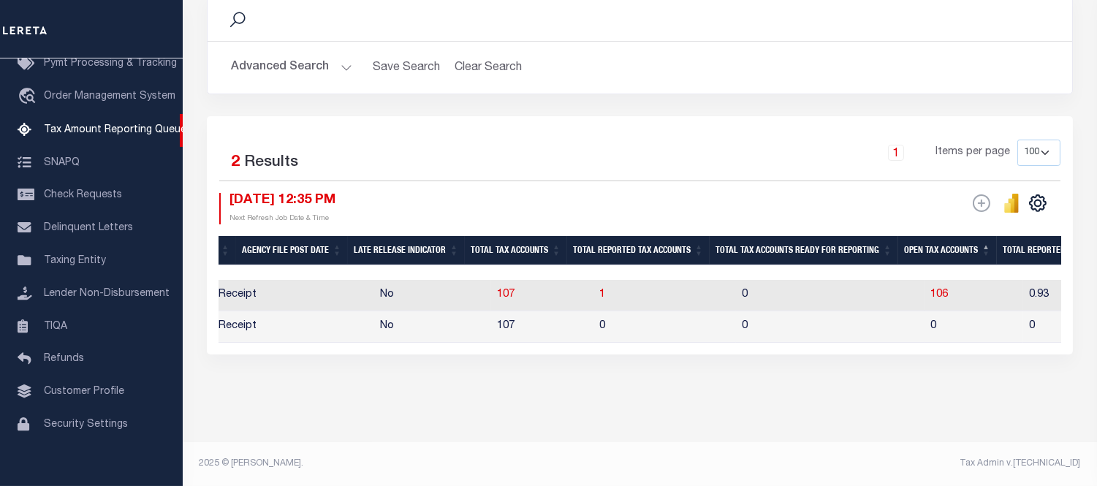
scroll to position [0, 1095]
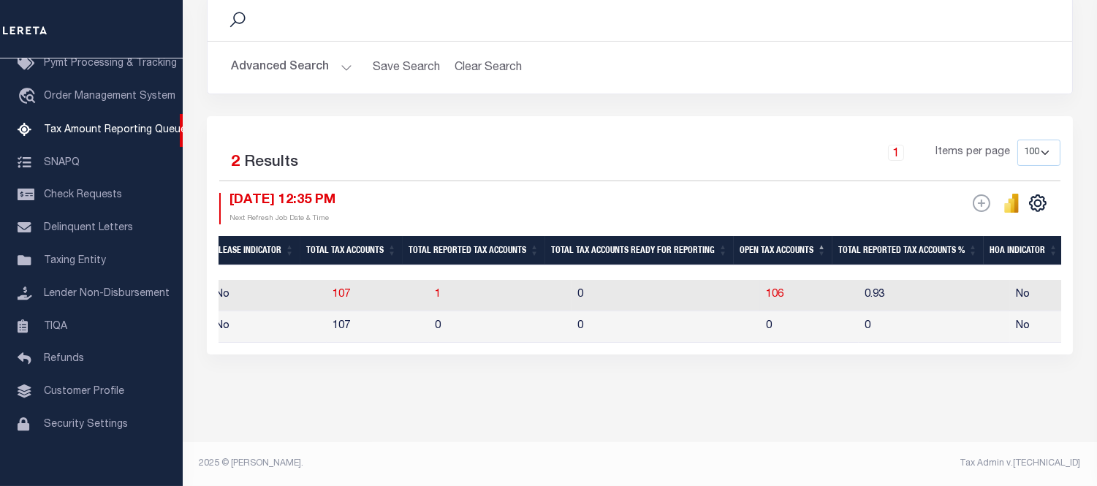
drag, startPoint x: 427, startPoint y: 281, endPoint x: 421, endPoint y: 290, distance: 9.9
click at [429, 282] on td "1" at bounding box center [500, 295] width 143 height 31
checkbox input "true"
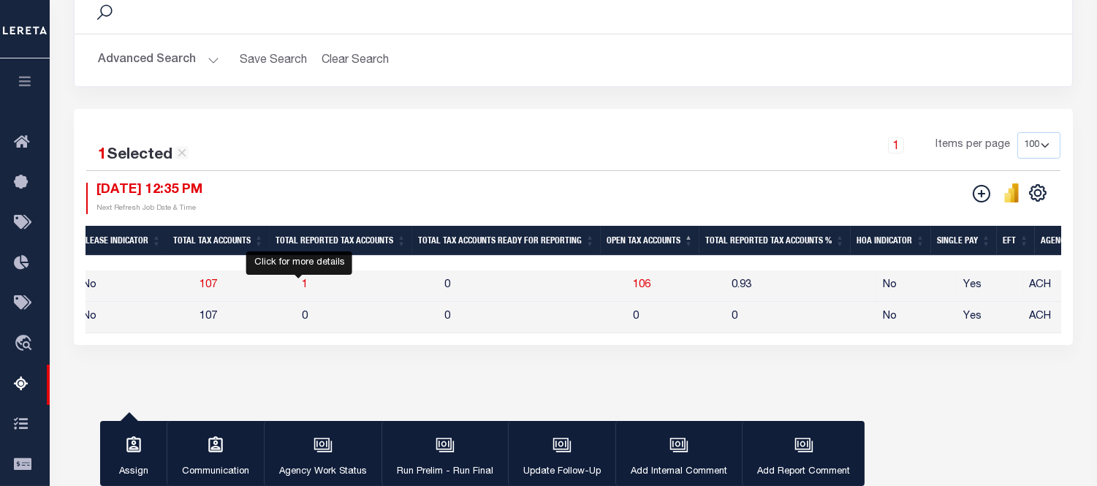
click at [302, 285] on span "1" at bounding box center [305, 285] width 6 height 10
select select "100"
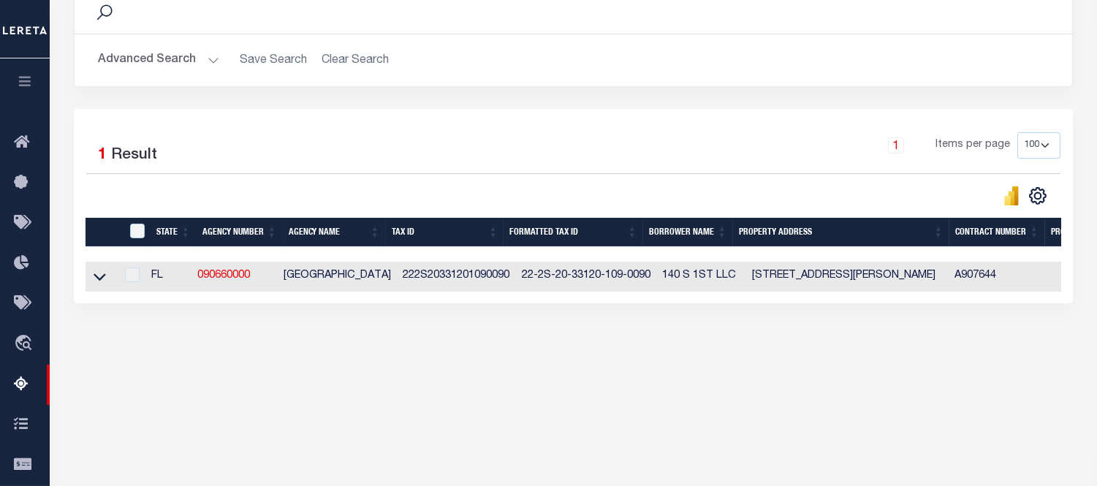
drag, startPoint x: 94, startPoint y: 281, endPoint x: 118, endPoint y: 295, distance: 28.2
click at [95, 281] on icon at bounding box center [100, 276] width 12 height 15
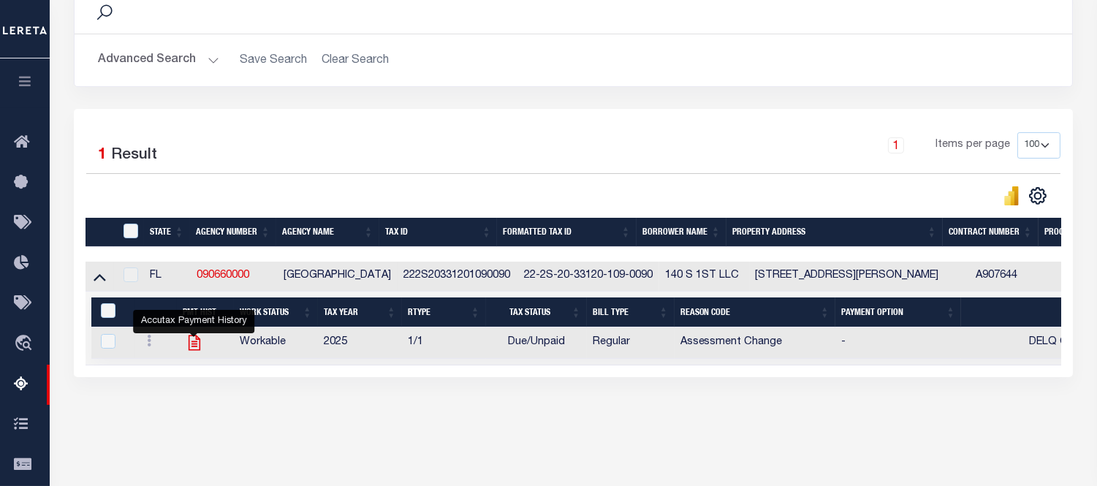
click at [191, 346] on icon "" at bounding box center [194, 342] width 19 height 19
checkbox input "true"
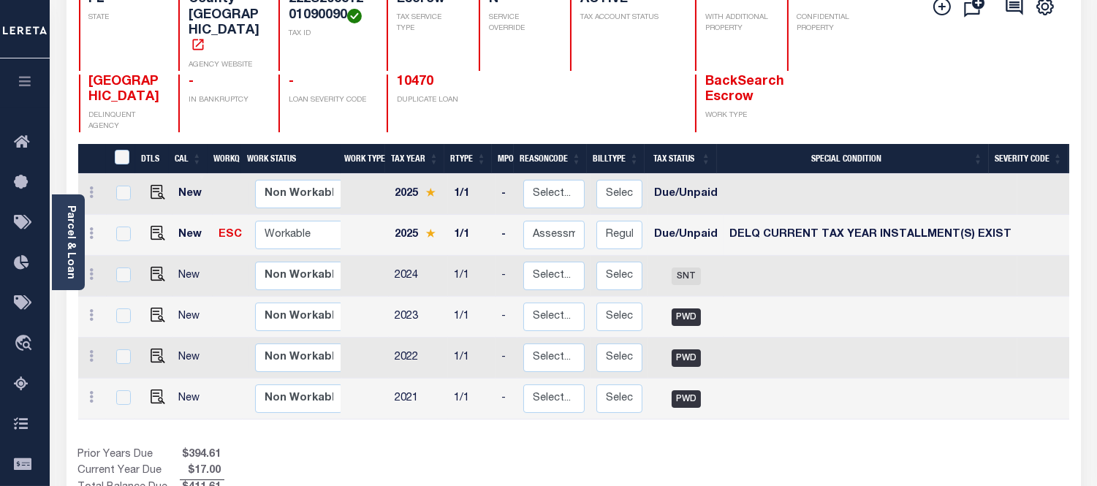
click at [768, 230] on span "DELQ CURRENT TAX YEAR INSTALLMENT(S) EXIST" at bounding box center [871, 235] width 282 height 10
checkbox input "true"
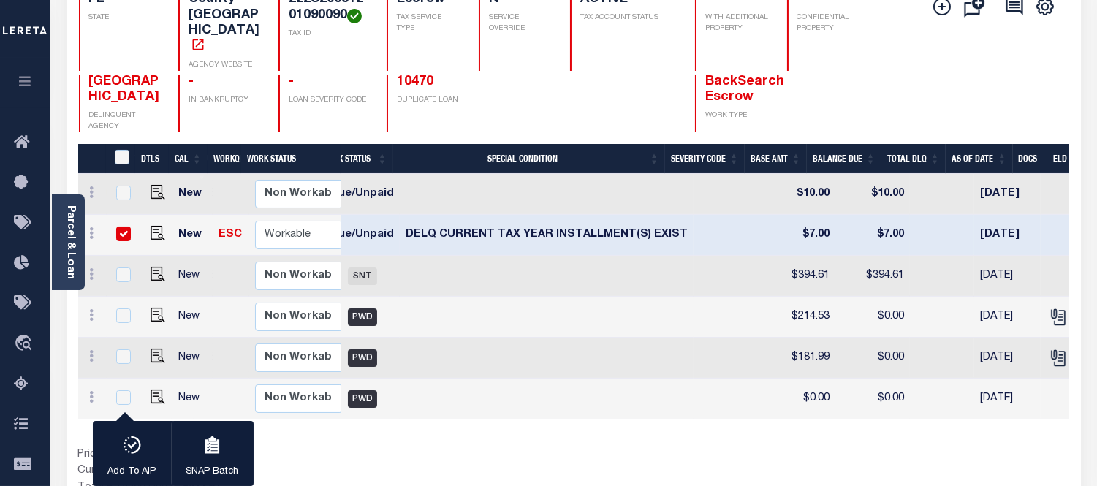
scroll to position [0, 544]
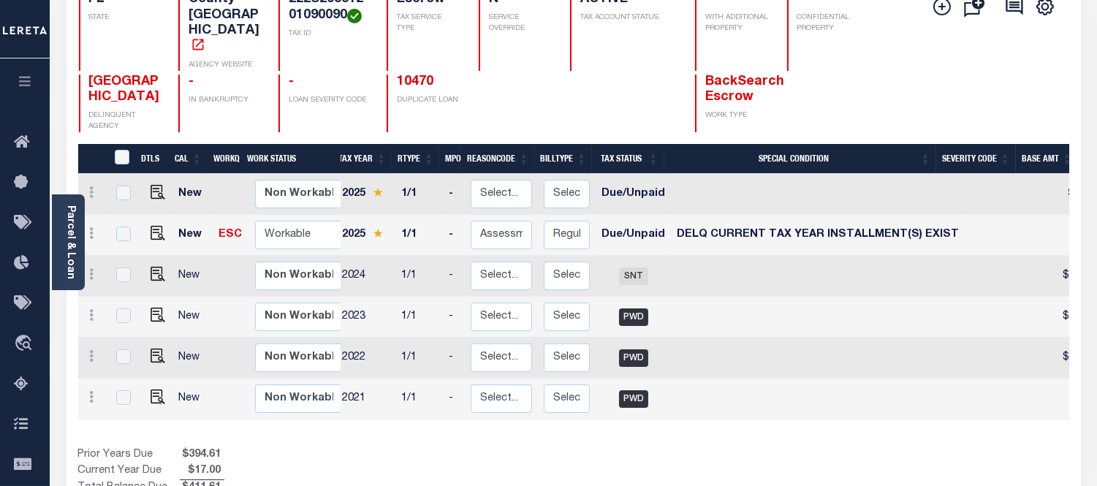
scroll to position [0, 53]
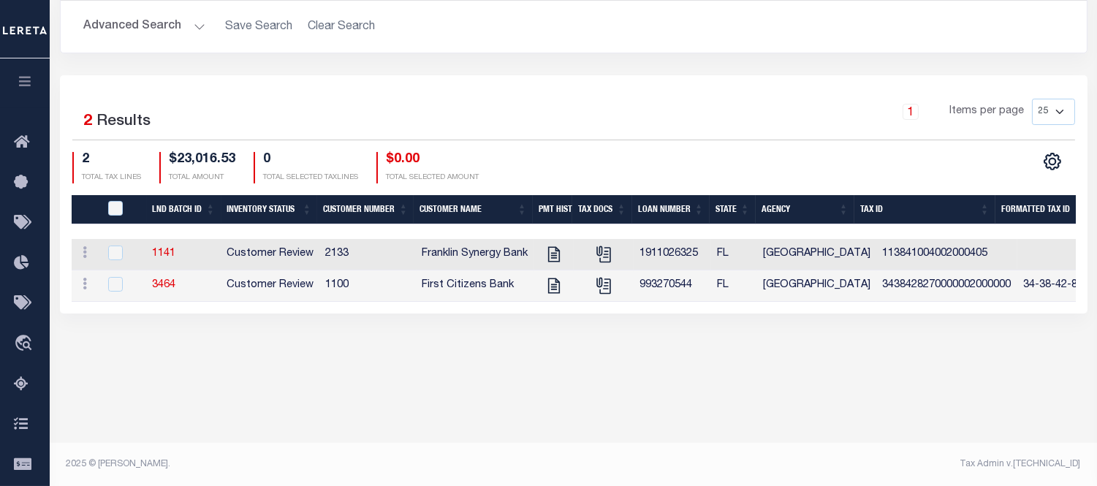
scroll to position [207, 0]
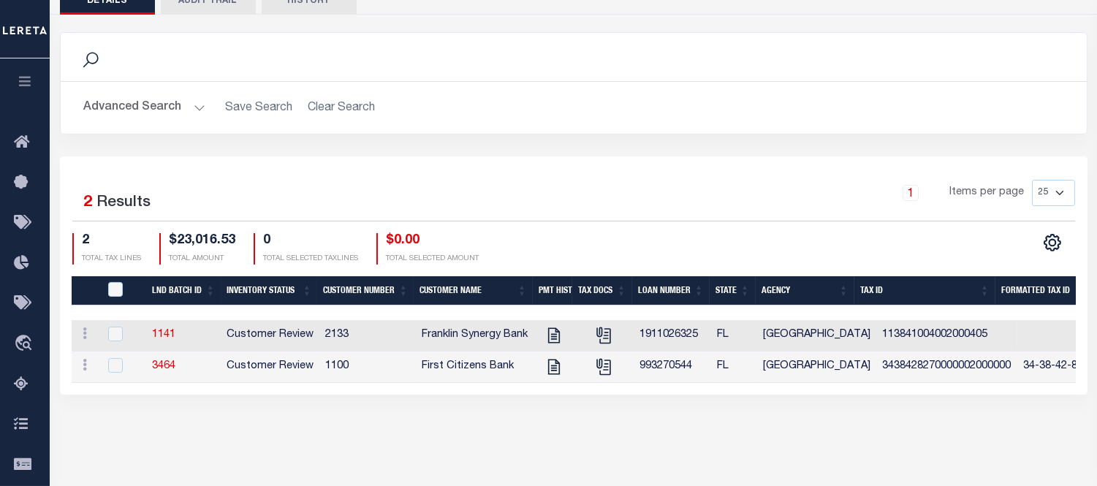
click at [184, 104] on button "Advanced Search" at bounding box center [144, 108] width 121 height 29
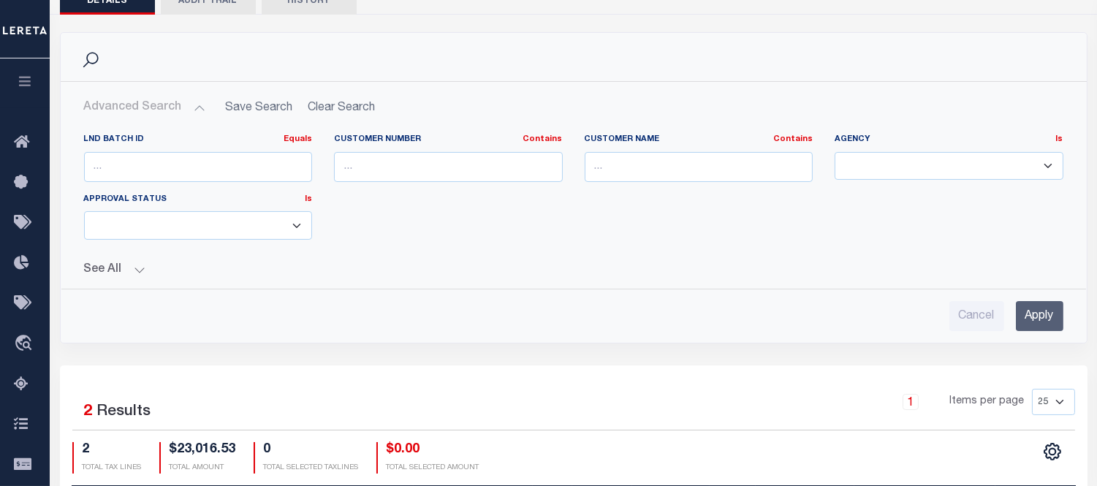
drag, startPoint x: 1031, startPoint y: 319, endPoint x: 868, endPoint y: 280, distance: 167.7
click at [1029, 318] on input "Apply" at bounding box center [1040, 316] width 48 height 30
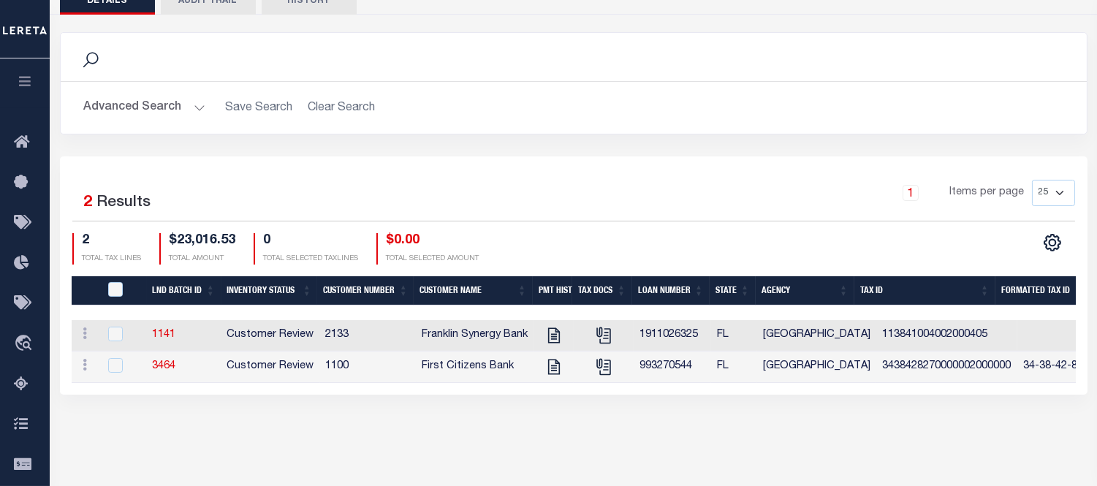
scroll to position [0, 0]
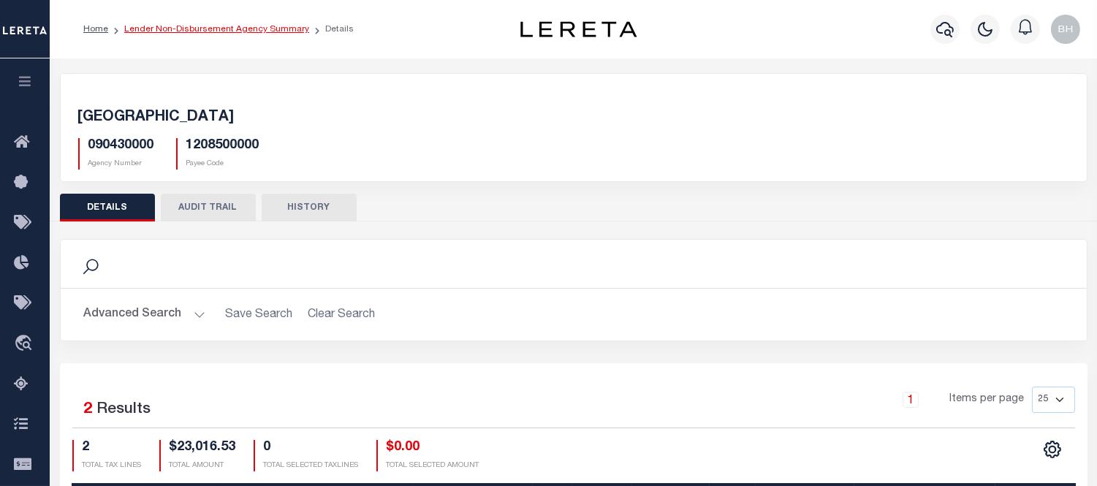
click at [253, 30] on link "Lender Non-Disbursement Agency Summary" at bounding box center [216, 29] width 185 height 9
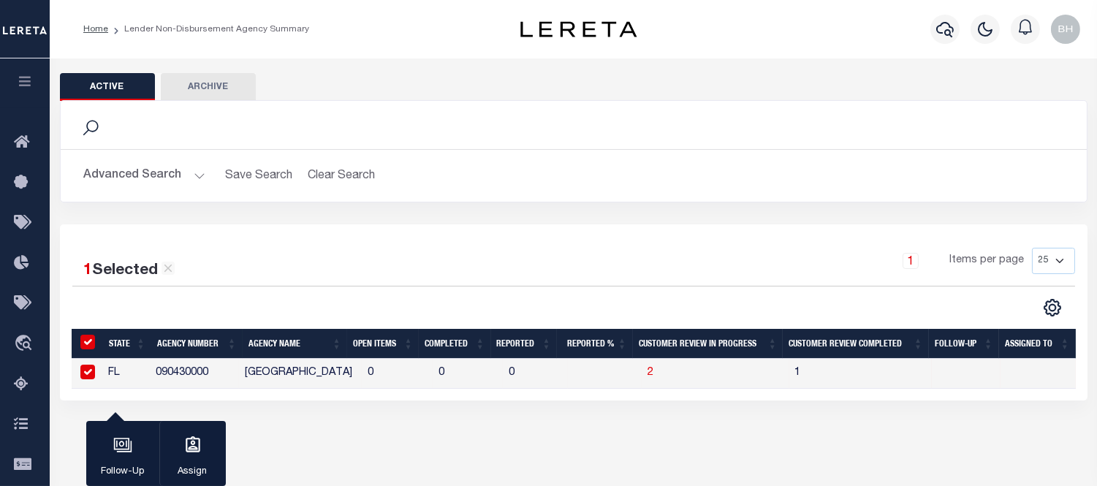
scroll to position [162, 0]
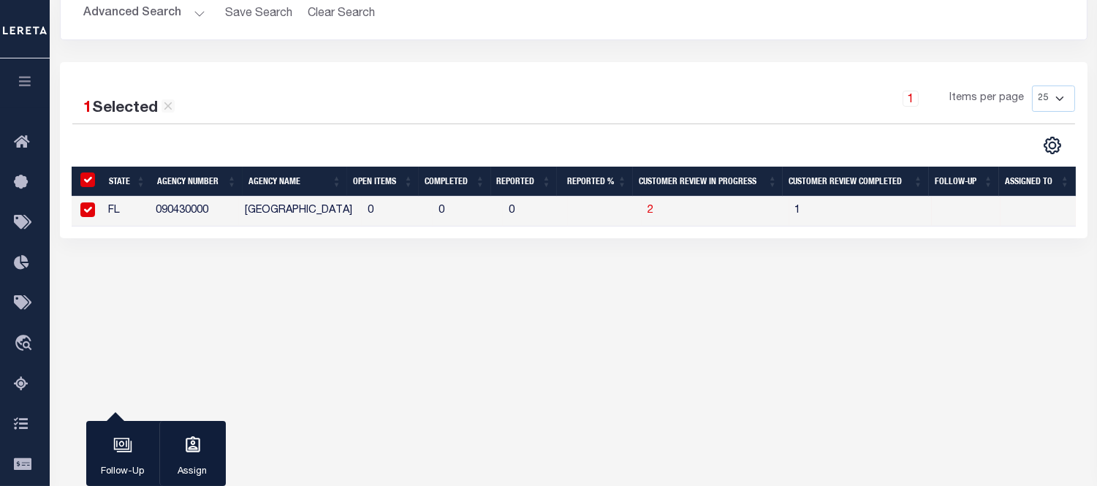
click at [165, 10] on button "Advanced Search" at bounding box center [144, 13] width 121 height 29
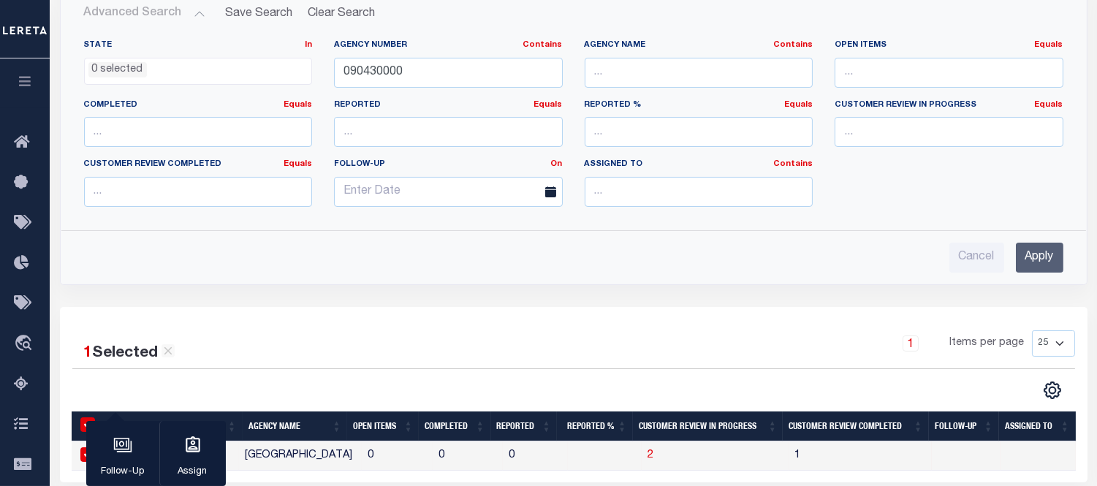
drag, startPoint x: 1032, startPoint y: 264, endPoint x: 823, endPoint y: 279, distance: 209.7
click at [1032, 264] on input "Apply" at bounding box center [1040, 258] width 48 height 30
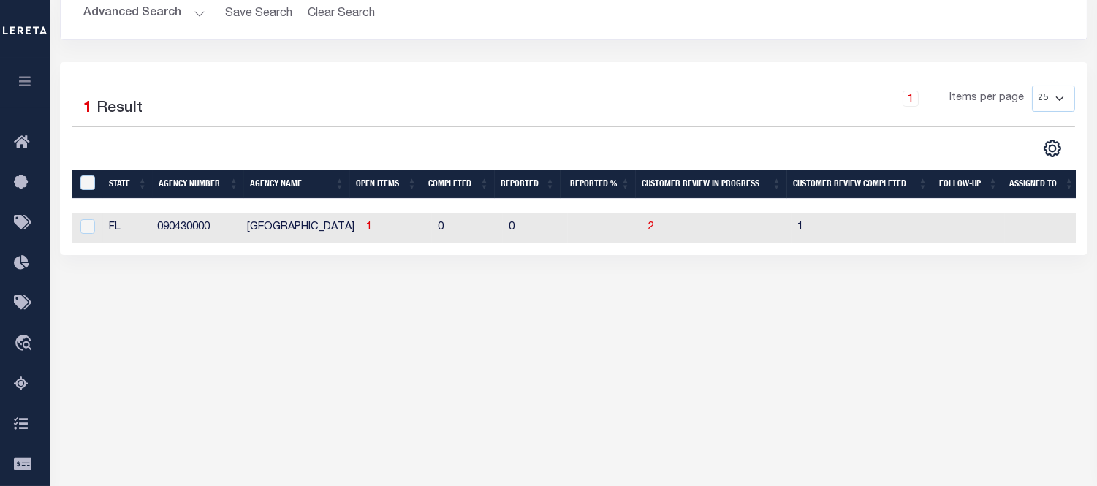
scroll to position [81, 0]
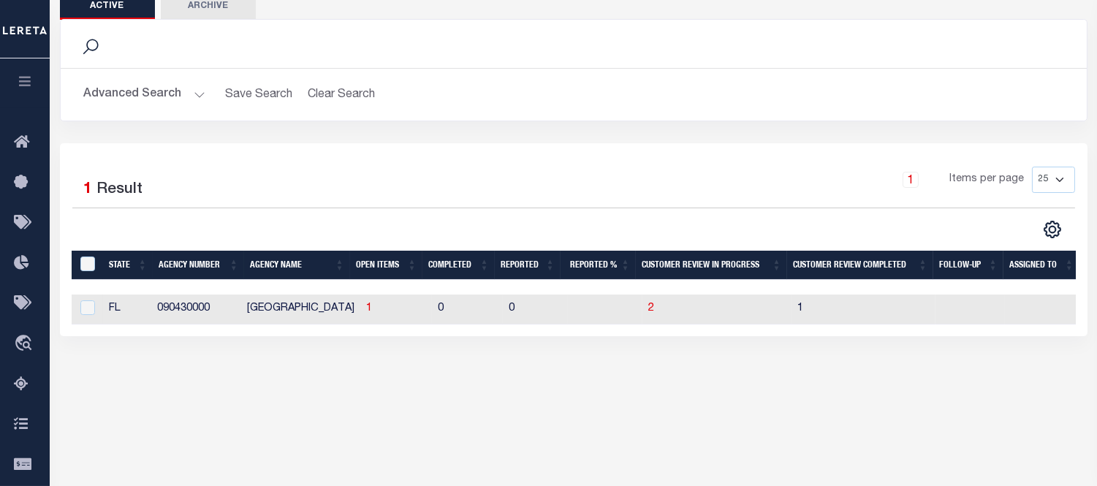
click at [135, 99] on button "Advanced Search" at bounding box center [144, 94] width 121 height 29
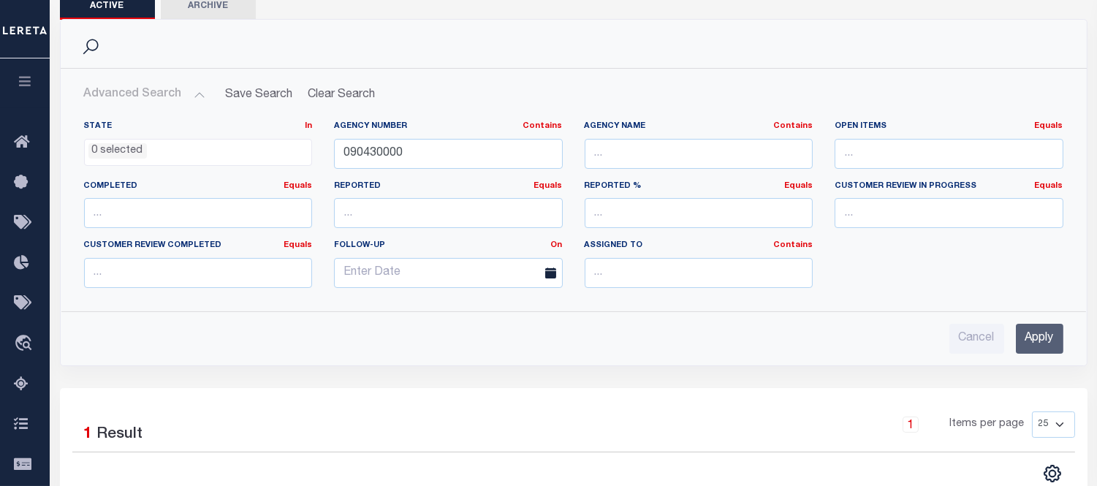
scroll to position [288, 0]
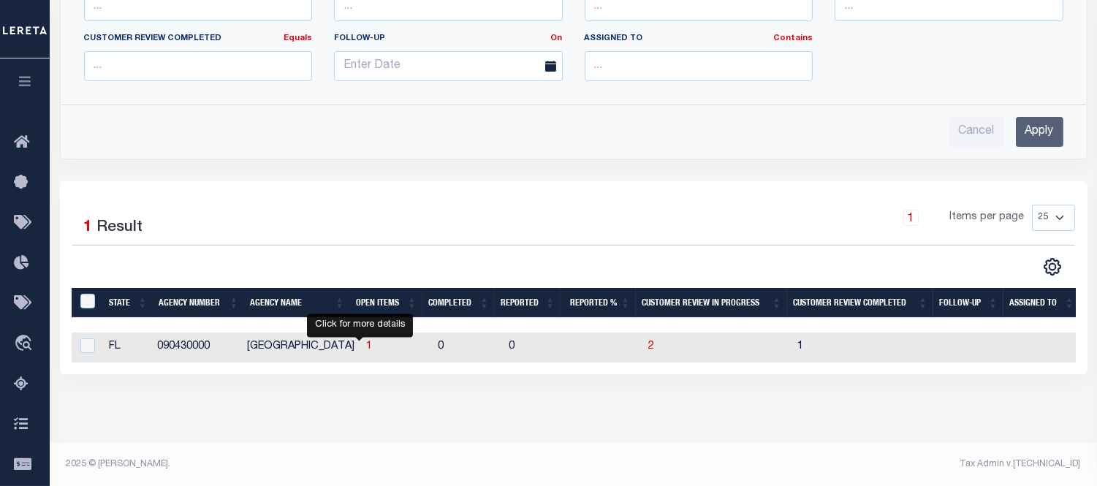
drag, startPoint x: 359, startPoint y: 345, endPoint x: 382, endPoint y: 345, distance: 23.4
click at [366, 345] on span "1" at bounding box center [369, 346] width 6 height 10
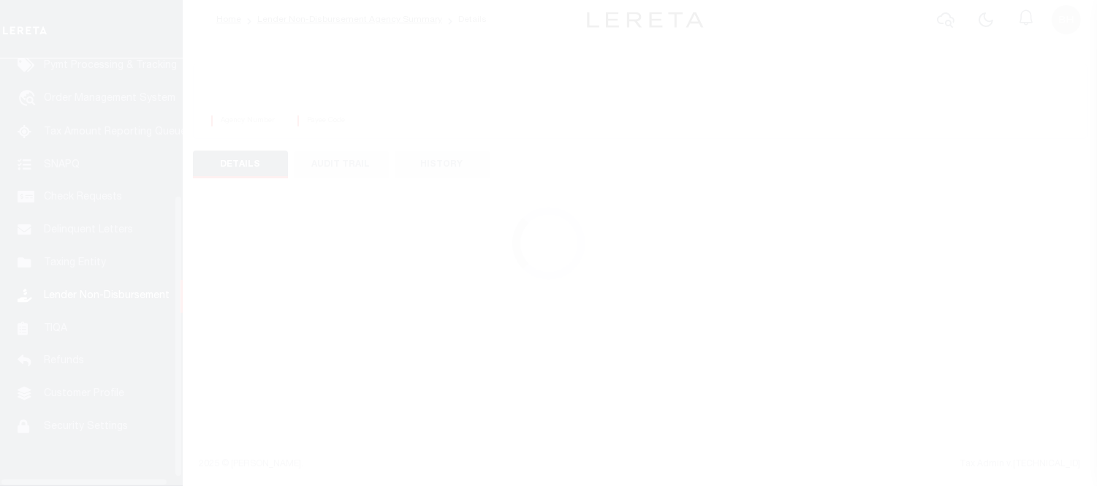
scroll to position [218, 0]
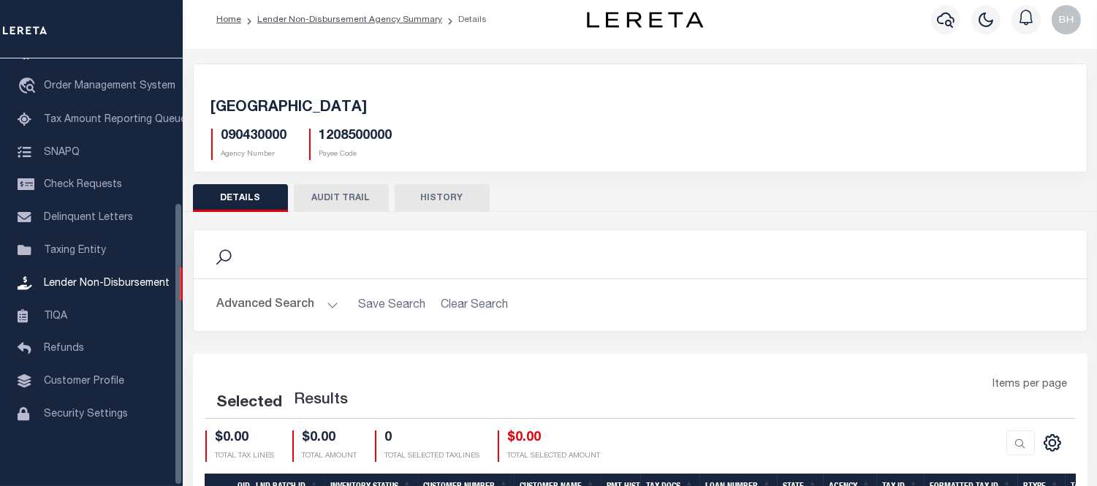
click at [558, 303] on h2 "Advanced Search Save Search Clear Search" at bounding box center [640, 305] width 870 height 29
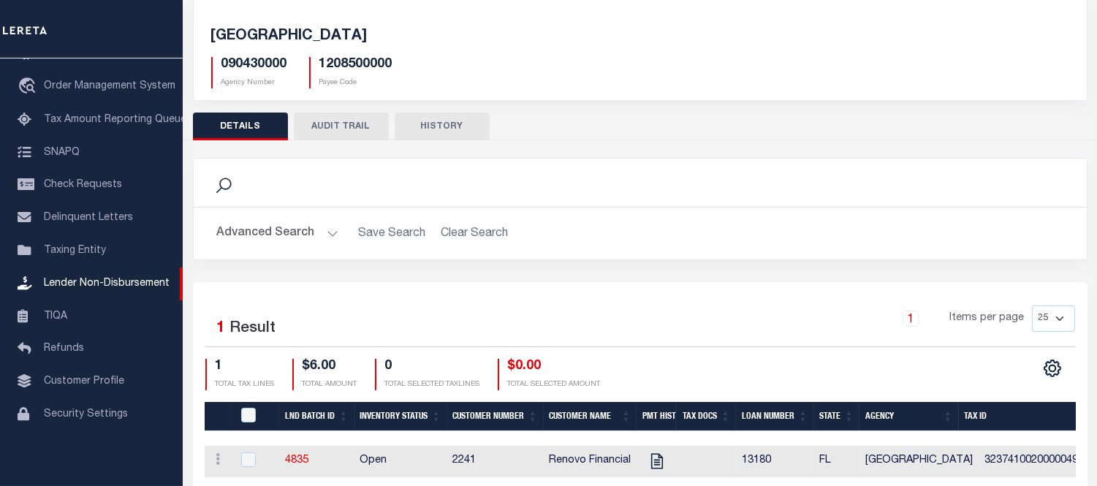
scroll to position [0, 0]
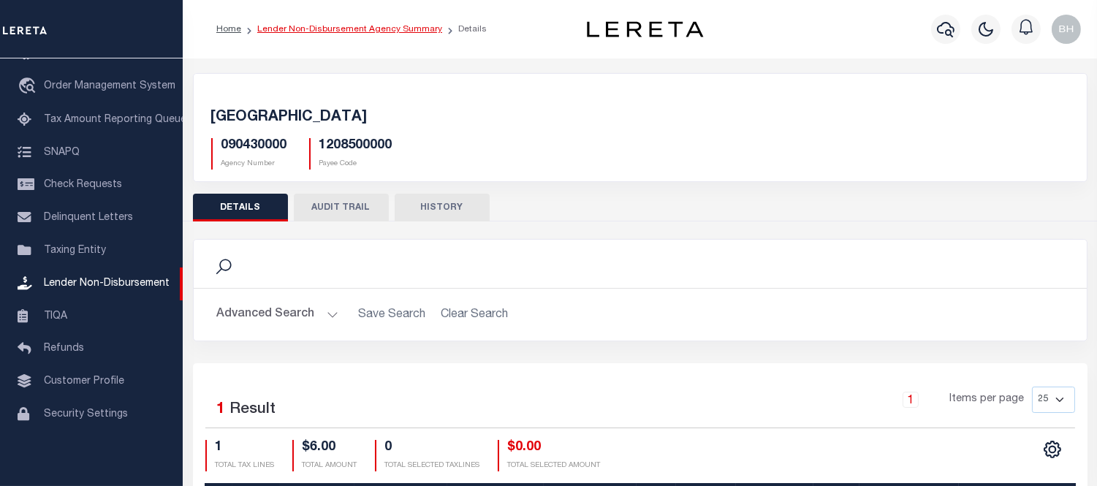
click at [342, 26] on link "Lender Non-Disbursement Agency Summary" at bounding box center [349, 29] width 185 height 9
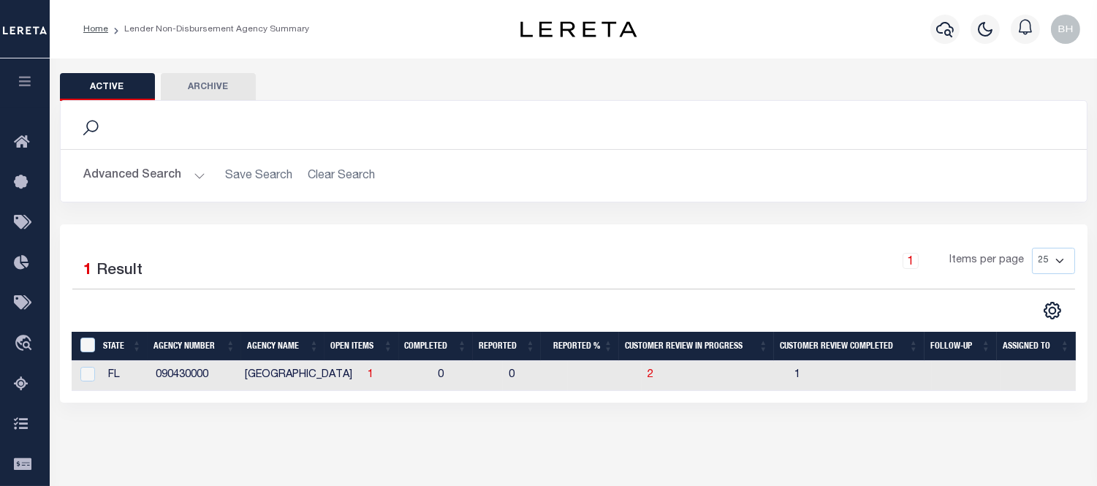
click at [177, 178] on button "Advanced Search" at bounding box center [144, 176] width 121 height 29
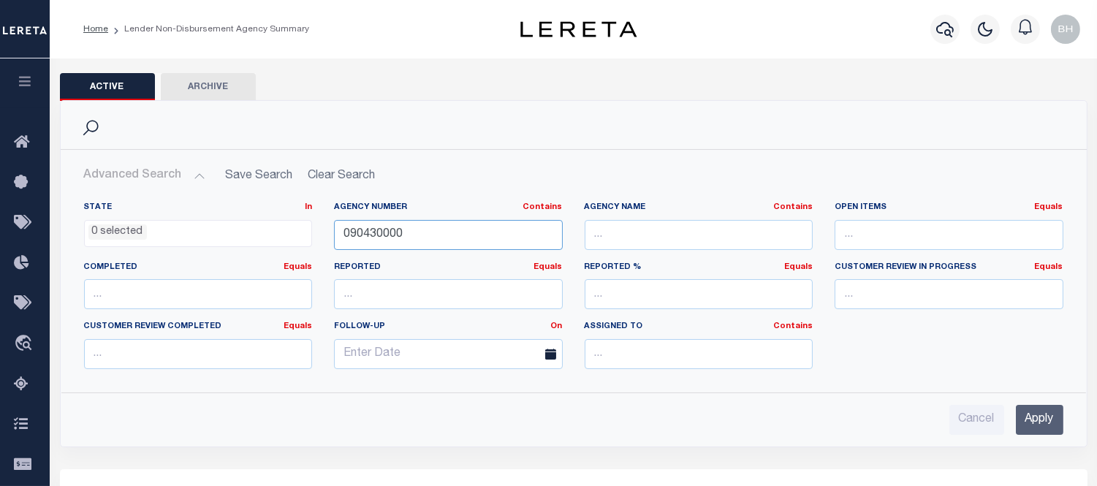
drag, startPoint x: 409, startPoint y: 235, endPoint x: 235, endPoint y: 234, distance: 174.0
click at [239, 231] on div "State In In AK AL AR AZ CA CO CT DC DE FL GA GU HI IA ID IL IN KS KY LA MA MD M…" at bounding box center [574, 291] width 1002 height 179
paste input "66"
type input "090660000"
click at [1040, 412] on input "Apply" at bounding box center [1040, 420] width 48 height 30
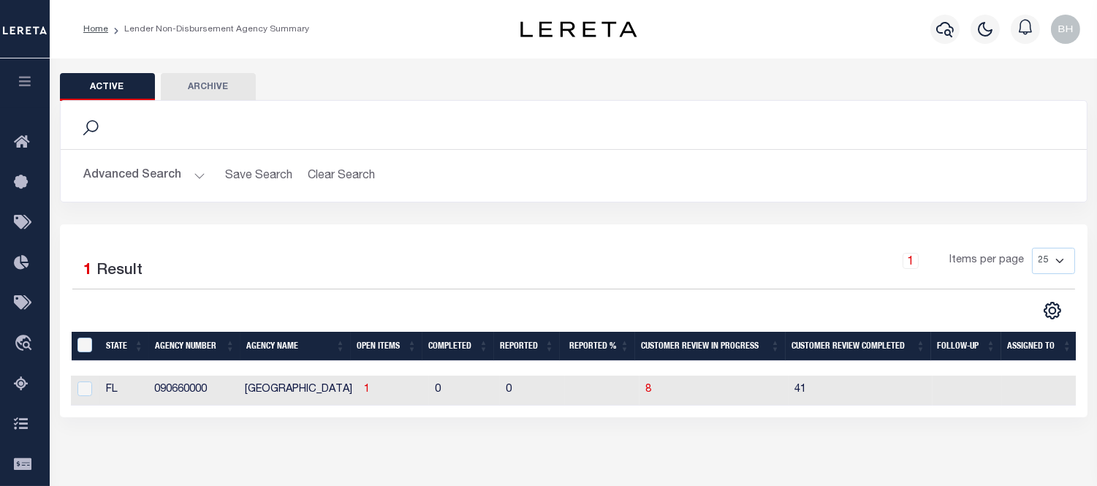
scroll to position [0, 4]
click at [357, 392] on td "1" at bounding box center [392, 391] width 71 height 30
checkbox input "true"
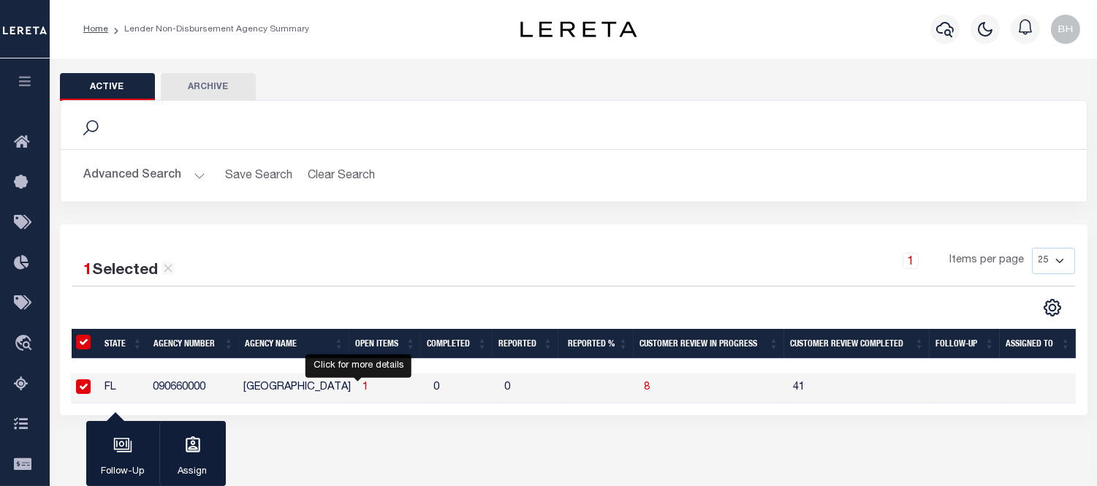
click at [363, 387] on span "1" at bounding box center [366, 387] width 6 height 10
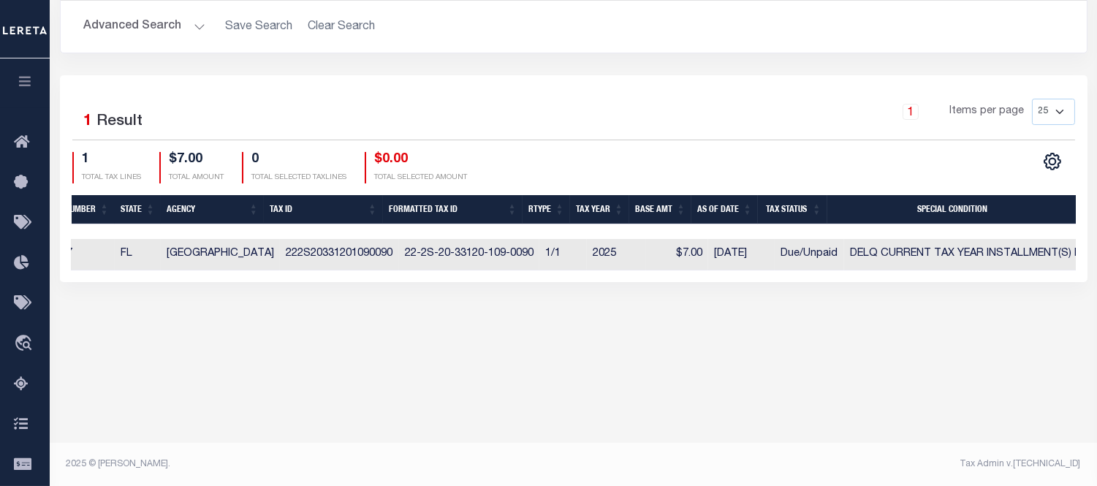
scroll to position [0, 569]
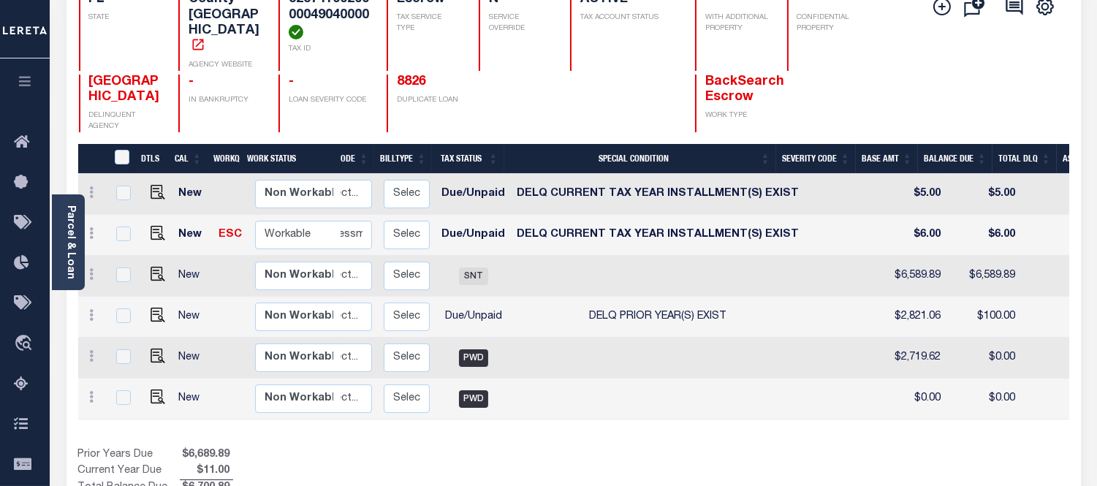
scroll to position [0, 215]
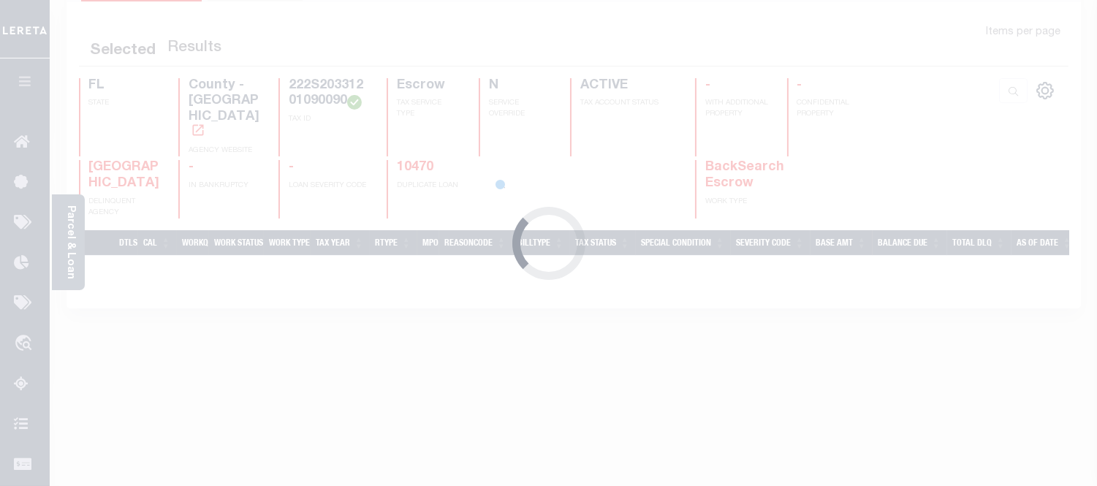
scroll to position [162, 0]
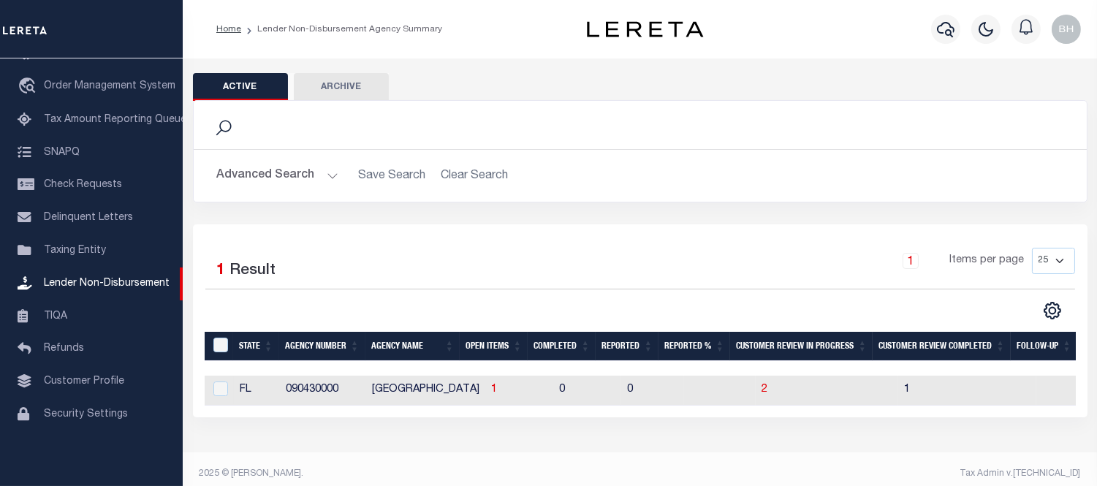
scroll to position [10, 0]
